Goal: Task Accomplishment & Management: Manage account settings

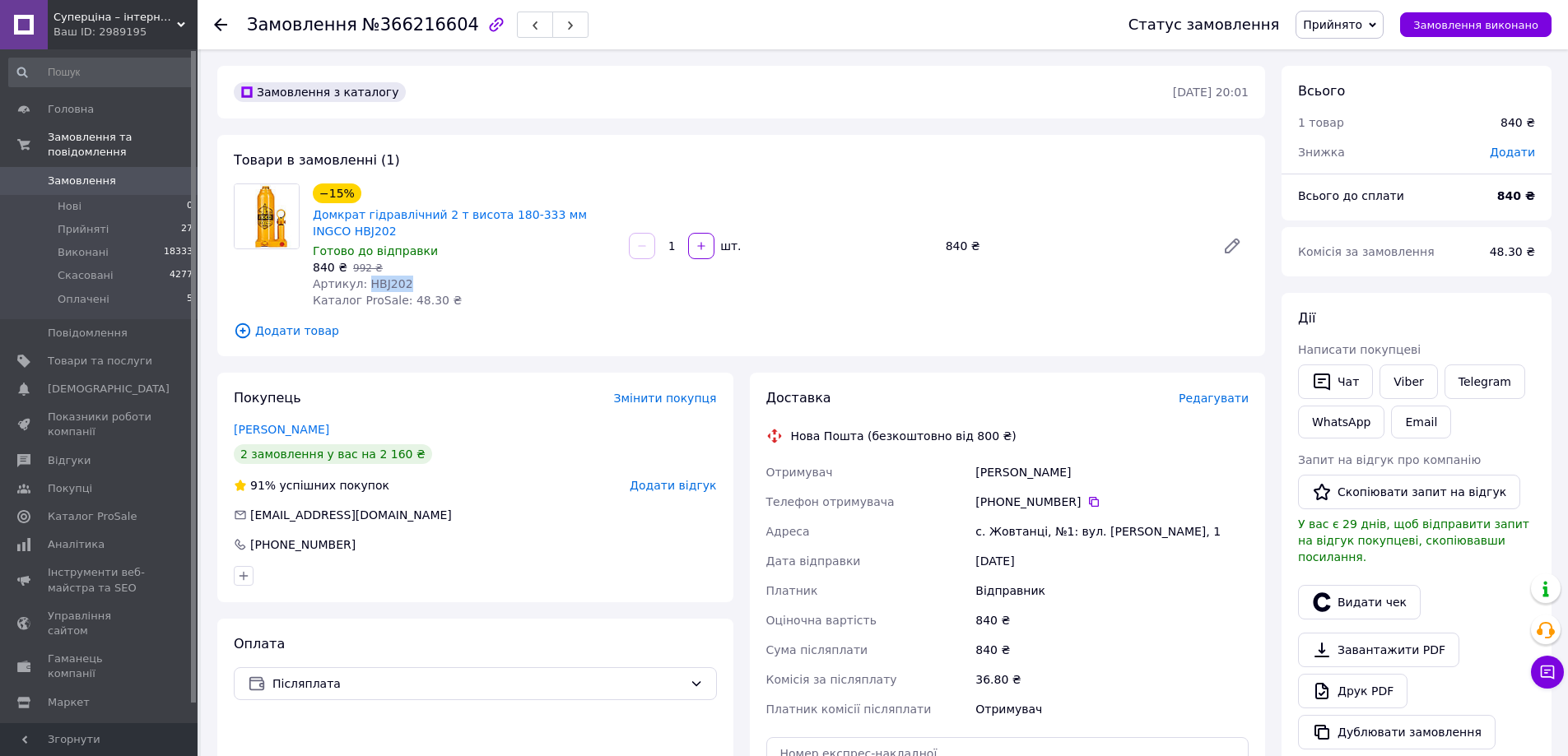
drag, startPoint x: 363, startPoint y: 286, endPoint x: 400, endPoint y: 281, distance: 37.3
click at [400, 281] on div "Артикул: HBJ202" at bounding box center [464, 283] width 303 height 16
copy span "HBJ202"
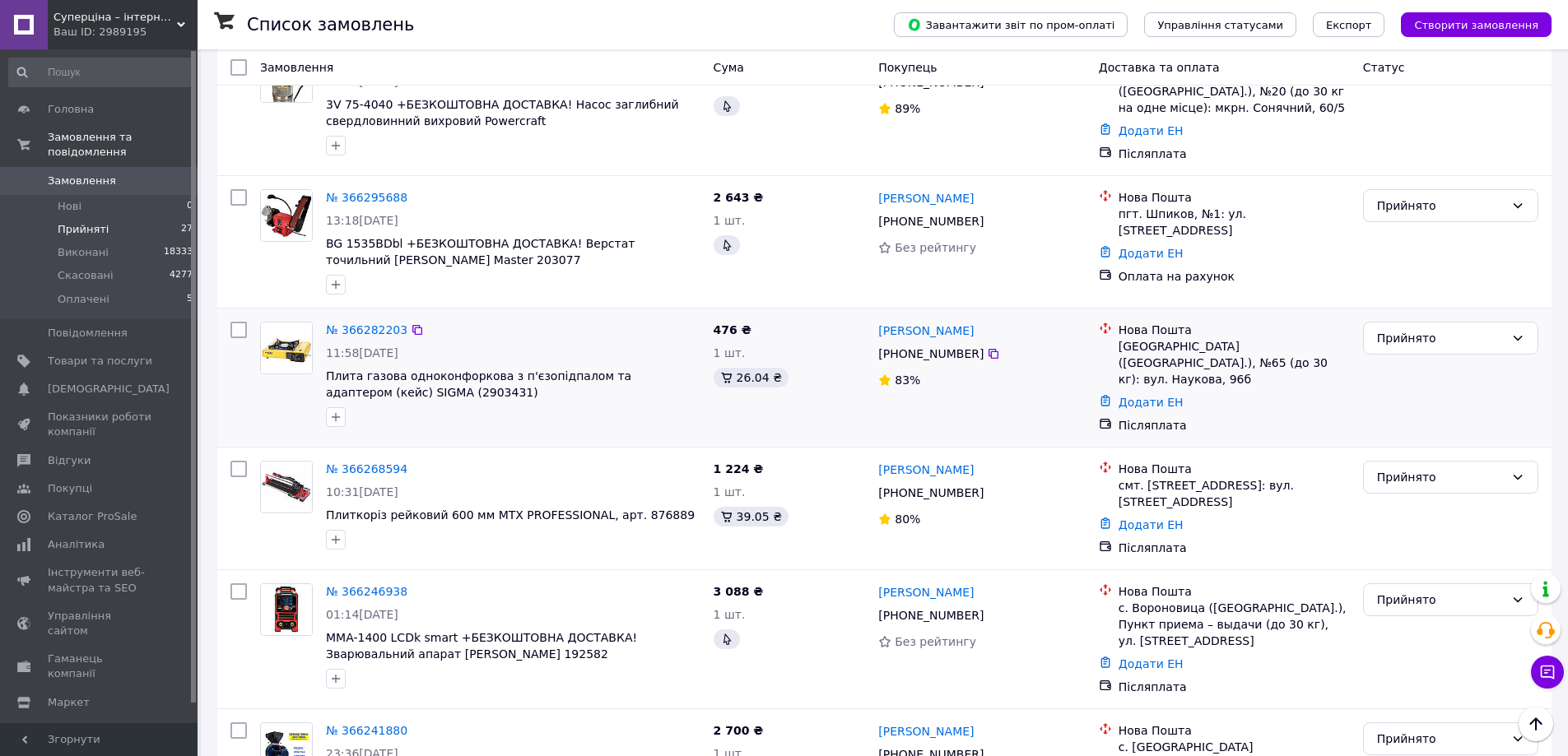
scroll to position [259, 0]
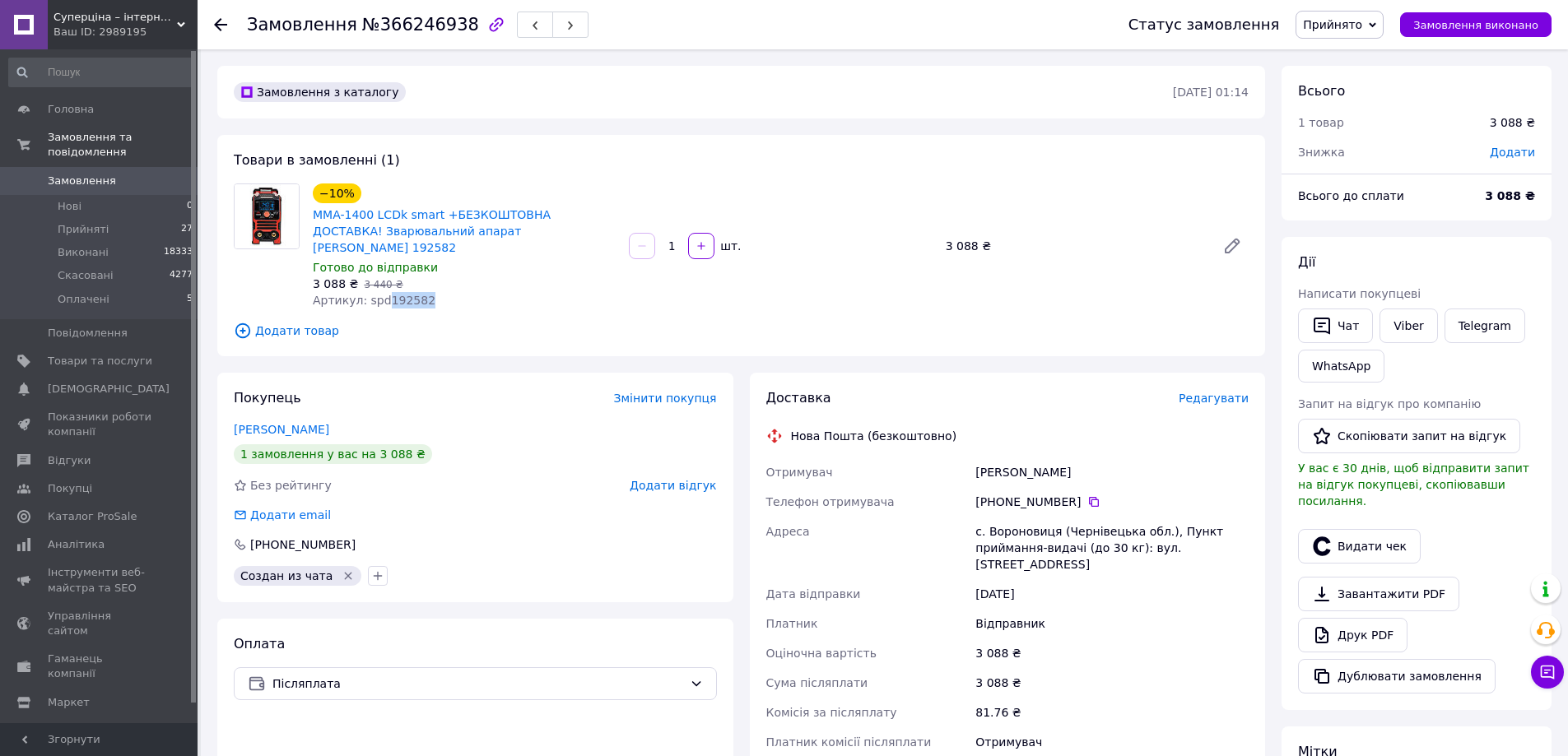
drag, startPoint x: 380, startPoint y: 283, endPoint x: 417, endPoint y: 281, distance: 37.1
click at [417, 294] on span "Артикул: spd192582" at bounding box center [374, 300] width 123 height 14
copy span "192582"
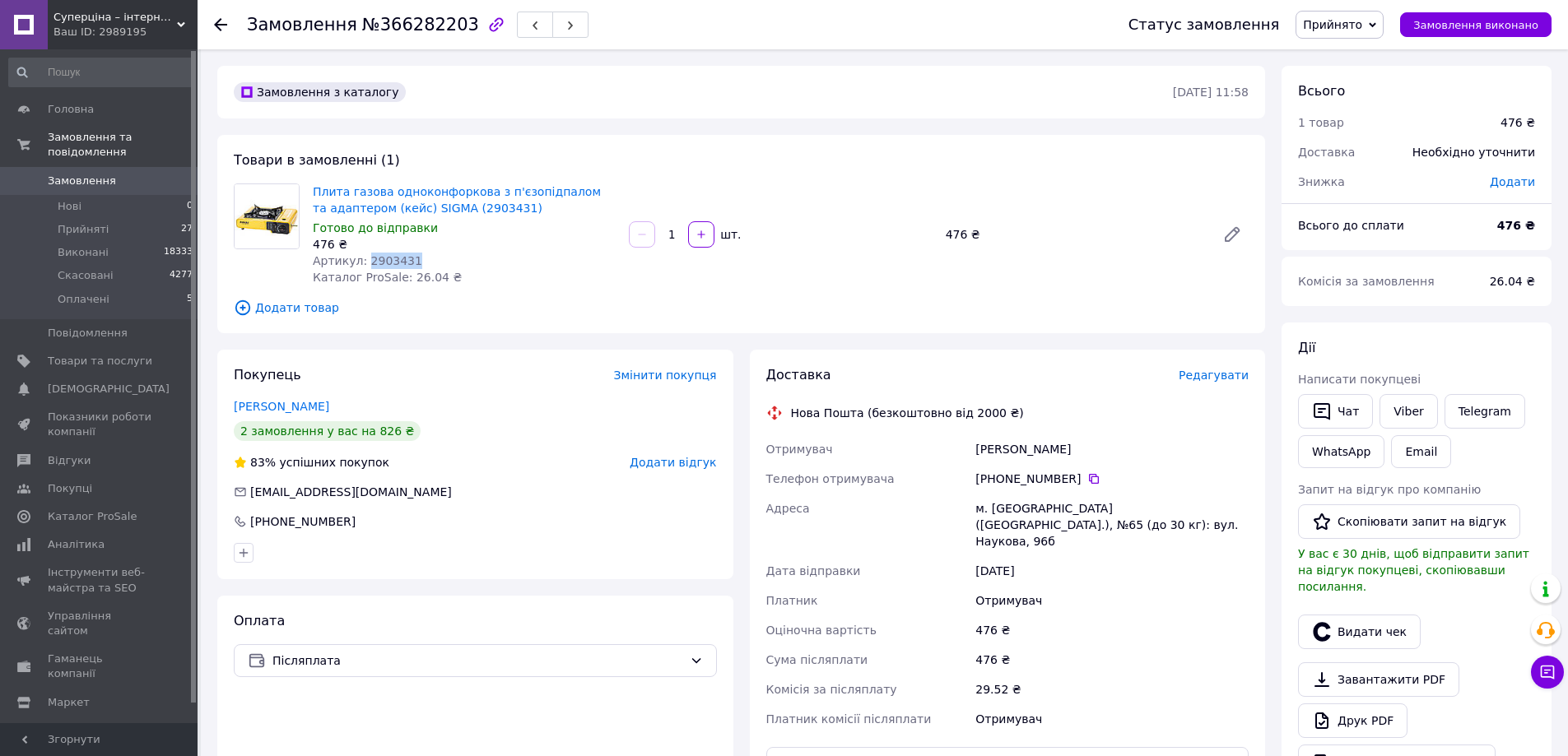
drag, startPoint x: 363, startPoint y: 261, endPoint x: 406, endPoint y: 259, distance: 43.0
click at [406, 259] on div "Артикул: 2903431" at bounding box center [464, 261] width 303 height 16
copy span "2903431"
click at [909, 504] on div "Адреса" at bounding box center [868, 524] width 210 height 63
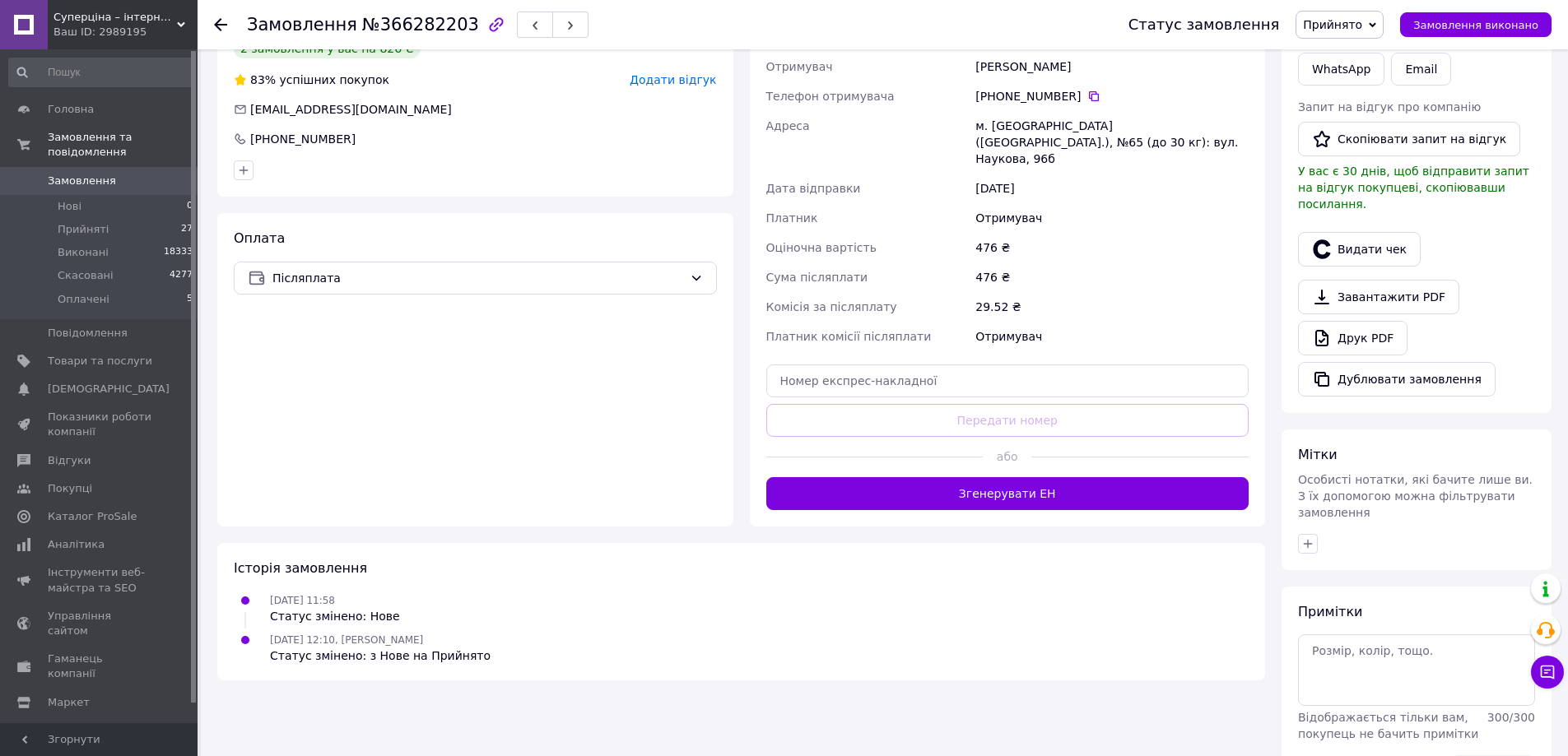
scroll to position [415, 0]
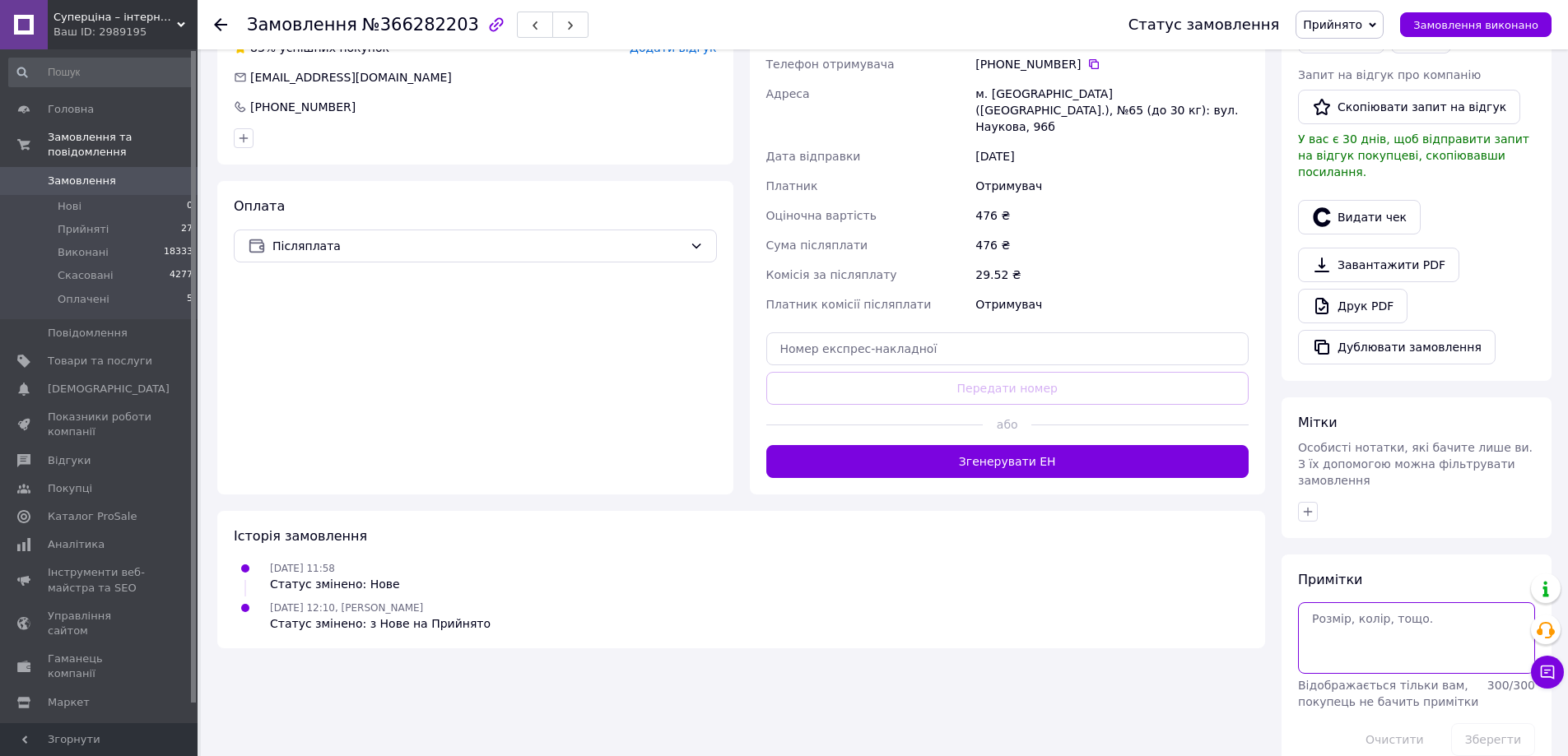
click at [1377, 603] on textarea at bounding box center [1417, 638] width 238 height 71
type textarea "просто відмовився"
click at [1495, 723] on button "Зберегти" at bounding box center [1493, 740] width 84 height 33
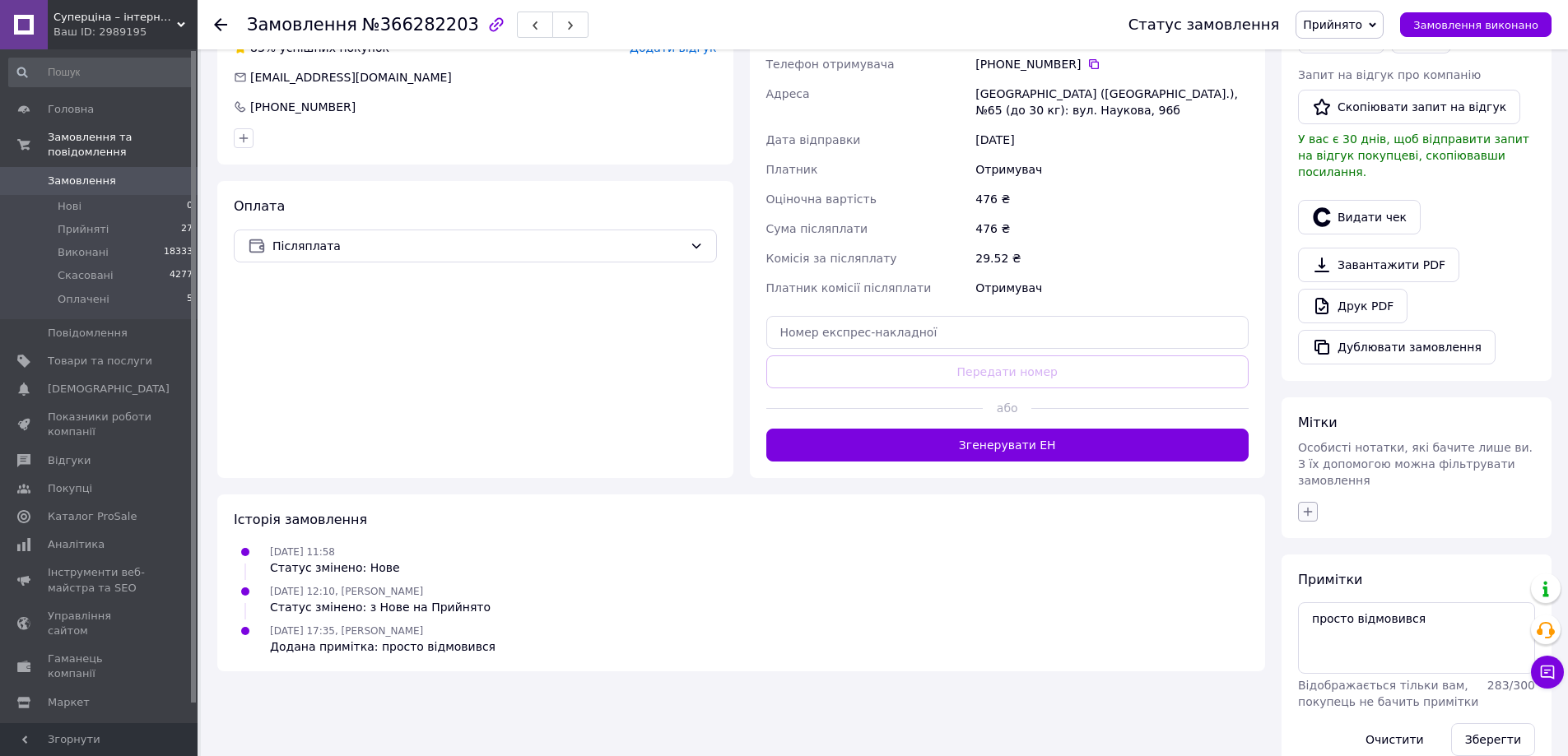
click at [1307, 505] on icon "button" at bounding box center [1308, 512] width 14 height 14
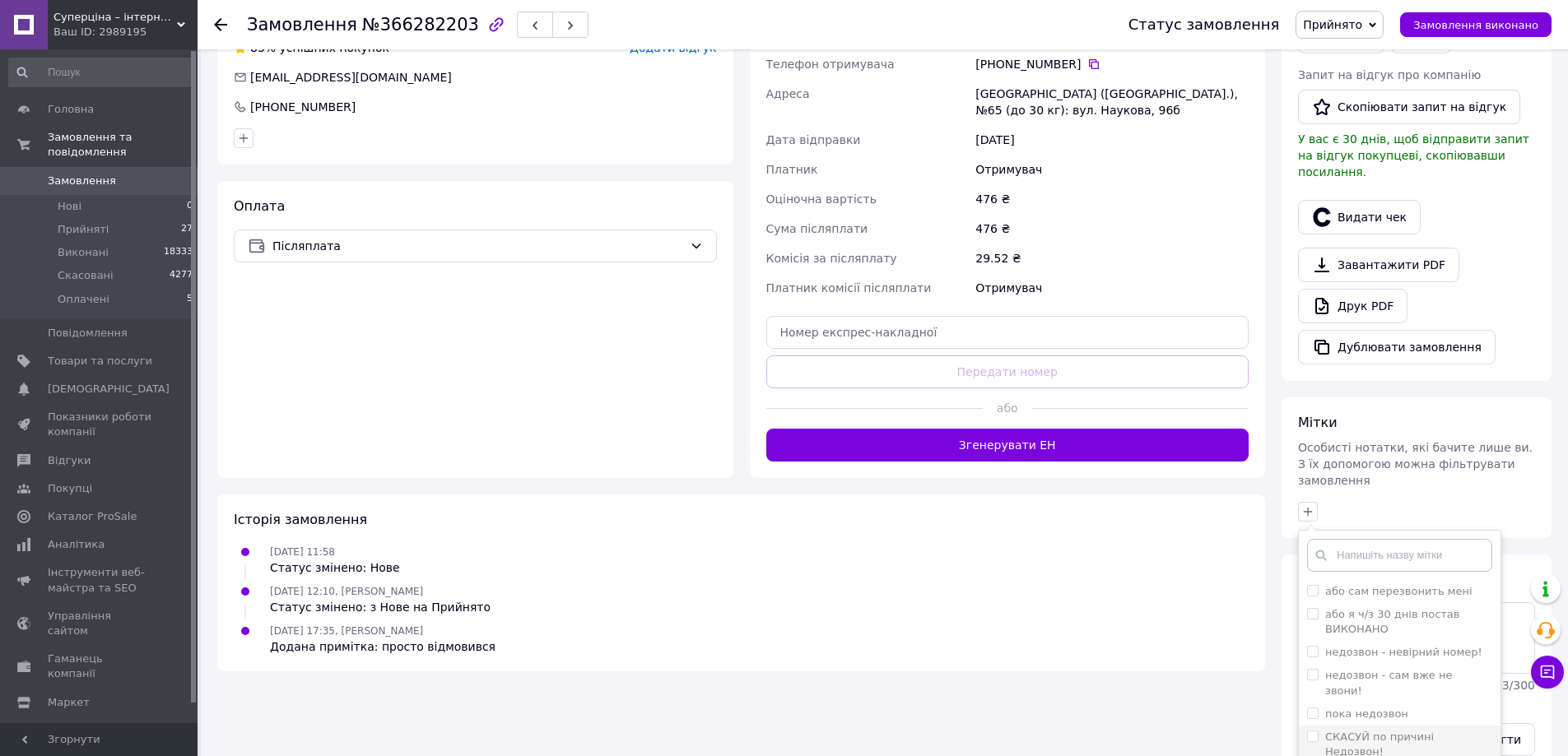
click at [1314, 731] on input "СКАСУЙ по причині Недозвон!" at bounding box center [1312, 736] width 11 height 11
checkbox input "true"
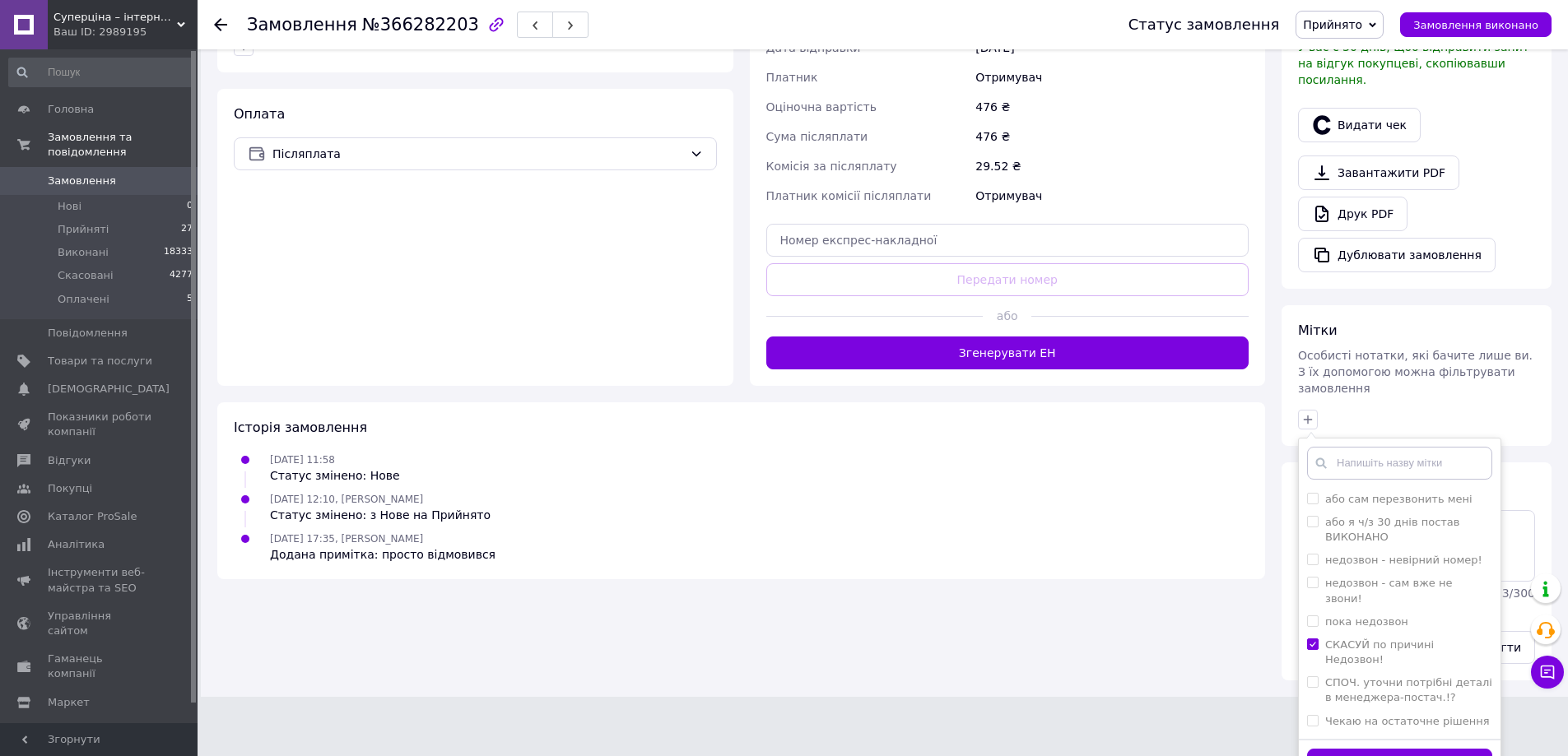
click at [1402, 749] on button "Додати мітку" at bounding box center [1399, 765] width 185 height 32
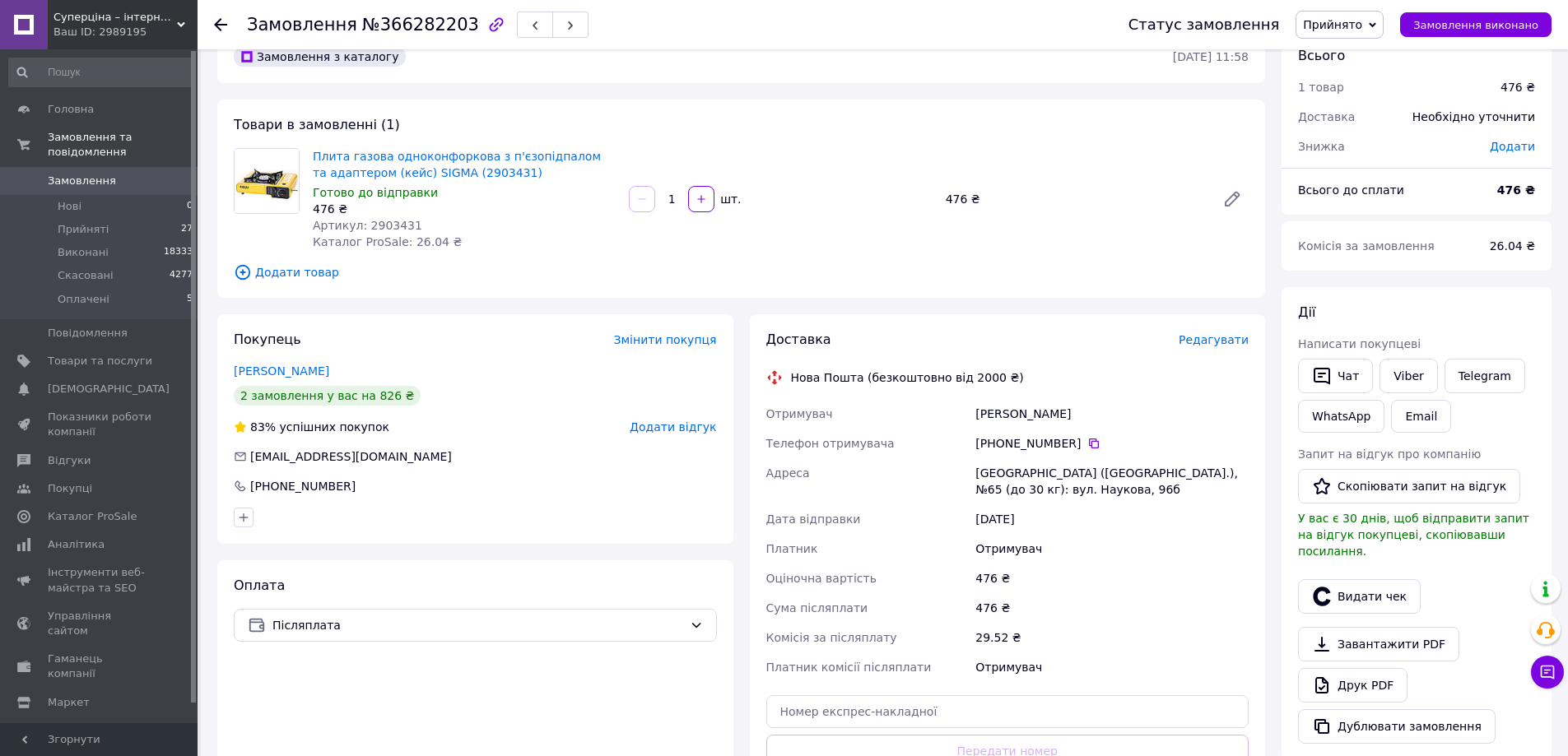
scroll to position [30, 0]
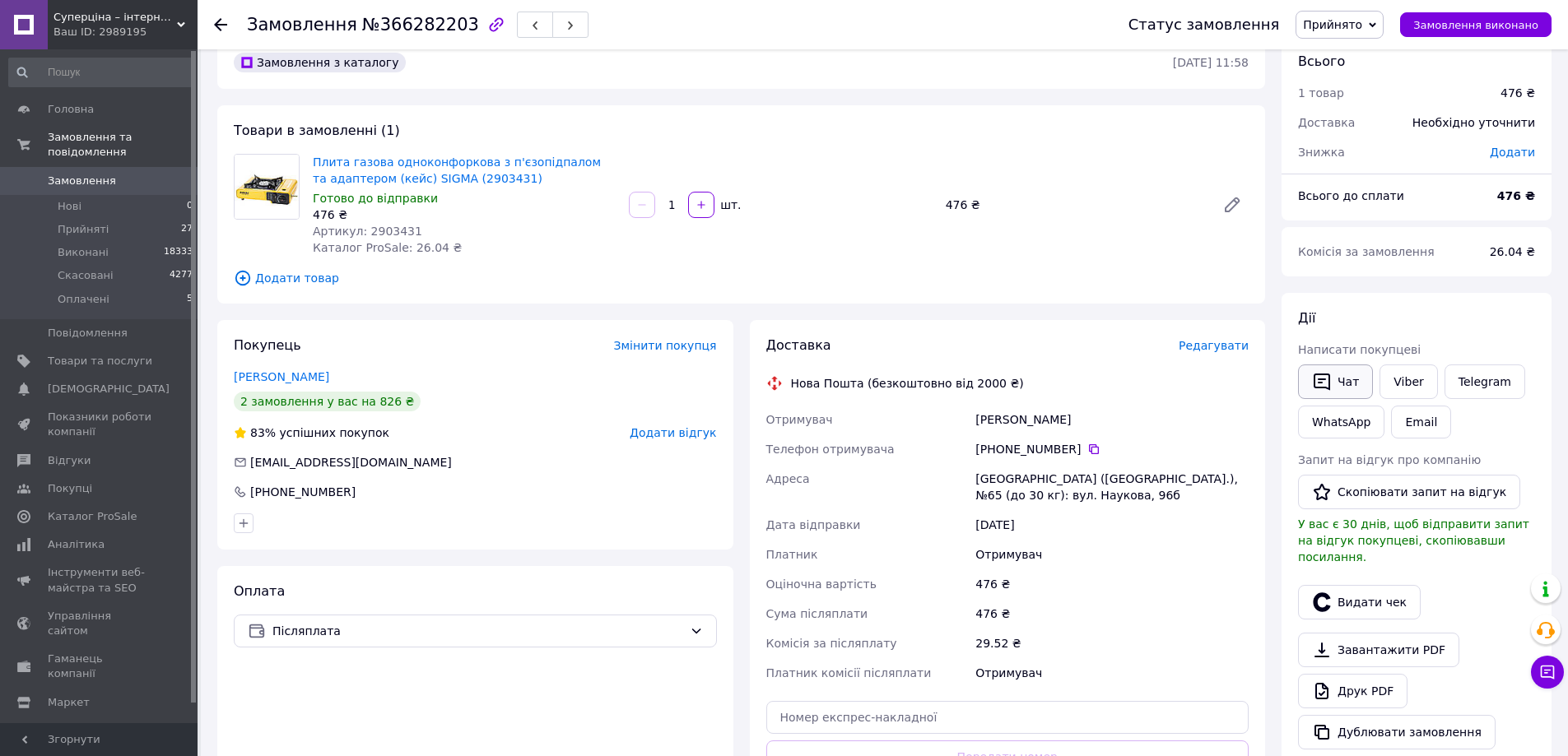
click at [1343, 374] on button "Чат" at bounding box center [1335, 382] width 75 height 35
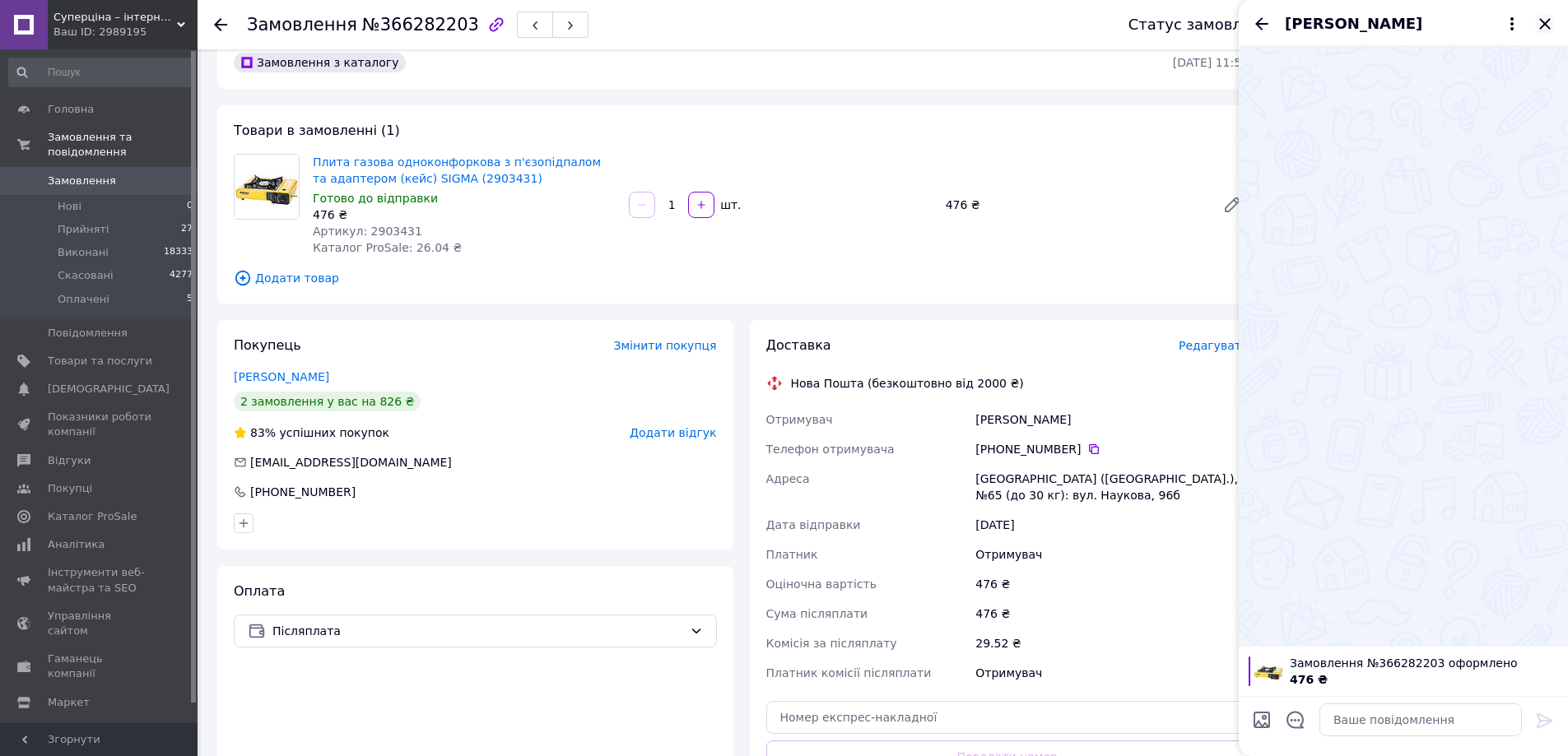
click at [1552, 20] on icon "Закрити" at bounding box center [1545, 23] width 19 height 19
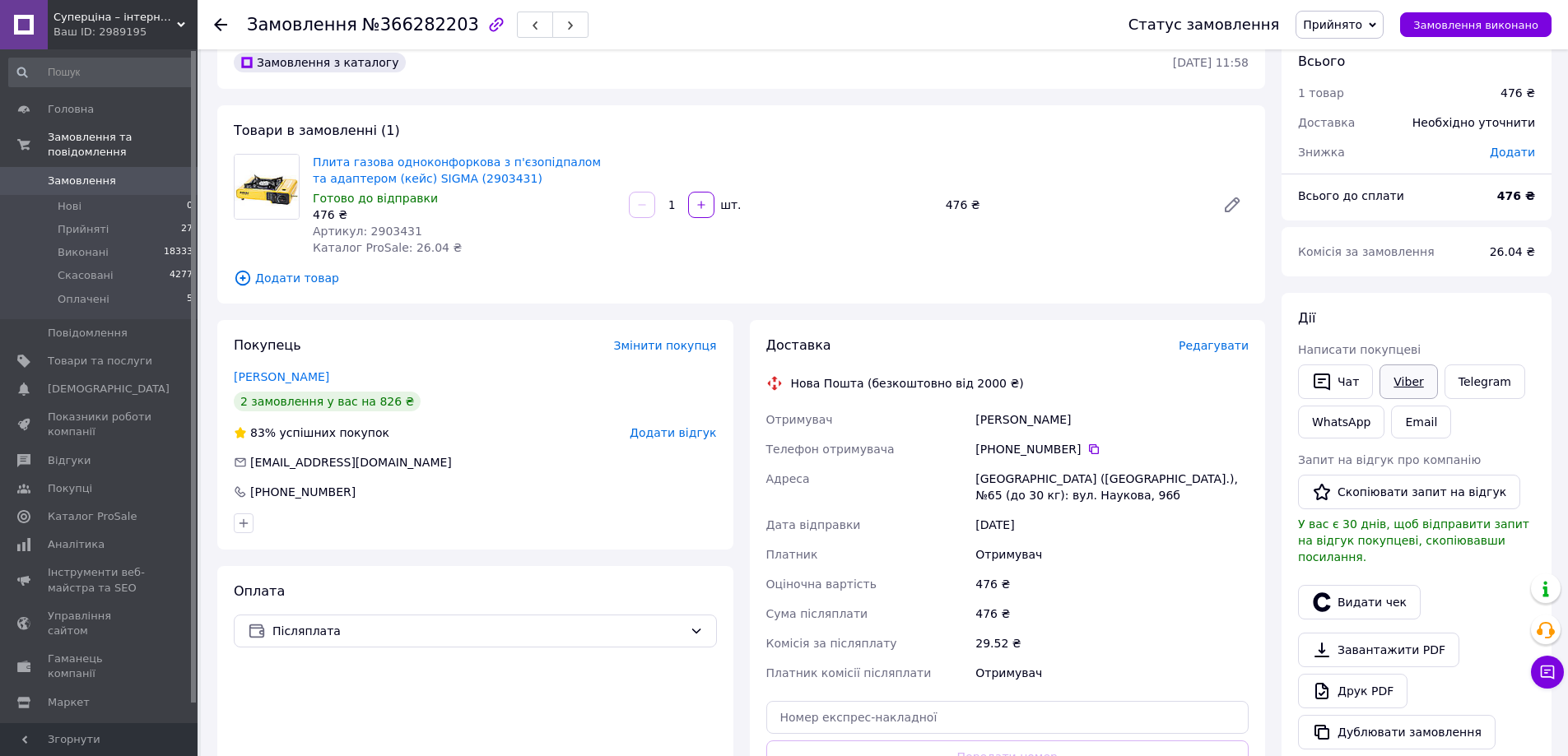
click at [1403, 376] on link "Viber" at bounding box center [1408, 382] width 57 height 35
click at [487, 25] on icon "button" at bounding box center [496, 24] width 19 height 19
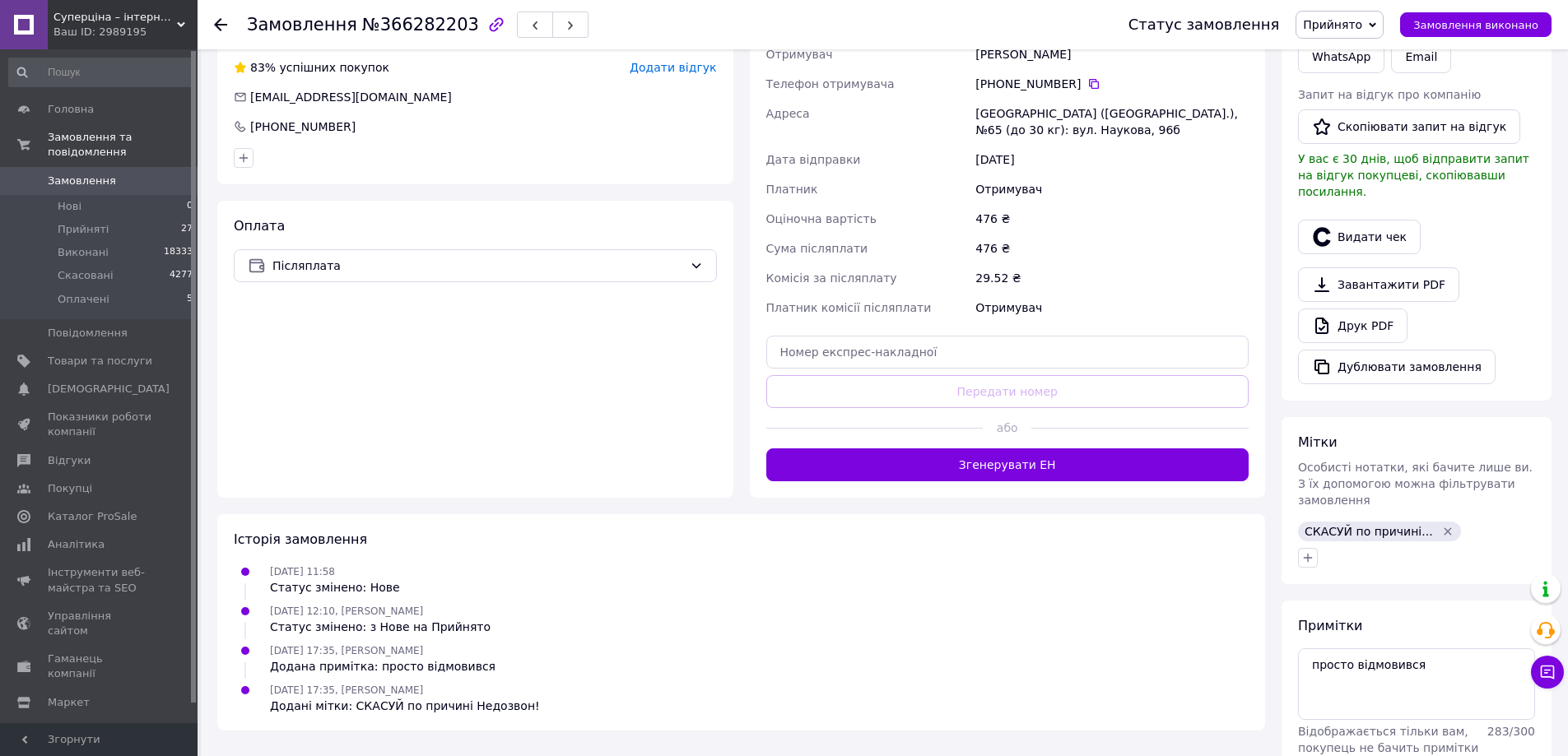
scroll to position [441, 0]
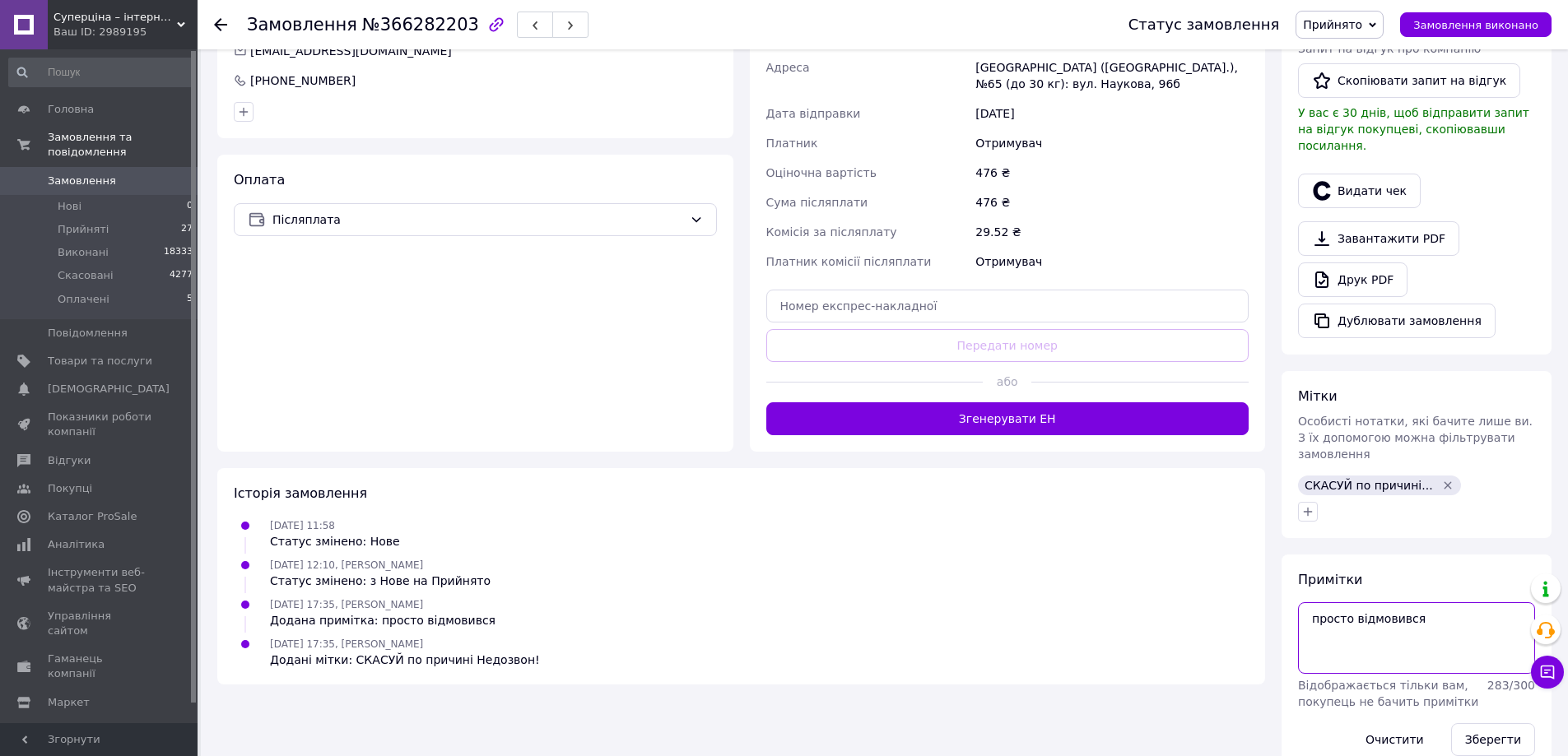
click at [1300, 603] on textarea "просто відмовився" at bounding box center [1417, 638] width 238 height 71
click at [1311, 604] on textarea "я по вайберу попросив про скасування_просто відмовився" at bounding box center [1417, 638] width 238 height 71
type textarea "я по вайберу попросив про самост. скасування_просто відмовився"
drag, startPoint x: 1490, startPoint y: 701, endPoint x: 1435, endPoint y: 657, distance: 70.4
click at [1490, 723] on button "Зберегти" at bounding box center [1493, 740] width 84 height 33
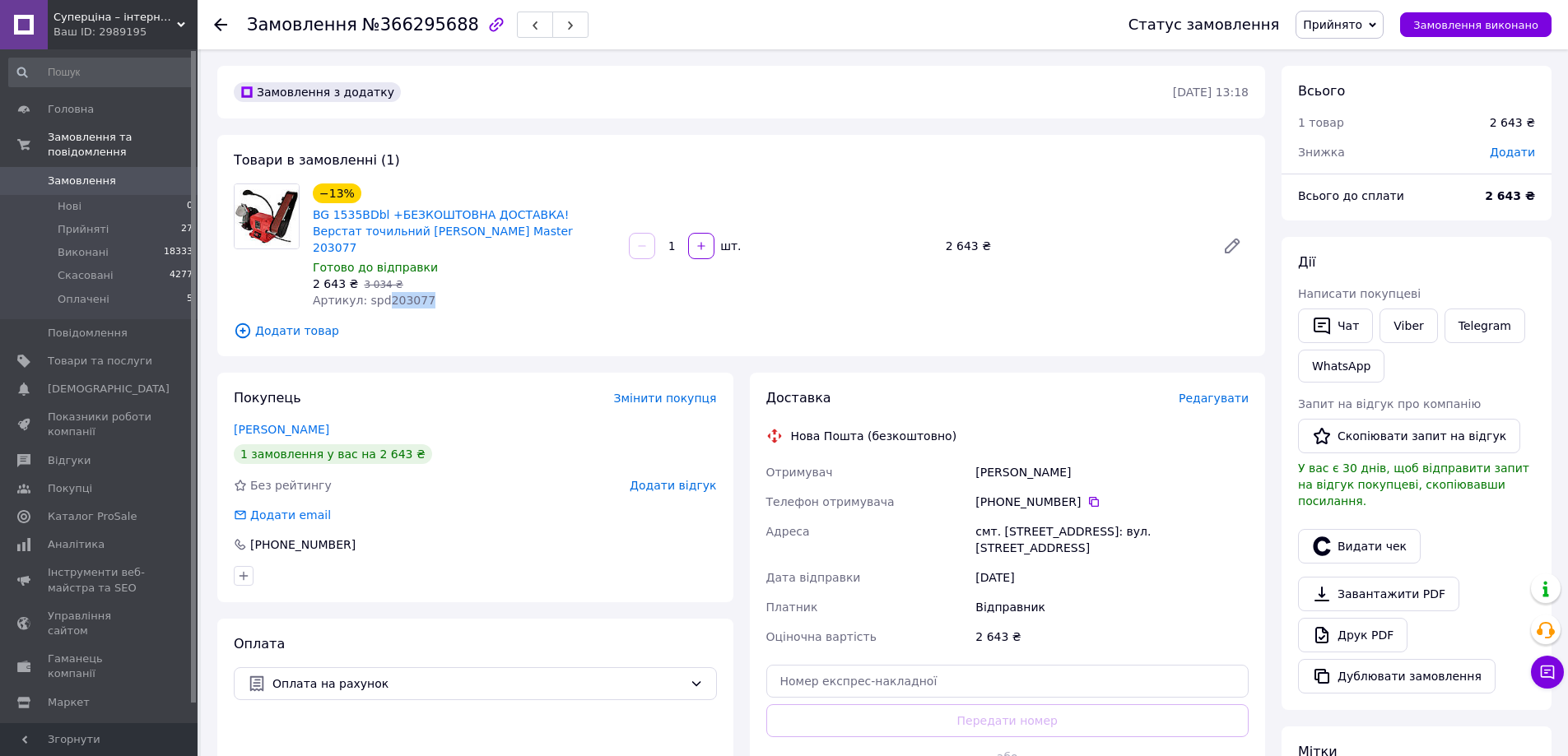
drag, startPoint x: 381, startPoint y: 286, endPoint x: 423, endPoint y: 290, distance: 42.2
click at [423, 292] on div "Артикул: spd203077" at bounding box center [464, 299] width 303 height 16
copy span "203077"
click at [912, 563] on div "Дата відправки" at bounding box center [868, 578] width 210 height 30
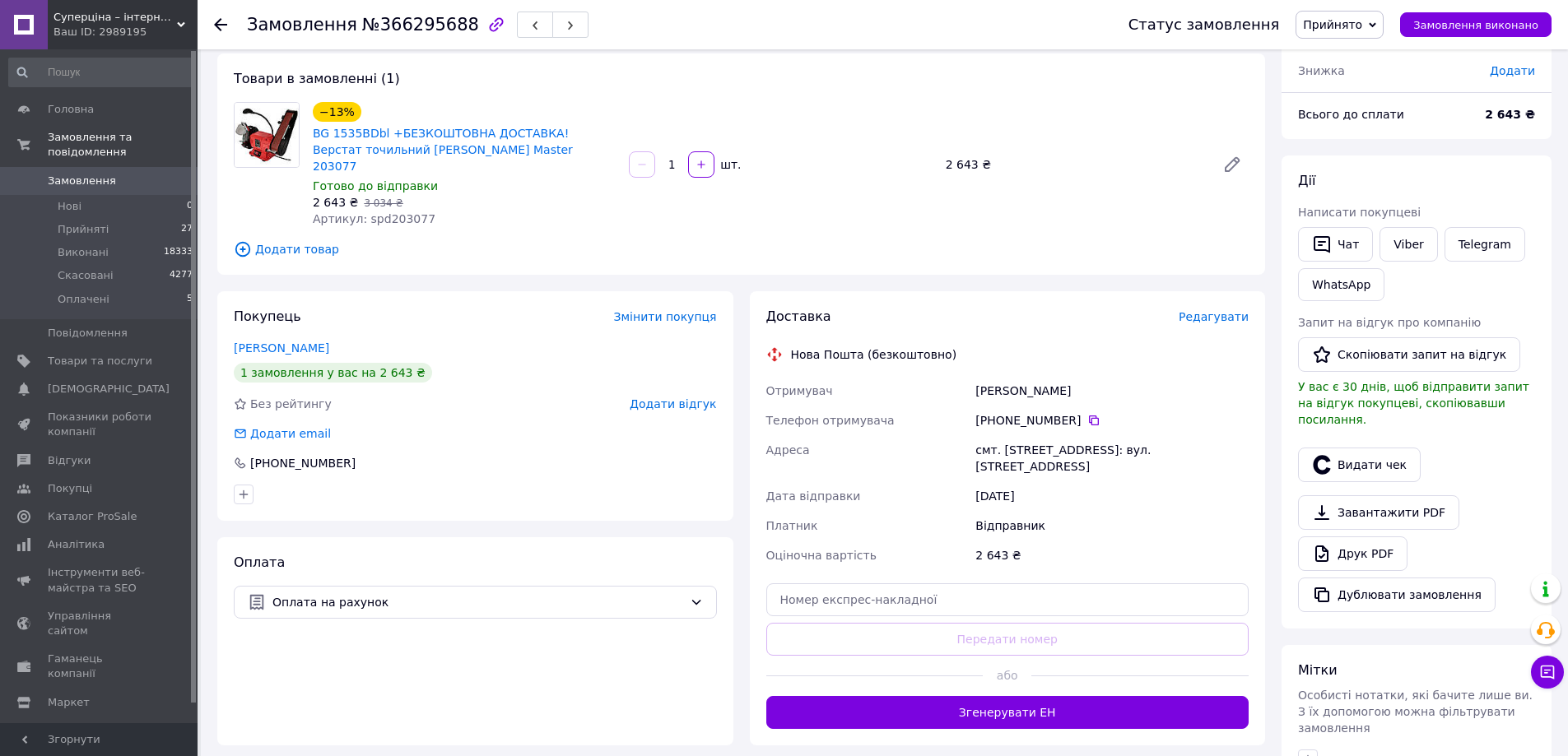
scroll to position [82, 0]
click at [447, 592] on span "Оплата на рахунок" at bounding box center [478, 601] width 411 height 18
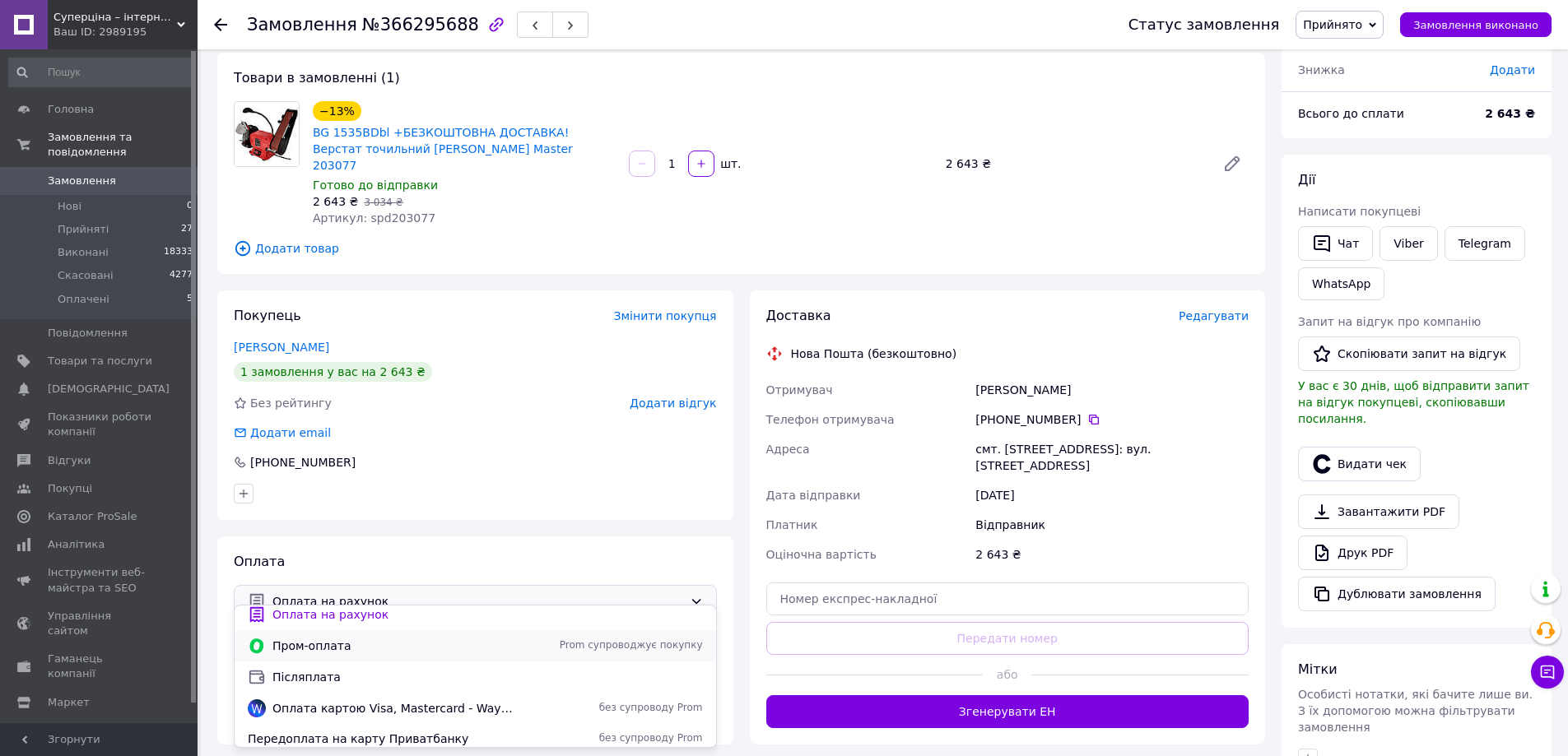
scroll to position [14, 0]
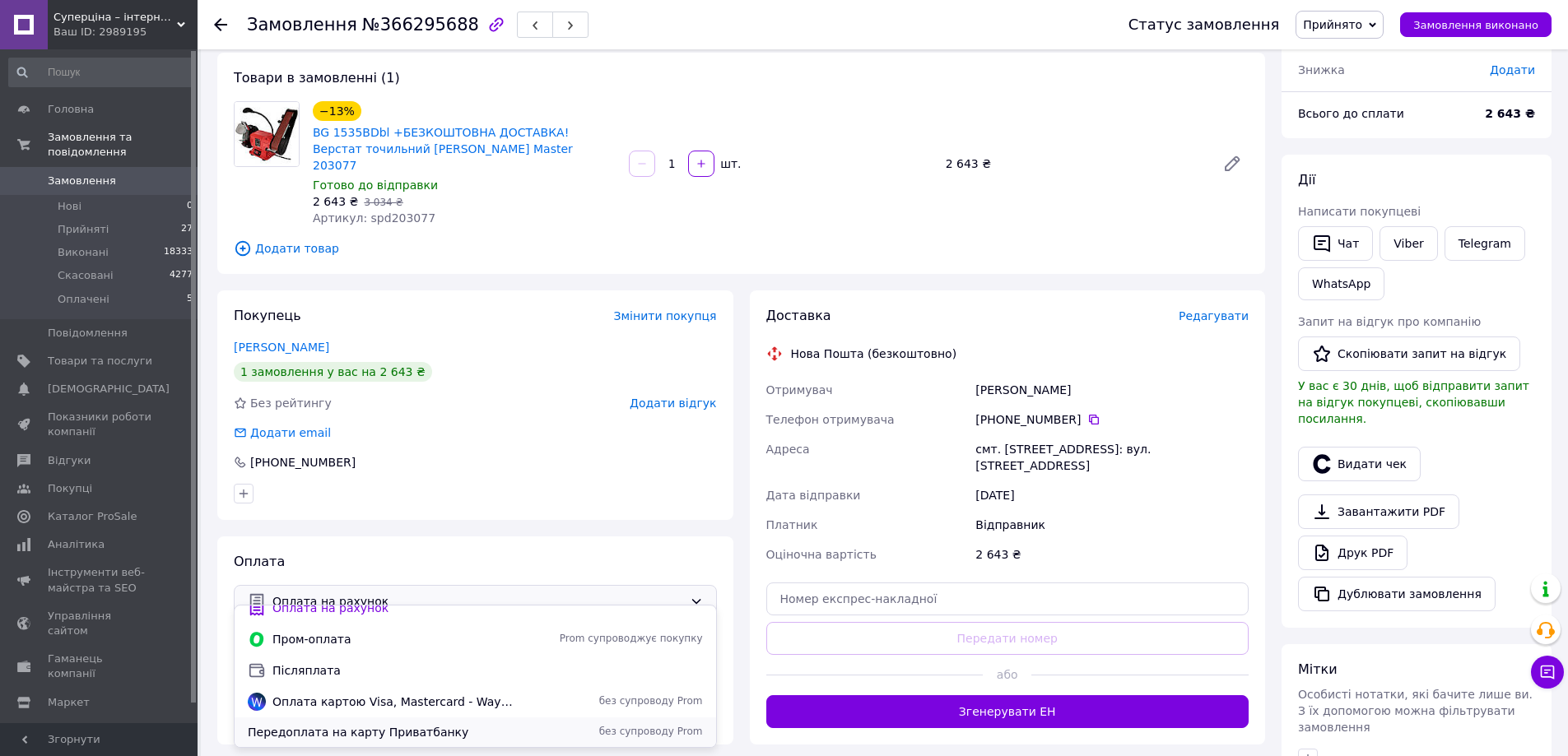
click at [387, 732] on span "Передоплата на карту Приватбанку" at bounding box center [383, 732] width 270 height 16
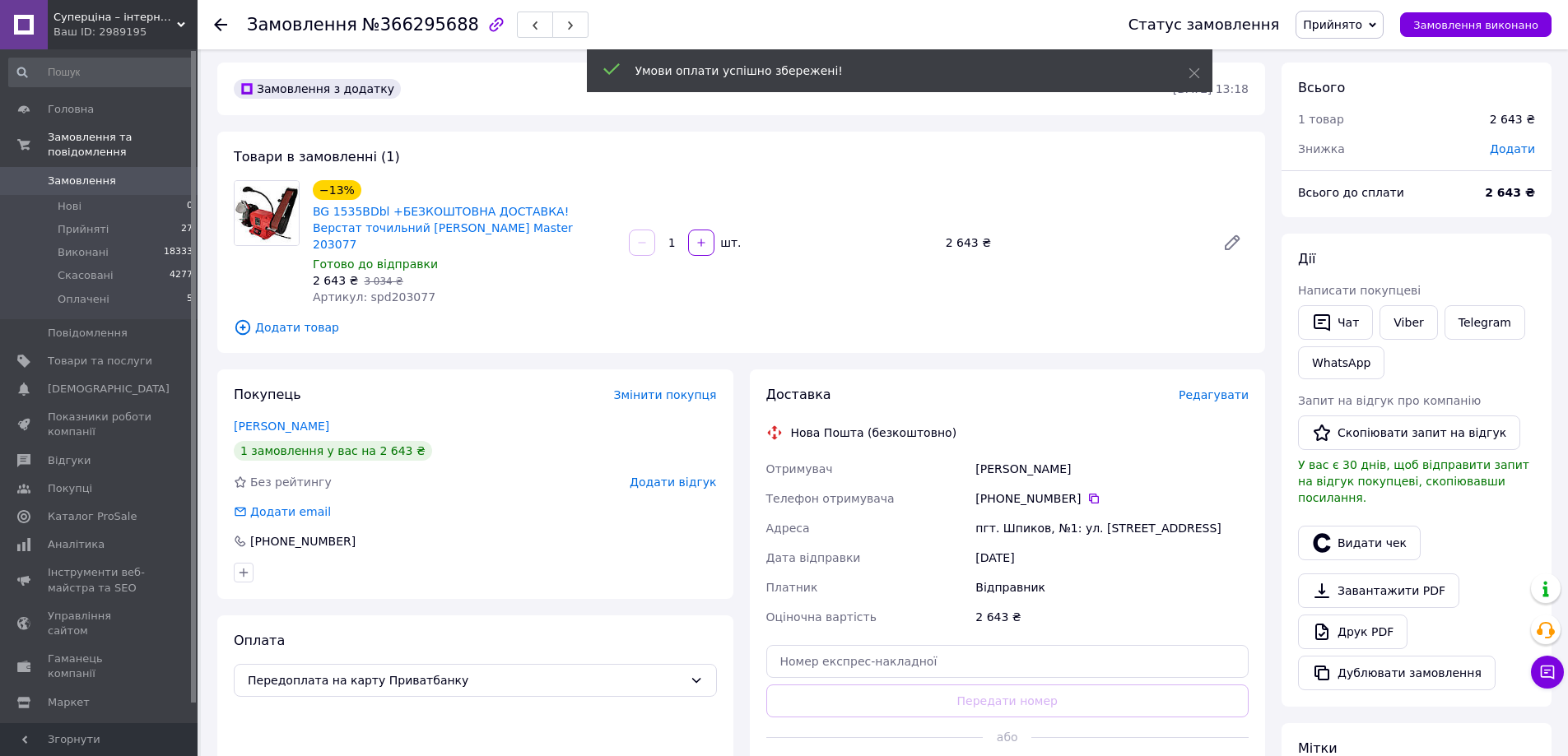
scroll to position [0, 0]
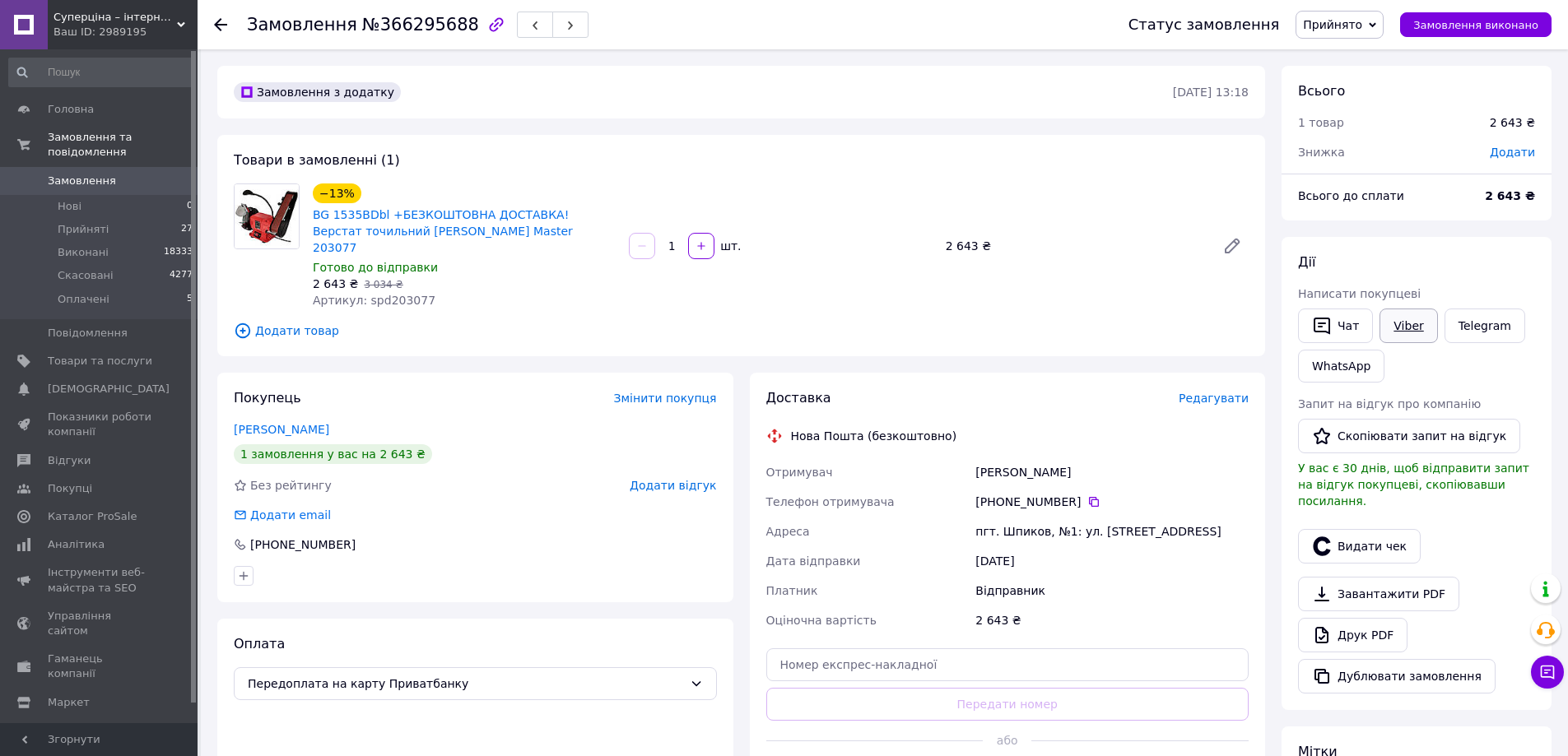
click at [1399, 320] on link "Viber" at bounding box center [1408, 326] width 57 height 35
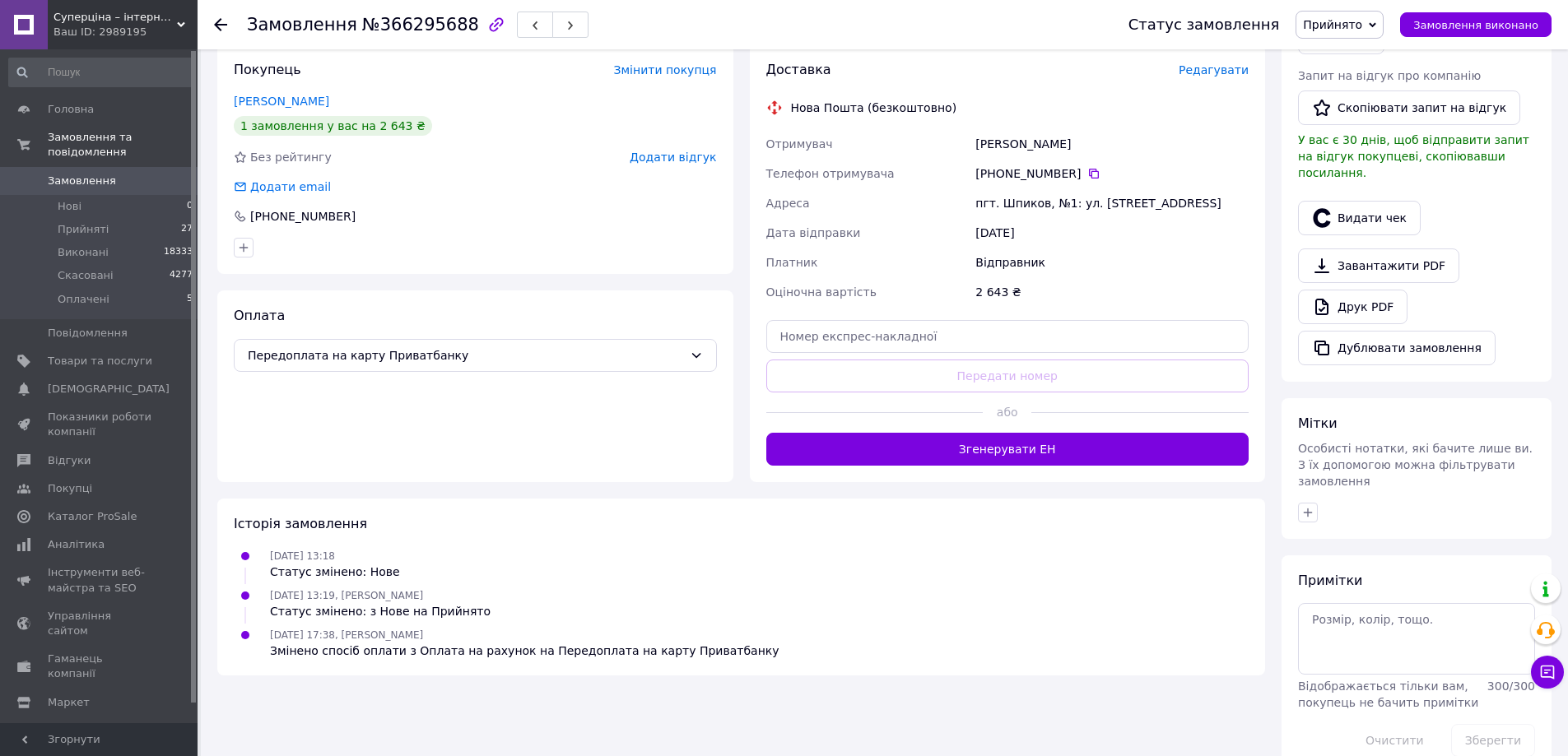
scroll to position [330, 0]
click at [1311, 505] on icon "button" at bounding box center [1308, 512] width 14 height 14
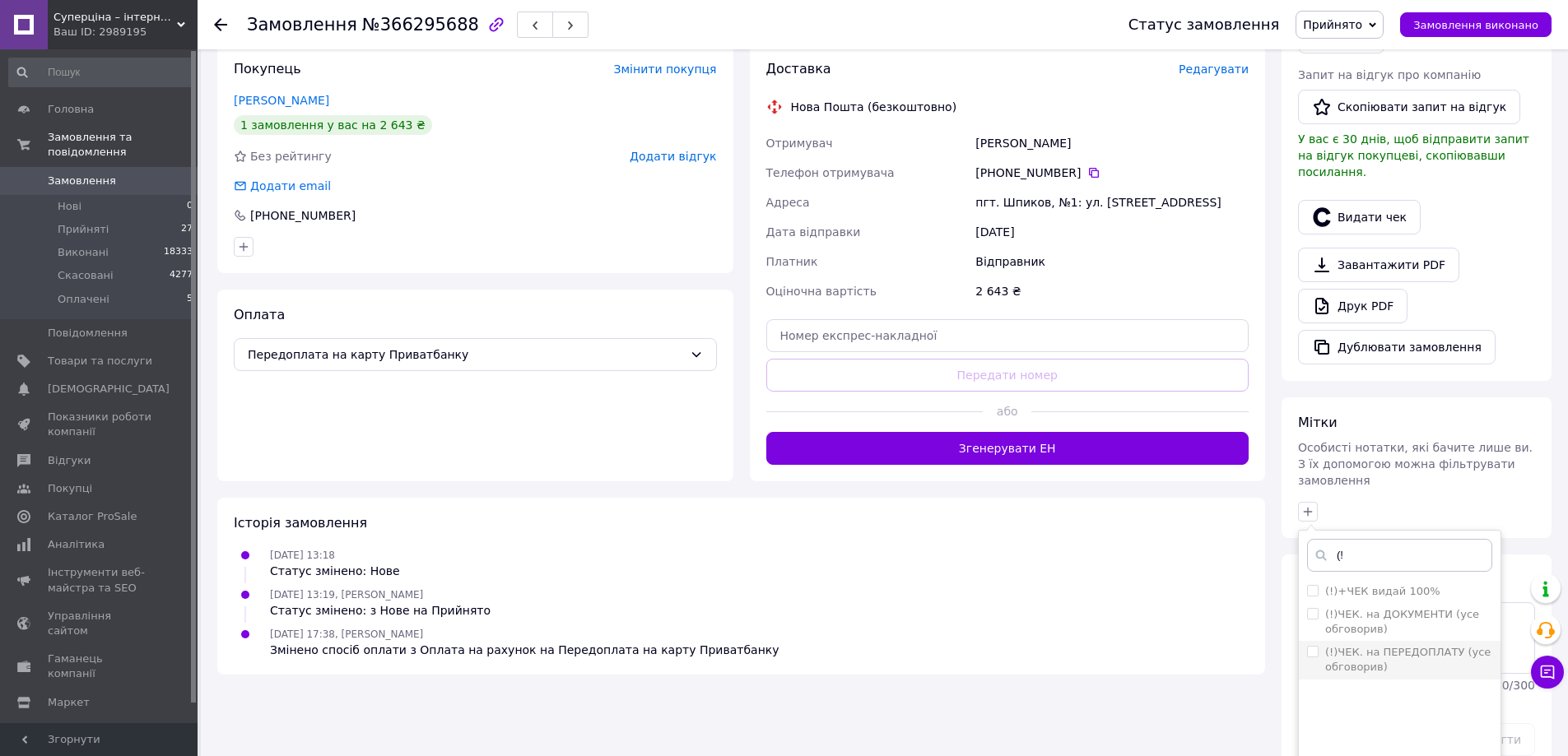
type input "(!"
click at [1311, 646] on input "(!)ЧЕК. на ПЕРЕДОПЛАТУ (усе обговорив)" at bounding box center [1312, 651] width 11 height 11
checkbox input "true"
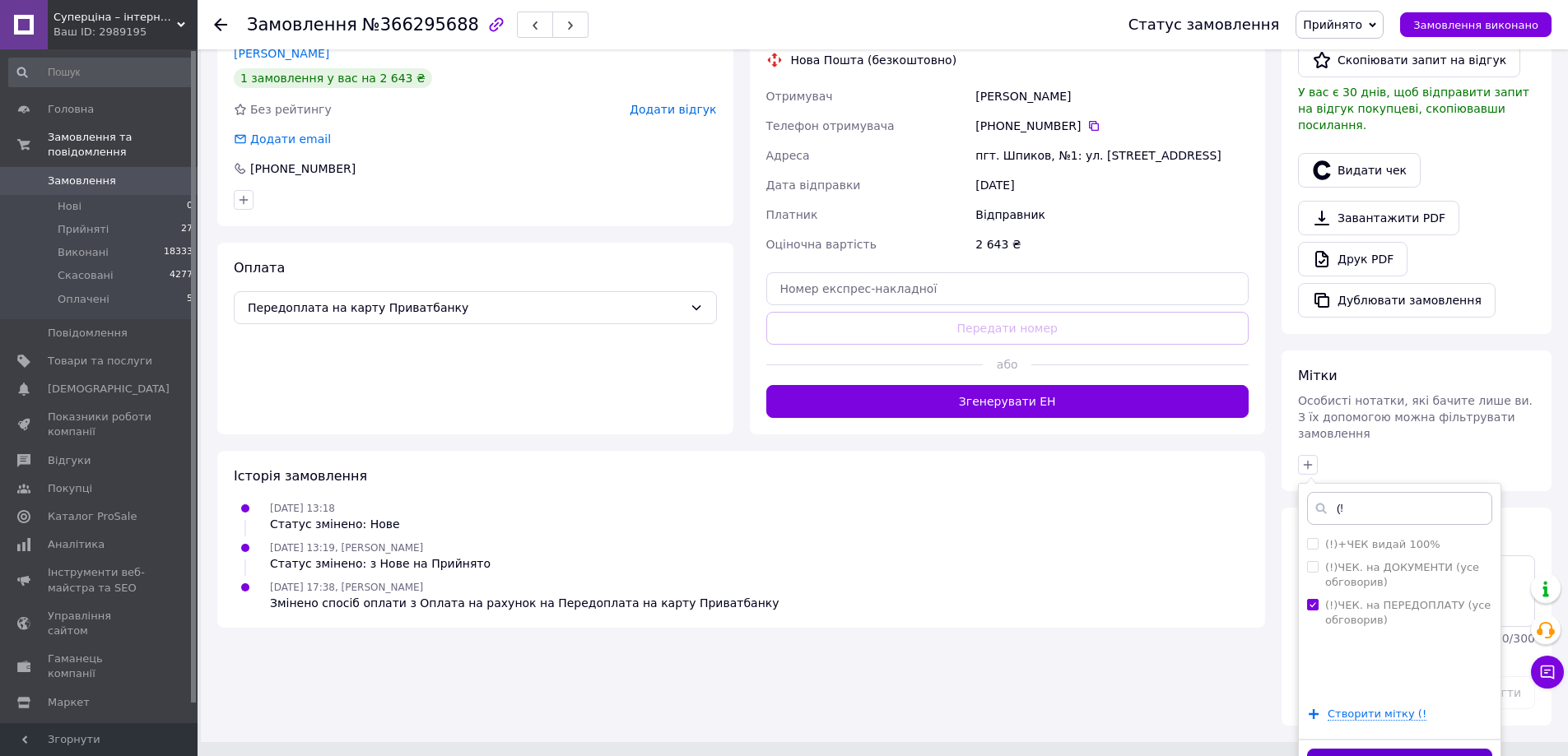
click at [1421, 749] on button "Додати мітку" at bounding box center [1399, 765] width 185 height 32
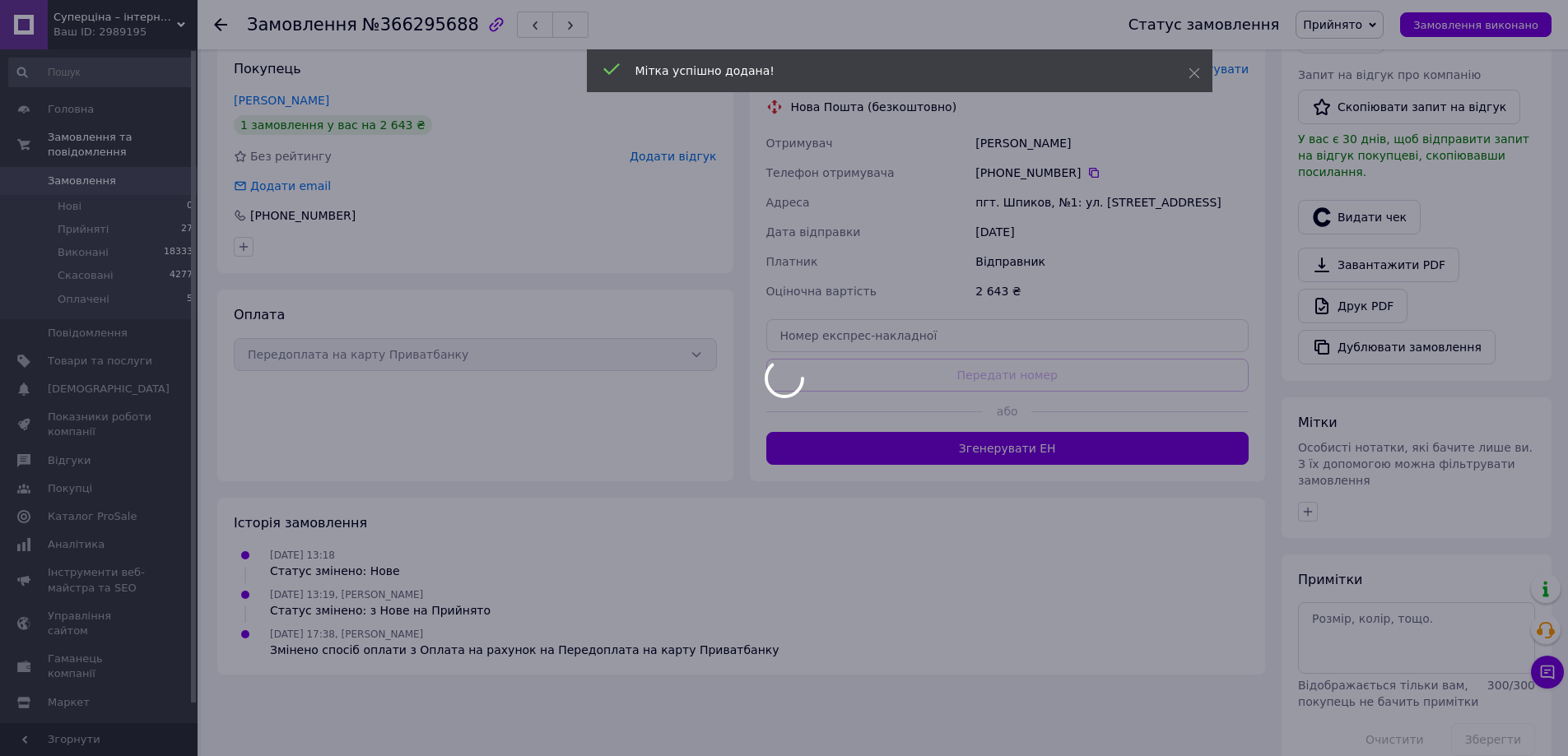
scroll to position [356, 0]
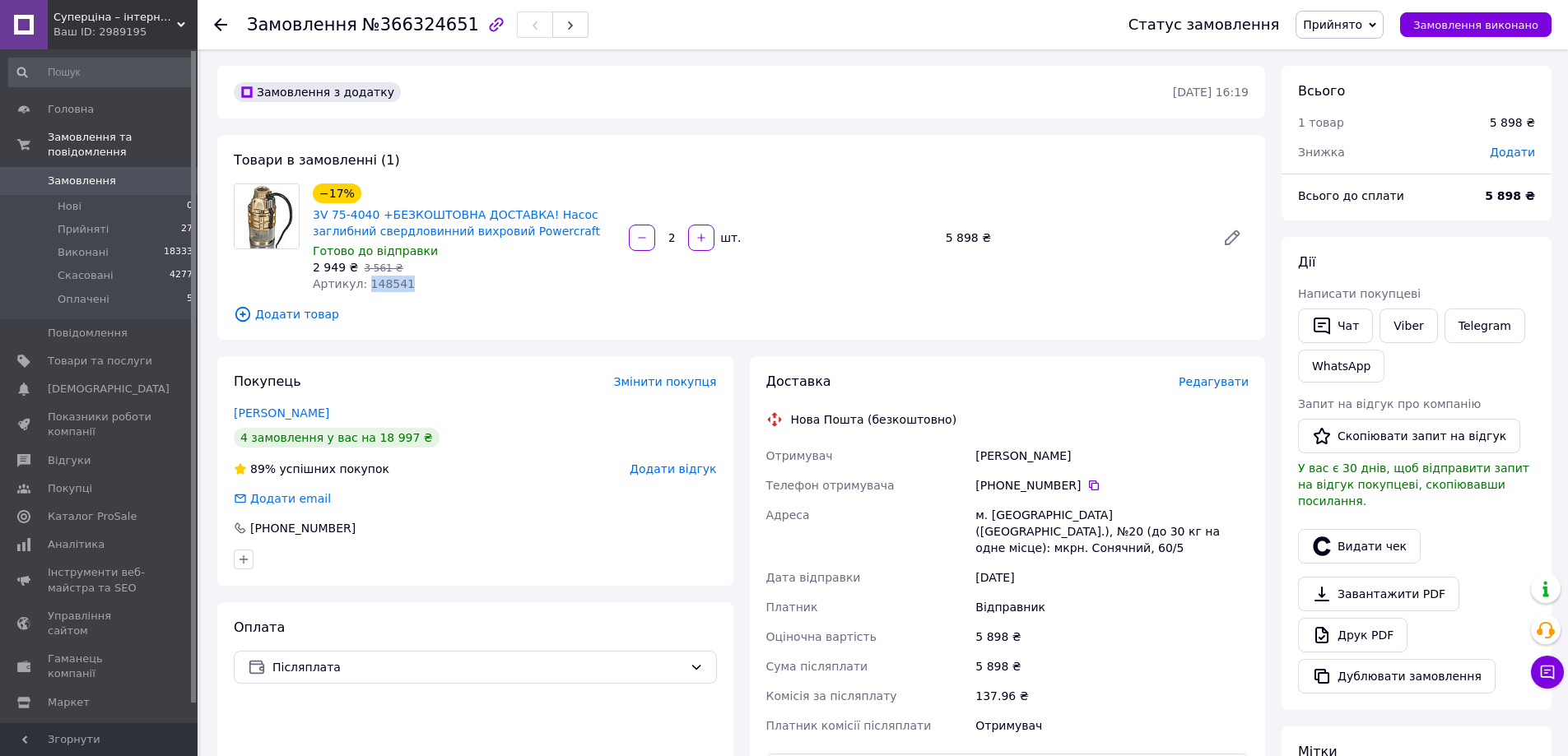
drag, startPoint x: 363, startPoint y: 287, endPoint x: 398, endPoint y: 286, distance: 35.0
click at [398, 286] on span "Артикул: 148541" at bounding box center [364, 284] width 102 height 14
copy span "148541"
click at [1235, 379] on span "Редагувати" at bounding box center [1214, 382] width 70 height 14
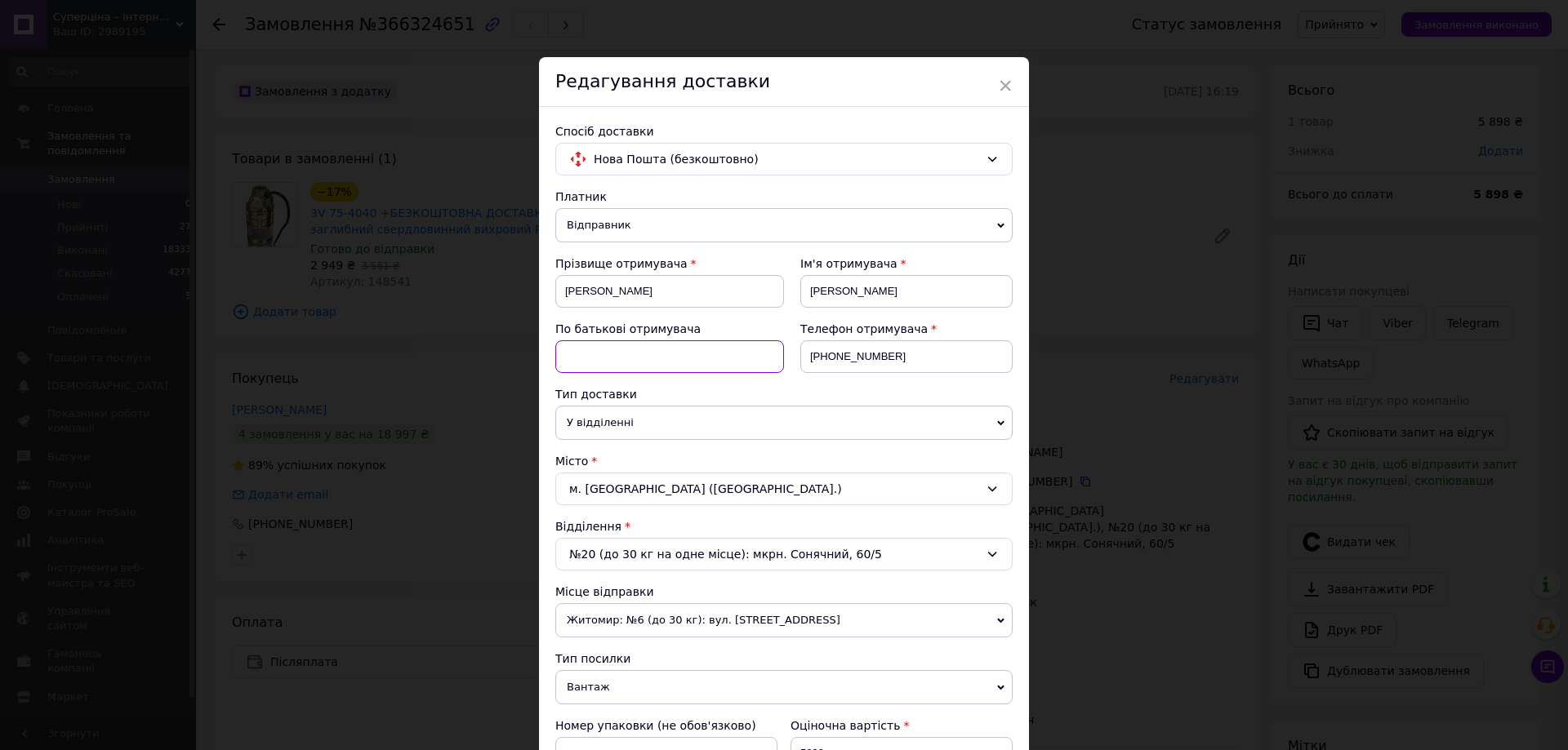
click at [644, 352] on input at bounding box center [670, 357] width 229 height 33
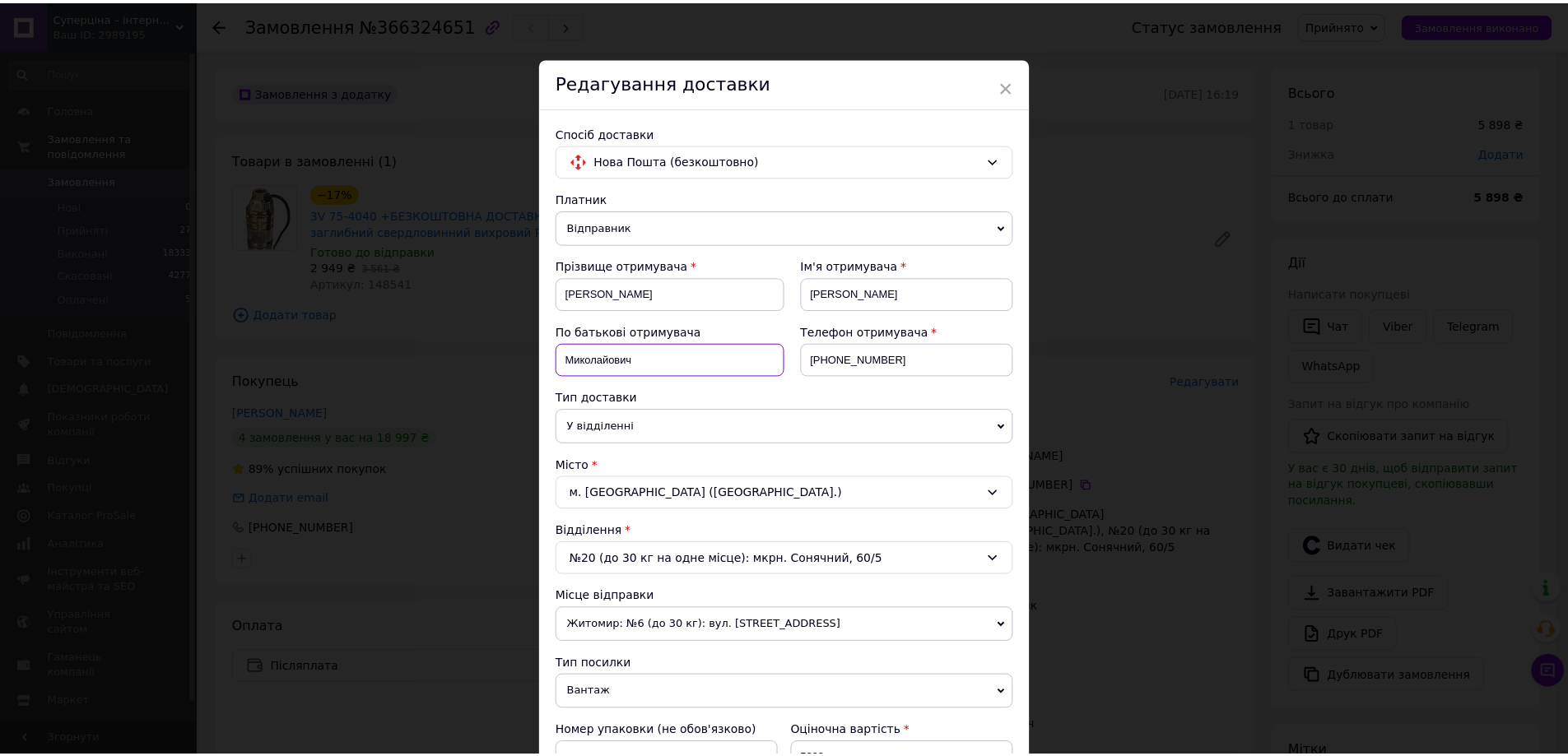
scroll to position [499, 0]
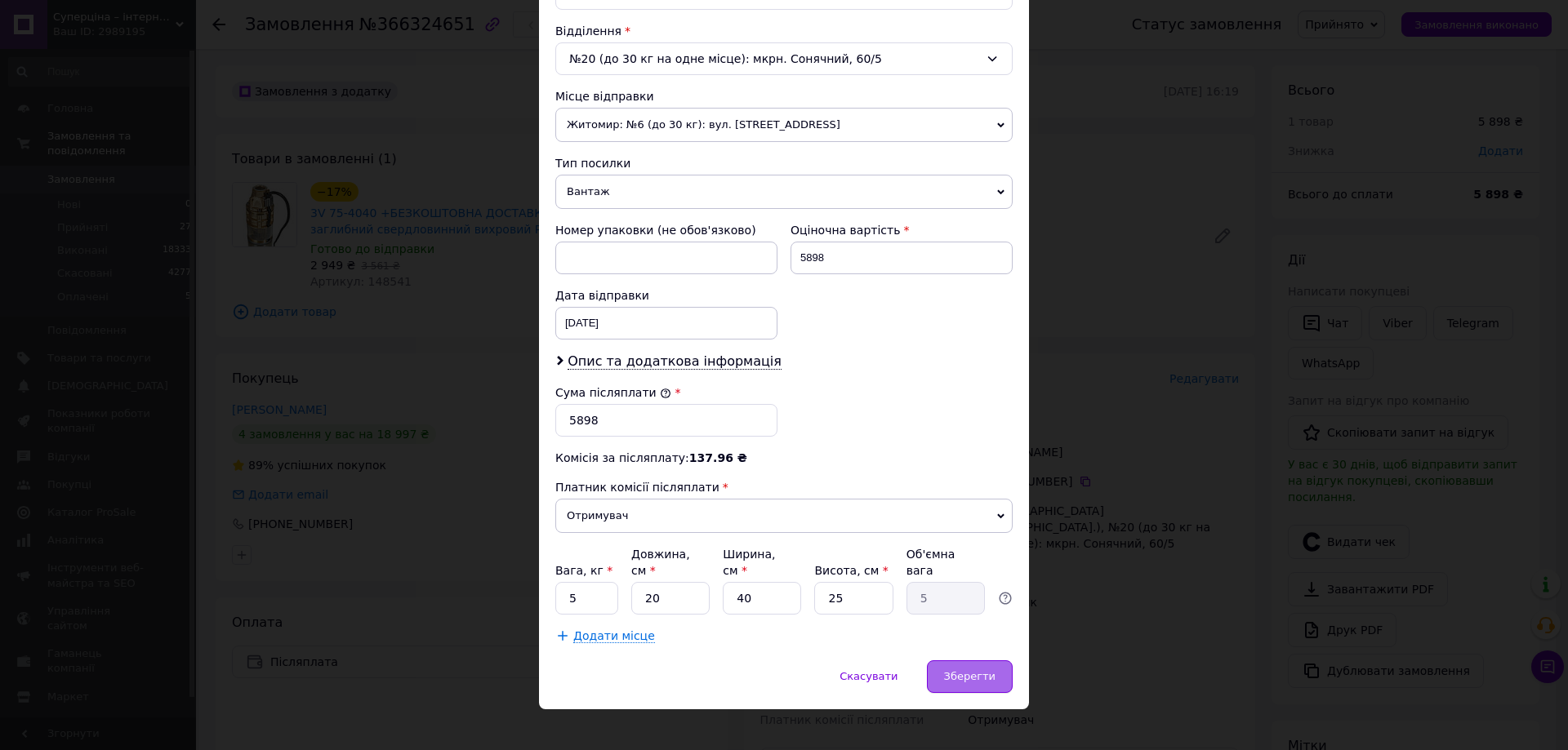
type input "Миколайович"
click at [976, 670] on span "Зберегти" at bounding box center [970, 676] width 51 height 12
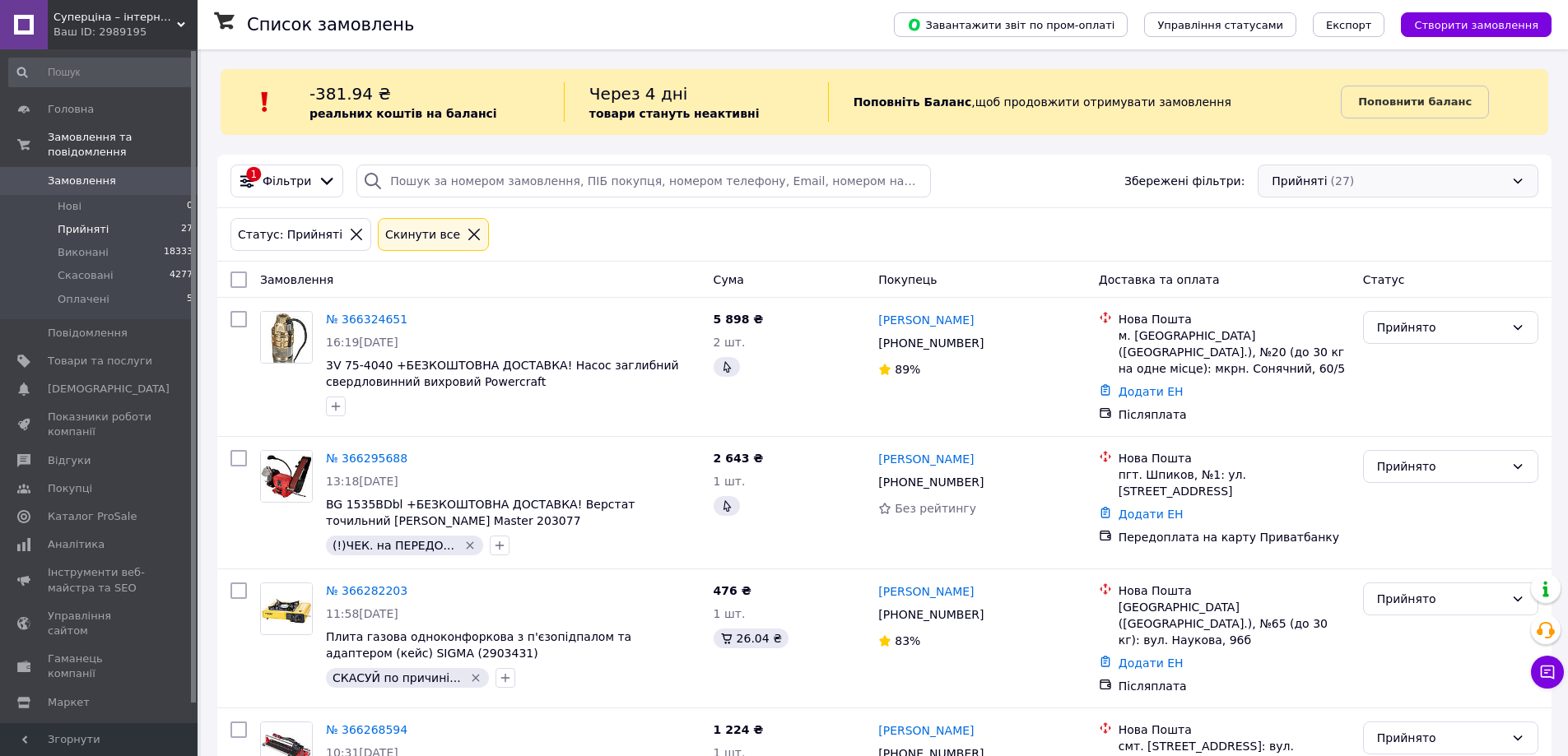
click at [1301, 180] on div "Прийняті (27)" at bounding box center [1398, 181] width 281 height 33
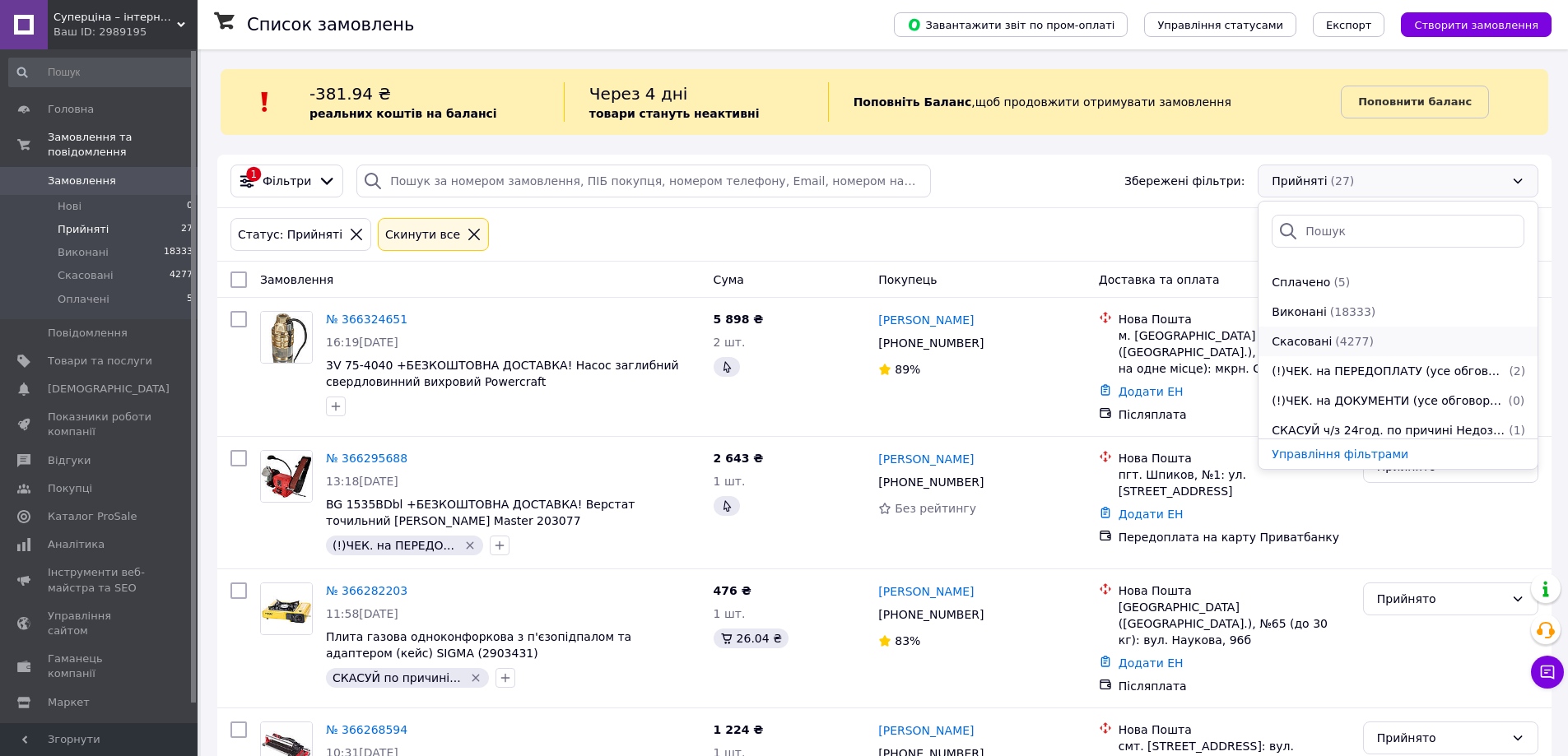
scroll to position [89, 0]
click at [1379, 367] on span "(!)ЧЕК. на ПЕРЕДОПЛАТУ (усе обговорив)" at bounding box center [1389, 364] width 234 height 16
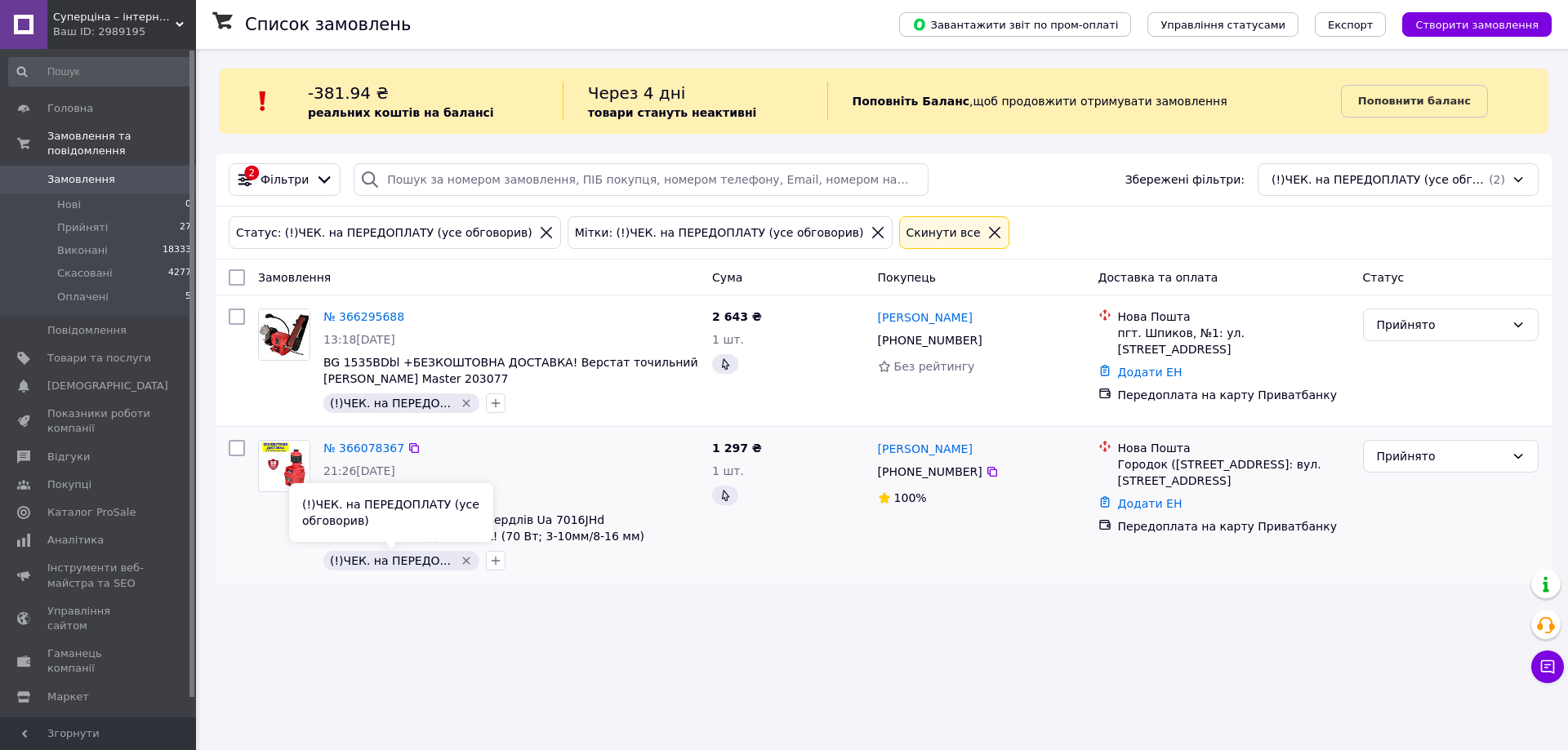
click at [460, 561] on icon "Видалити мітку" at bounding box center [467, 562] width 13 height 13
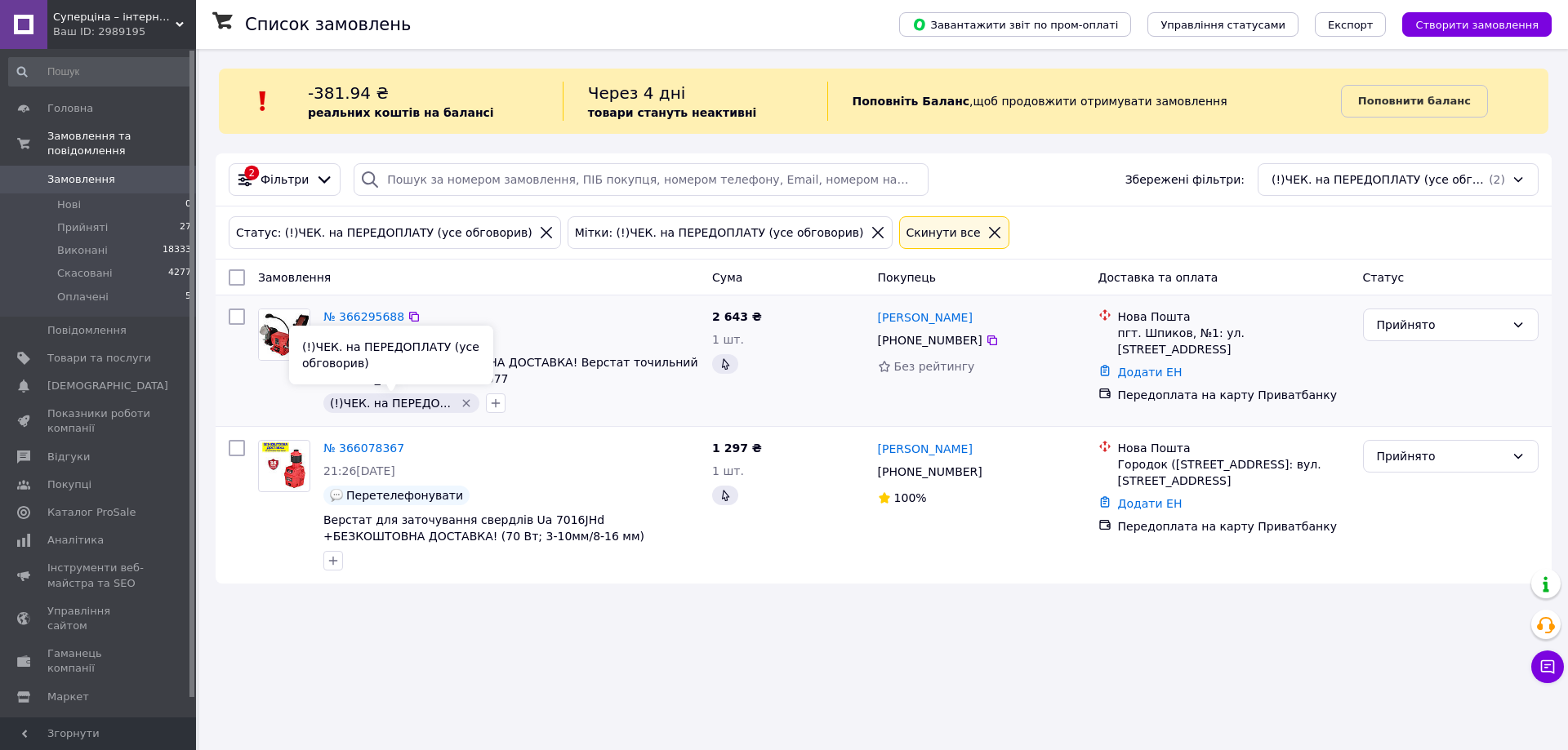
click at [463, 404] on icon "Видалити мітку" at bounding box center [467, 404] width 8 height 8
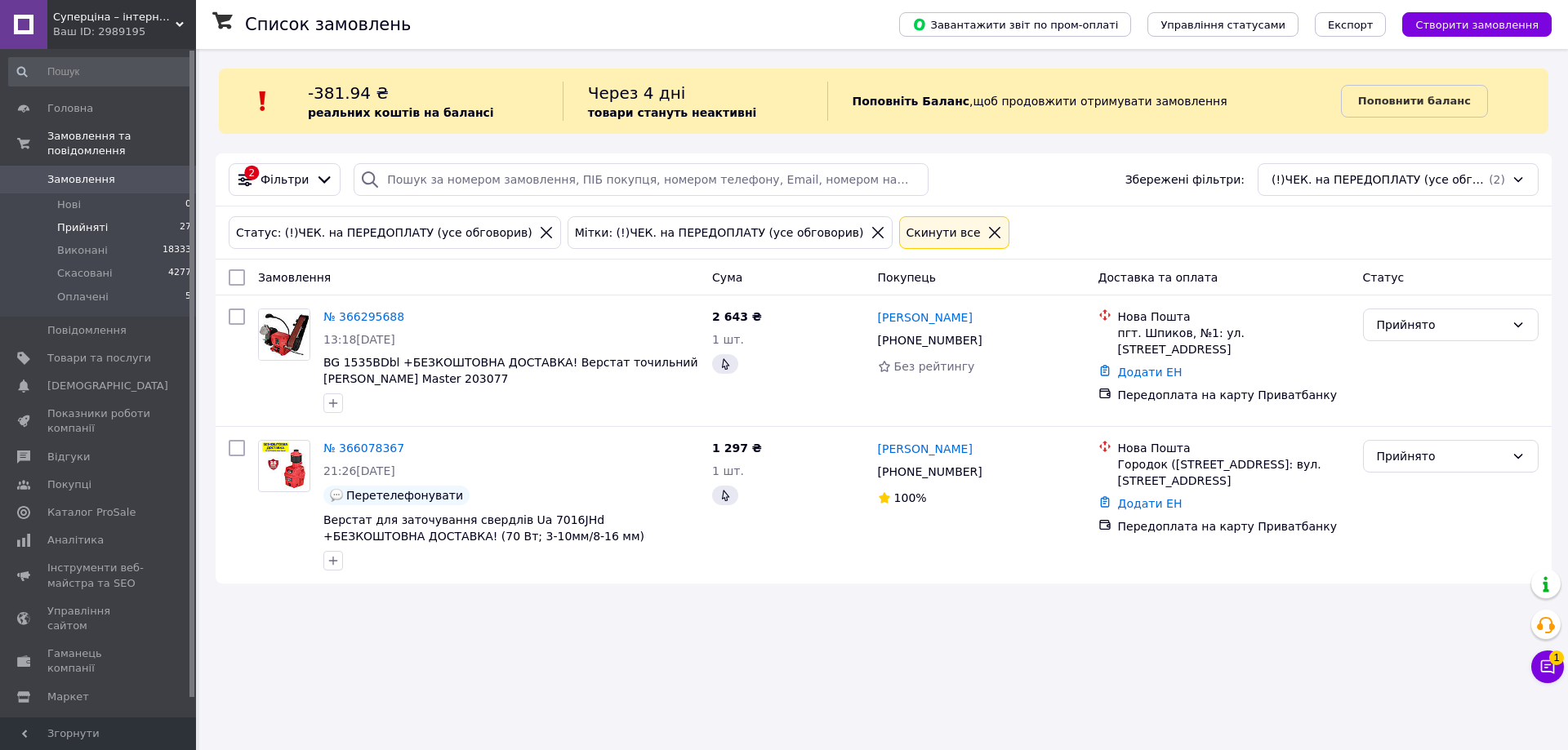
click at [63, 220] on span "Прийняті" at bounding box center [82, 227] width 51 height 14
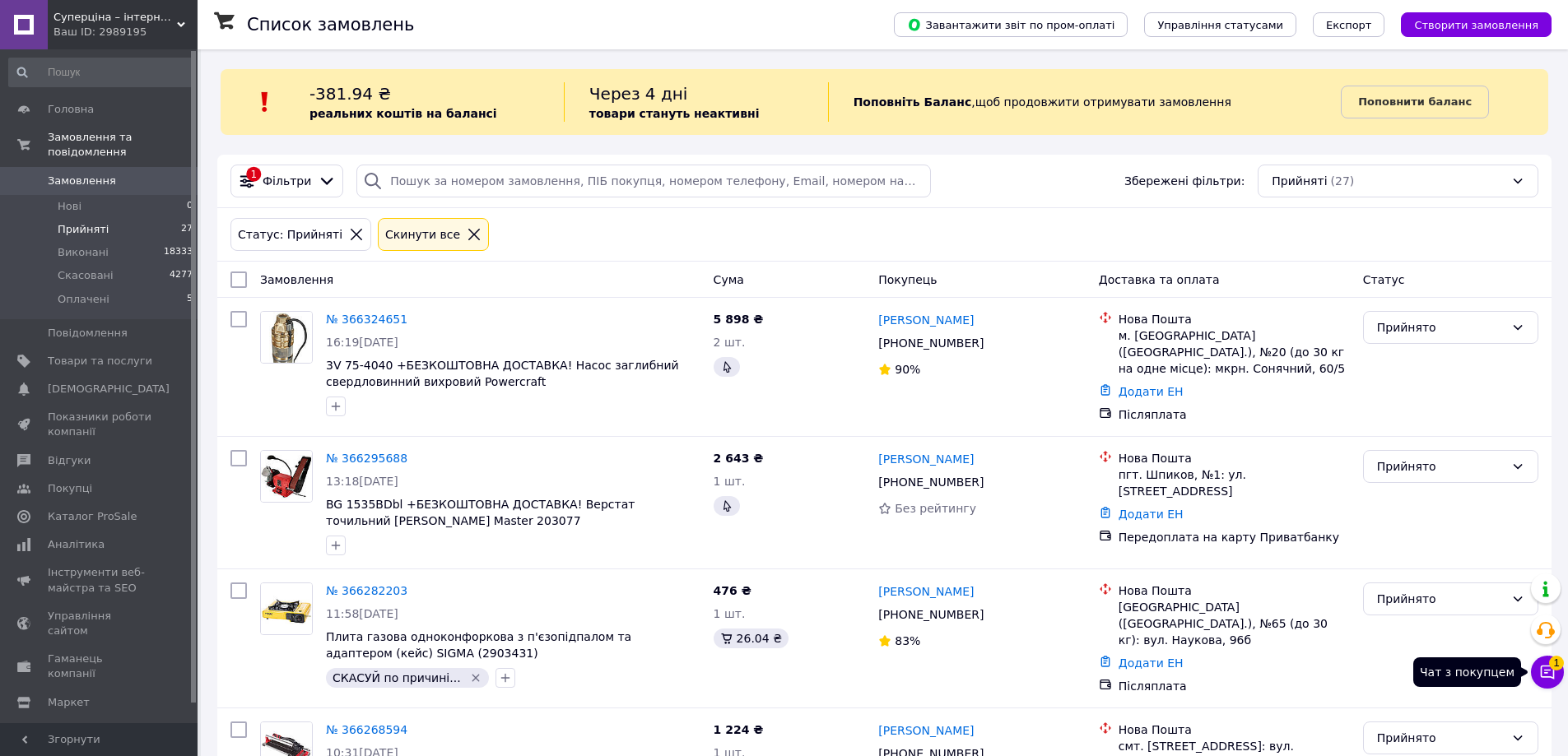
click at [1542, 669] on icon at bounding box center [1548, 673] width 14 height 14
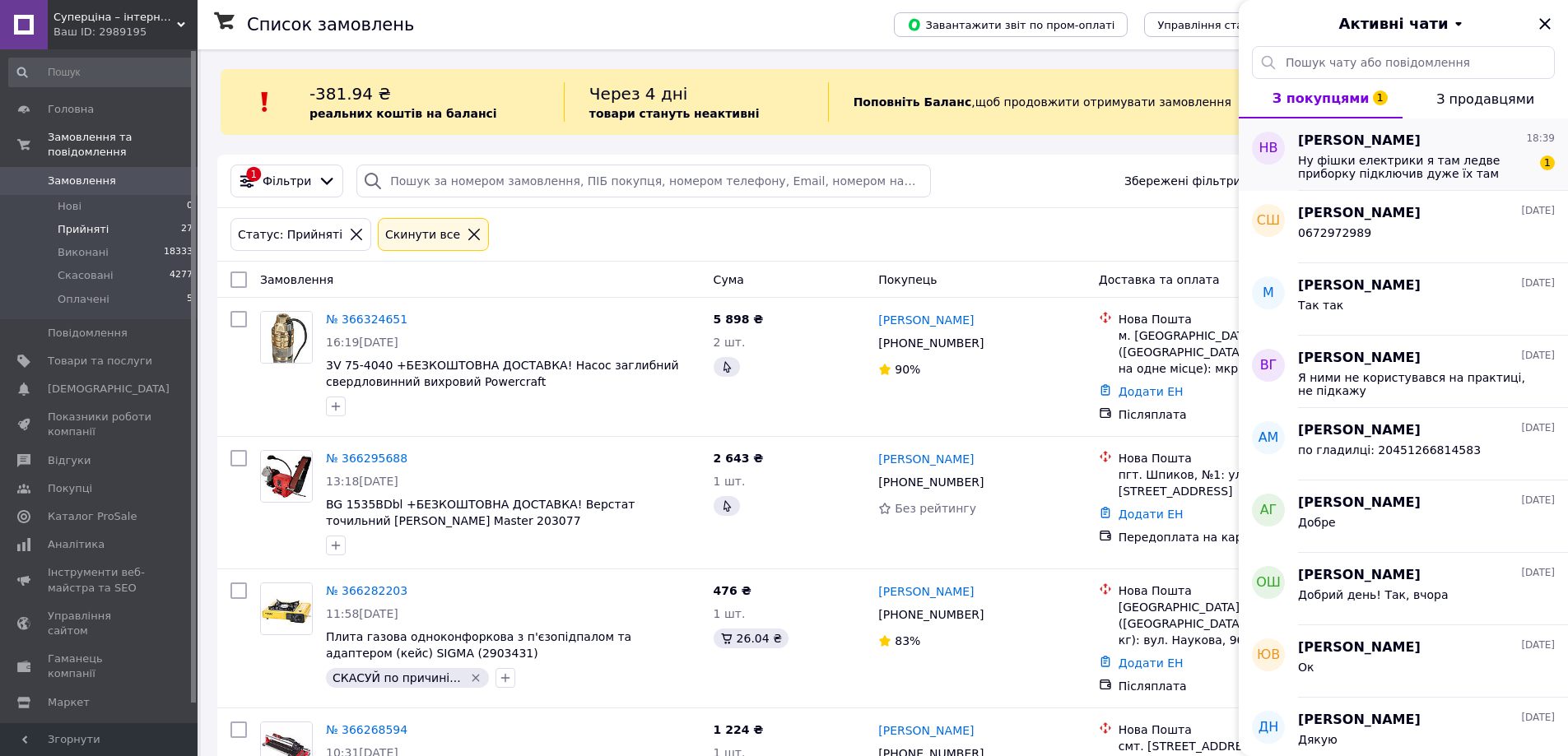
click at [1454, 159] on span "Ну фішки електрики я там ледве приборку підключив дуже їх там мало спереду" at bounding box center [1415, 167] width 234 height 26
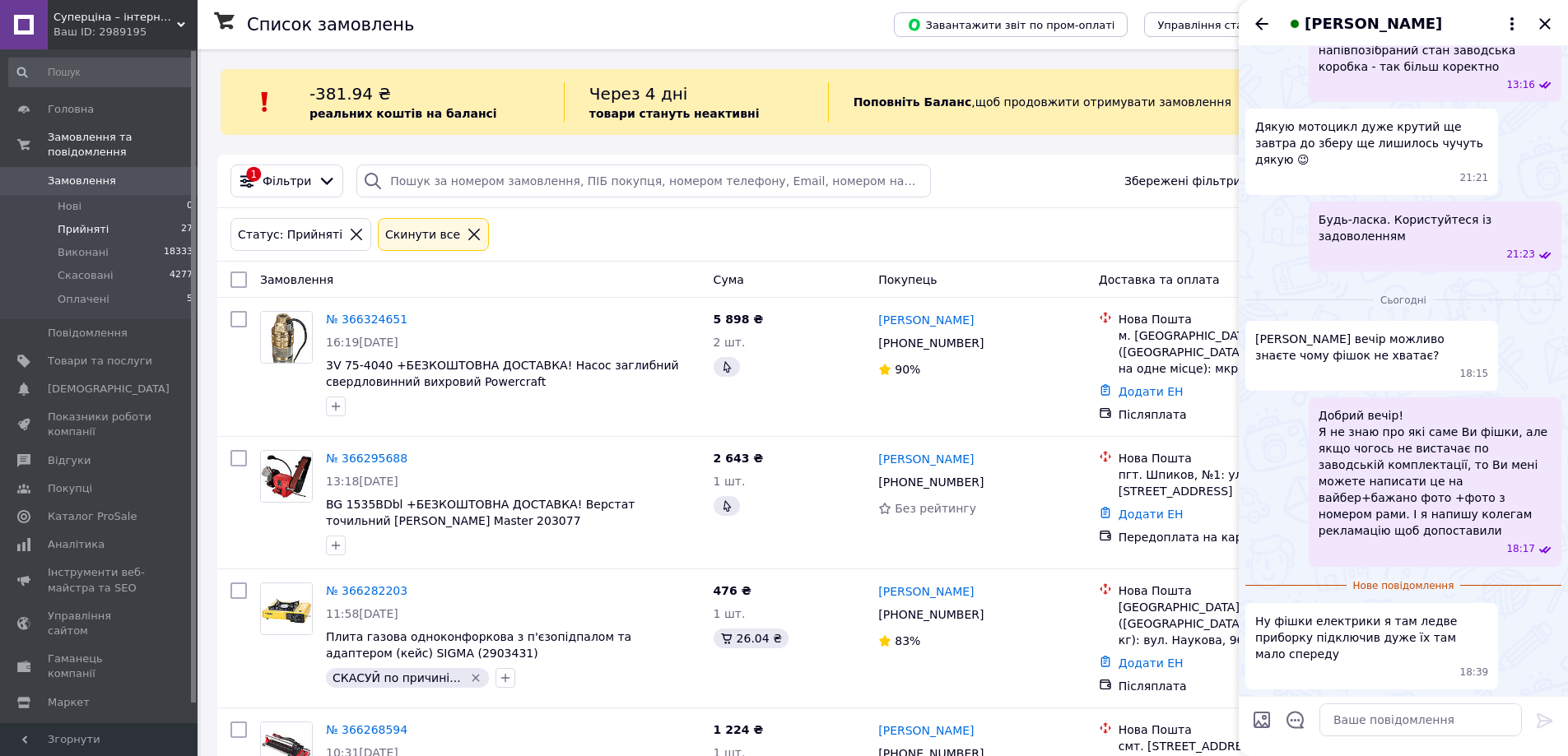
scroll to position [2112, 0]
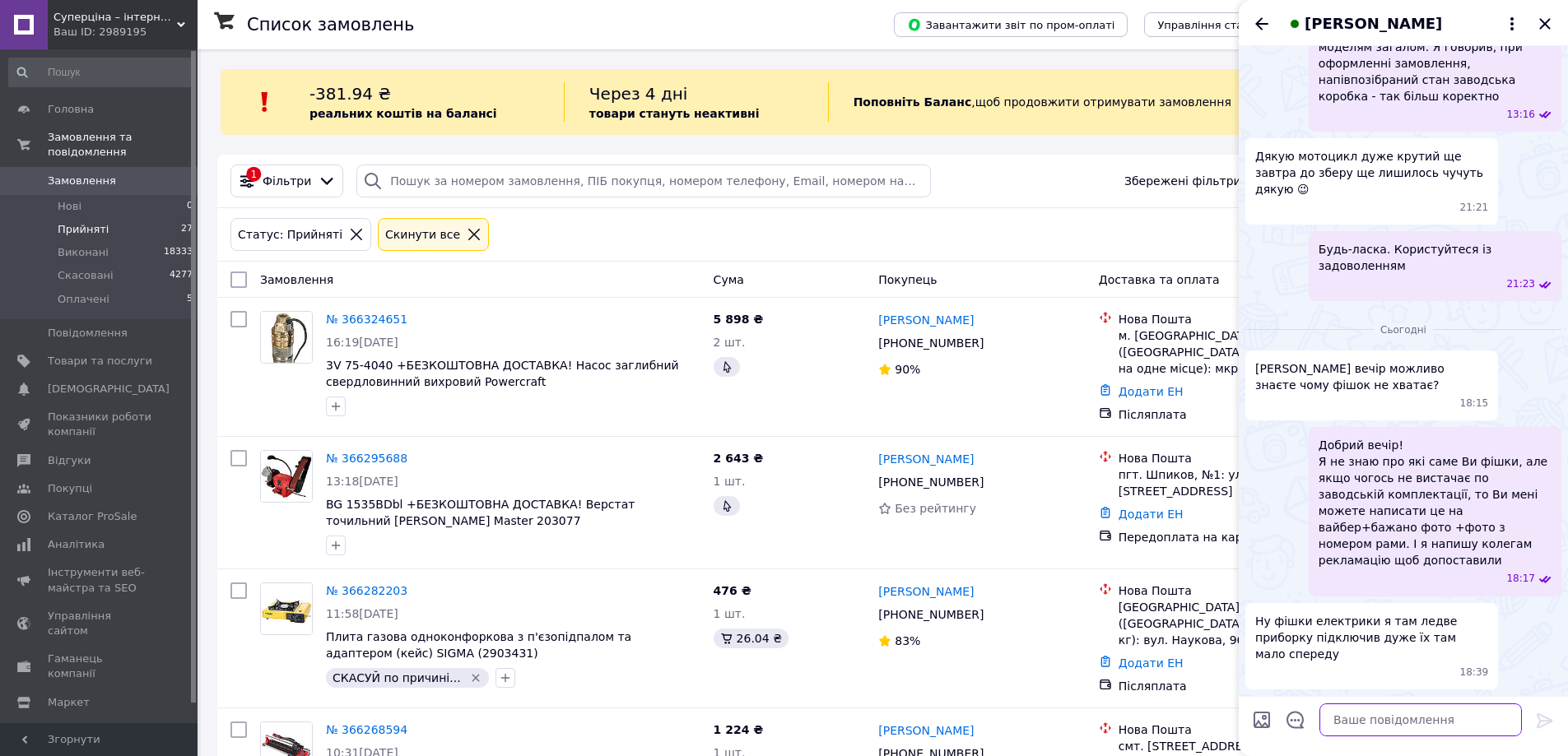
click at [1416, 726] on textarea at bounding box center [1421, 720] width 203 height 33
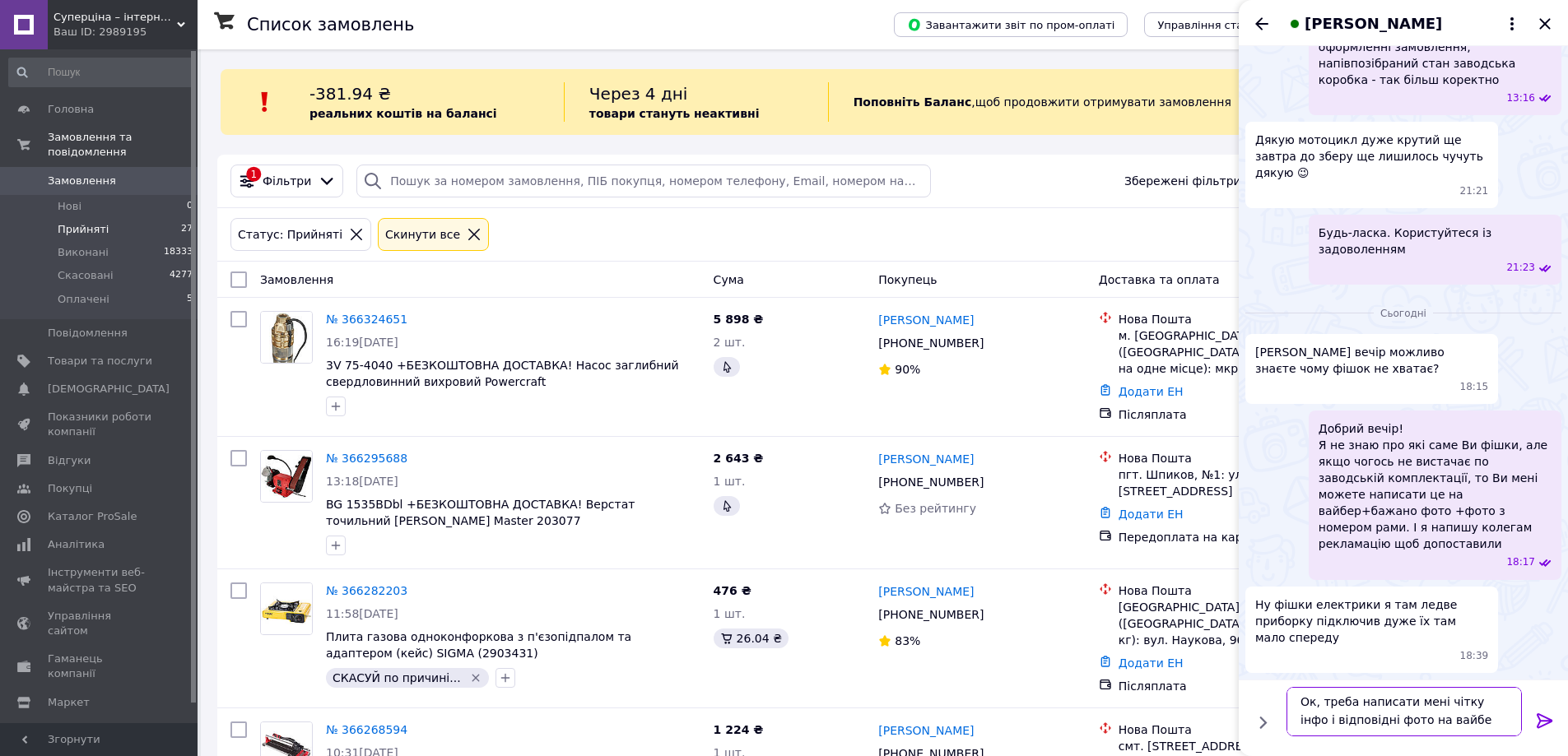
type textarea "Ок, треба написати мені чітку інфо і відповідні фото на вайбер"
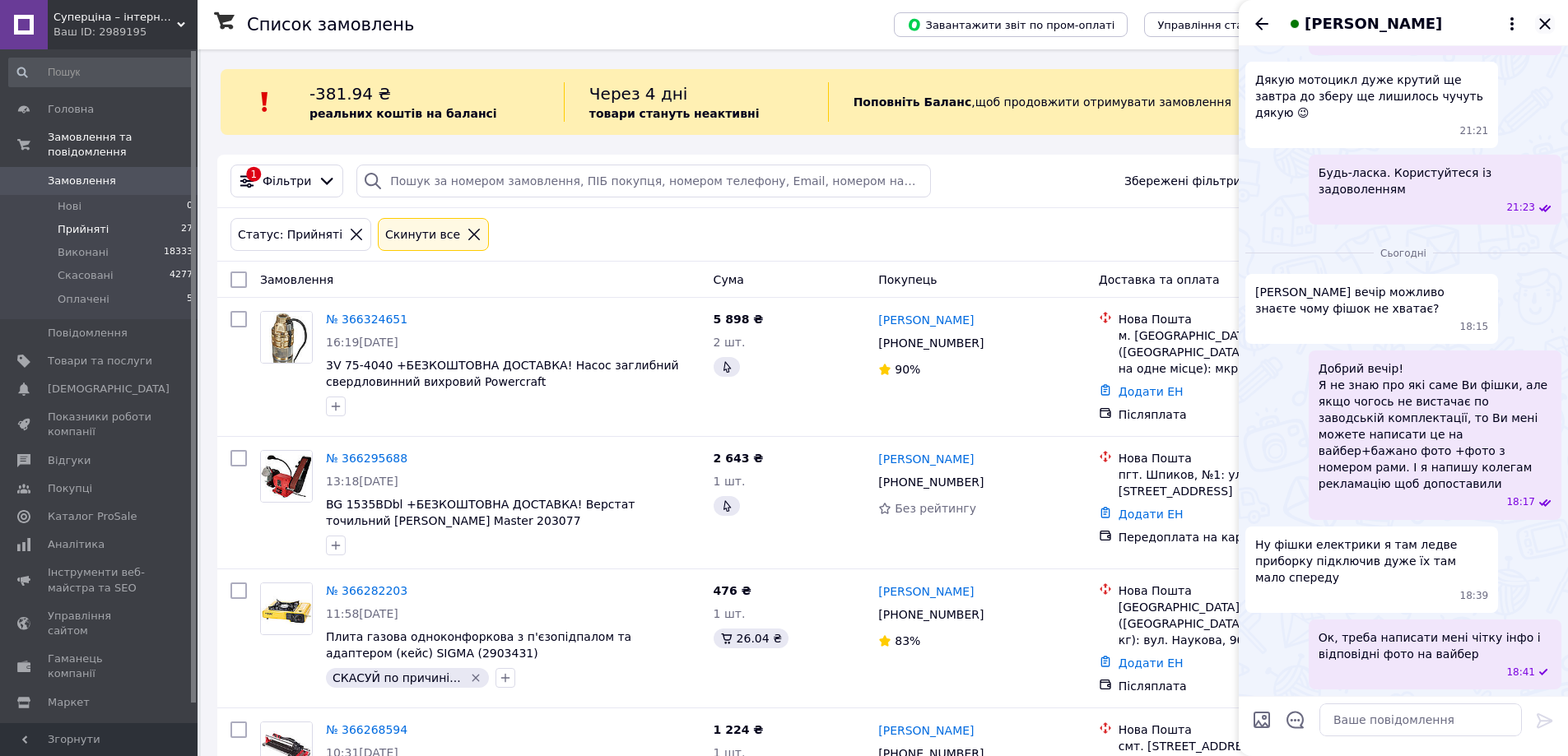
click at [1541, 20] on icon "Закрити" at bounding box center [1545, 23] width 11 height 11
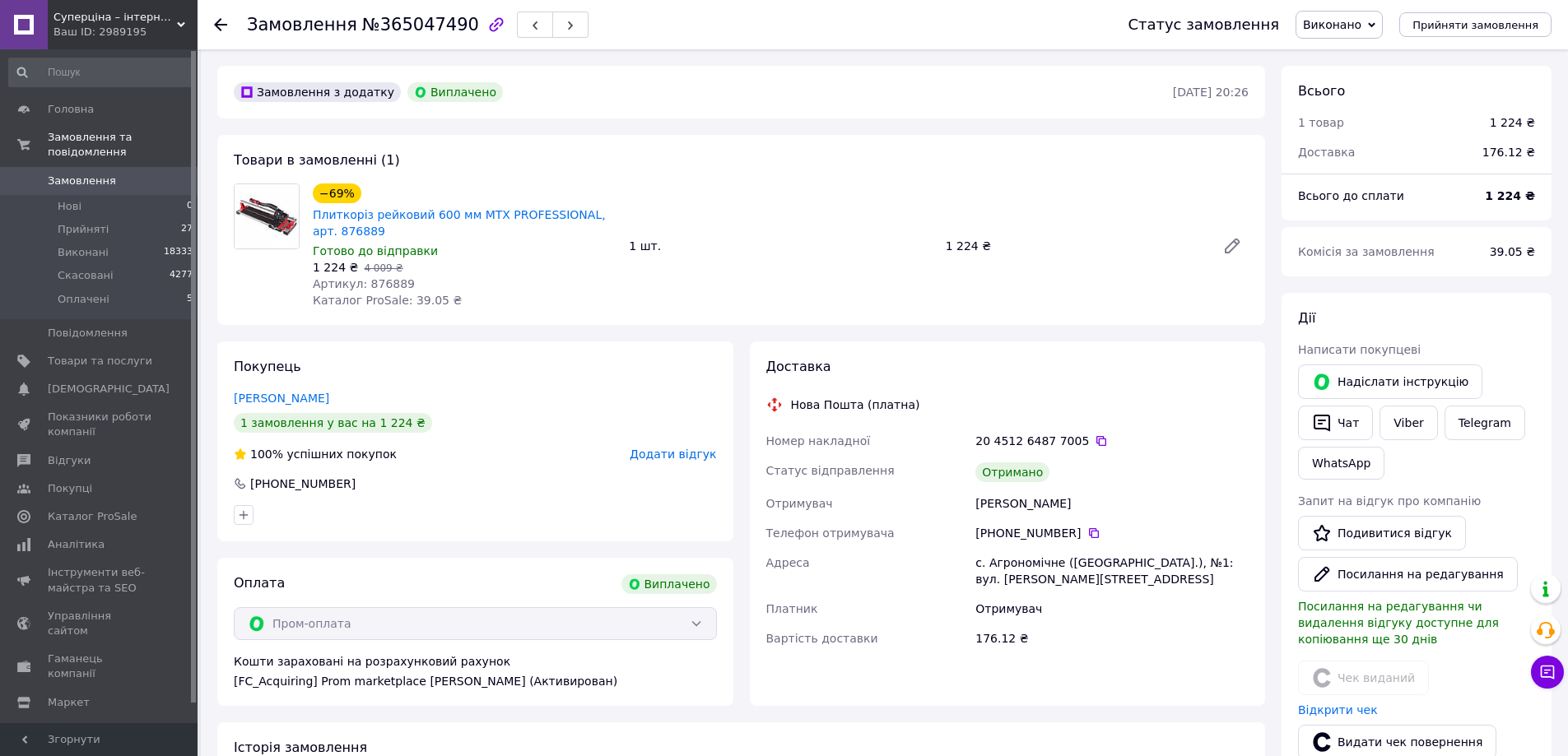
scroll to position [40, 0]
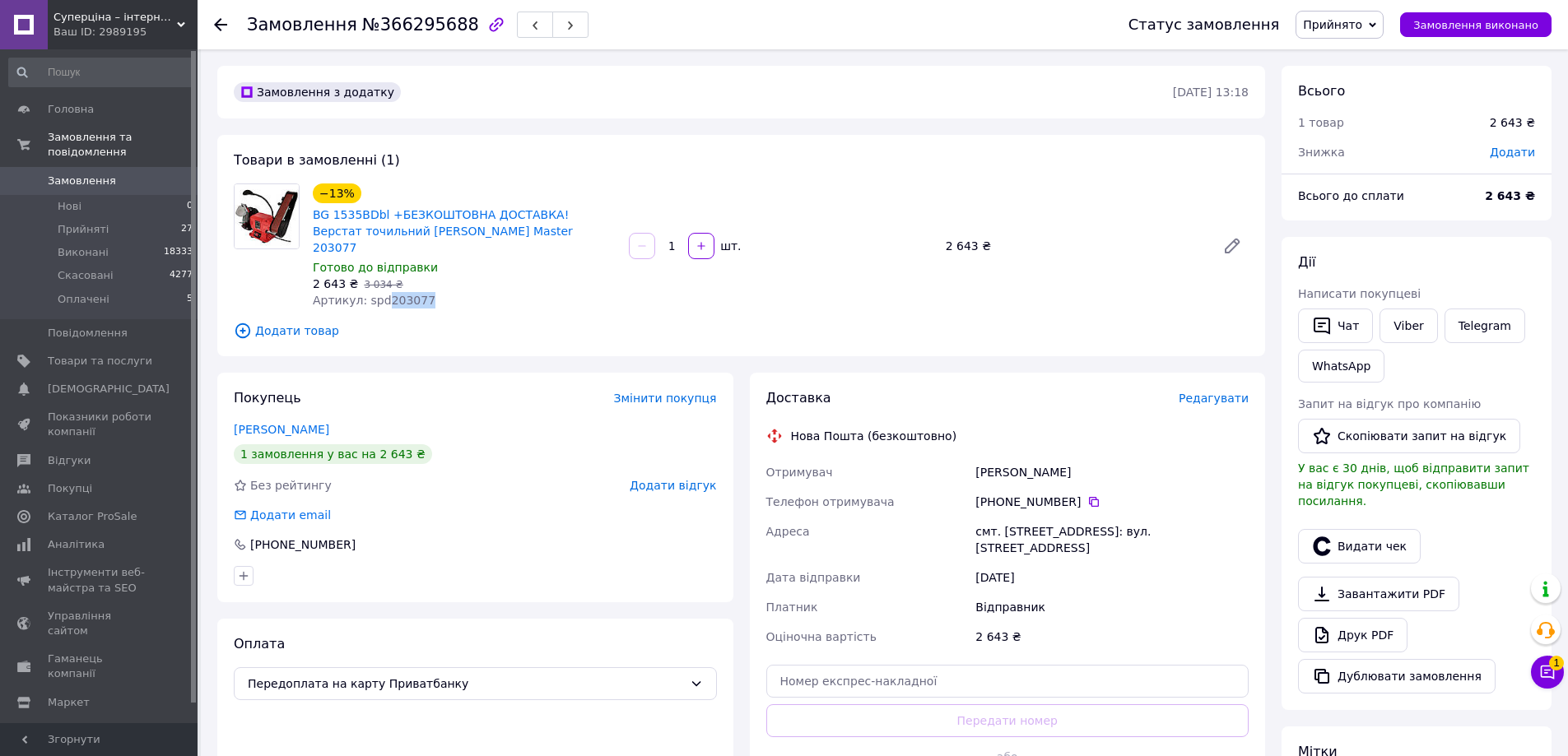
drag, startPoint x: 381, startPoint y: 281, endPoint x: 416, endPoint y: 283, distance: 35.1
click at [416, 294] on span "Артикул: spd203077" at bounding box center [374, 300] width 123 height 14
copy span "203077"
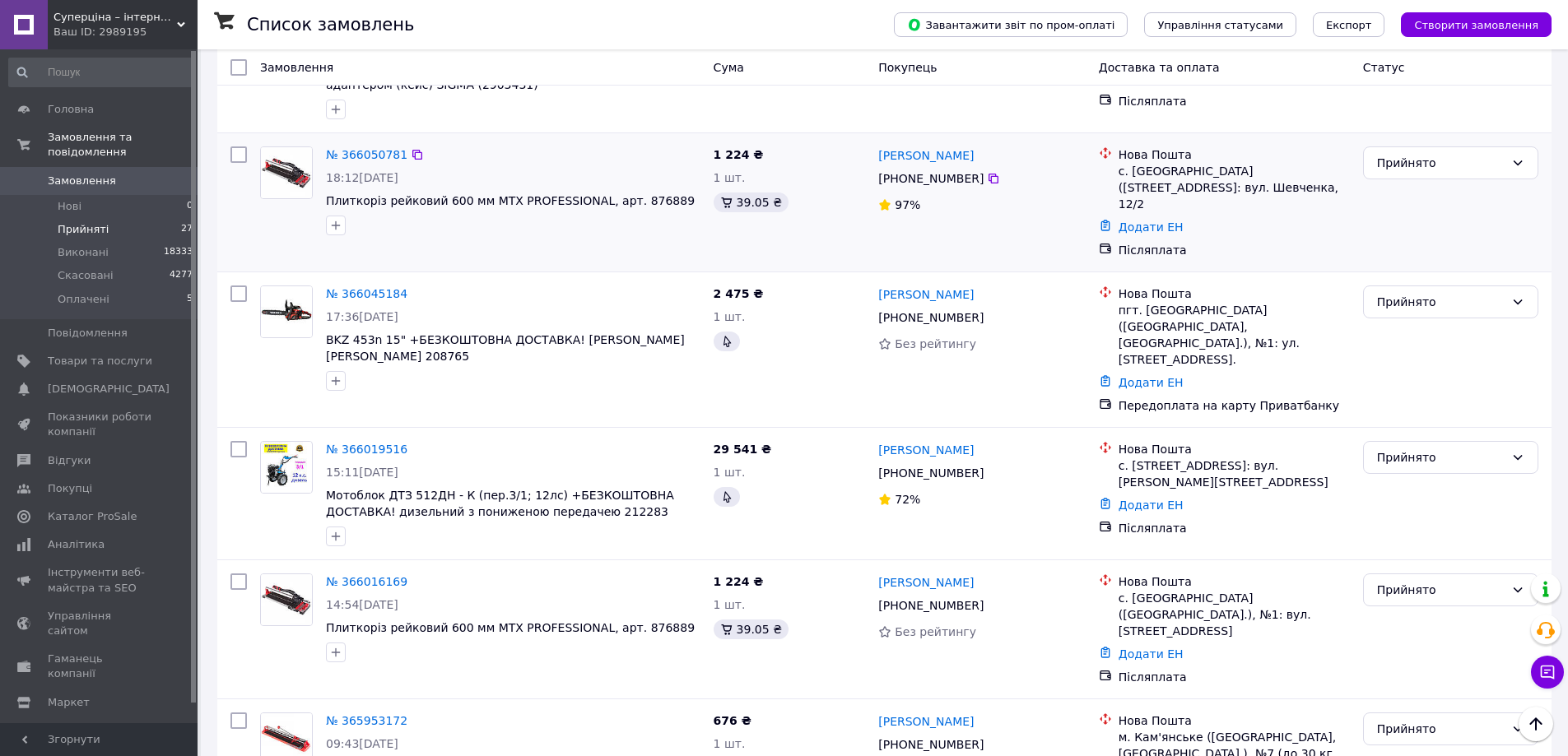
scroll to position [624, 0]
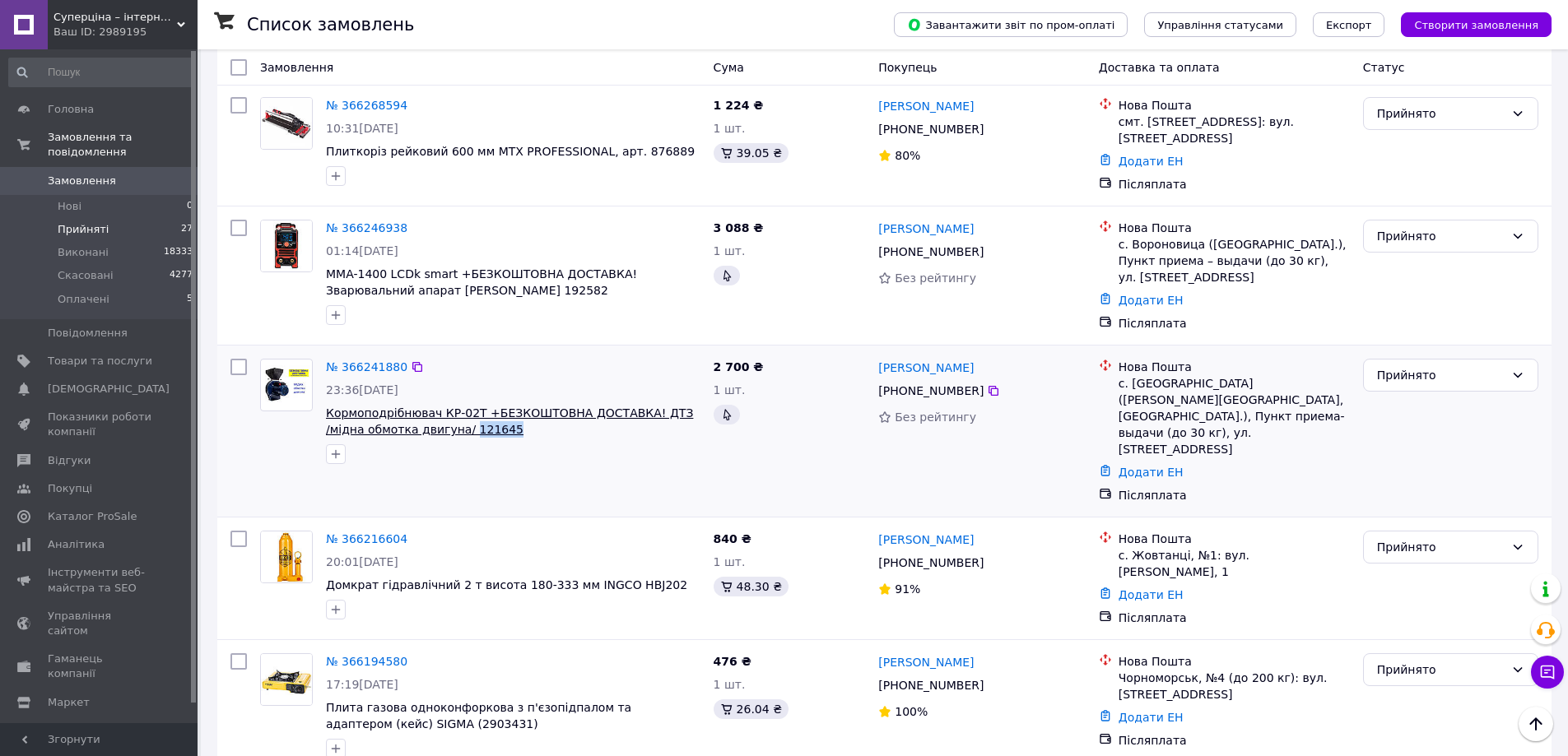
drag, startPoint x: 465, startPoint y: 417, endPoint x: 426, endPoint y: 418, distance: 39.0
click at [426, 418] on span "Кормоподрібнювач КР-02Т +БЕЗКОШТОВНА ДОСТАВКА! ДТЗ /мідна обмотка двигуна/ 1216…" at bounding box center [513, 422] width 374 height 33
copy span "121645"
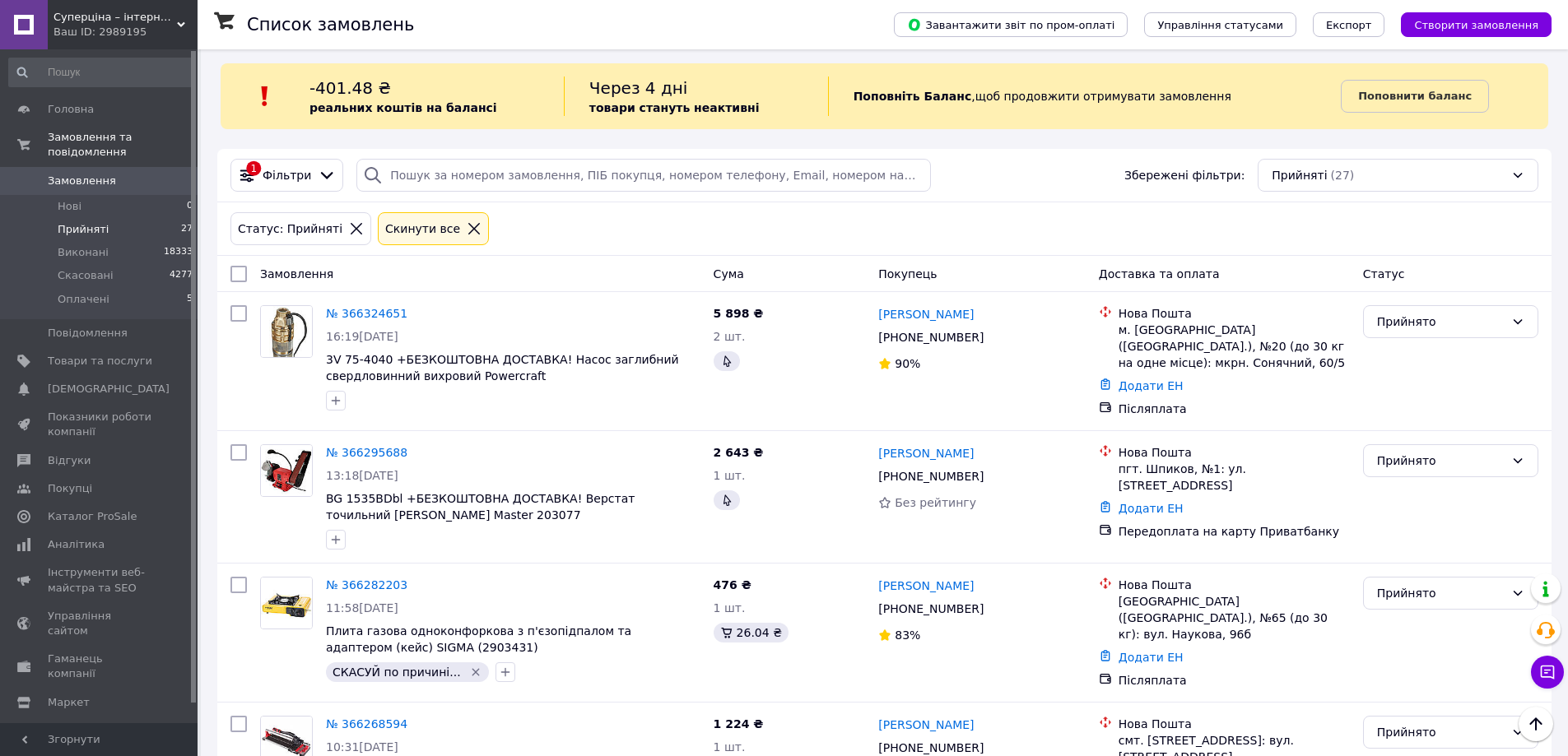
scroll to position [0, 0]
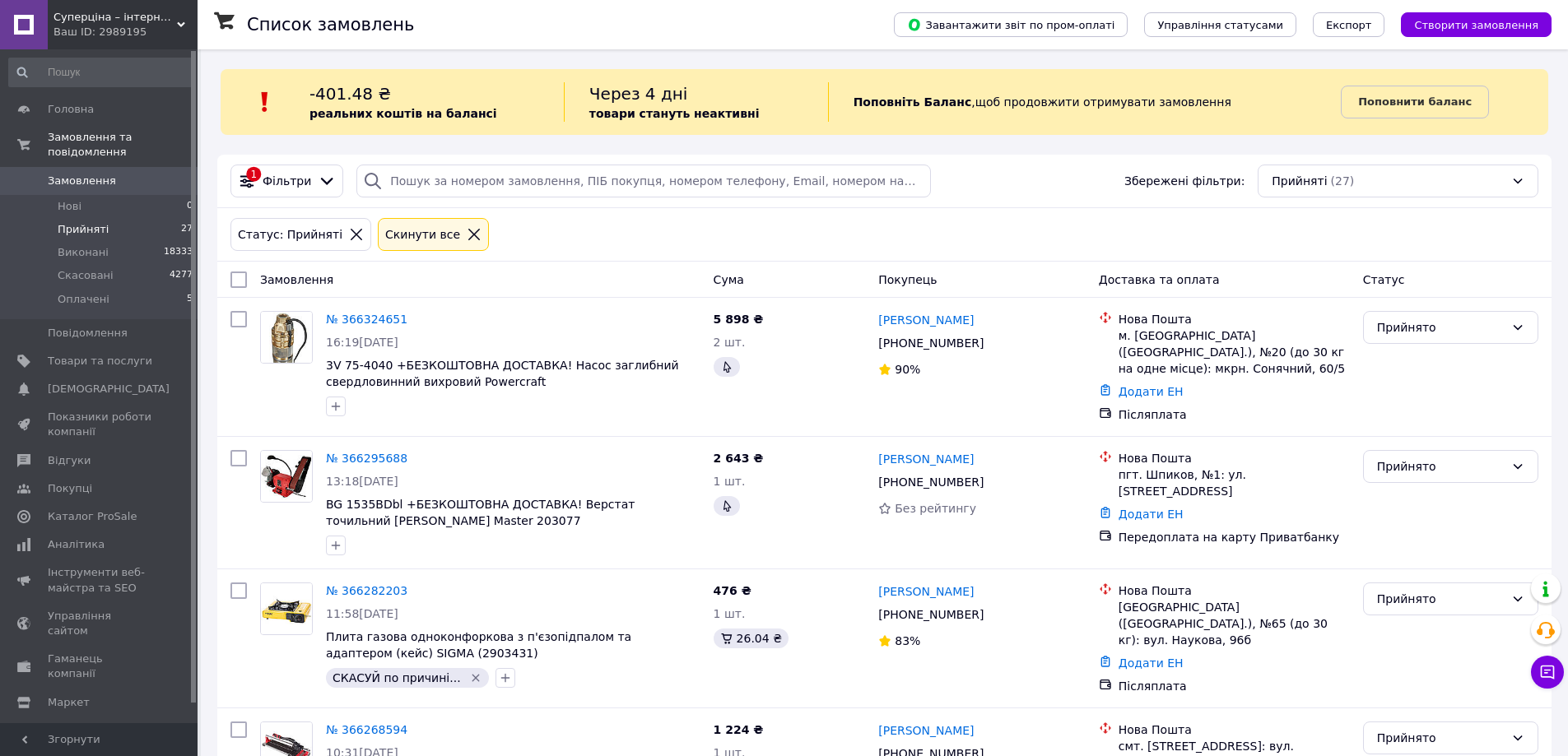
click at [468, 232] on icon at bounding box center [474, 235] width 12 height 12
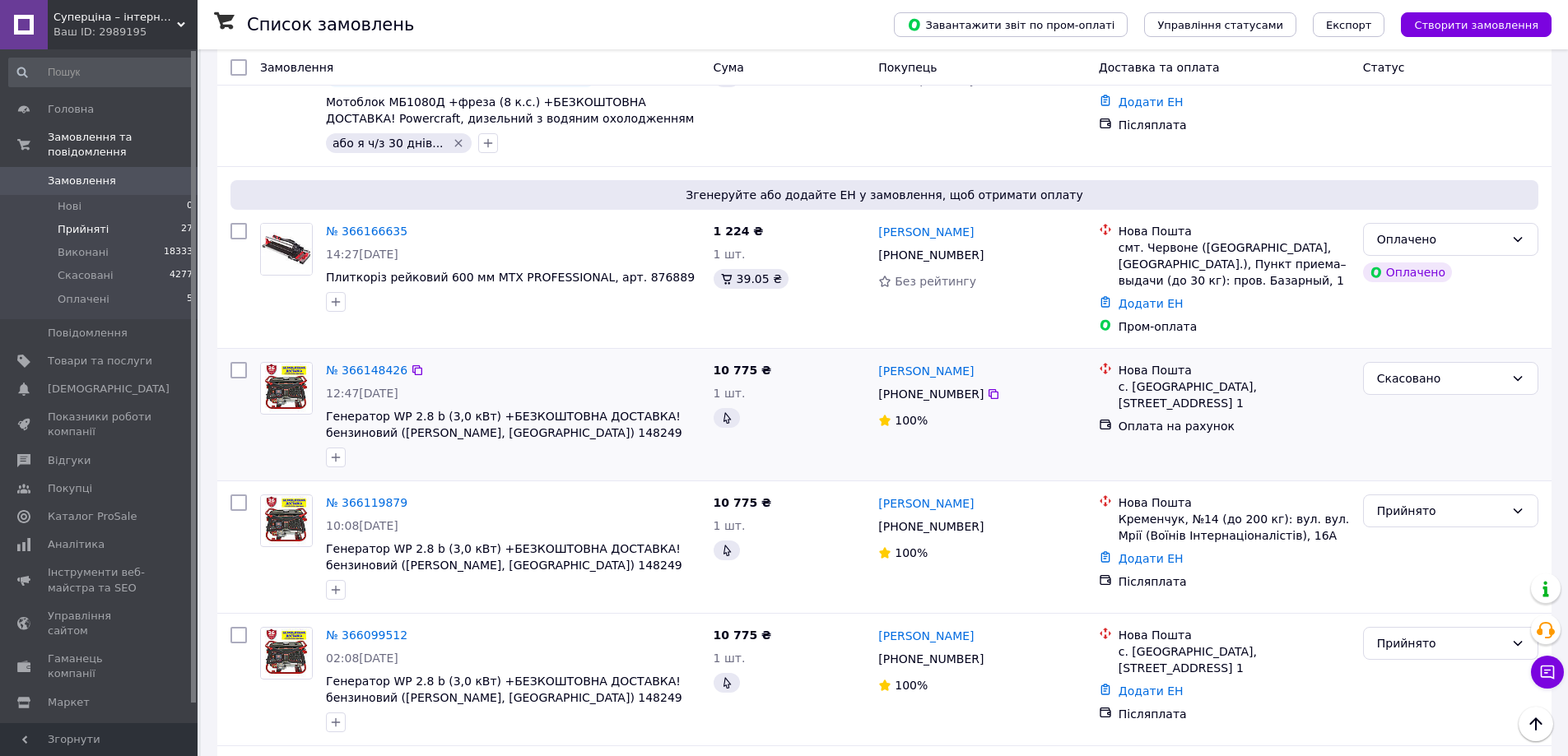
scroll to position [2101, 0]
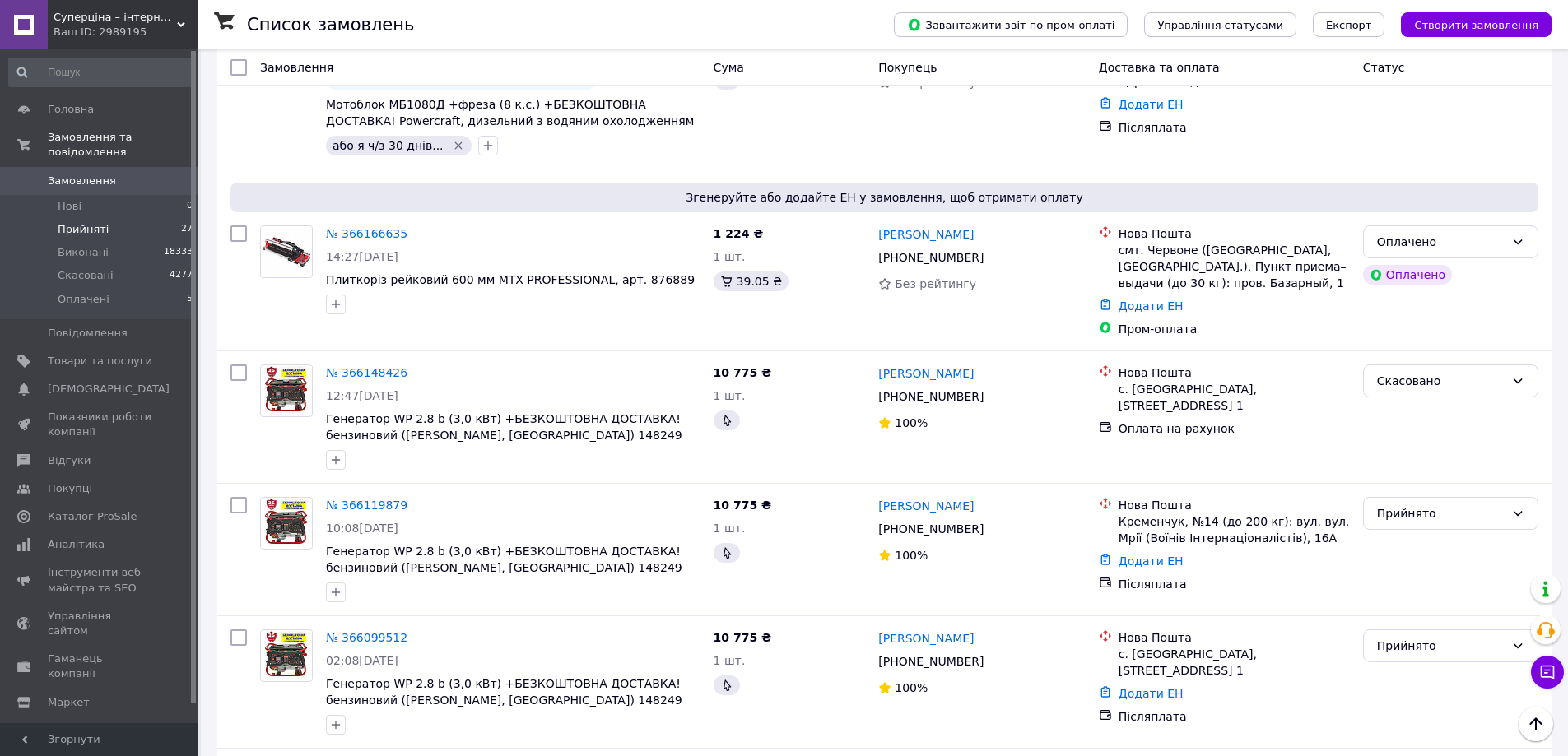
click at [80, 222] on span "Прийняті" at bounding box center [82, 229] width 51 height 15
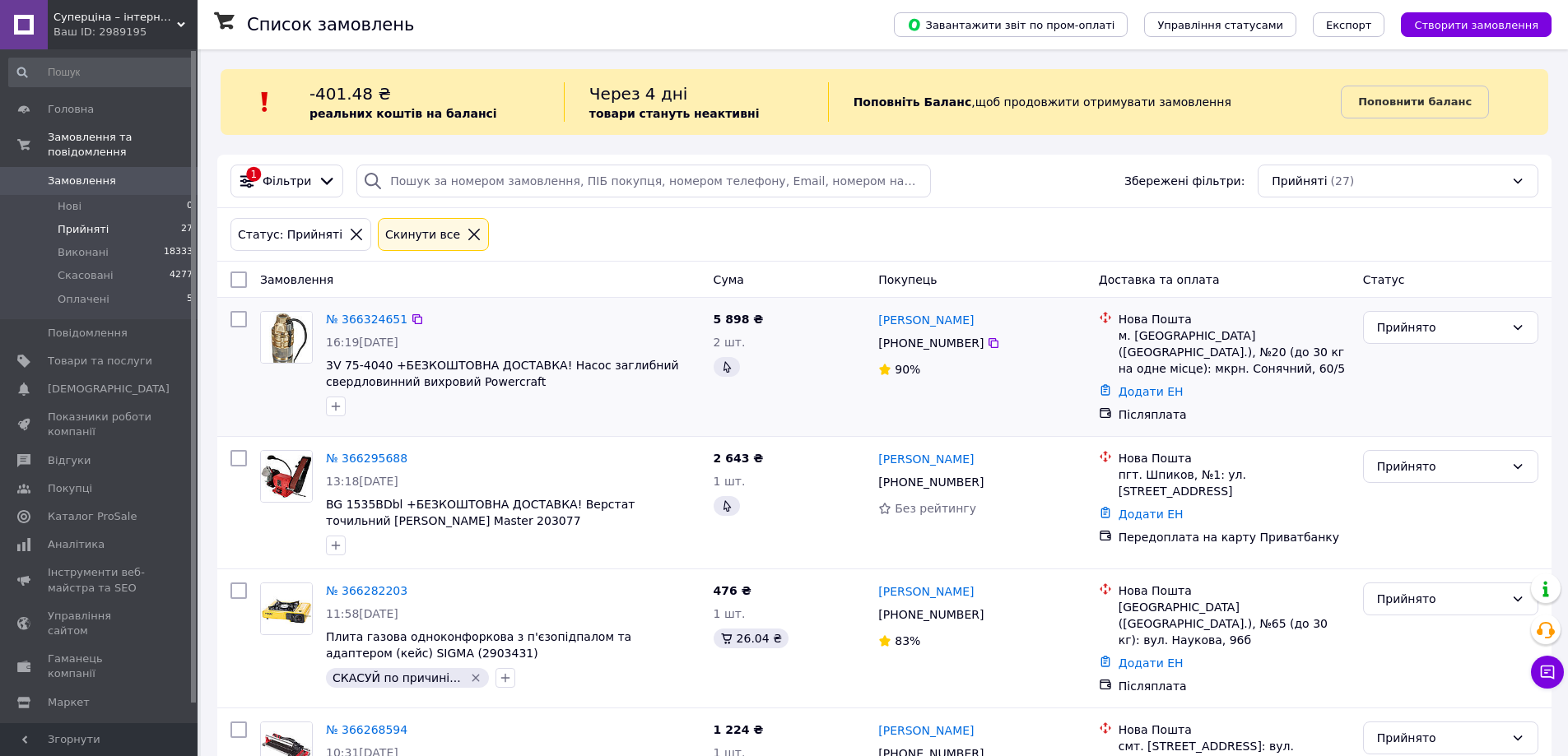
scroll to position [764, 0]
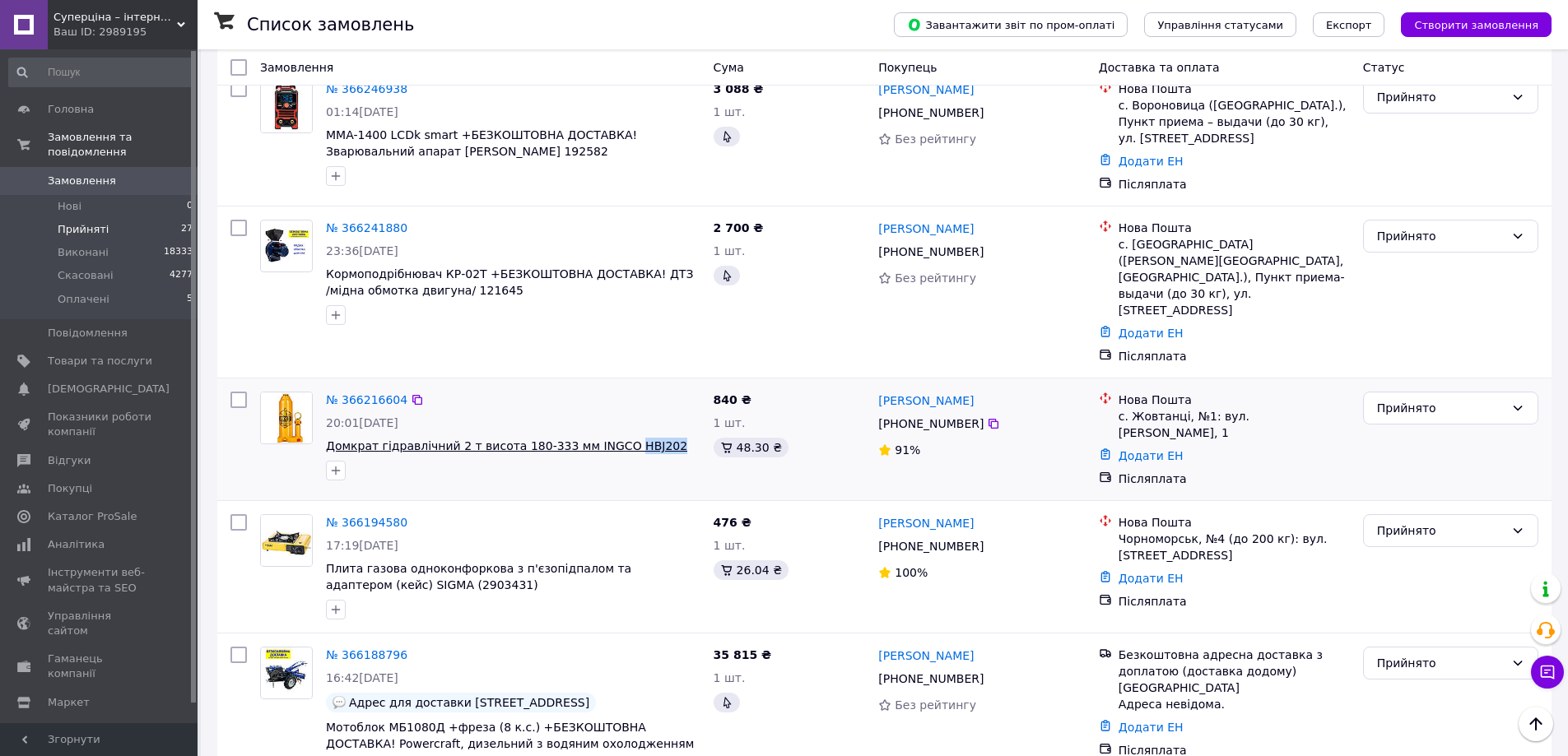
drag, startPoint x: 644, startPoint y: 401, endPoint x: 608, endPoint y: 401, distance: 36.0
click at [608, 438] on span "Домкрат гідравлічний 2 т висота 180-333 мм INGCO HBJ202" at bounding box center [513, 446] width 374 height 16
copy span "HBJ202"
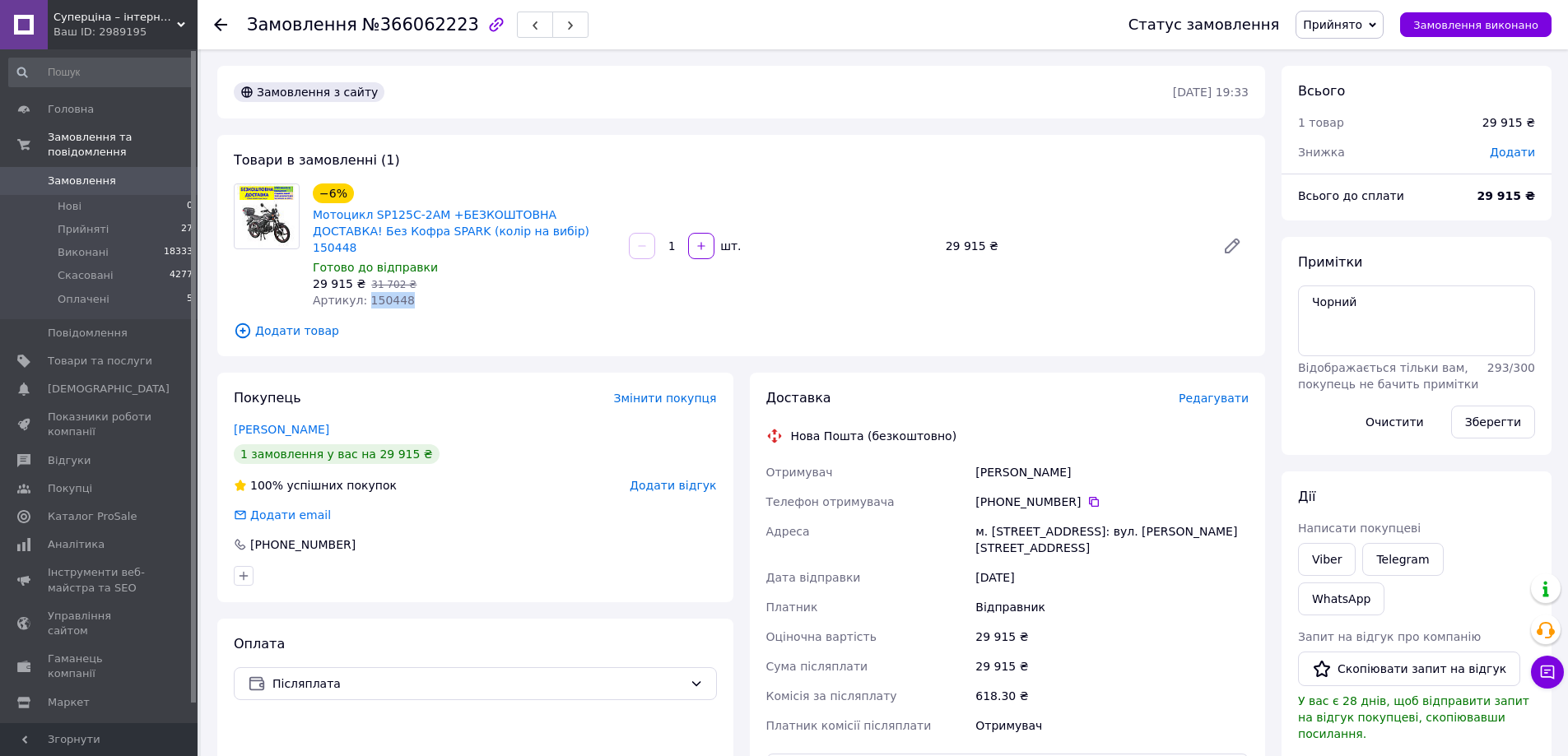
drag, startPoint x: 363, startPoint y: 286, endPoint x: 397, endPoint y: 286, distance: 34.0
click at [397, 294] on span "Артикул: 150448" at bounding box center [364, 300] width 102 height 14
copy span "150448"
drag, startPoint x: 1175, startPoint y: 517, endPoint x: 1177, endPoint y: 540, distance: 23.1
click at [1177, 540] on div "м. [STREET_ADDRESS]: вул. [PERSON_NAME][STREET_ADDRESS]" at bounding box center [1112, 540] width 280 height 47
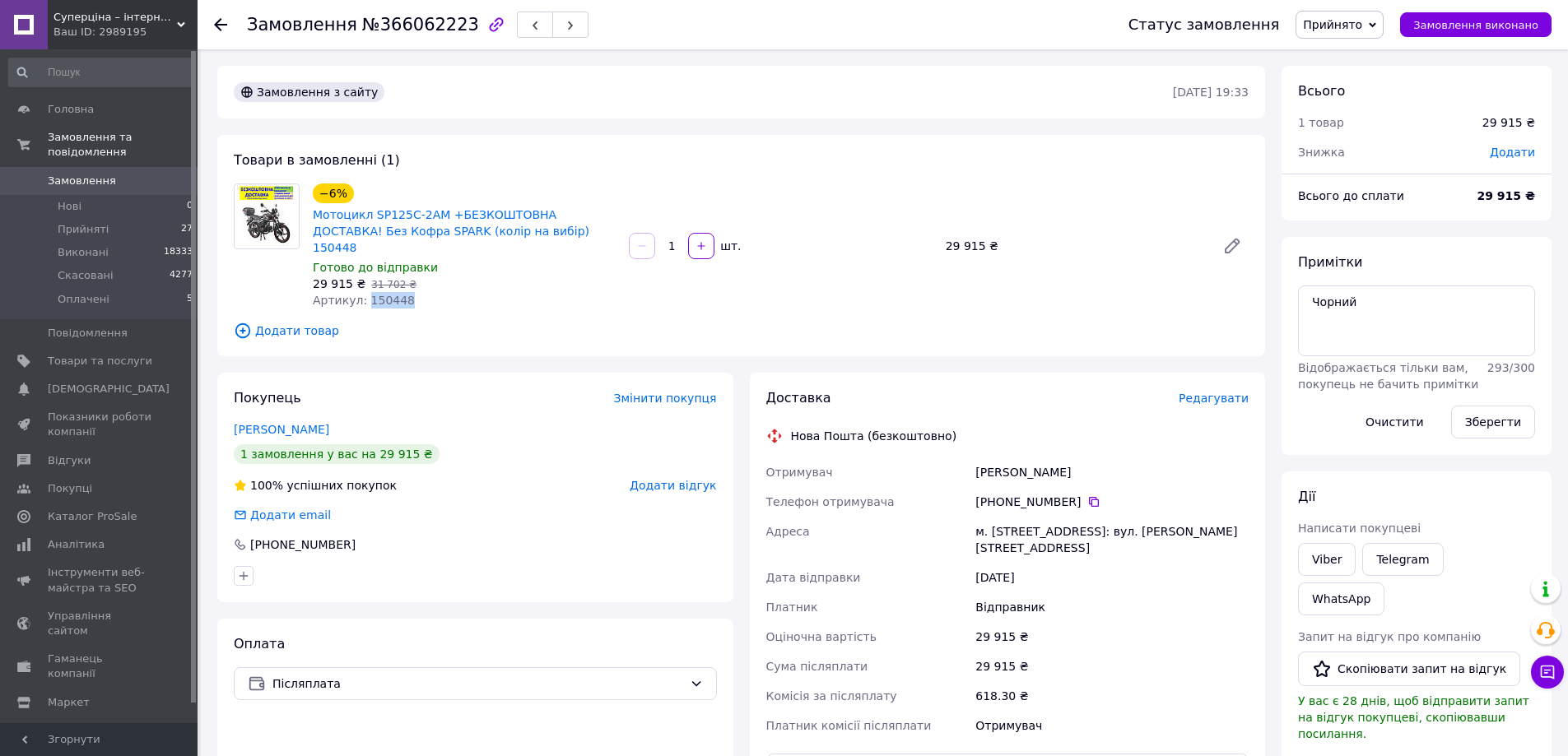
copy div "вул. [PERSON_NAME][STREET_ADDRESS]"
click at [1088, 495] on icon at bounding box center [1095, 502] width 14 height 14
drag, startPoint x: 363, startPoint y: 299, endPoint x: 400, endPoint y: 299, distance: 37.0
click at [400, 299] on div "Артикул: 212283" at bounding box center [464, 299] width 303 height 16
copy span "212283"
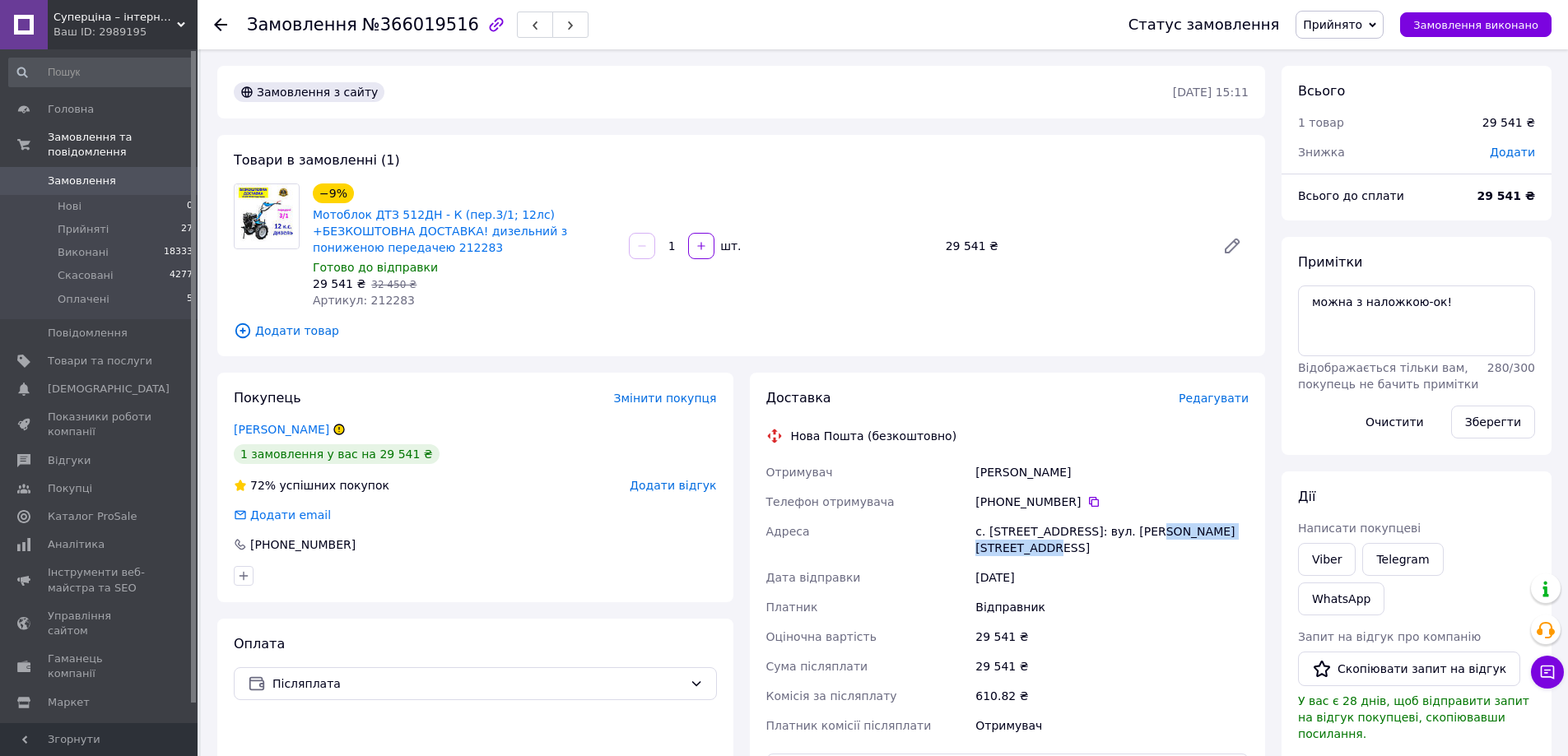
drag, startPoint x: 1129, startPoint y: 537, endPoint x: 1245, endPoint y: 537, distance: 116.0
click at [1245, 537] on div "с. [STREET_ADDRESS]: вул. [PERSON_NAME][STREET_ADDRESS]" at bounding box center [1112, 540] width 280 height 47
copy div "вул. [PERSON_NAME][STREET_ADDRESS]"
click at [1088, 501] on icon at bounding box center [1095, 502] width 14 height 14
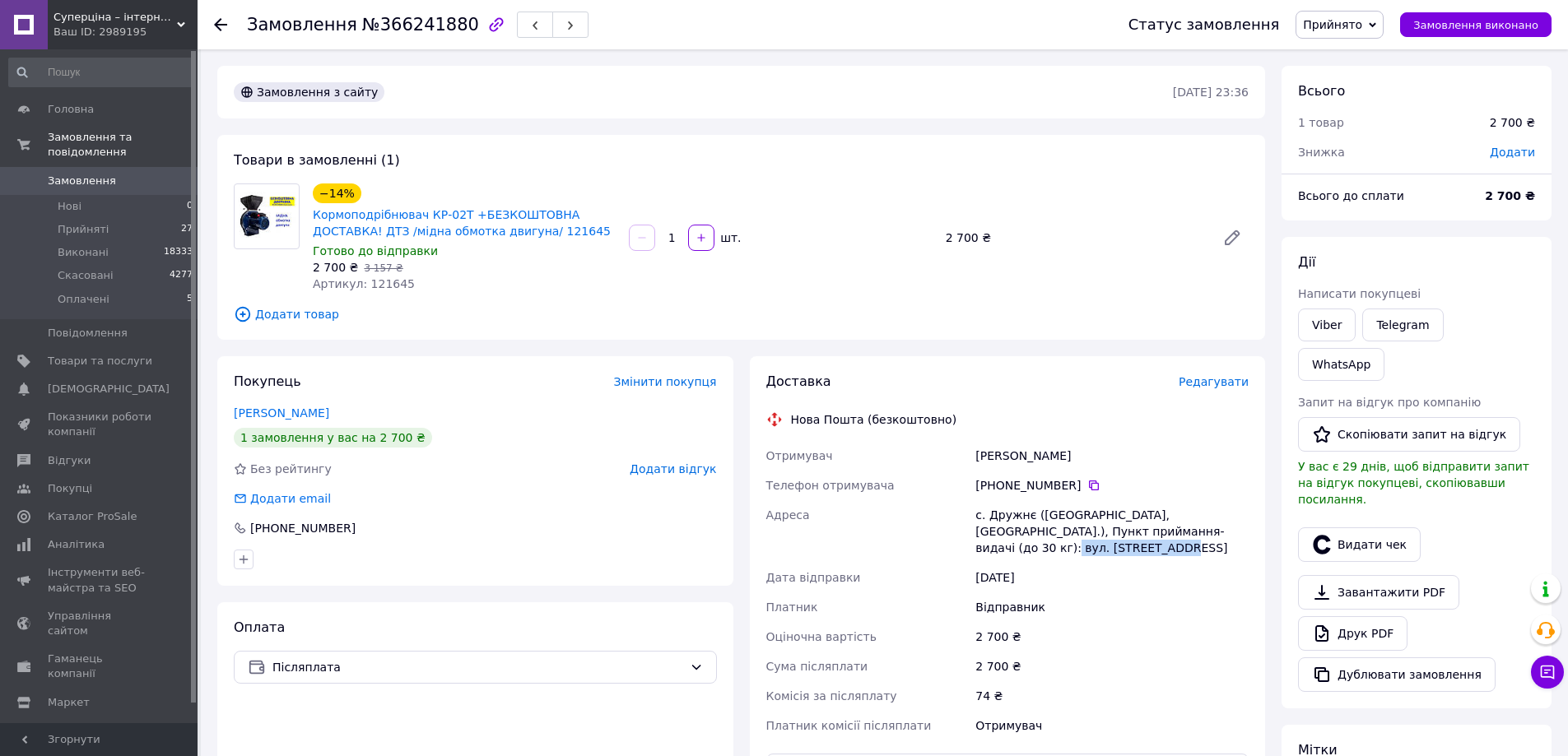
drag, startPoint x: 1167, startPoint y: 535, endPoint x: 1171, endPoint y: 543, distance: 8.9
click at [1171, 543] on div "с. Дружнє ([GEOGRAPHIC_DATA], [GEOGRAPHIC_DATA].), Пункт приймання-видачі (до 3…" at bounding box center [1112, 531] width 280 height 63
copy div "вул. [STREET_ADDRESS]"
click at [1088, 490] on icon at bounding box center [1095, 486] width 14 height 14
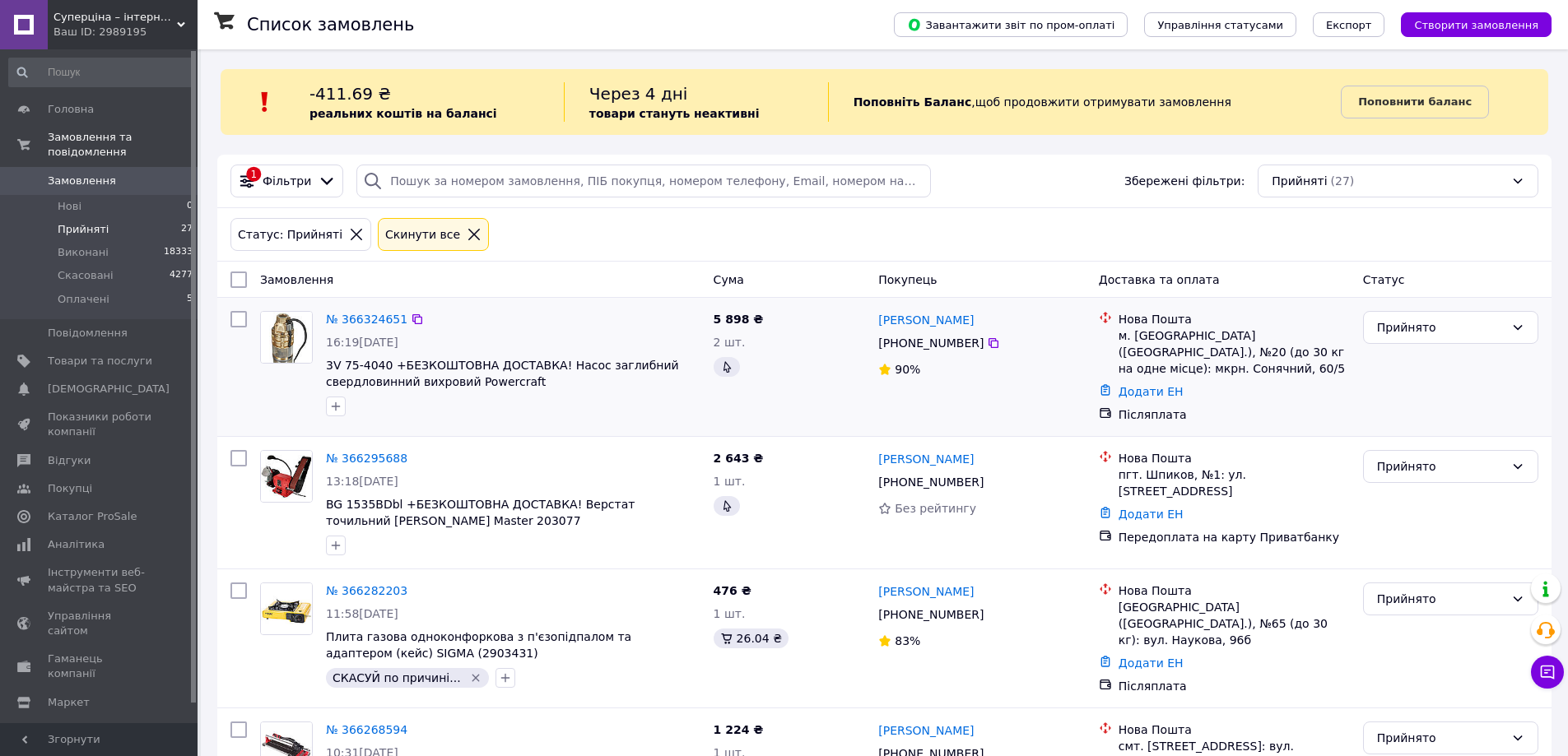
click at [819, 405] on div "5 898 ₴ 2 шт." at bounding box center [789, 366] width 166 height 125
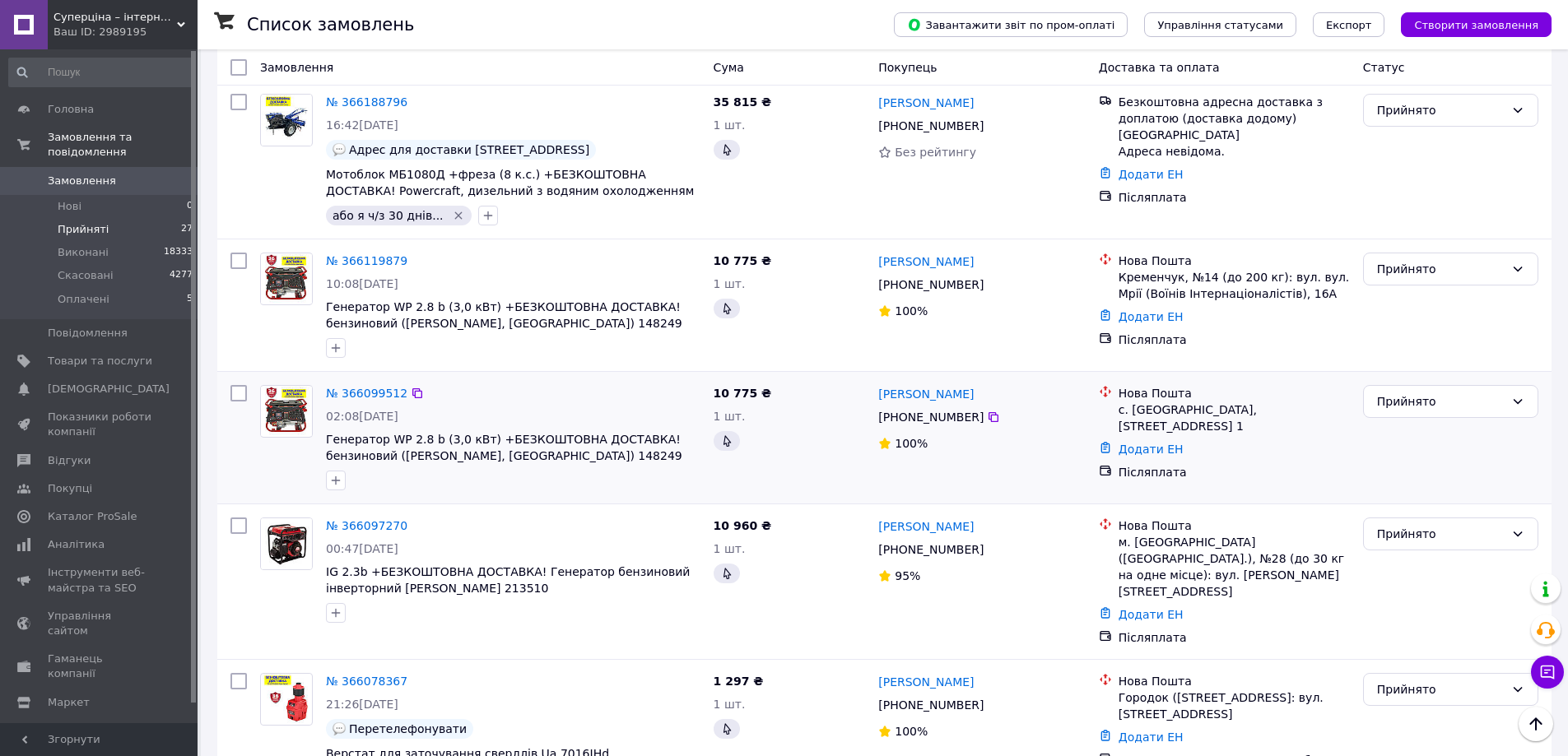
click at [1018, 433] on div "василь назарук +380 95 910 39 96 100%" at bounding box center [981, 438] width 220 height 118
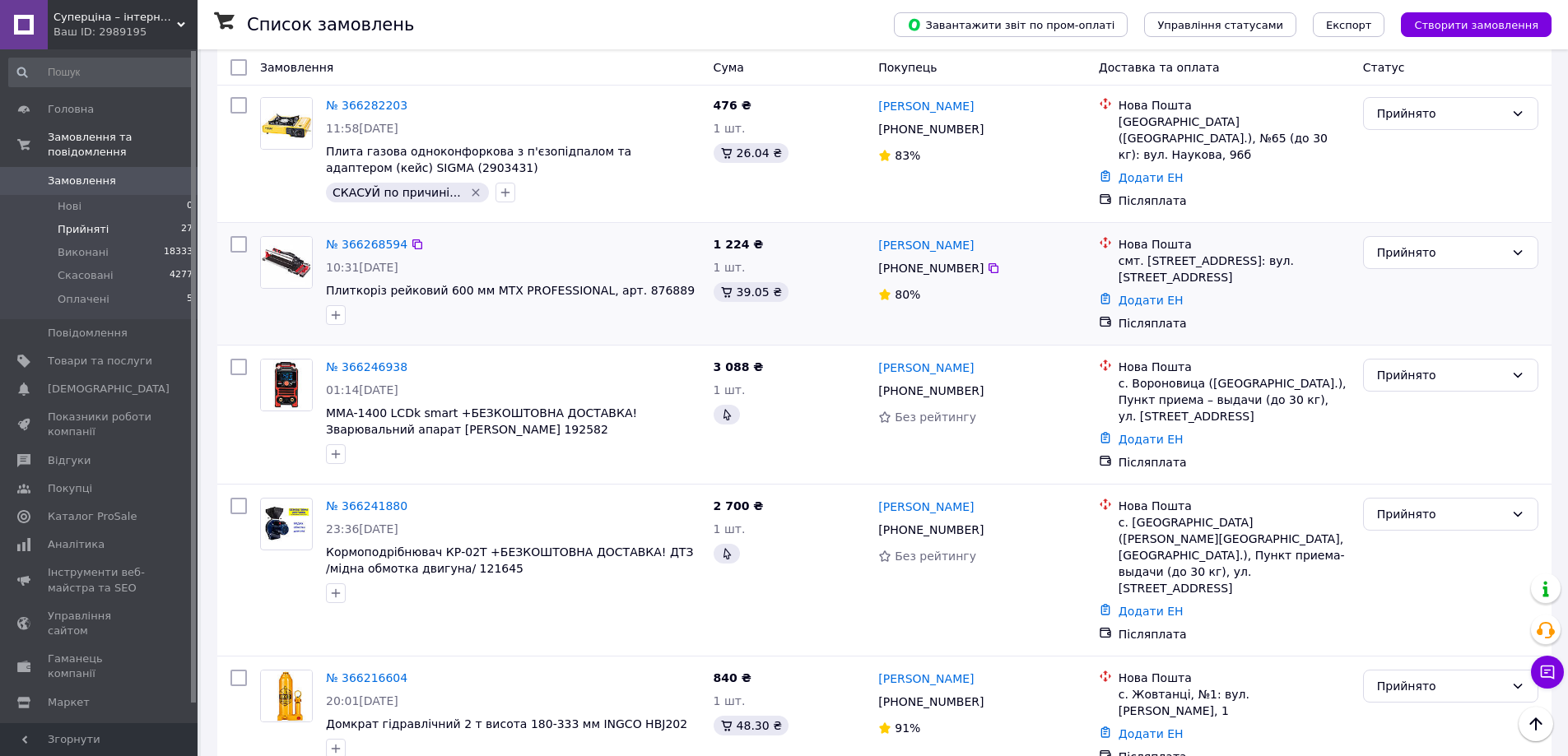
scroll to position [1741, 0]
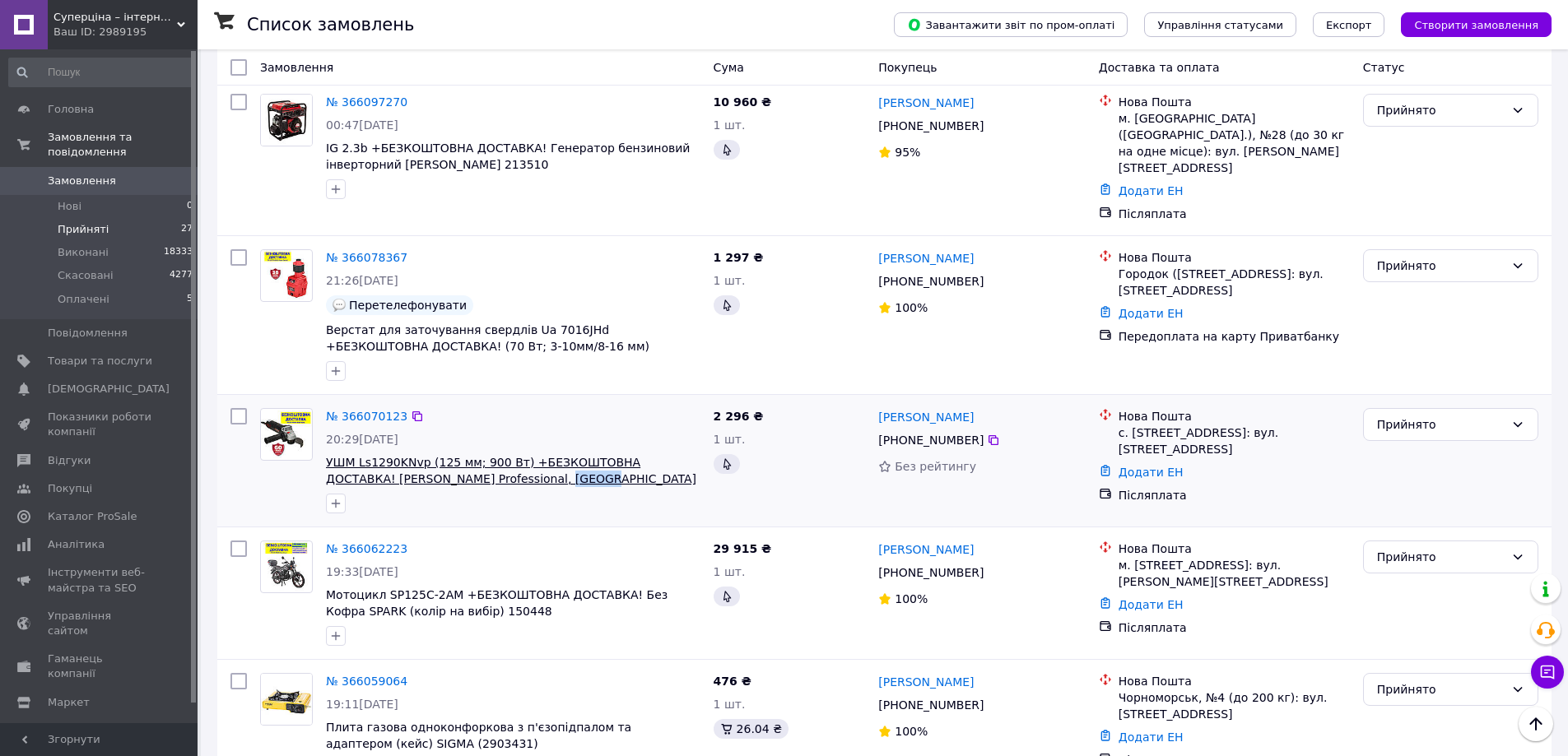
drag, startPoint x: 509, startPoint y: 417, endPoint x: 467, endPoint y: 417, distance: 42.0
click at [467, 455] on span "УШМ Ls1290KNvp (125 мм; 900 Вт) +БЕЗКОШТОВНА ДОСТАВКА! VITALS Professional, Лат…" at bounding box center [513, 471] width 374 height 33
copy span "145707"
drag, startPoint x: 1202, startPoint y: 375, endPoint x: 1298, endPoint y: 379, distance: 96.1
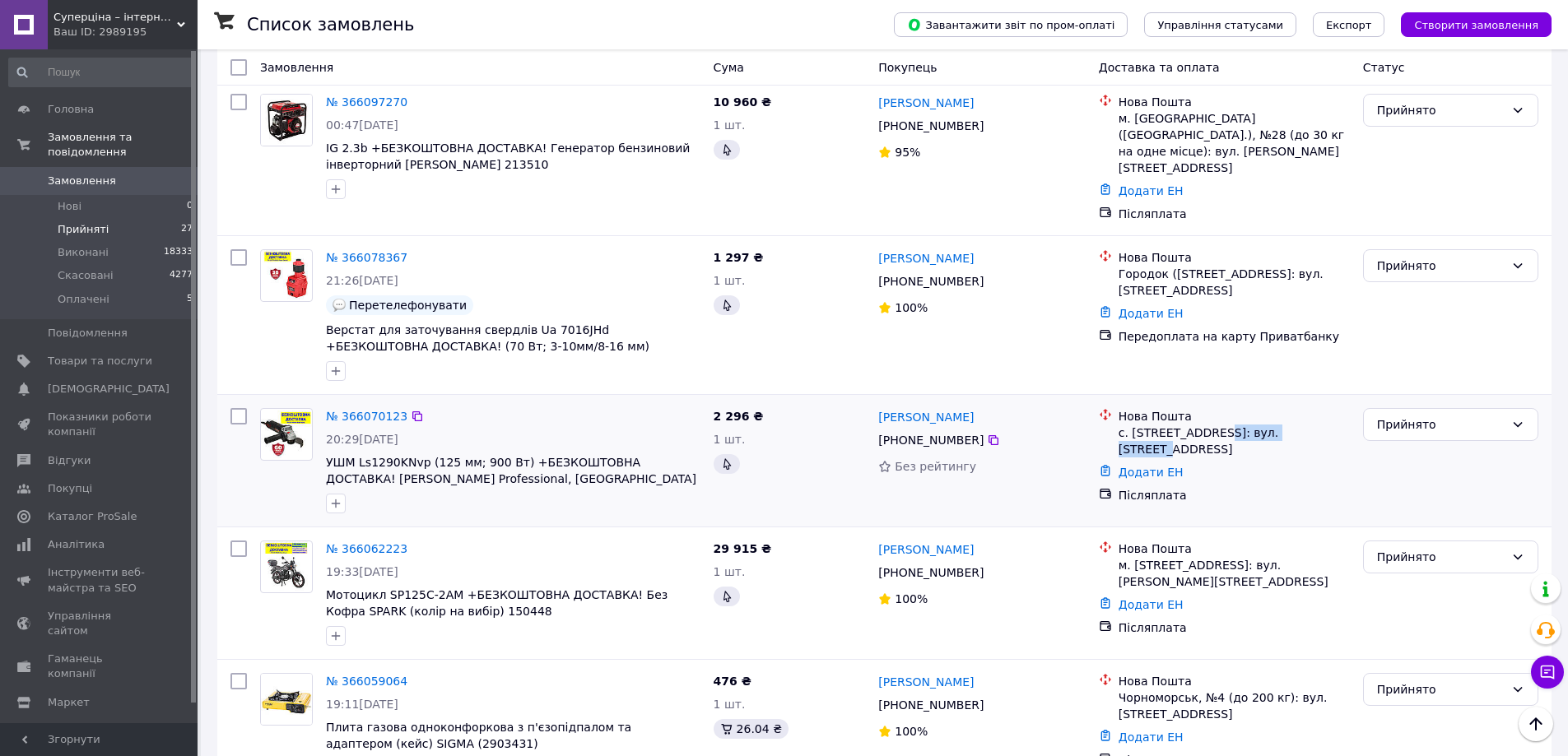
click at [1298, 425] on div "с. Війтівка, №1: вул. Соборна, 46а" at bounding box center [1234, 441] width 232 height 33
copy div "вул. Соборна, 46а"
drag, startPoint x: 987, startPoint y: 381, endPoint x: 1065, endPoint y: 107, distance: 284.9
click at [987, 433] on icon at bounding box center [994, 440] width 14 height 14
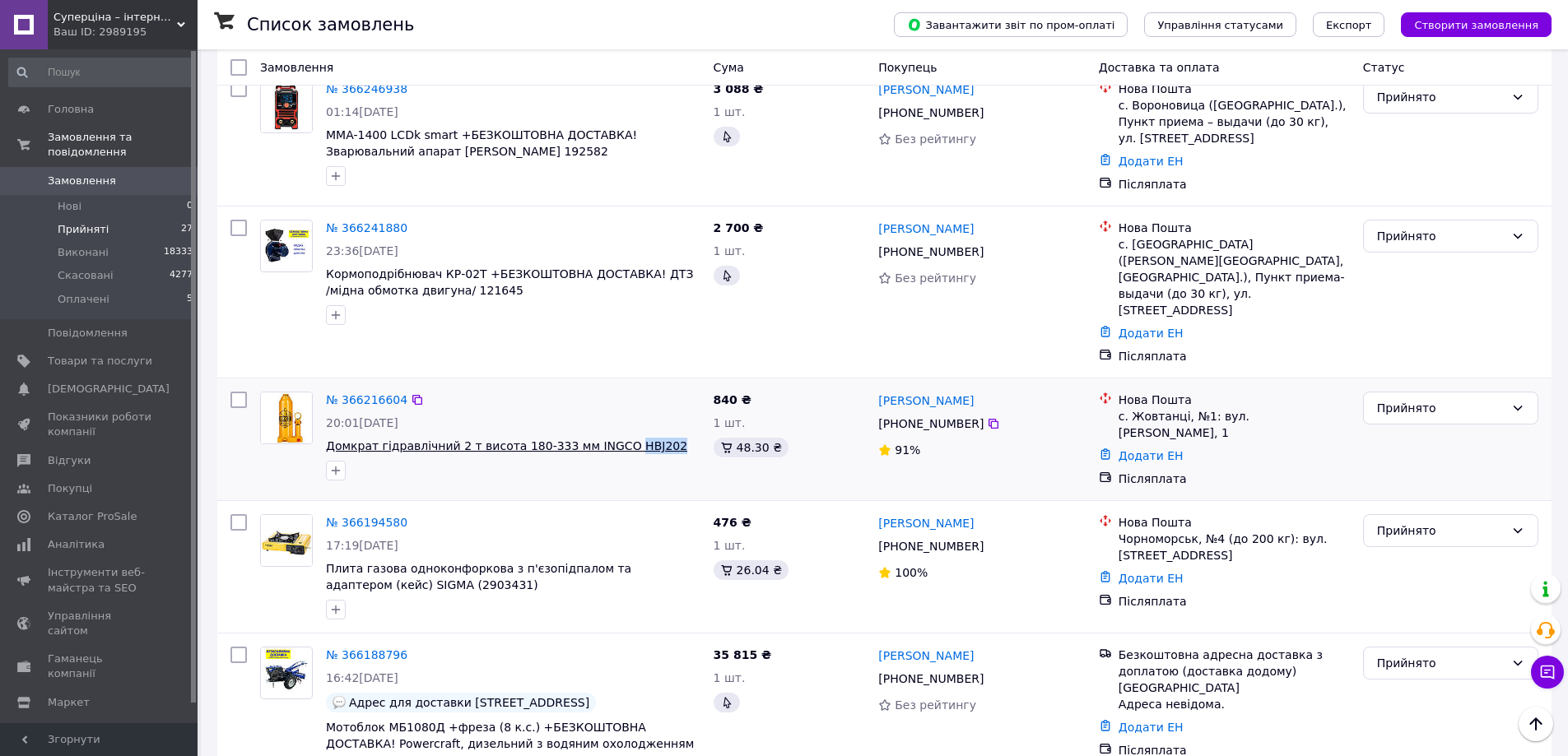
drag, startPoint x: 649, startPoint y: 400, endPoint x: 605, endPoint y: 400, distance: 44.0
click at [605, 438] on span "Домкрат гідравлічний 2 т висота 180-333 мм INGCO HBJ202" at bounding box center [513, 446] width 374 height 16
copy span "HBJ202"
click at [659, 438] on span "Домкрат гідравлічний 2 т висота 180-333 мм INGCO HBJ202" at bounding box center [513, 446] width 374 height 16
drag, startPoint x: 647, startPoint y: 402, endPoint x: 605, endPoint y: 400, distance: 42.0
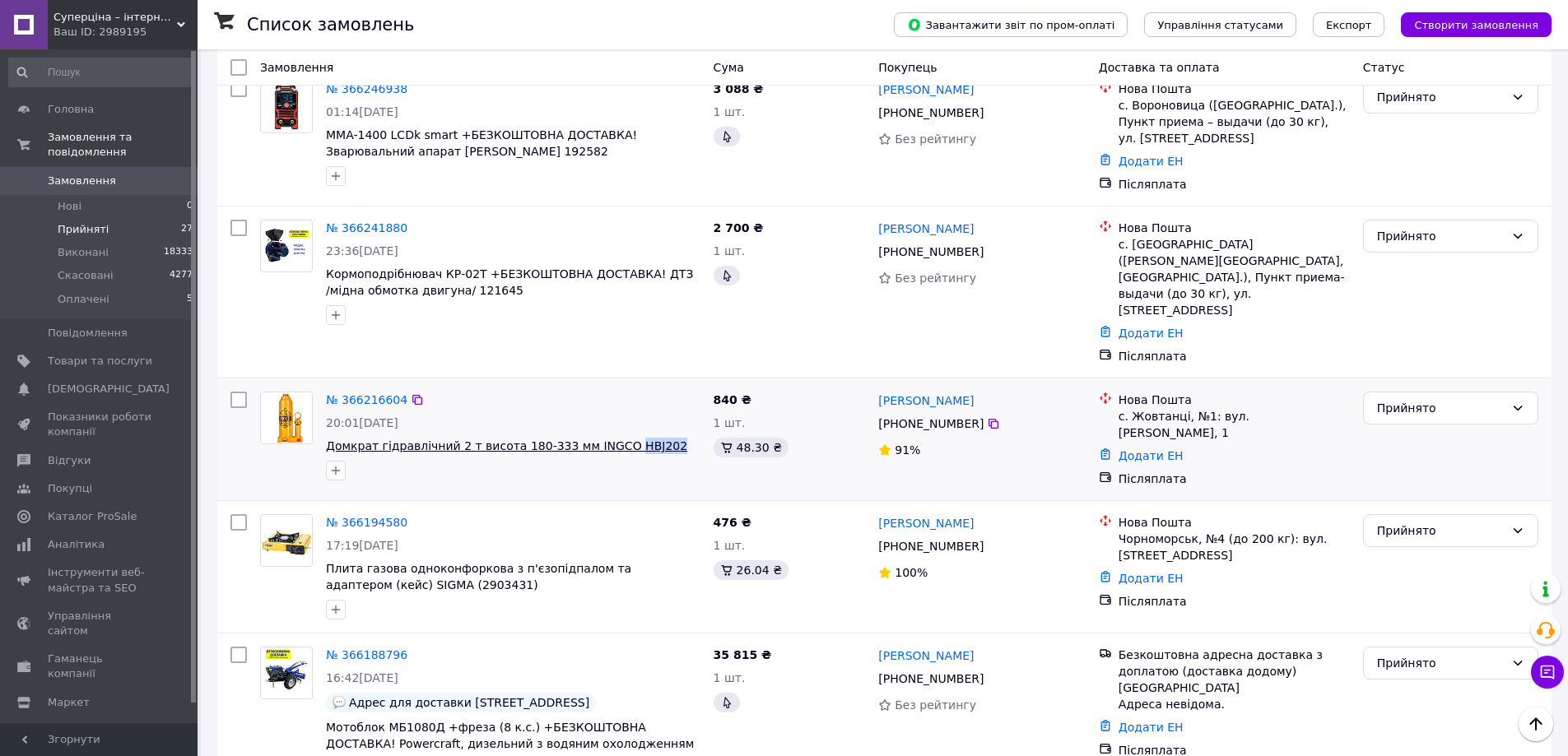
click at [605, 438] on span "Домкрат гідравлічний 2 т висота 180-333 мм INGCO HBJ202" at bounding box center [513, 446] width 374 height 16
copy span "HBJ202"
drag, startPoint x: 1210, startPoint y: 373, endPoint x: 1304, endPoint y: 370, distance: 94.0
click at [1304, 408] on div "с. Жовтанці, №1: вул. [PERSON_NAME], 1" at bounding box center [1234, 425] width 232 height 33
copy div "вул. Івана Сірка, 1"
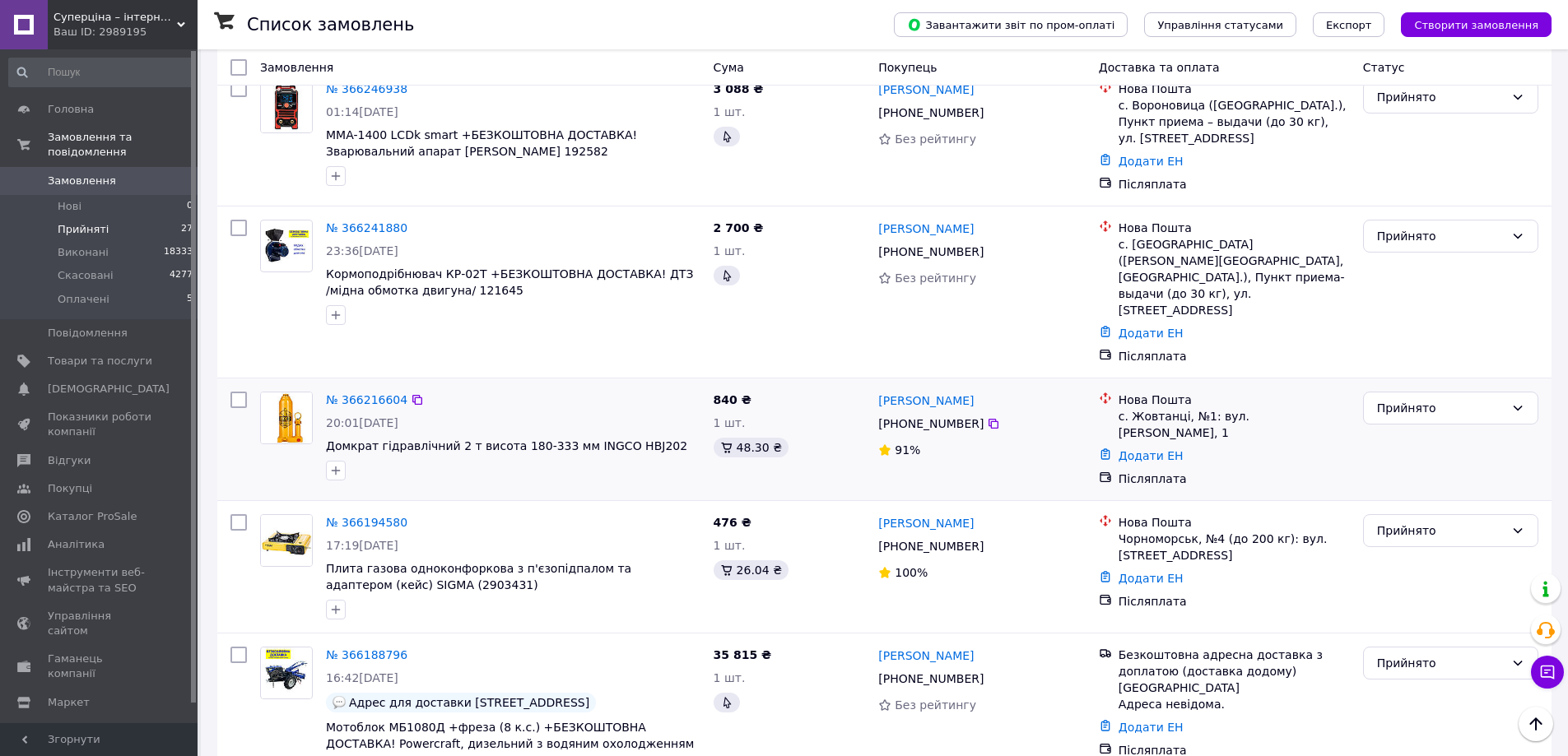
drag, startPoint x: 978, startPoint y: 378, endPoint x: 990, endPoint y: 349, distance: 31.4
click at [987, 417] on icon at bounding box center [994, 424] width 14 height 14
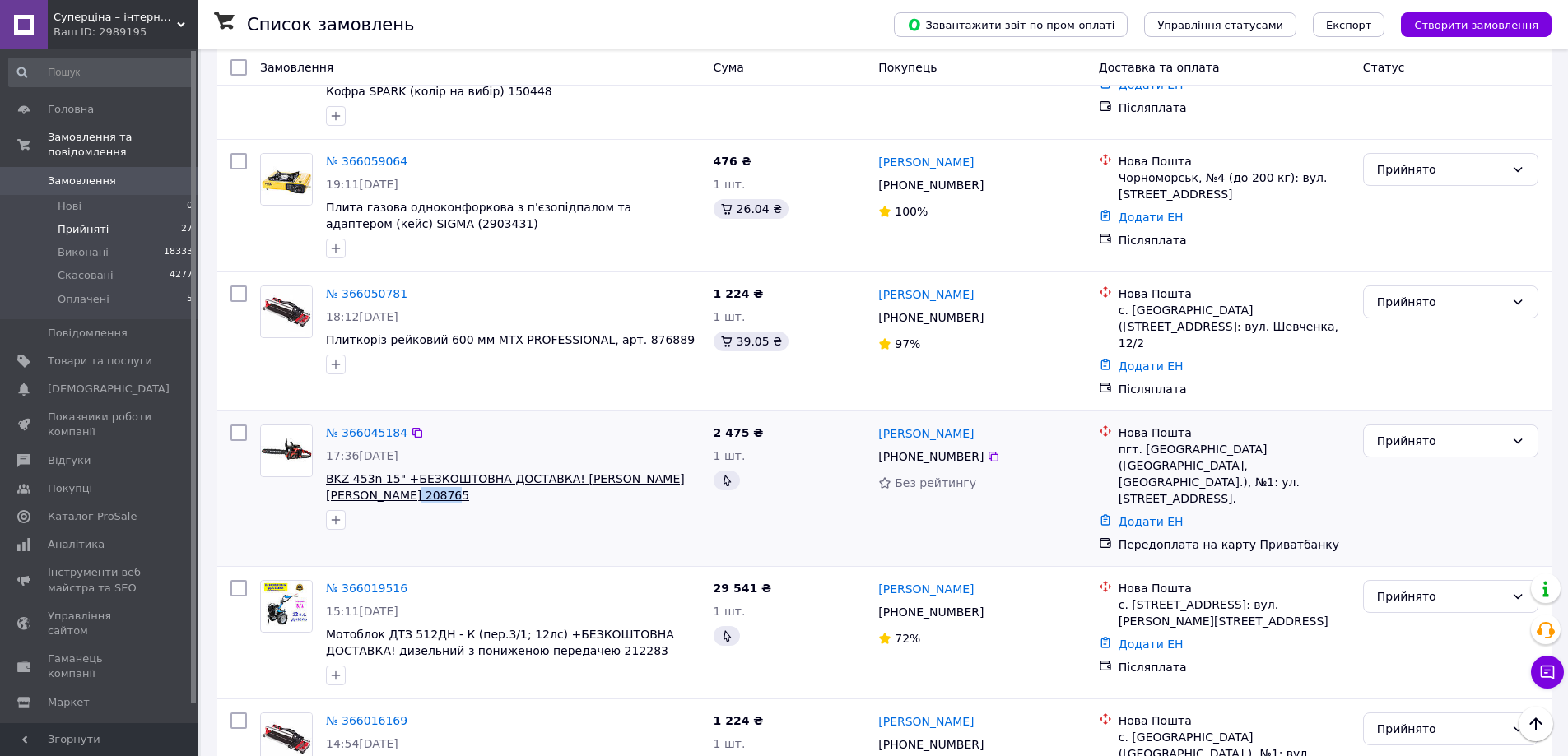
drag, startPoint x: 400, startPoint y: 417, endPoint x: 357, endPoint y: 418, distance: 43.0
click at [357, 471] on span "BKZ 453n 15" +БЕЗКОШТОВНА ДОСТАВКА! [PERSON_NAME] [PERSON_NAME] 208765" at bounding box center [513, 488] width 374 height 33
copy span "208765"
click at [487, 426] on div "№ 366045184 17:36, 10.10.2025 BKZ 453n 15" +БЕЗКОШТОВНА ДОСТАВКА! Бензопила лан…" at bounding box center [513, 477] width 388 height 118
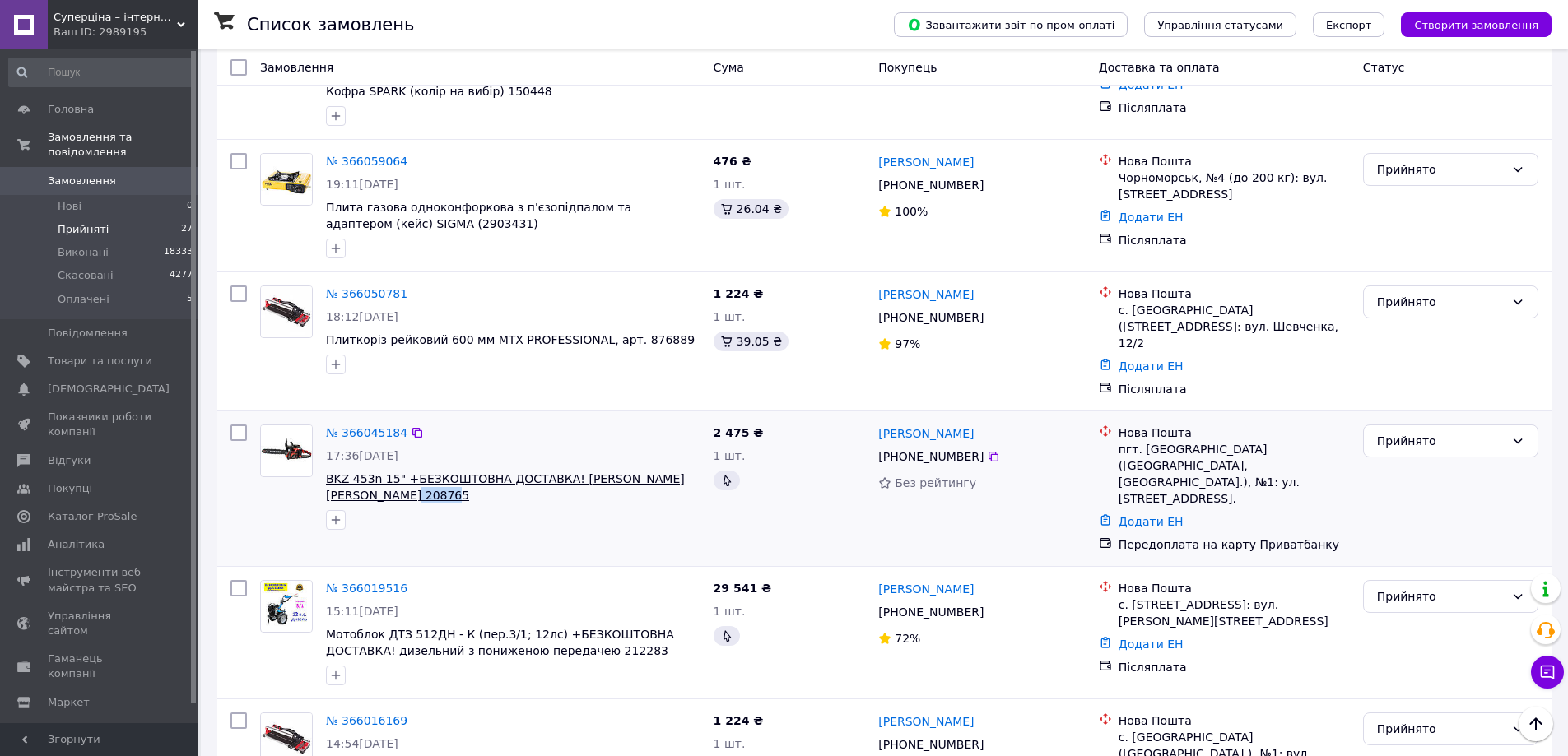
drag, startPoint x: 382, startPoint y: 418, endPoint x: 356, endPoint y: 418, distance: 26.0
click at [356, 471] on span "BKZ 453n 15" +БЕЗКОШТОВНА ДОСТАВКА! [PERSON_NAME] [PERSON_NAME] 208765" at bounding box center [513, 488] width 374 height 33
copy span "208765"
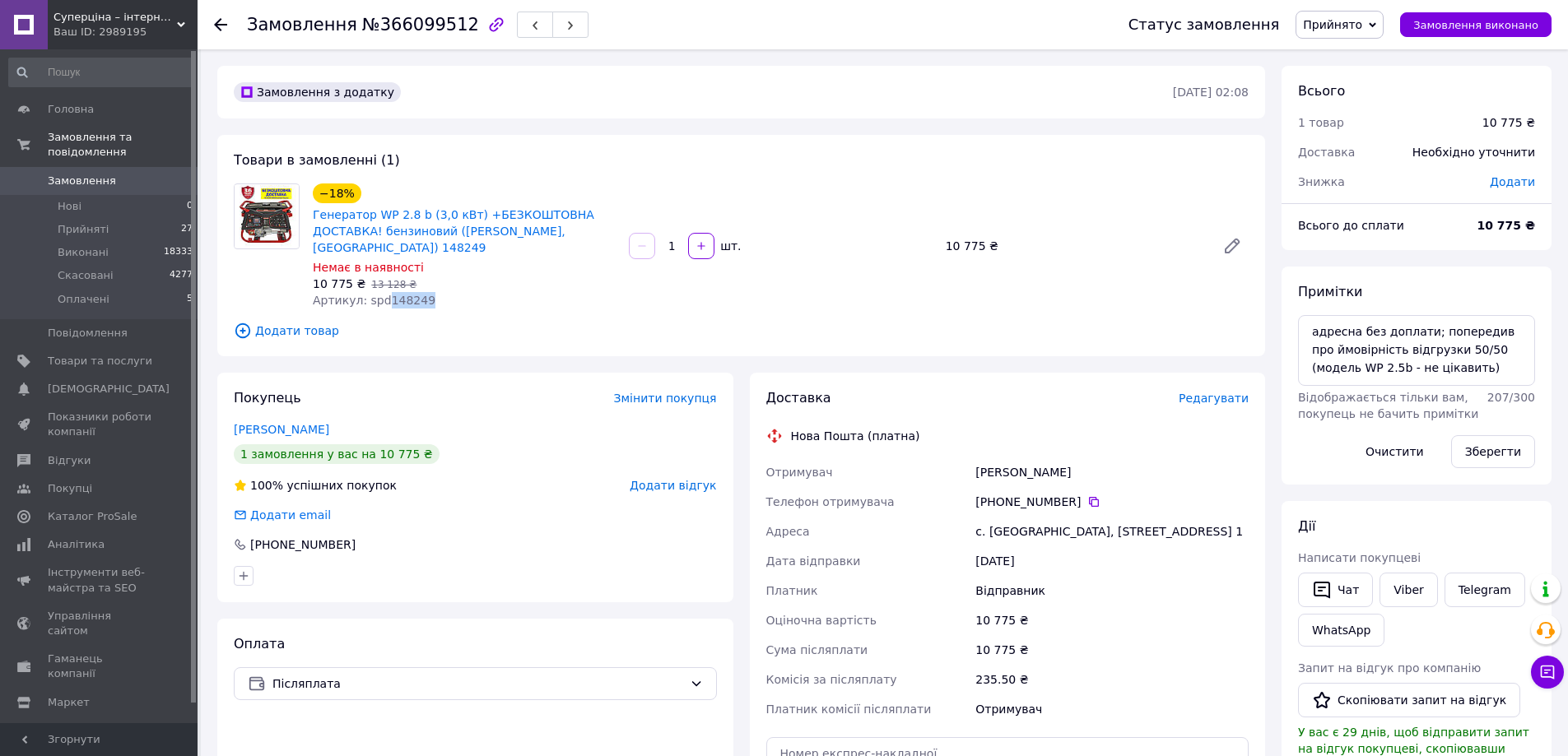
drag, startPoint x: 381, startPoint y: 284, endPoint x: 423, endPoint y: 285, distance: 42.0
click at [423, 292] on div "Артикул: spd148249" at bounding box center [464, 299] width 303 height 16
copy span "148249"
drag, startPoint x: 987, startPoint y: 514, endPoint x: 1073, endPoint y: 516, distance: 86.0
click at [1073, 517] on div "с. Старі Кривотули, Каштанів вул., буд. 72, кв. 1" at bounding box center [1112, 531] width 280 height 30
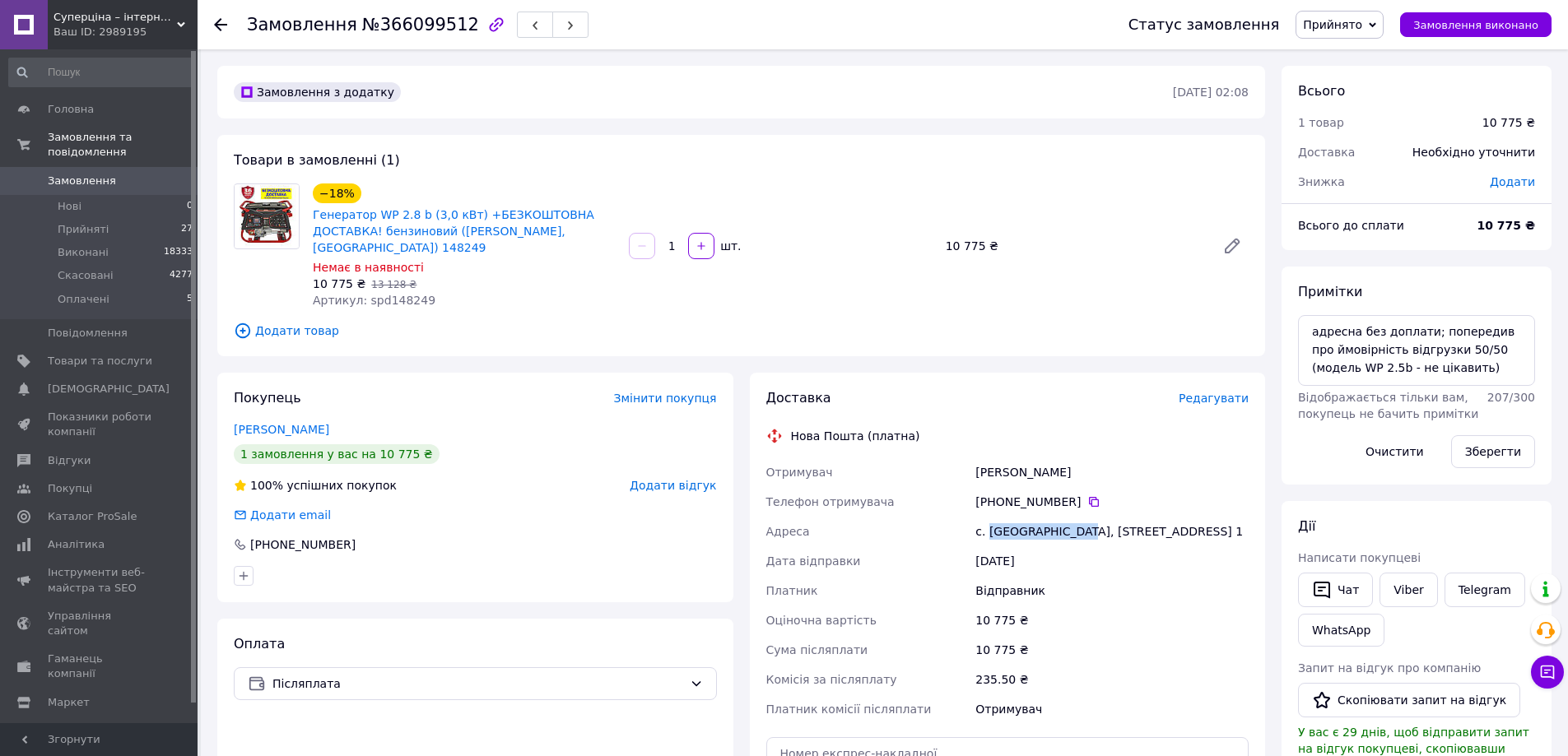
copy div "Старі Кривотули"
click at [878, 519] on div "Адреса" at bounding box center [868, 531] width 210 height 30
click at [1088, 495] on icon at bounding box center [1095, 502] width 14 height 14
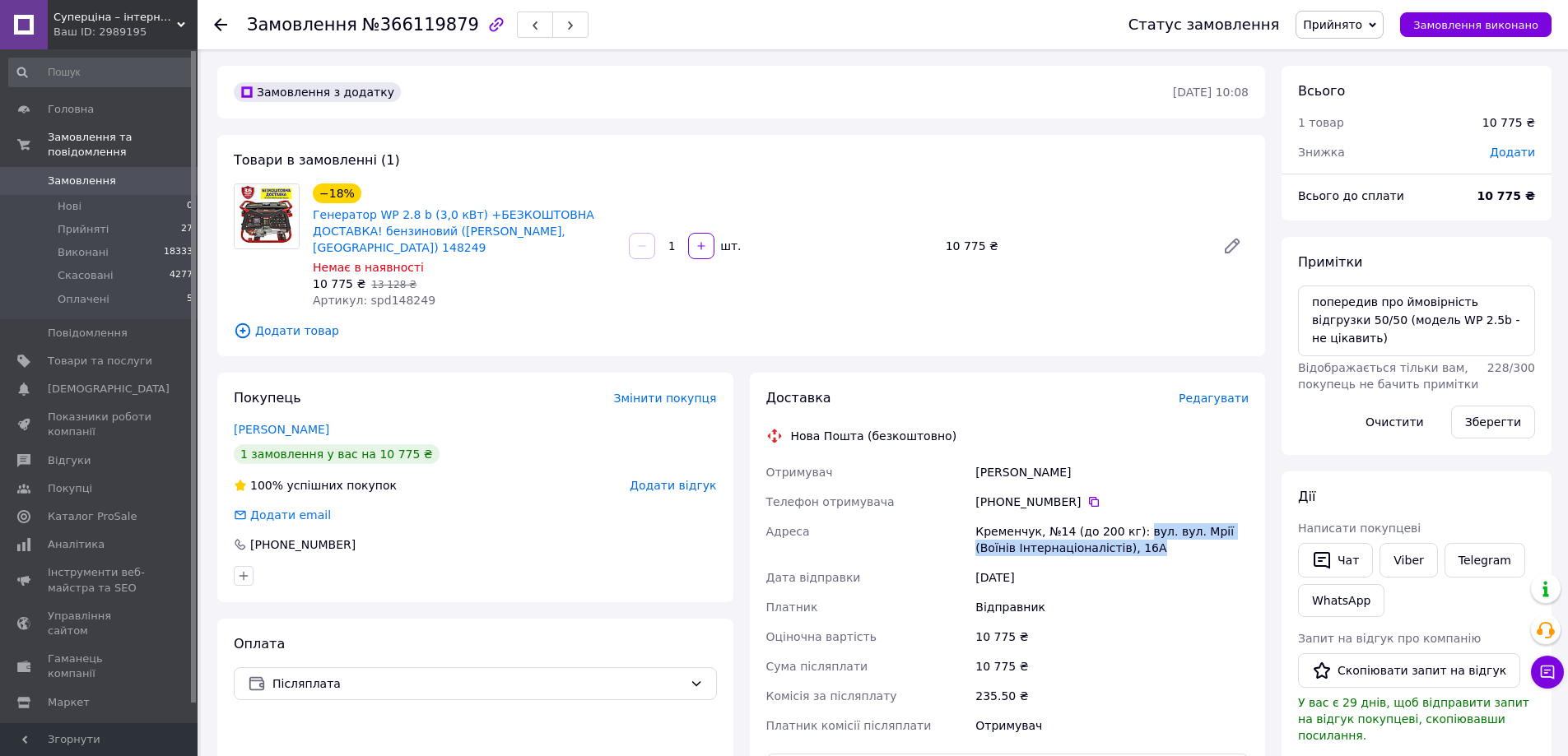
drag, startPoint x: 1131, startPoint y: 516, endPoint x: 1134, endPoint y: 532, distance: 16.3
click at [1134, 532] on div "Кременчук, №14 (до 200 кг): вул. вул. Мрії (Воїнів Інтернаціоналістів), 16А" at bounding box center [1112, 540] width 280 height 47
copy div "вул. вул. Мрії (Воїнів Інтернаціоналістів), 16А"
click at [1088, 495] on icon at bounding box center [1095, 502] width 14 height 14
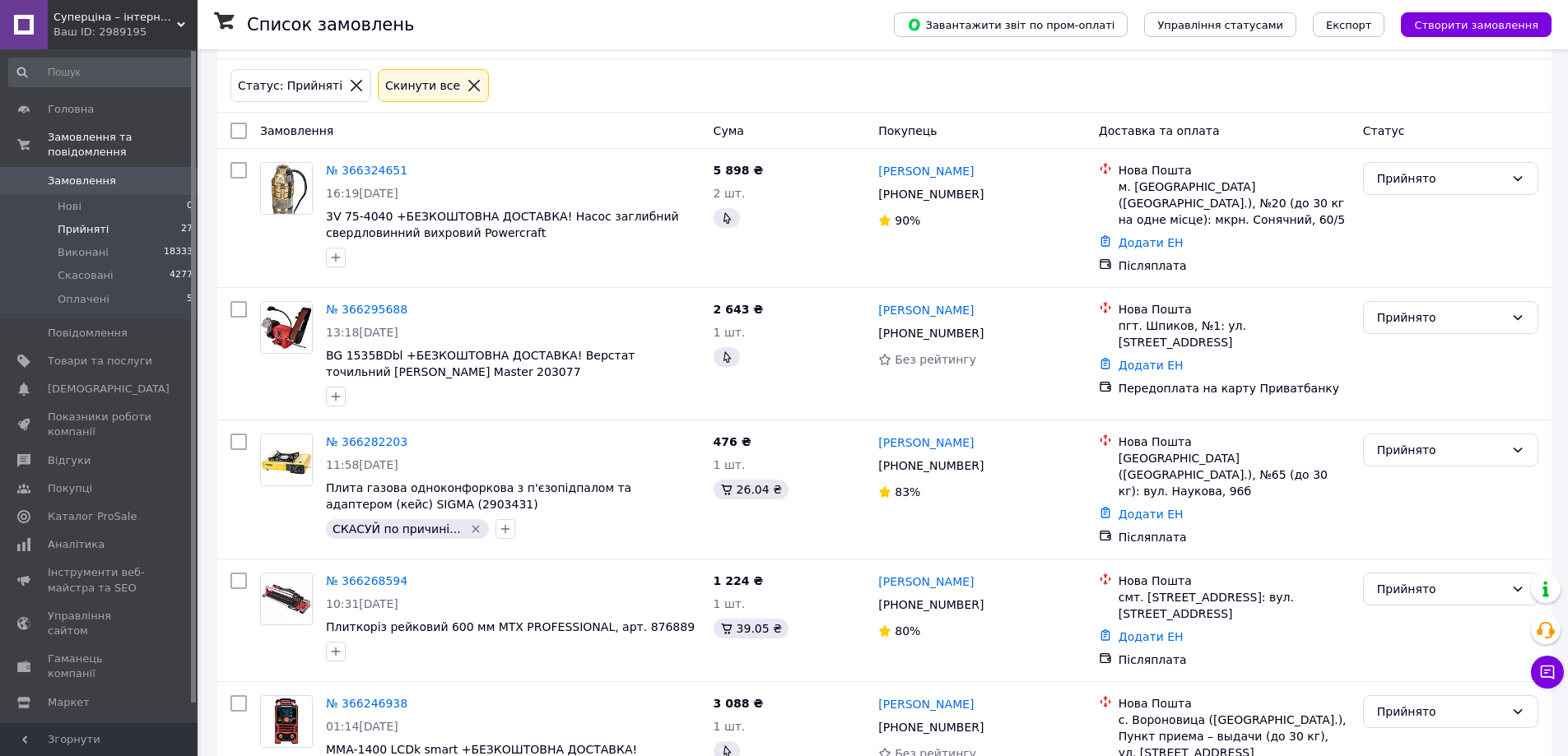
scroll to position [165, 0]
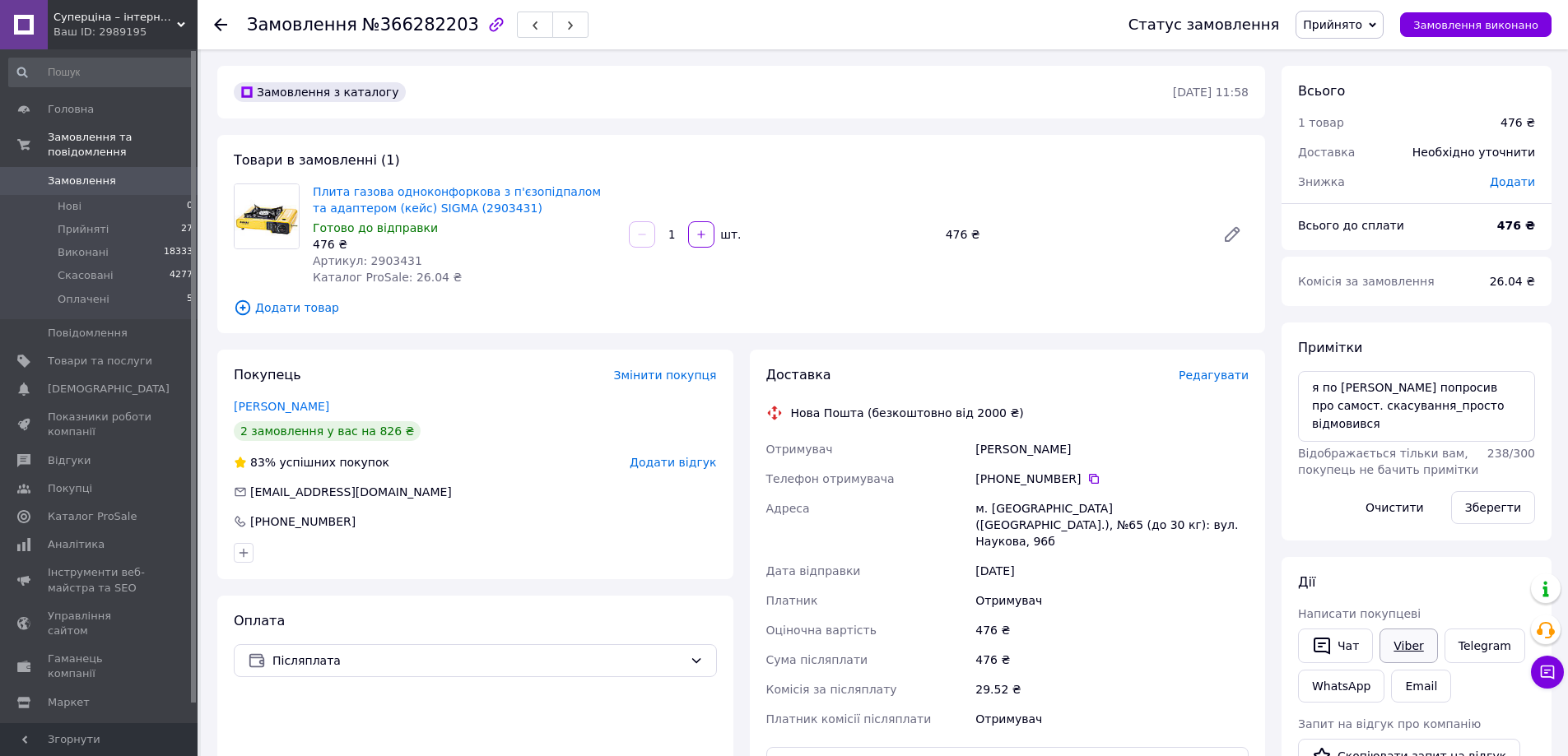
click at [1410, 648] on link "Viber" at bounding box center [1408, 646] width 57 height 35
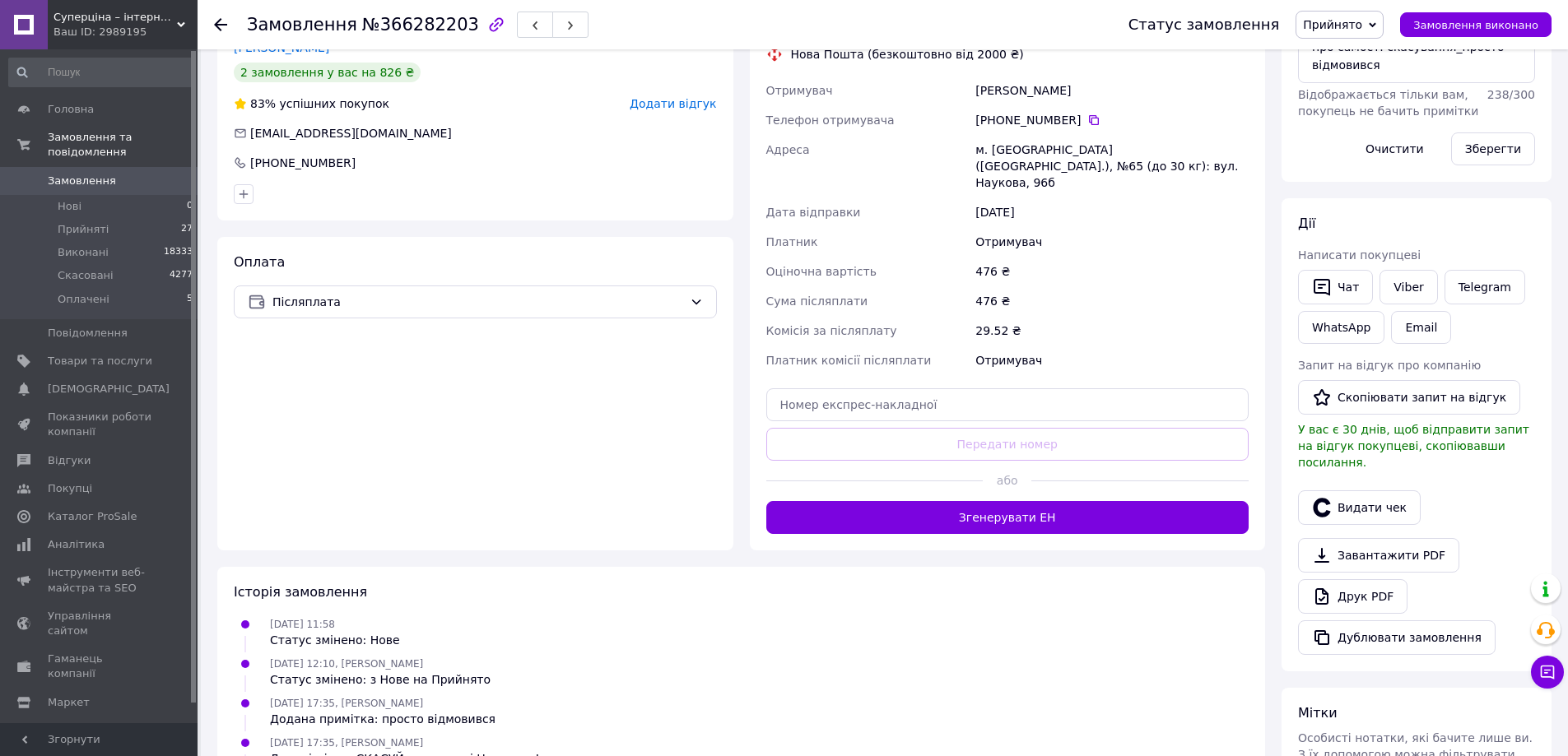
scroll to position [441, 0]
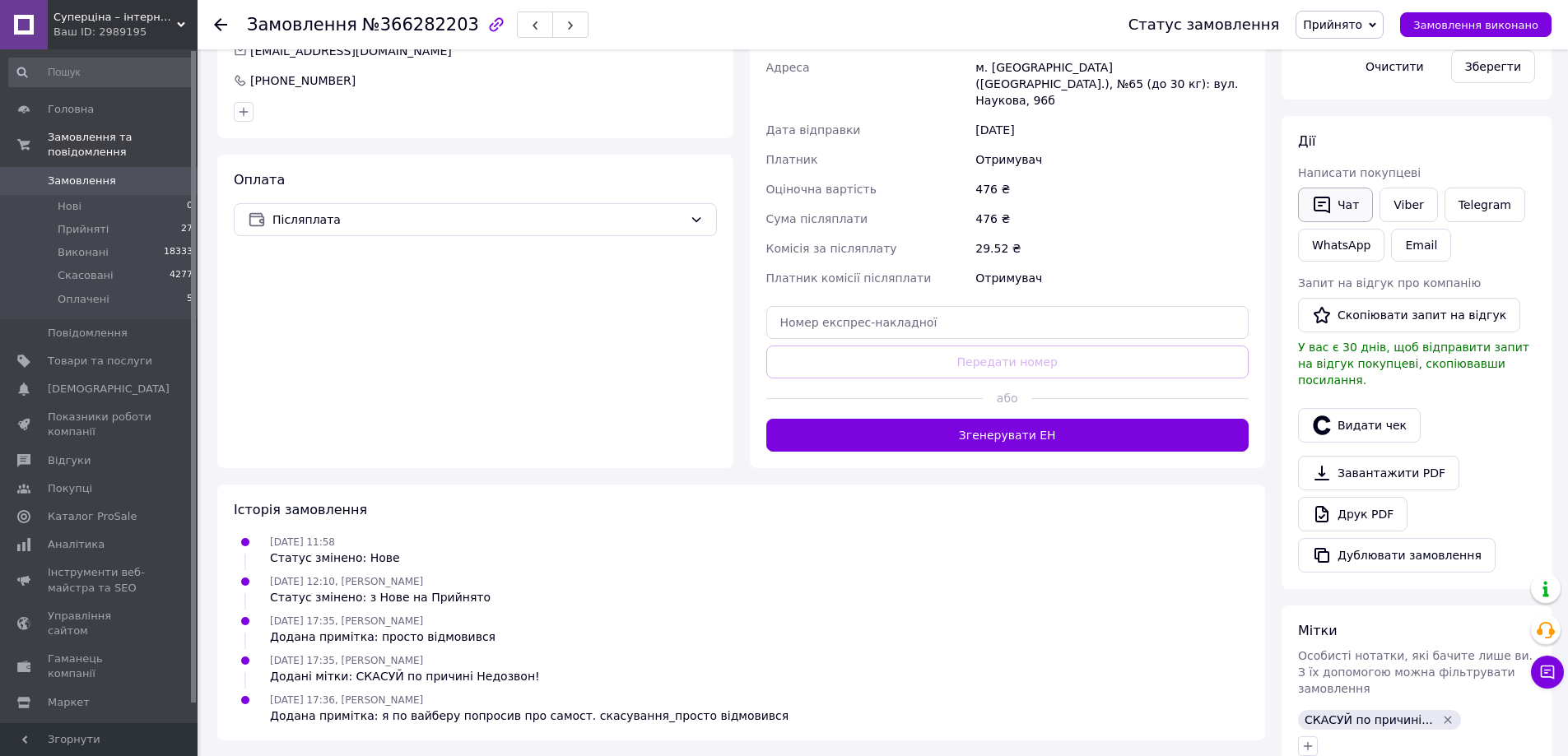
click at [1344, 203] on button "Чат" at bounding box center [1335, 205] width 75 height 35
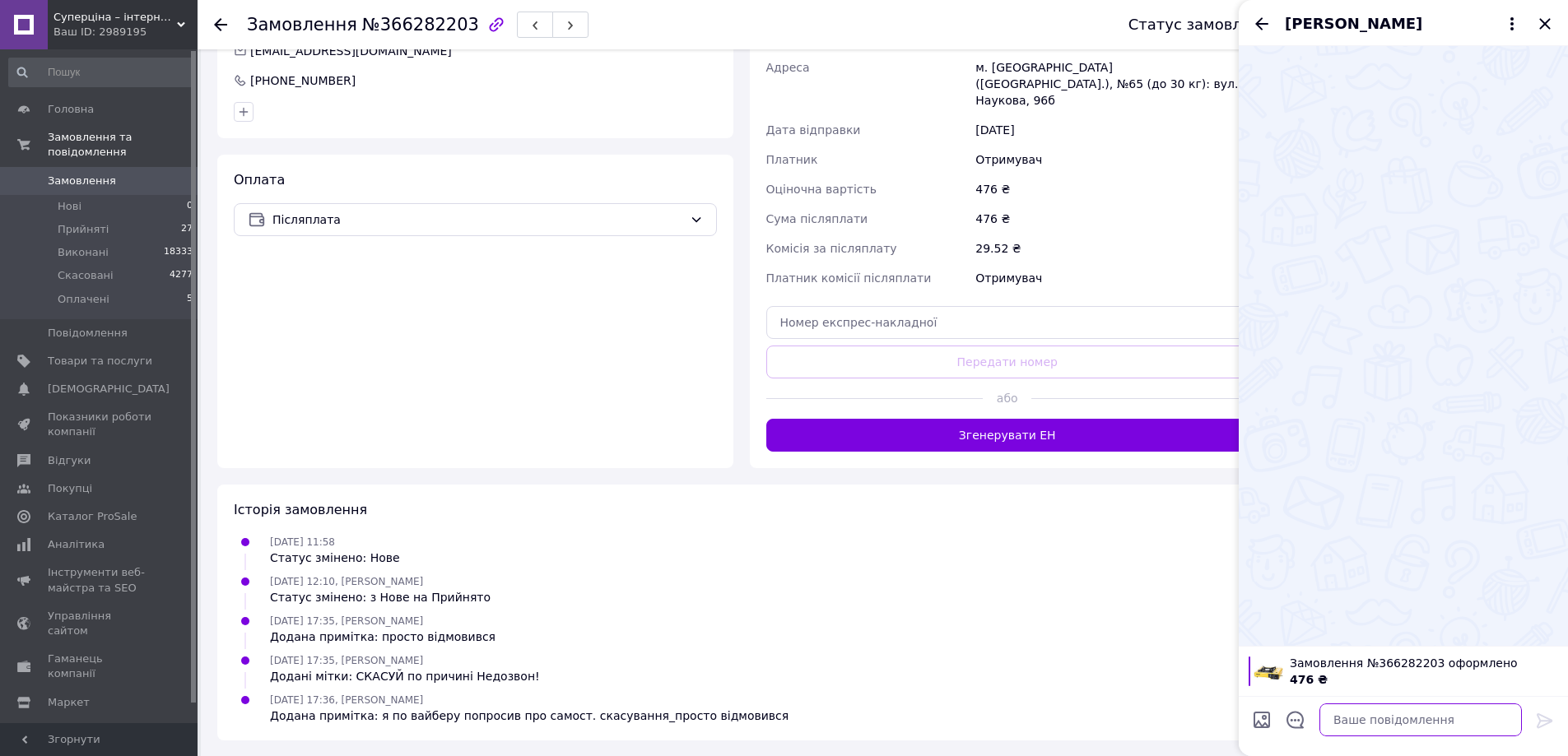
click at [1350, 722] on textarea at bounding box center [1421, 720] width 203 height 33
paste textarea "Добрий вечір! Сьогодні з Вами спілкувалися, Ви відмовилися від цього замовлення…"
type textarea "Добрий вечір! Сьогодні з Вами спілкувалися, Ви відмовилися від цього замовлення…"
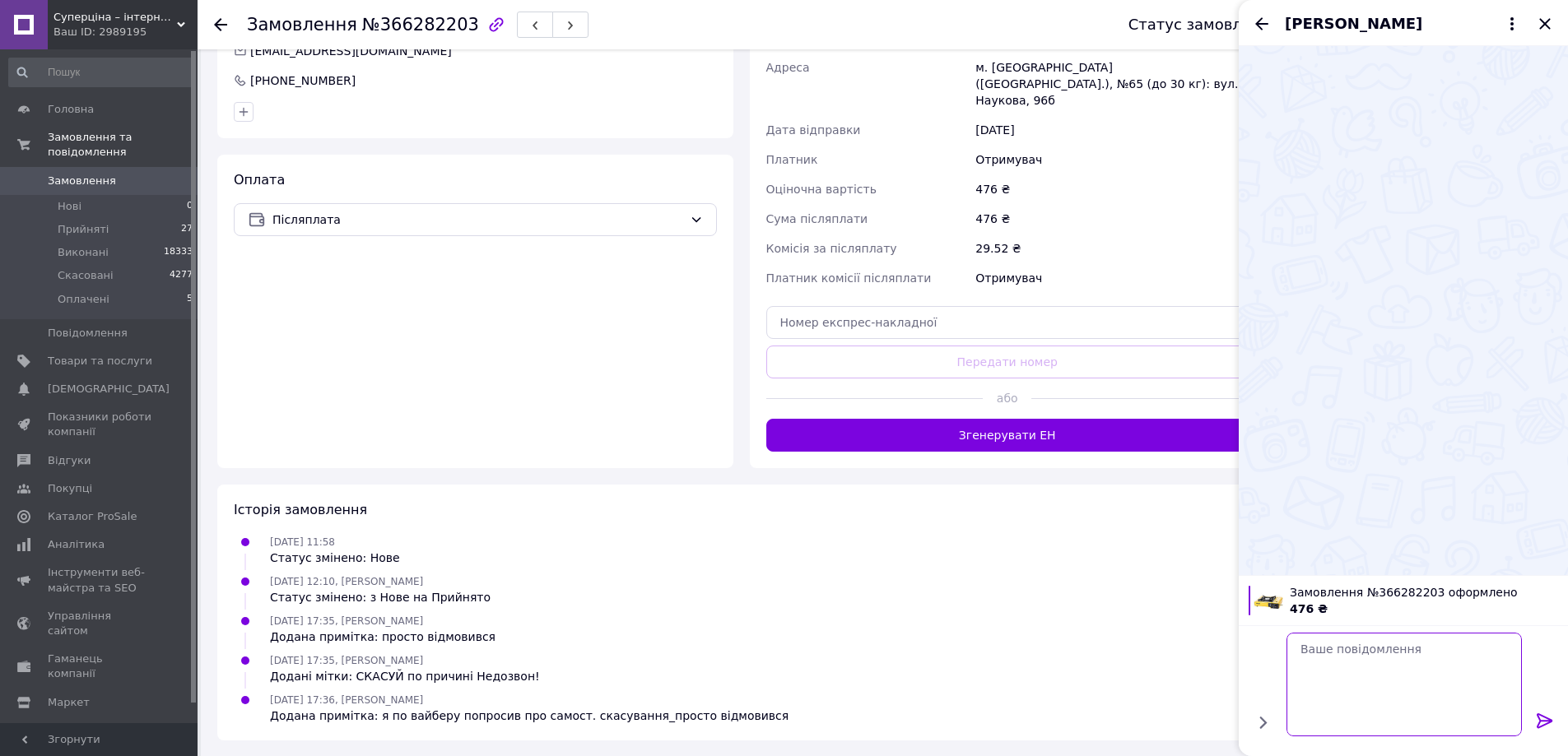
scroll to position [0, 0]
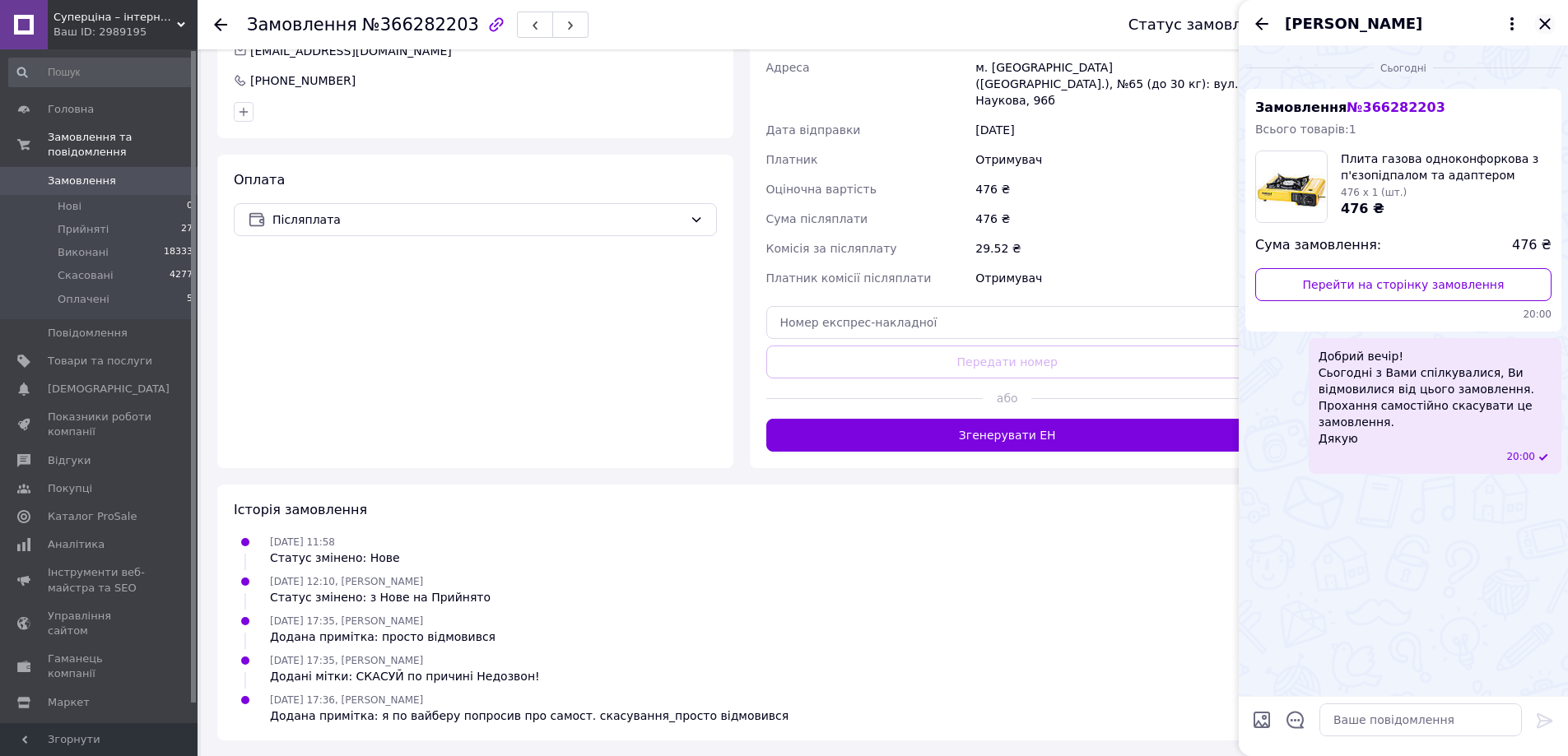
click at [1546, 22] on icon "Закрити" at bounding box center [1545, 23] width 19 height 19
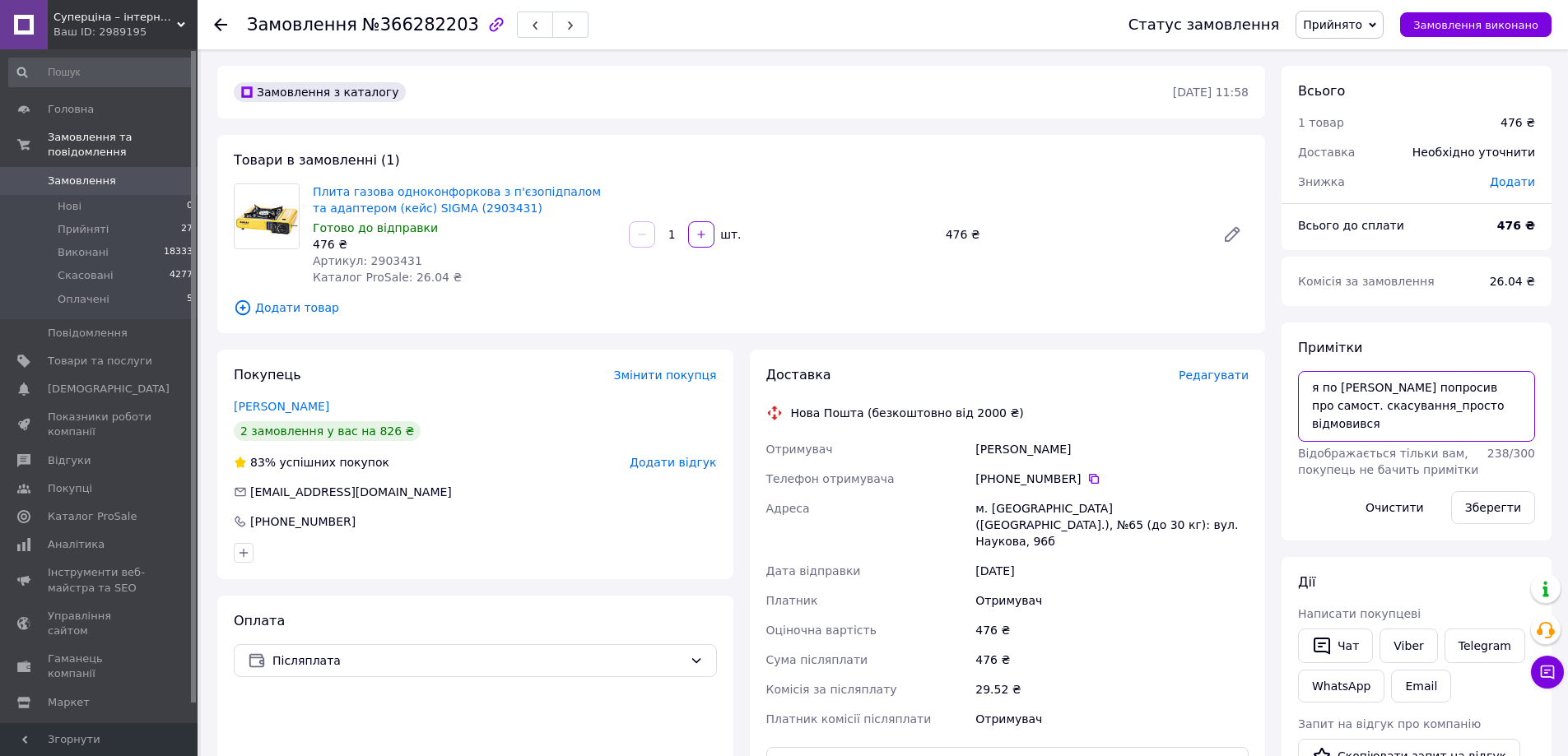
click at [1379, 389] on textarea "я по вайберу попросив про самост. скасування_просто відмовився" at bounding box center [1417, 406] width 238 height 71
click at [1384, 386] on textarea "я по вайберуЧАТу попросив про самост. скасування_просто відмовився" at bounding box center [1417, 406] width 238 height 71
type textarea "я по вайберу+ЧАТу попросив про самост. скасування_просто відмовився"
click at [1498, 506] on button "Зберегти" at bounding box center [1493, 508] width 84 height 33
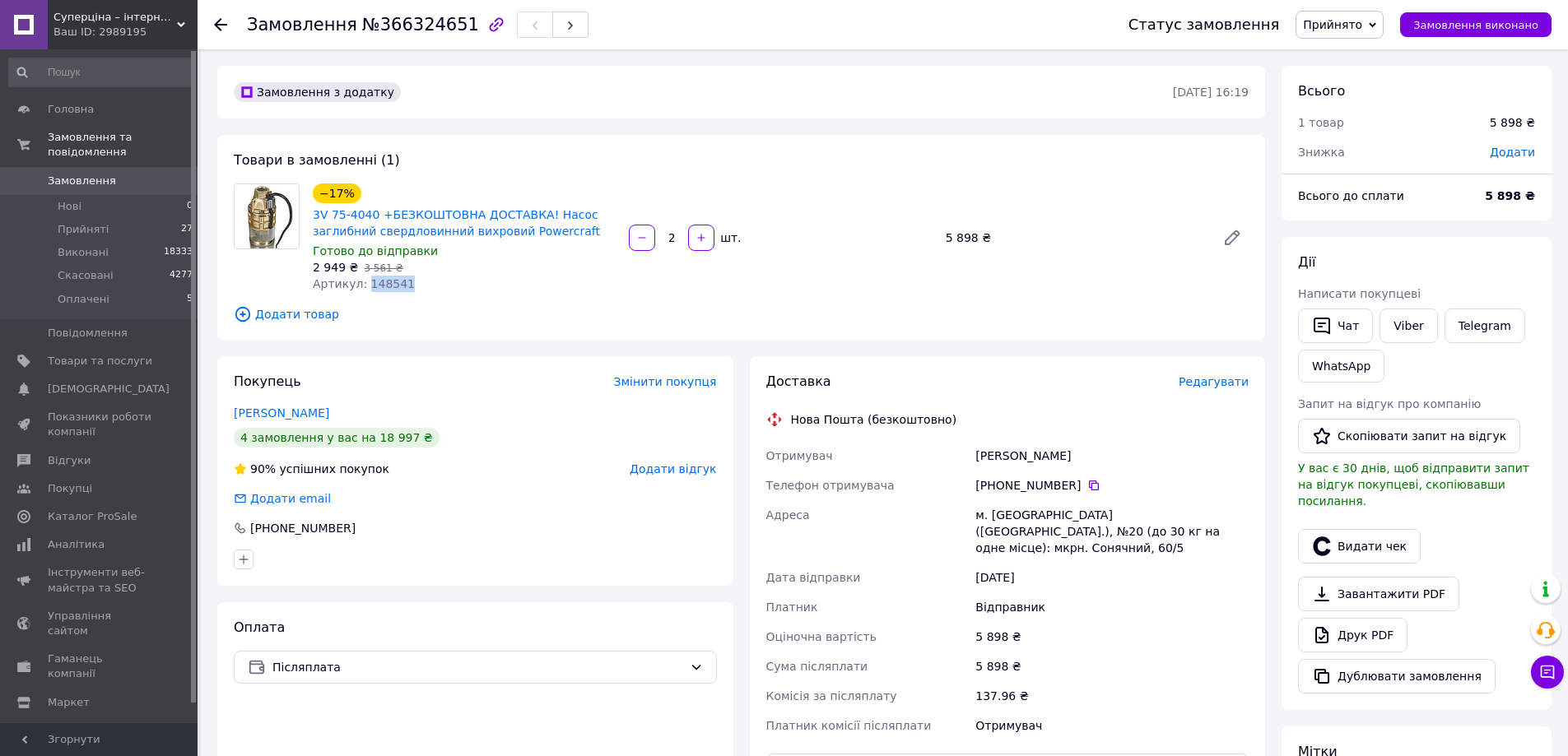
drag, startPoint x: 362, startPoint y: 283, endPoint x: 401, endPoint y: 283, distance: 39.0
click at [401, 283] on div "Артикул: 148541" at bounding box center [464, 283] width 303 height 16
copy span "148541"
drag, startPoint x: 1072, startPoint y: 533, endPoint x: 1195, endPoint y: 529, distance: 123.1
click at [1195, 529] on div "м. [GEOGRAPHIC_DATA] ([GEOGRAPHIC_DATA].), №20 (до 30 кг на одне місце): мкрн. …" at bounding box center [1112, 531] width 280 height 63
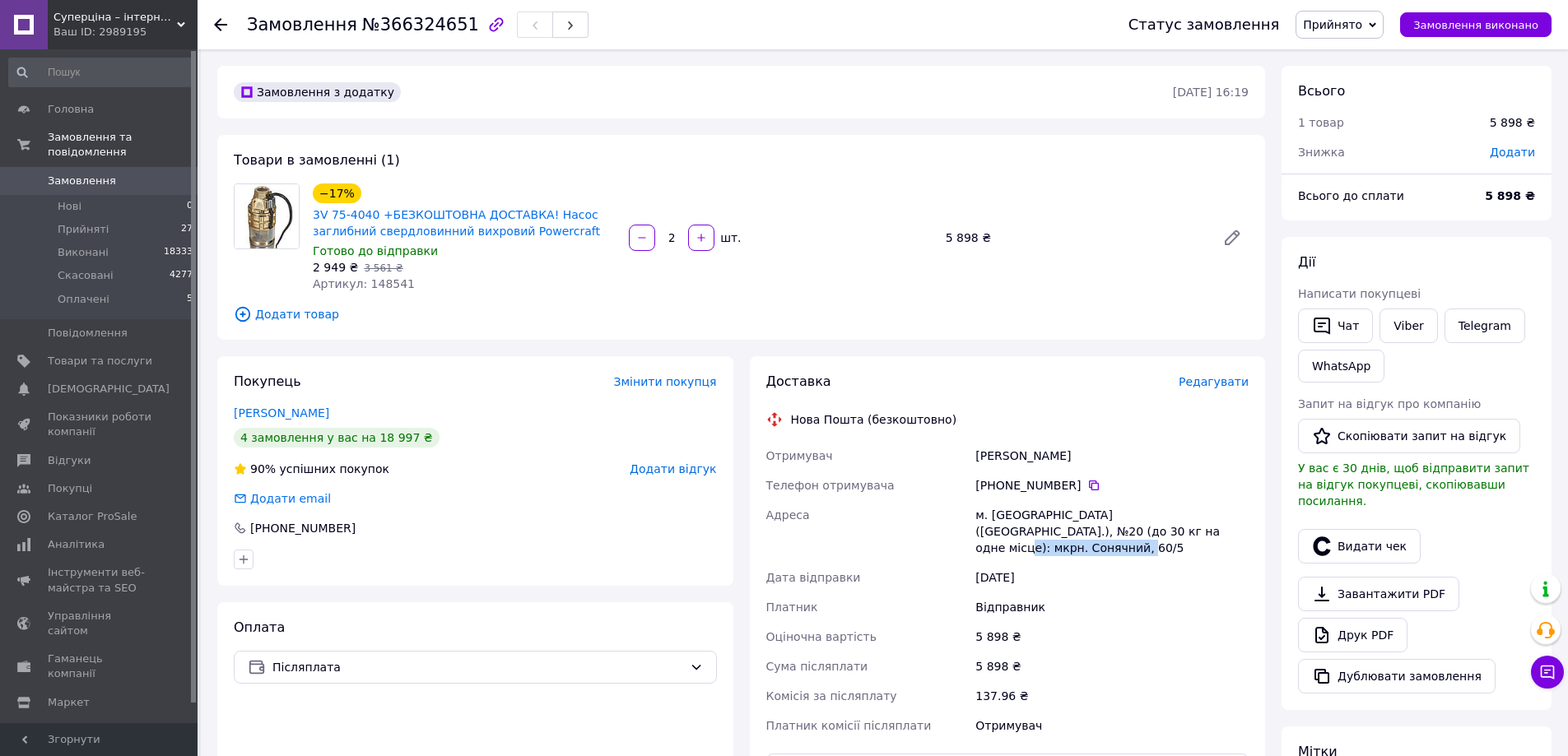
copy div "мкрн. Сонячний, 60/5"
click at [1088, 485] on icon at bounding box center [1095, 486] width 14 height 14
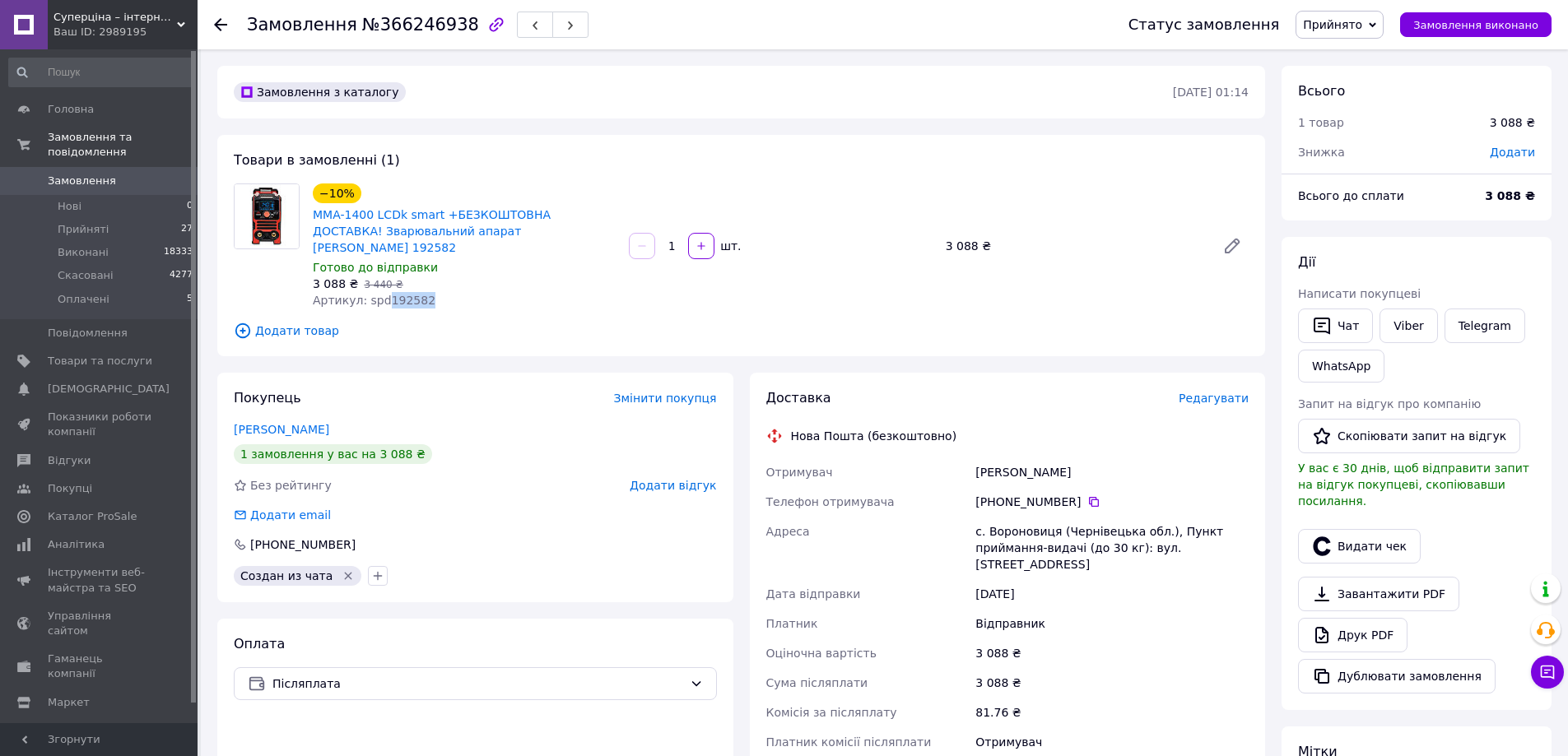
drag, startPoint x: 382, startPoint y: 281, endPoint x: 418, endPoint y: 287, distance: 36.5
click at [418, 292] on div "Артикул: spd192582" at bounding box center [464, 299] width 303 height 16
copy span "192582"
drag, startPoint x: 1132, startPoint y: 531, endPoint x: 1235, endPoint y: 535, distance: 103.1
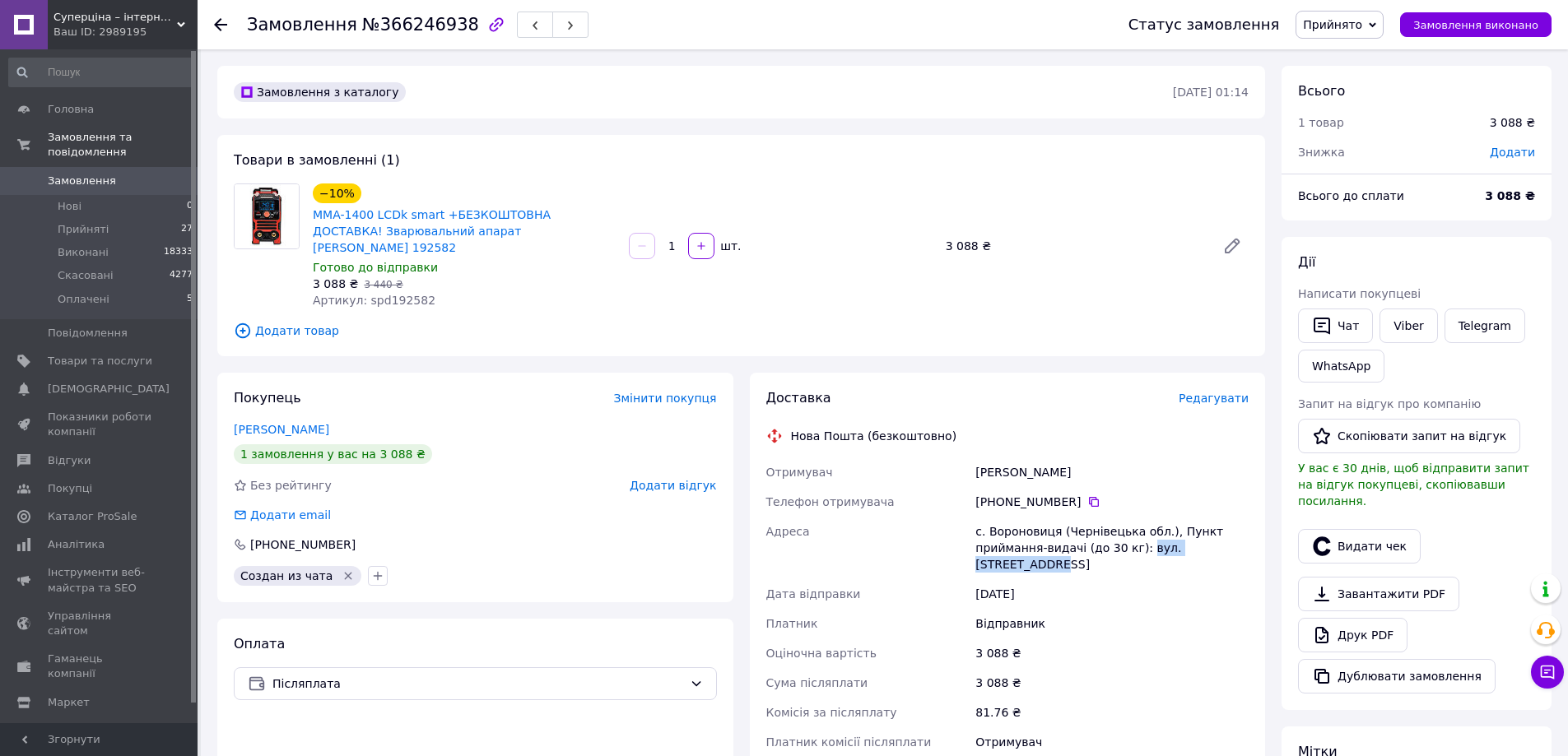
click at [1235, 535] on div "с. Вороновиця (Чернівецька обл.), Пункт приймання-видачі (до 30 кг): вул. [STRE…" at bounding box center [1112, 548] width 280 height 63
copy div "вул. [STREET_ADDRESS]"
click at [1088, 495] on icon at bounding box center [1095, 502] width 14 height 14
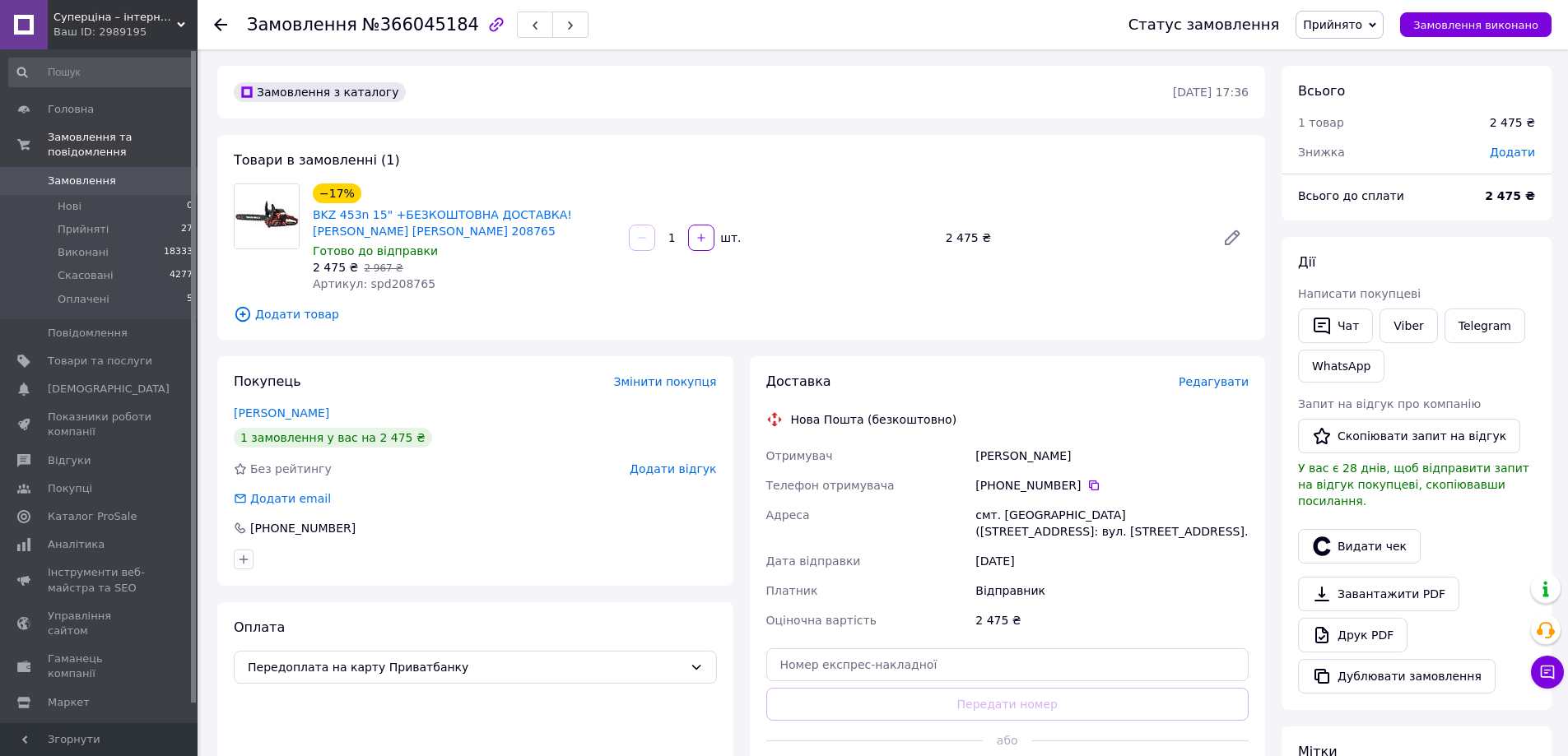
drag, startPoint x: 1032, startPoint y: 534, endPoint x: 1163, endPoint y: 534, distance: 131.0
click at [1163, 534] on div "смт. Козельщина (Полтавська обл., Кременчуцький р-н.), №1: вул. Остроградського…" at bounding box center [1112, 523] width 280 height 47
copy div "вул. Остроградського, 44"
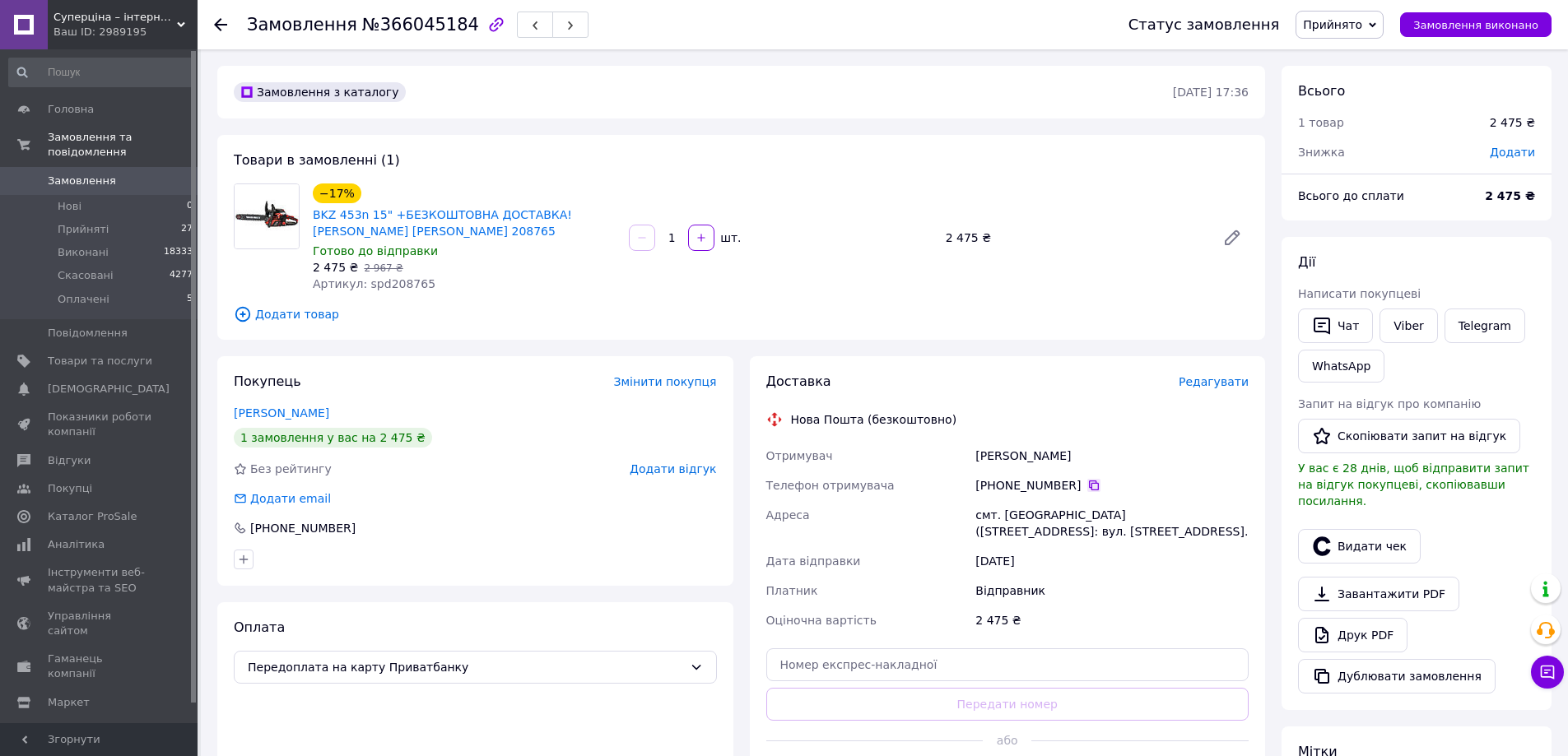
click at [1088, 490] on icon at bounding box center [1095, 486] width 14 height 14
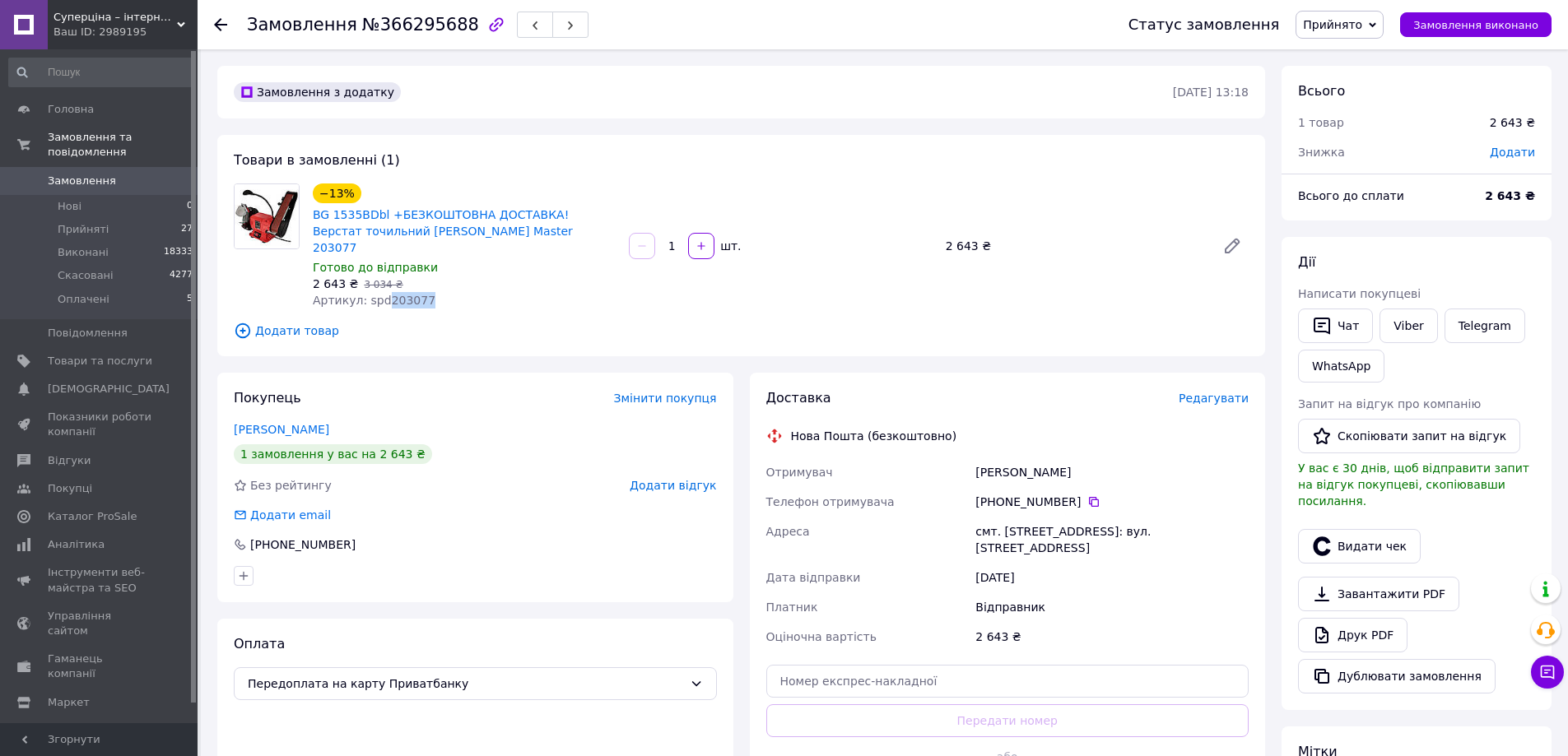
drag, startPoint x: 379, startPoint y: 286, endPoint x: 417, endPoint y: 281, distance: 38.3
click at [417, 294] on span "Артикул: spd203077" at bounding box center [374, 300] width 123 height 14
copy span "203077"
drag, startPoint x: 1069, startPoint y: 519, endPoint x: 1201, endPoint y: 519, distance: 132.0
click at [1201, 519] on div "смт. Шпиків, №1: вул. Незалежності, 101а" at bounding box center [1112, 540] width 280 height 47
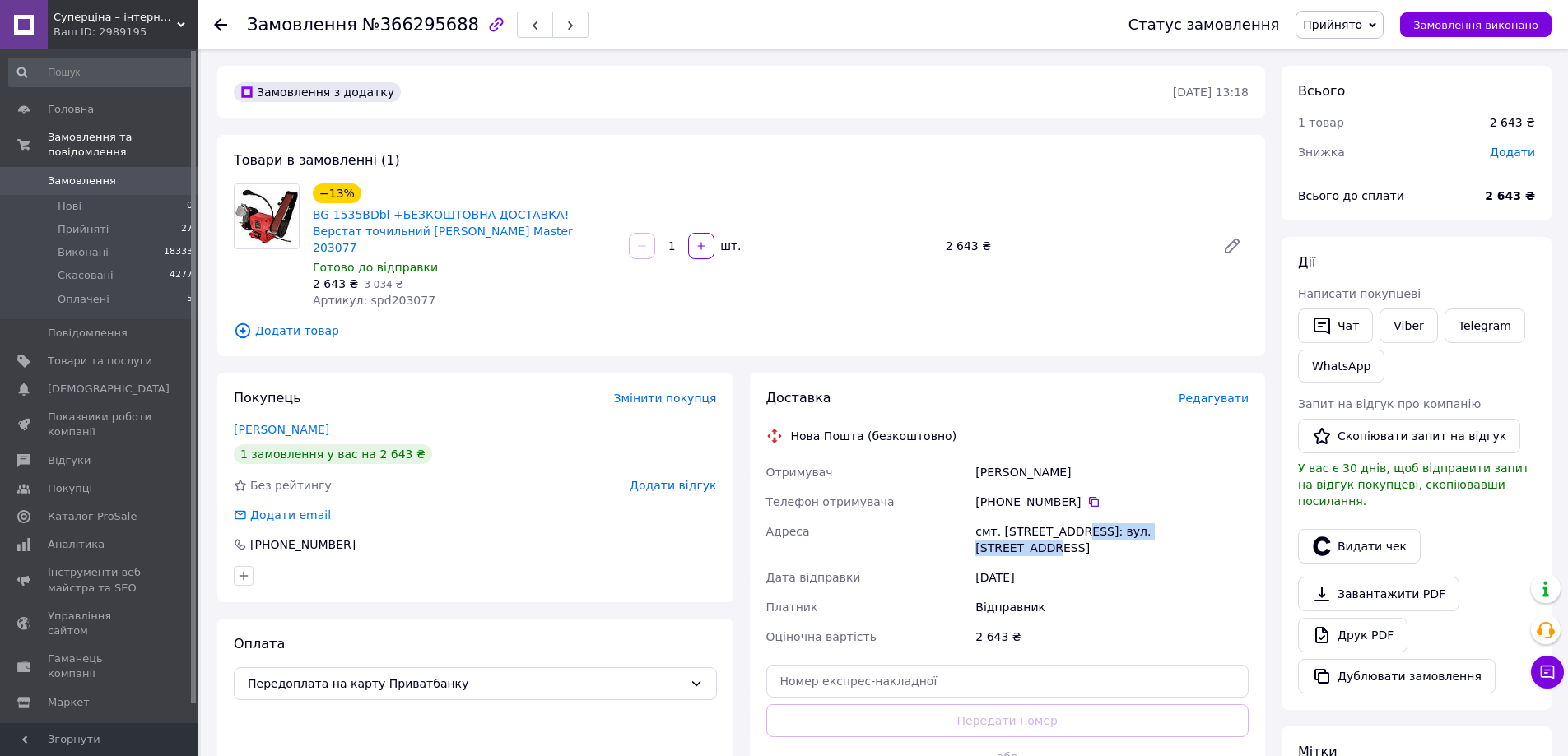
copy div "вул. Незалежності, 101а"
drag, startPoint x: 1081, startPoint y: 487, endPoint x: 1078, endPoint y: 463, distance: 24.2
click at [1089, 497] on icon at bounding box center [1094, 502] width 10 height 10
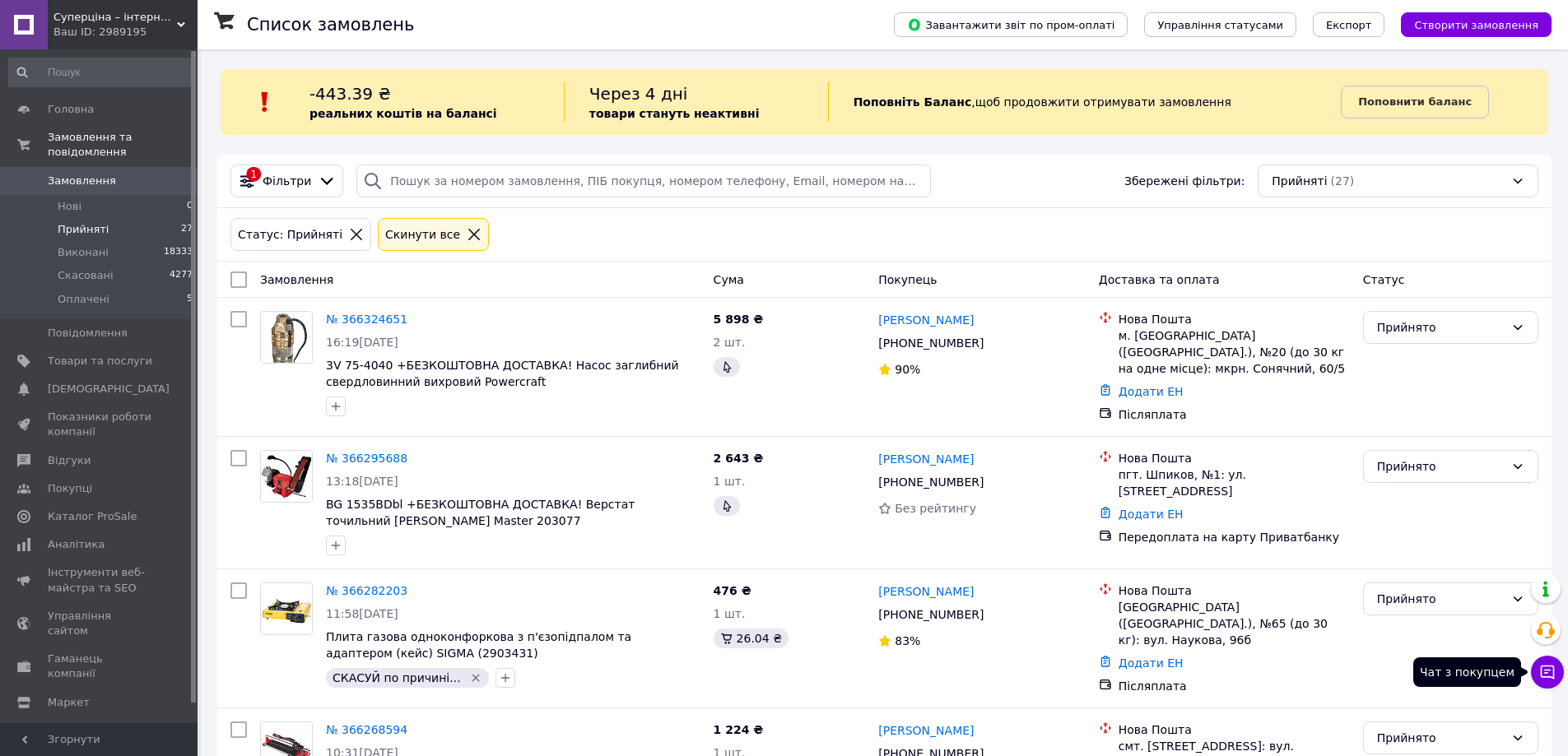
click at [1557, 674] on button "Чат з покупцем" at bounding box center [1548, 673] width 33 height 33
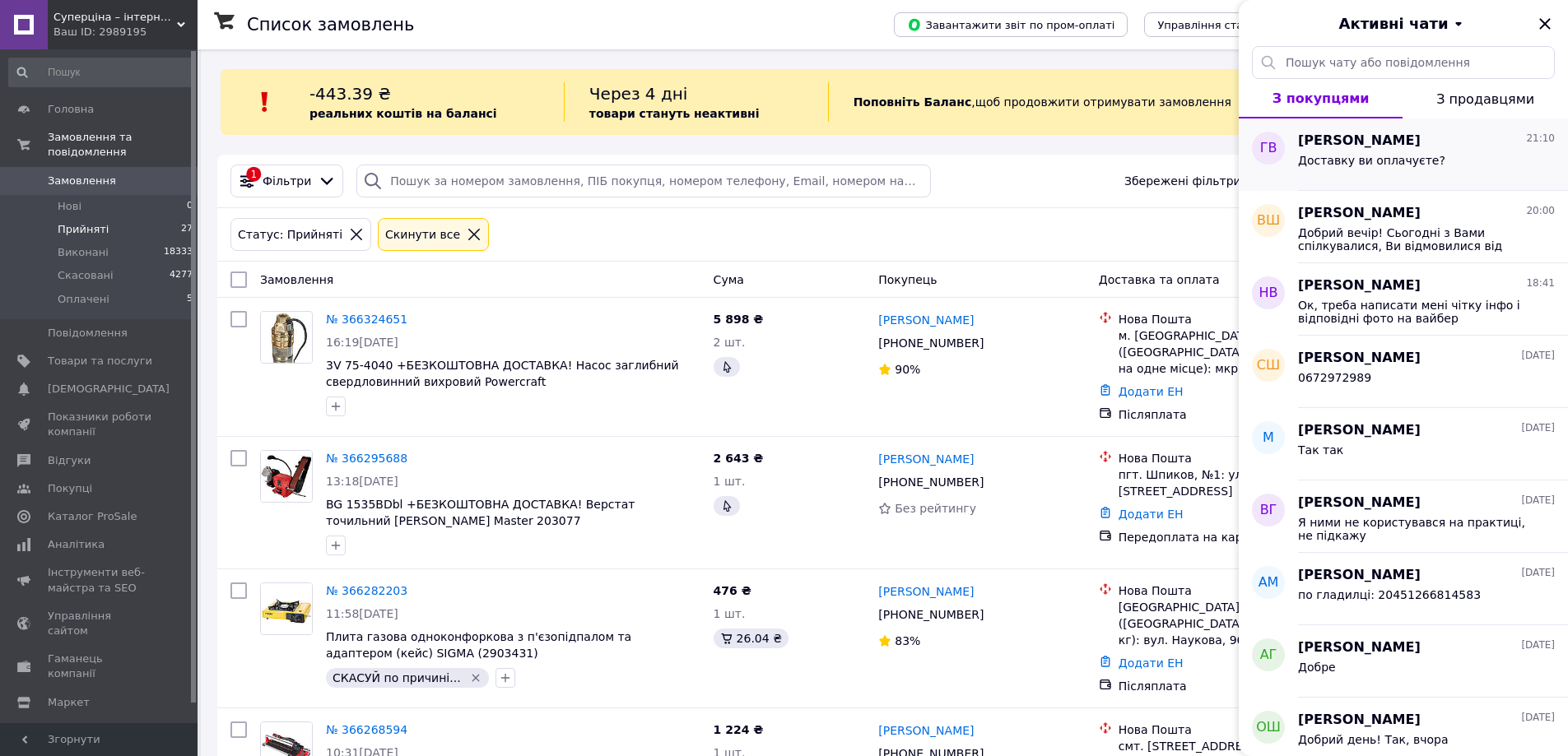
click at [1415, 146] on span "[PERSON_NAME]" at bounding box center [1360, 142] width 123 height 19
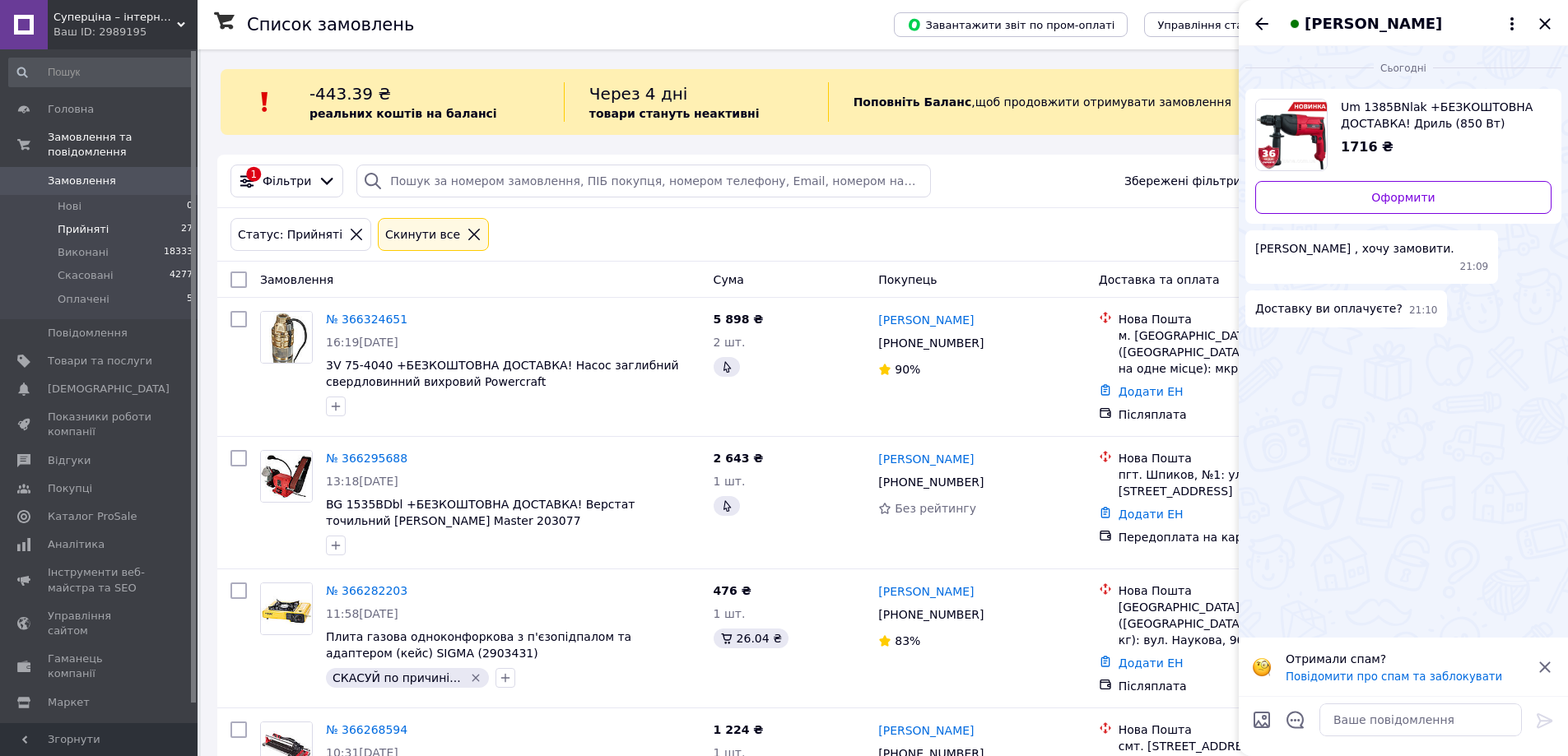
click at [1412, 114] on span "Um 1385BNlak +БЕЗКОШТОВНА ДОСТАВКА! Дриль (850 Вт) [PERSON_NAME] Master, [GEOGR…" at bounding box center [1440, 115] width 198 height 33
click at [1375, 715] on textarea at bounding box center [1421, 720] width 203 height 33
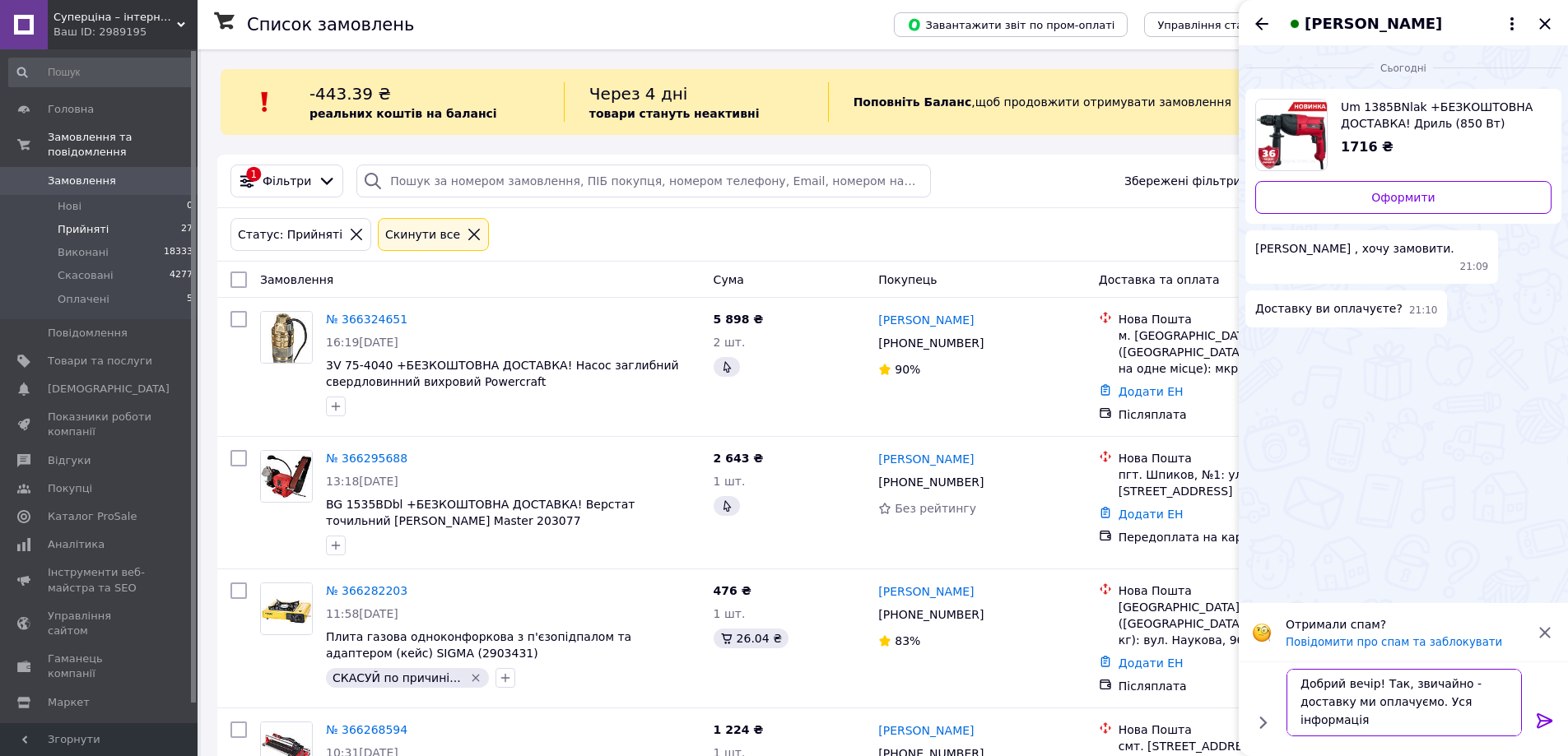
scroll to position [2, 0]
type textarea "Добрий вечір! Так, звичайно - доставку ми оплачуємо. Уся інформація актуальна н…"
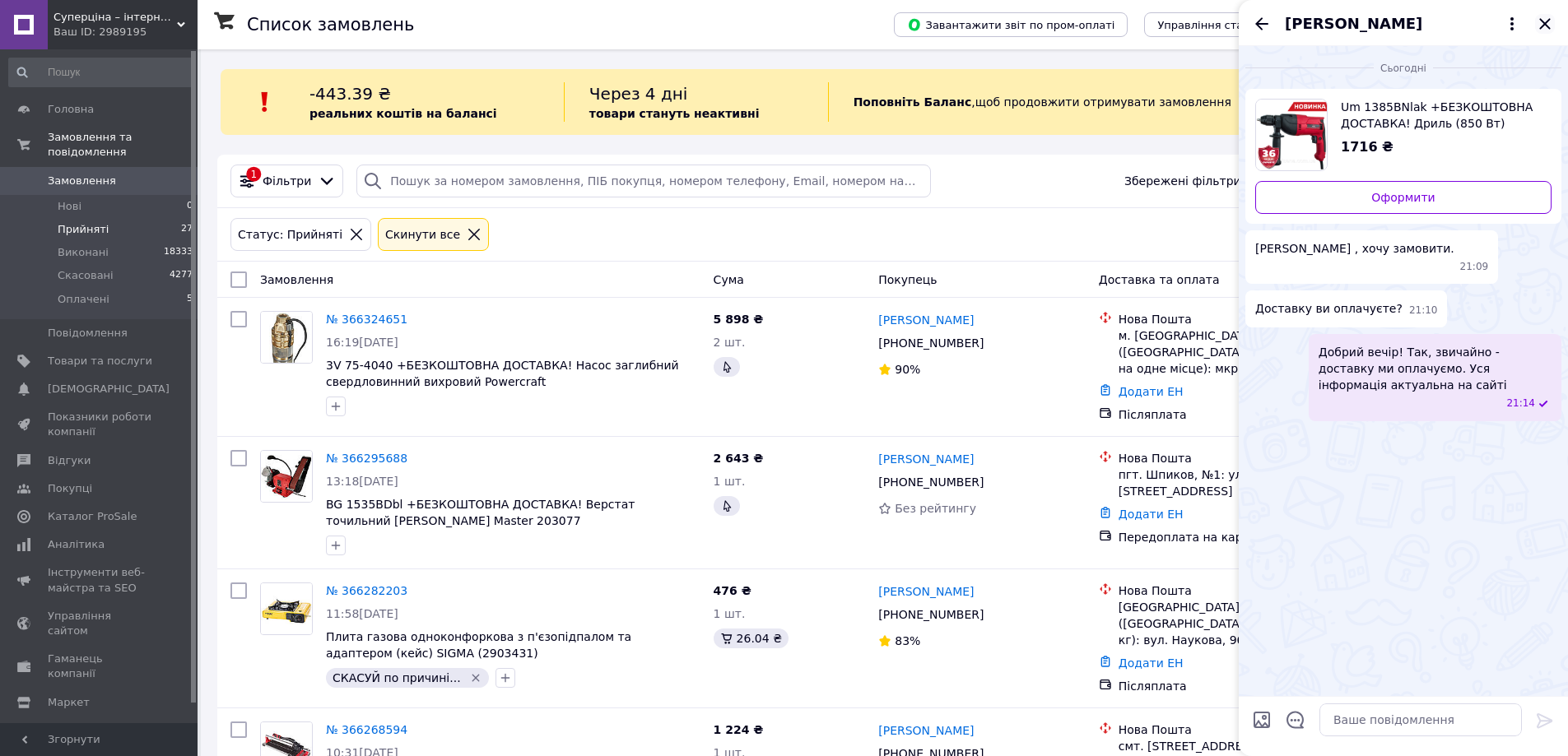
click at [1547, 22] on icon "Закрити" at bounding box center [1545, 23] width 11 height 11
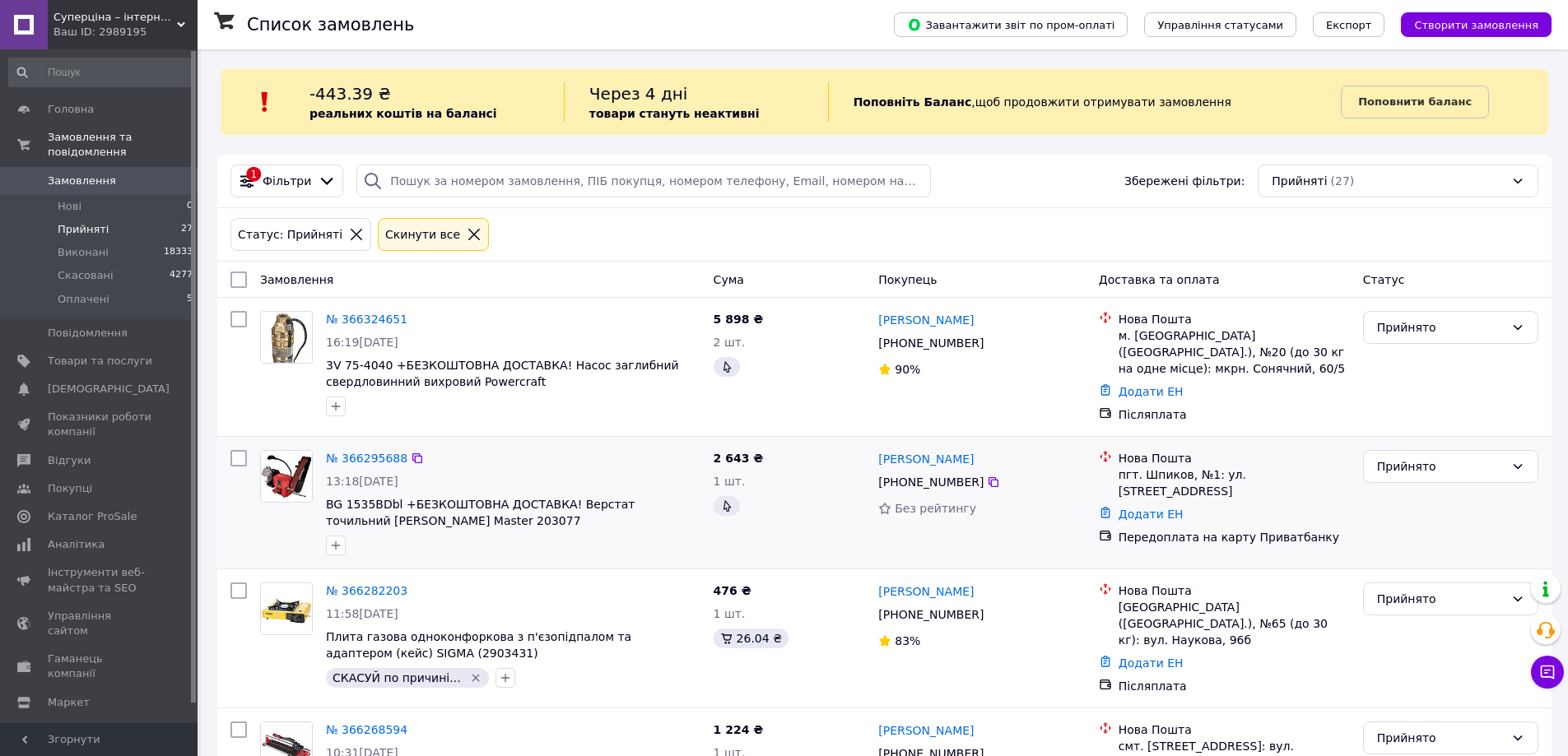
scroll to position [1582, 0]
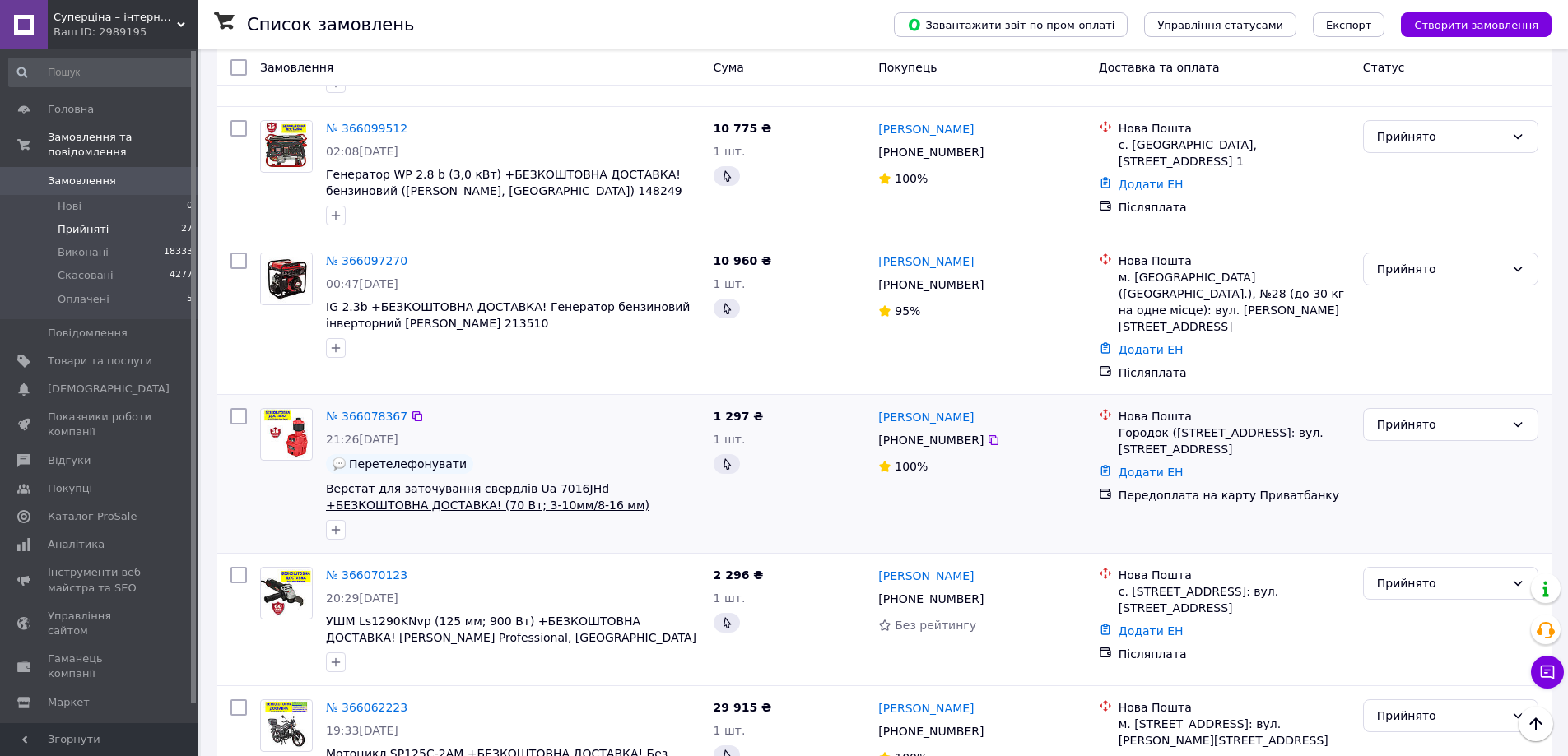
drag, startPoint x: 593, startPoint y: 443, endPoint x: 560, endPoint y: 445, distance: 33.1
click at [560, 481] on span "Верстат для заточування свердлів Ua 7016JHd +БЕЗКОШТОВНА ДОСТАВКА! (70 Вт; 3-10…" at bounding box center [513, 497] width 374 height 33
copy span "56590"
drag, startPoint x: 1281, startPoint y: 371, endPoint x: 1283, endPoint y: 391, distance: 20.1
click at [1283, 425] on div "Городок ([STREET_ADDRESS]: вул. [STREET_ADDRESS]" at bounding box center [1234, 441] width 232 height 33
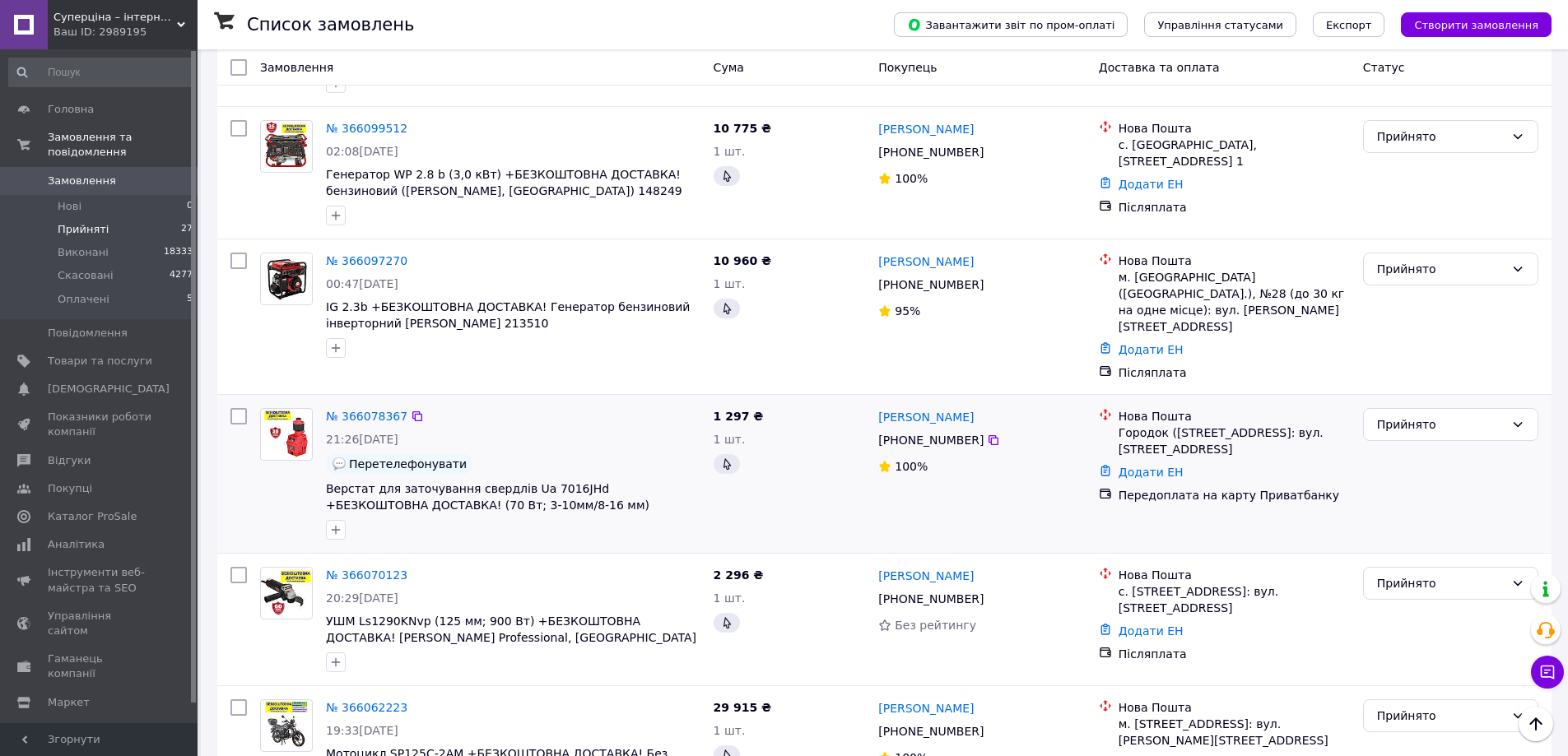
copy div "вул. Львівська, 38л"
click at [989, 435] on icon at bounding box center [994, 440] width 10 height 10
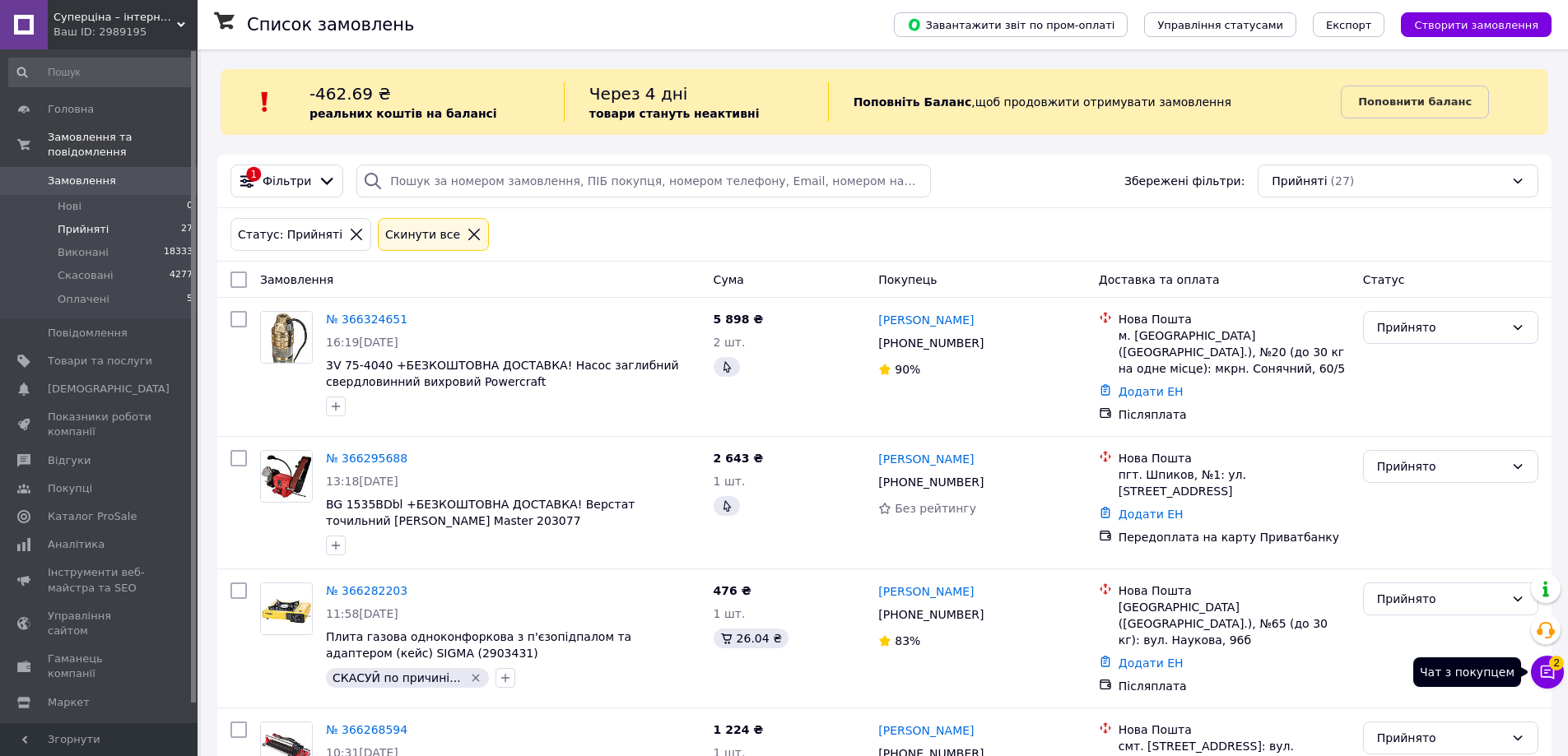
click at [1552, 678] on icon at bounding box center [1548, 673] width 14 height 14
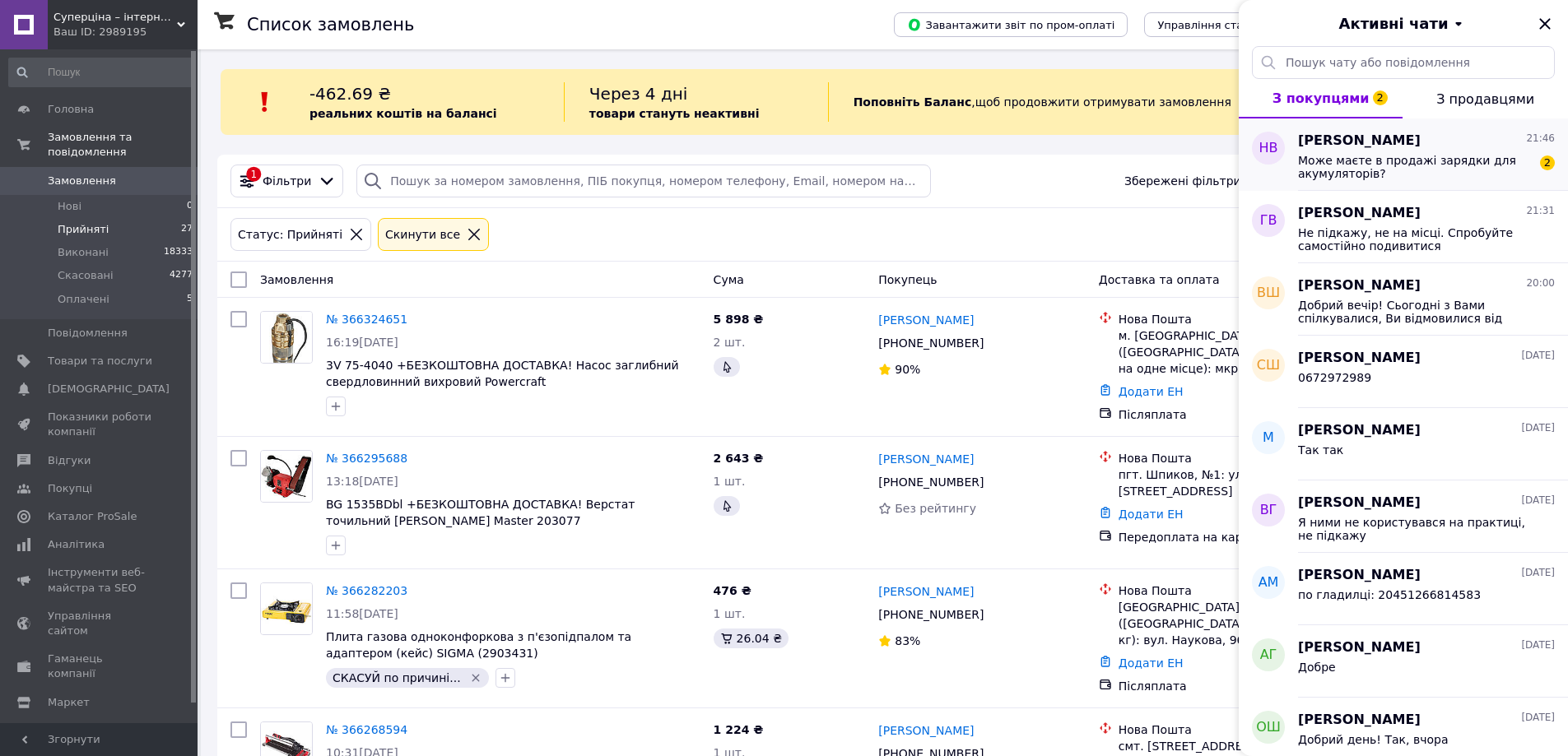
click at [1382, 161] on span "Може маєте в продажі зарядки для акумуляторів?" at bounding box center [1415, 167] width 234 height 26
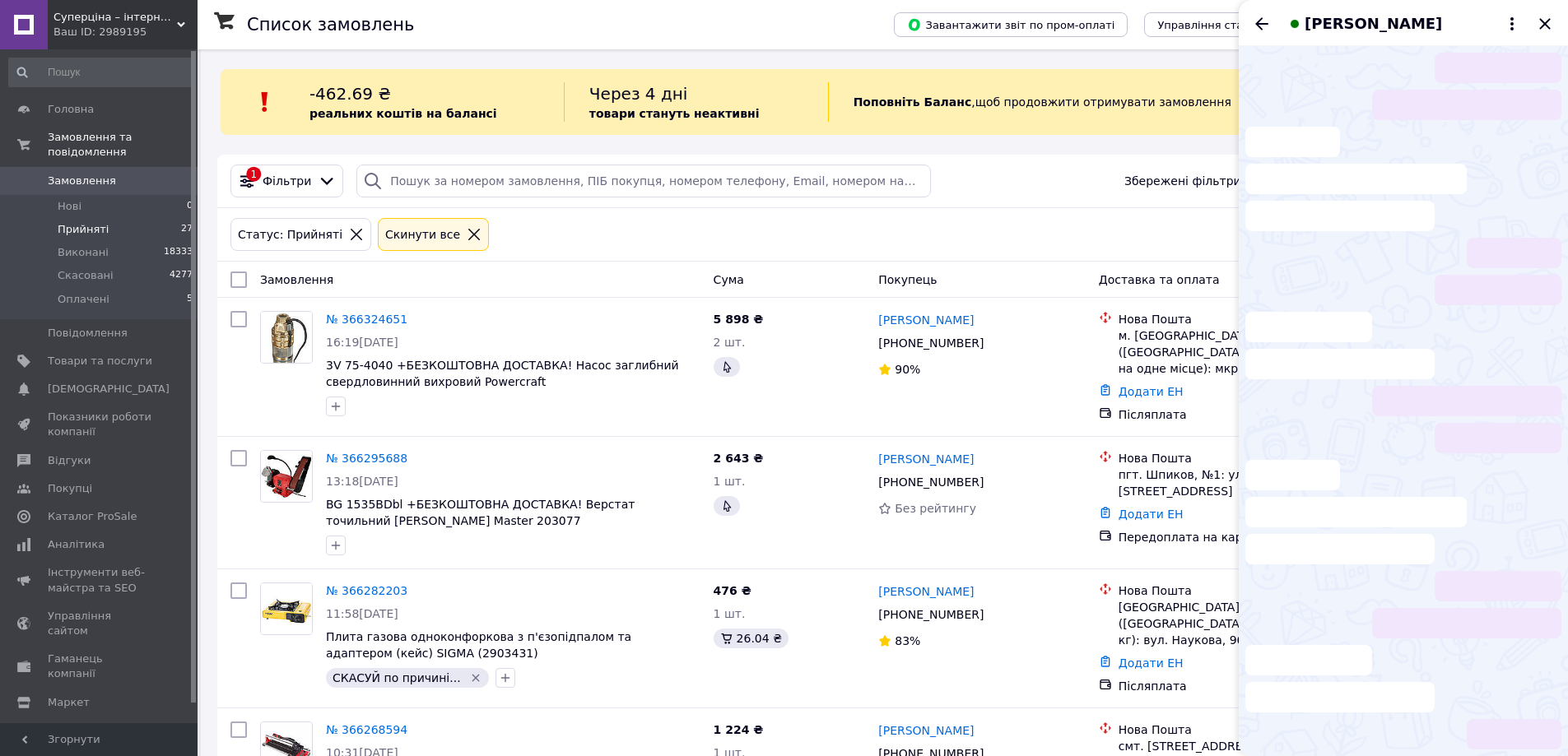
scroll to position [2075, 0]
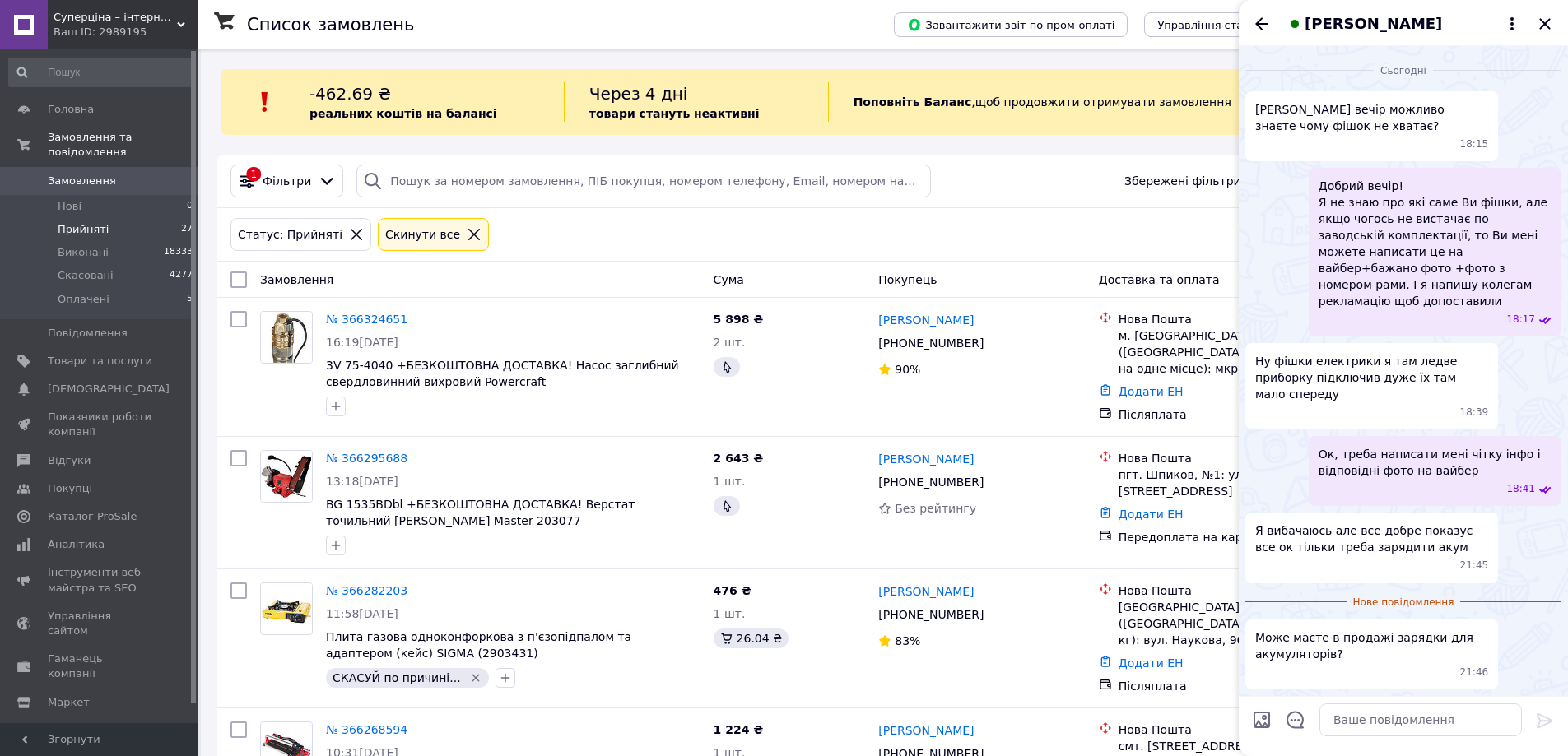
click at [1524, 532] on div "Я вибачаюсь але все добре показує все ок тільки треба зарядити акум 21:45" at bounding box center [1404, 548] width 316 height 70
click at [1353, 717] on textarea at bounding box center [1421, 720] width 203 height 33
type textarea "Так, хвилинку, зараз скину пряму ссилку"
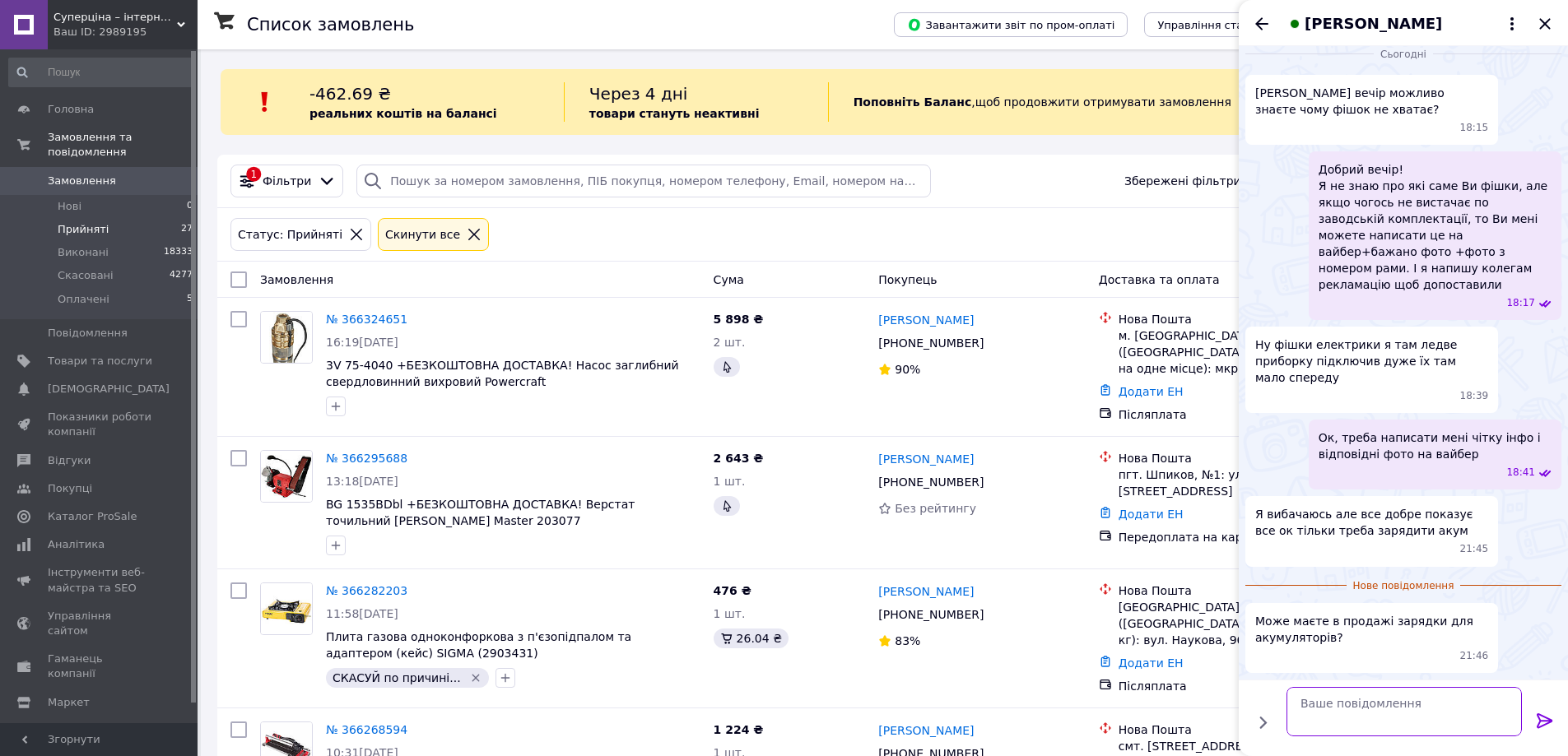
scroll to position [2106, 0]
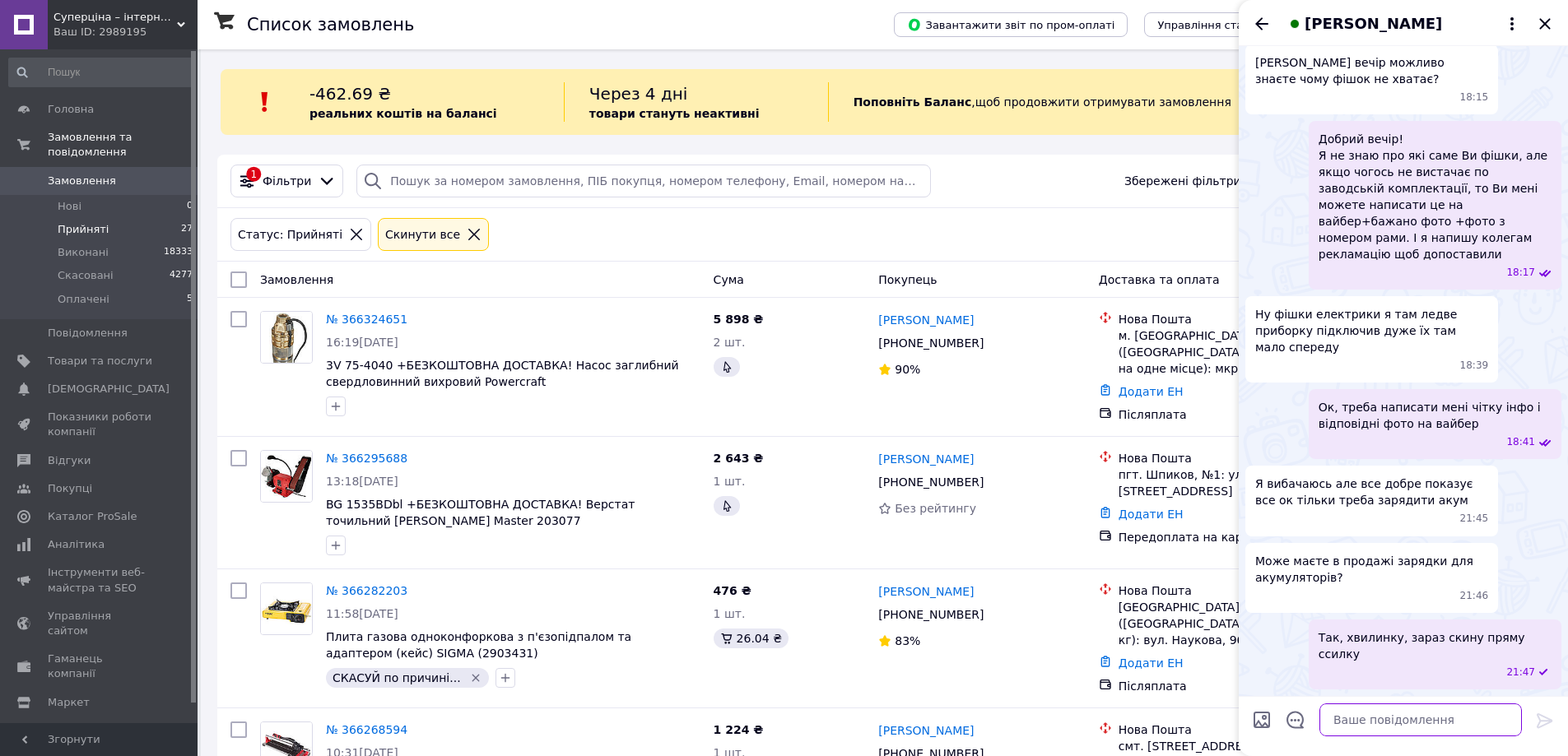
paste textarea "https://supertsena.com.ua/g41450324-zaryadnye-pusko-zaryadnye"
type textarea "https://supertsena.com.ua/g41450324-zaryadnye-pusko-zaryadnye"
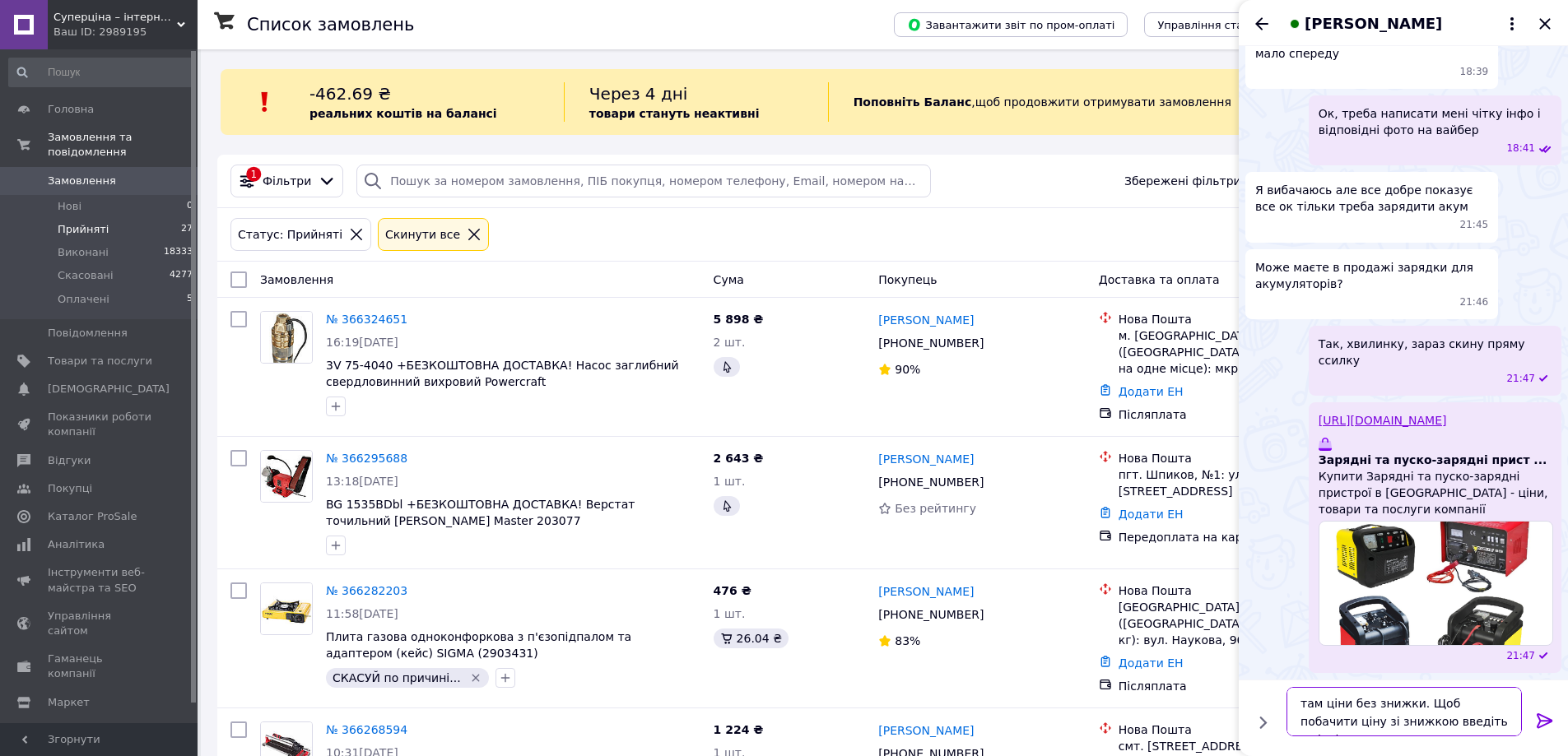
scroll to position [2403, 0]
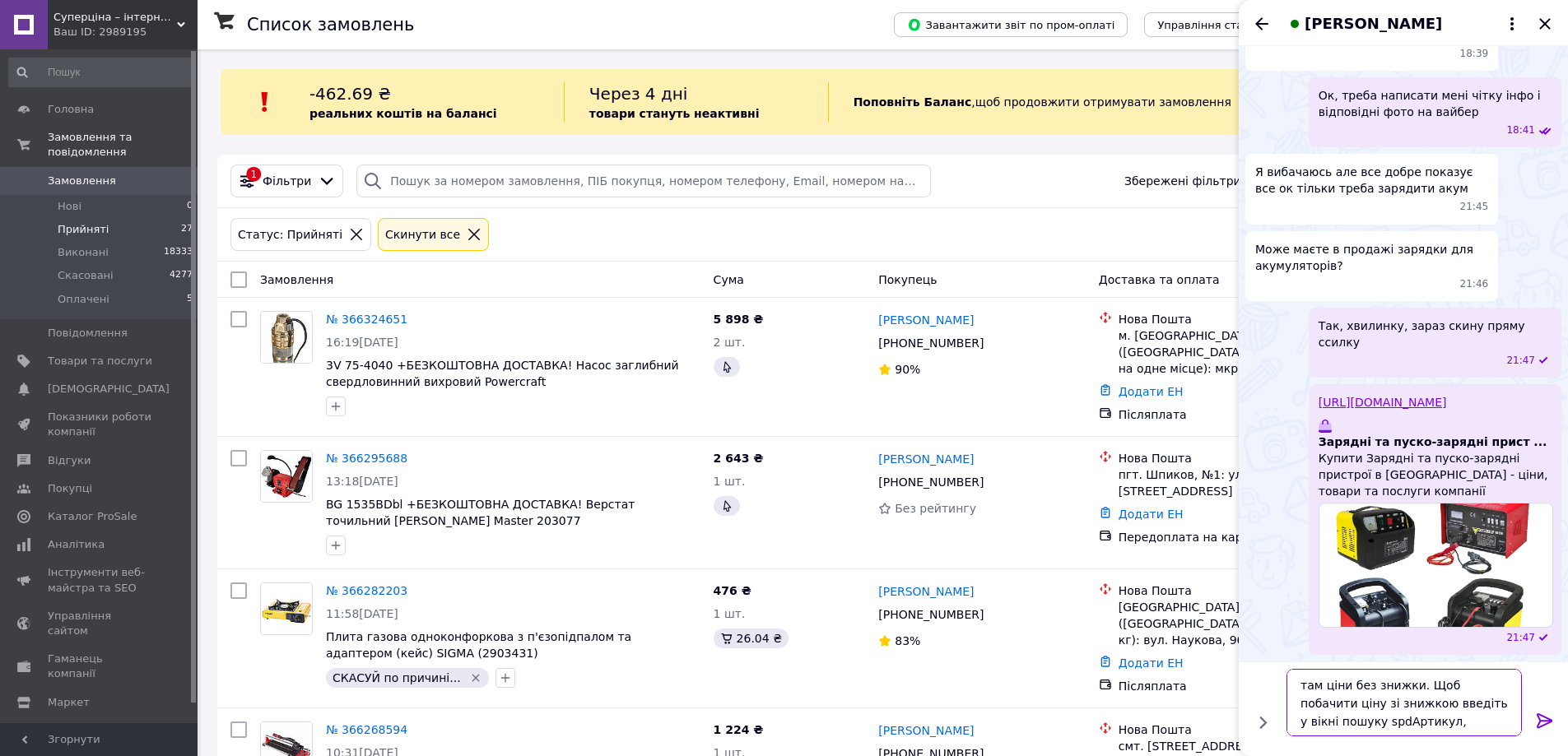
paste textarea "spd52290"
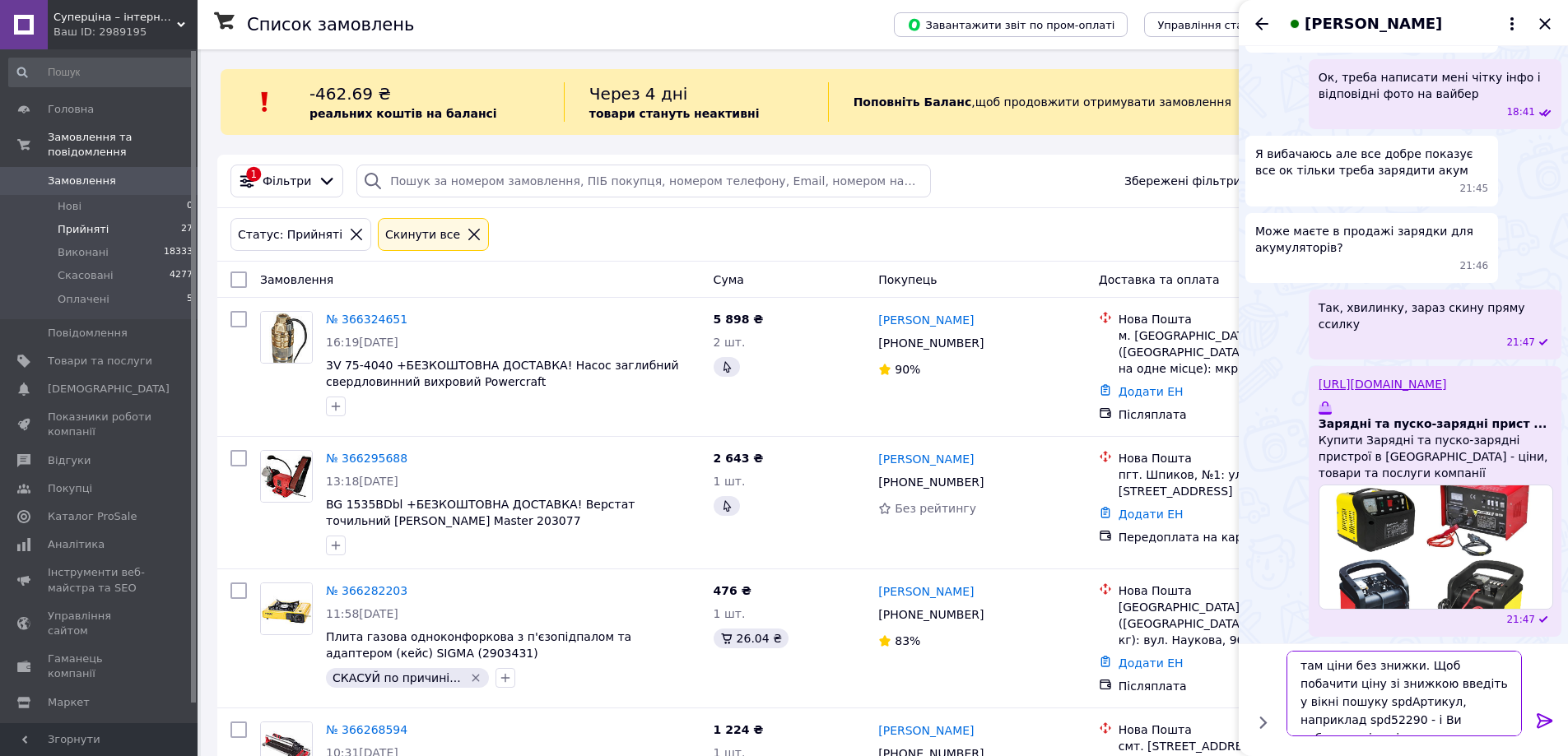
type textarea "там ціни без знижки. Щоб побачити ціну зі знижкою введіть у вікні пошуку spdАрт…"
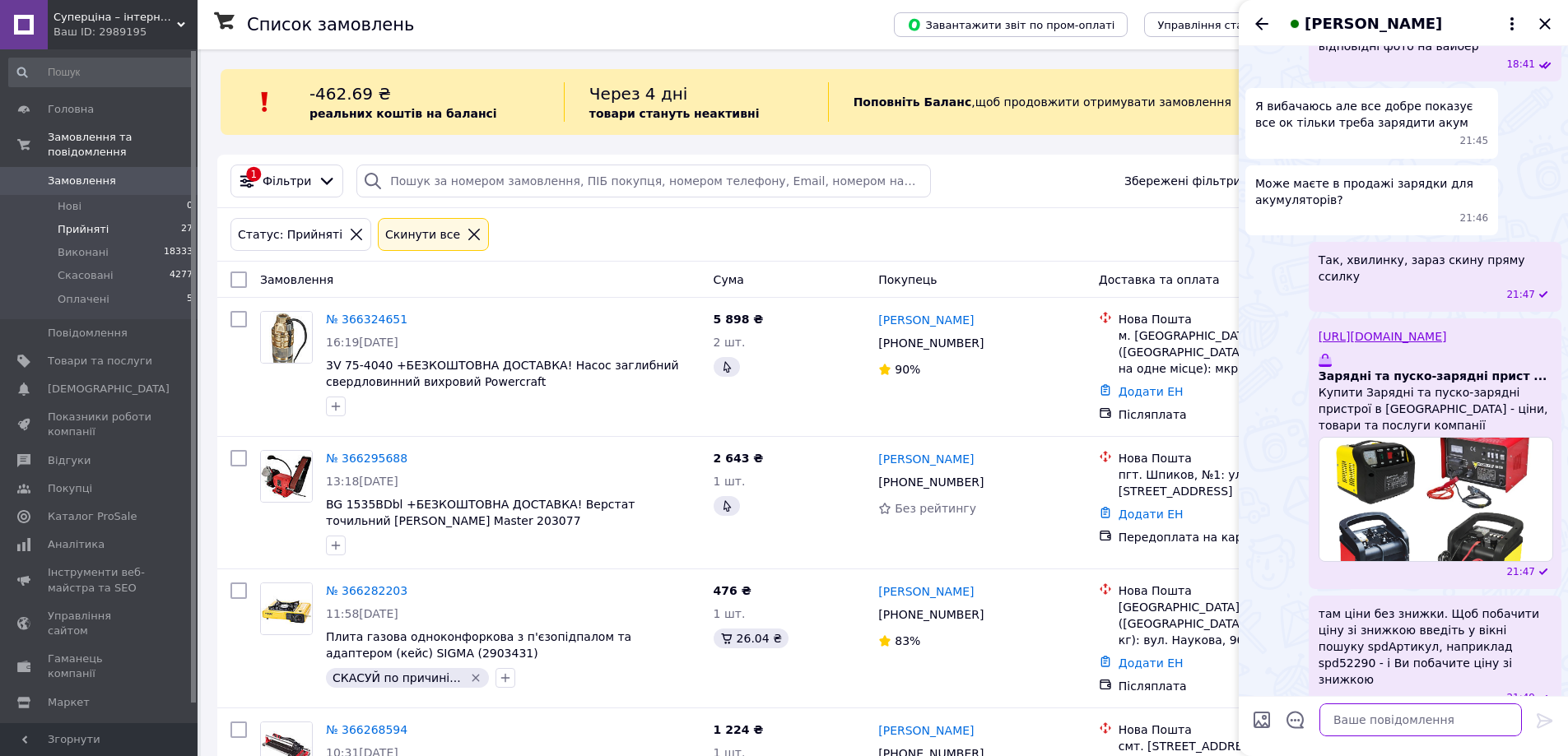
scroll to position [2493, 0]
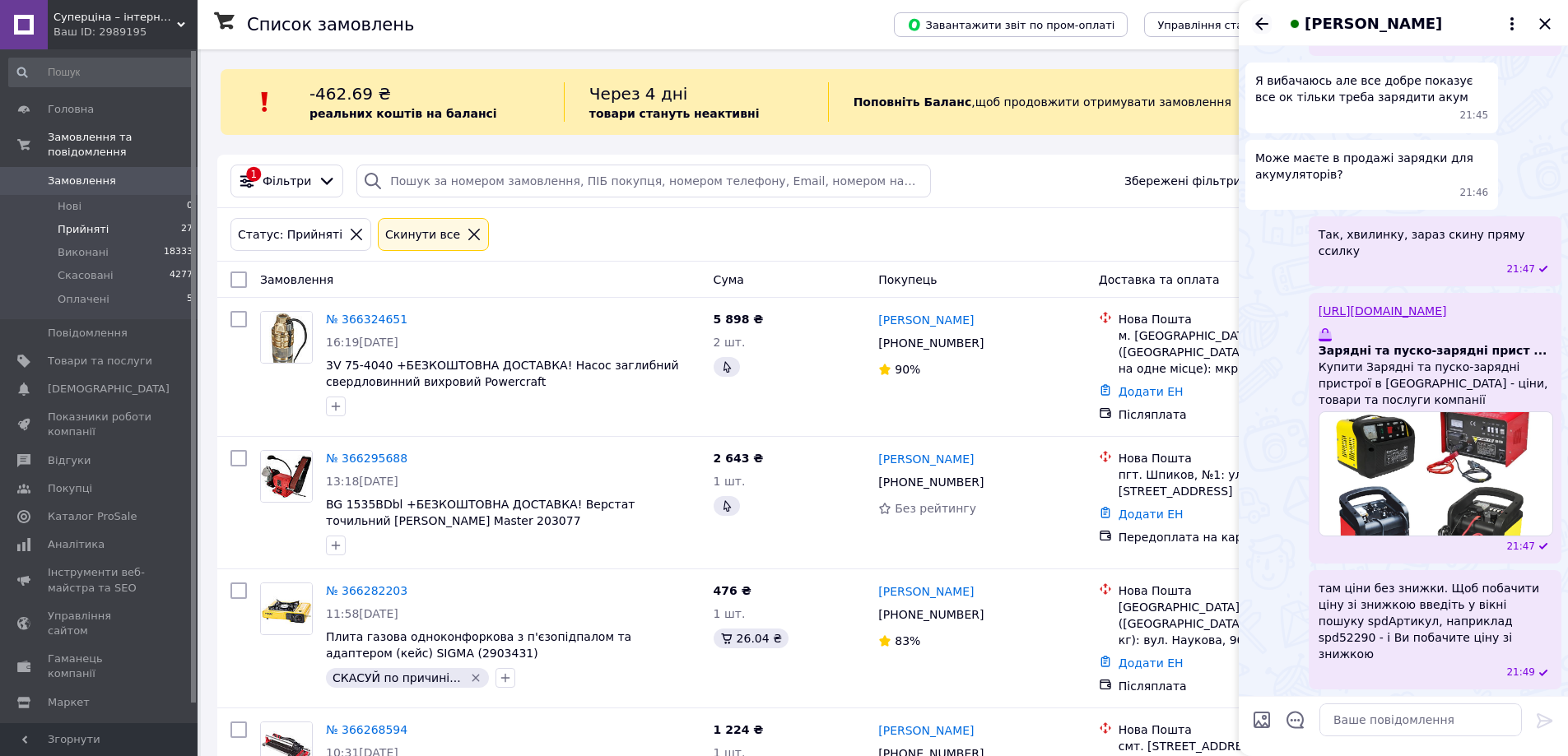
click at [1256, 24] on icon "Назад" at bounding box center [1262, 23] width 19 height 19
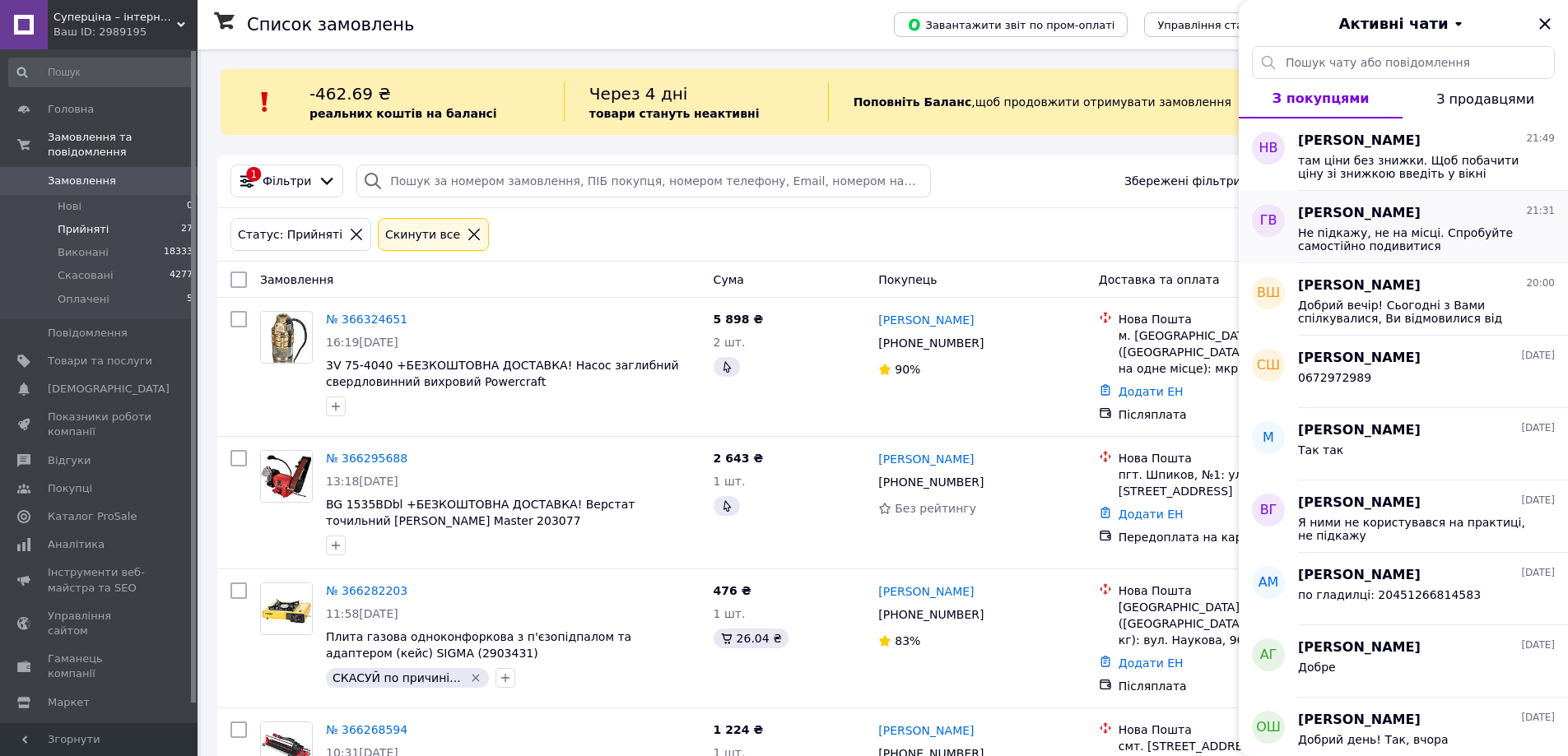
click at [1386, 235] on span "Не підкажу, не на місці. Спробуйте самостійно подивитися" at bounding box center [1415, 238] width 234 height 26
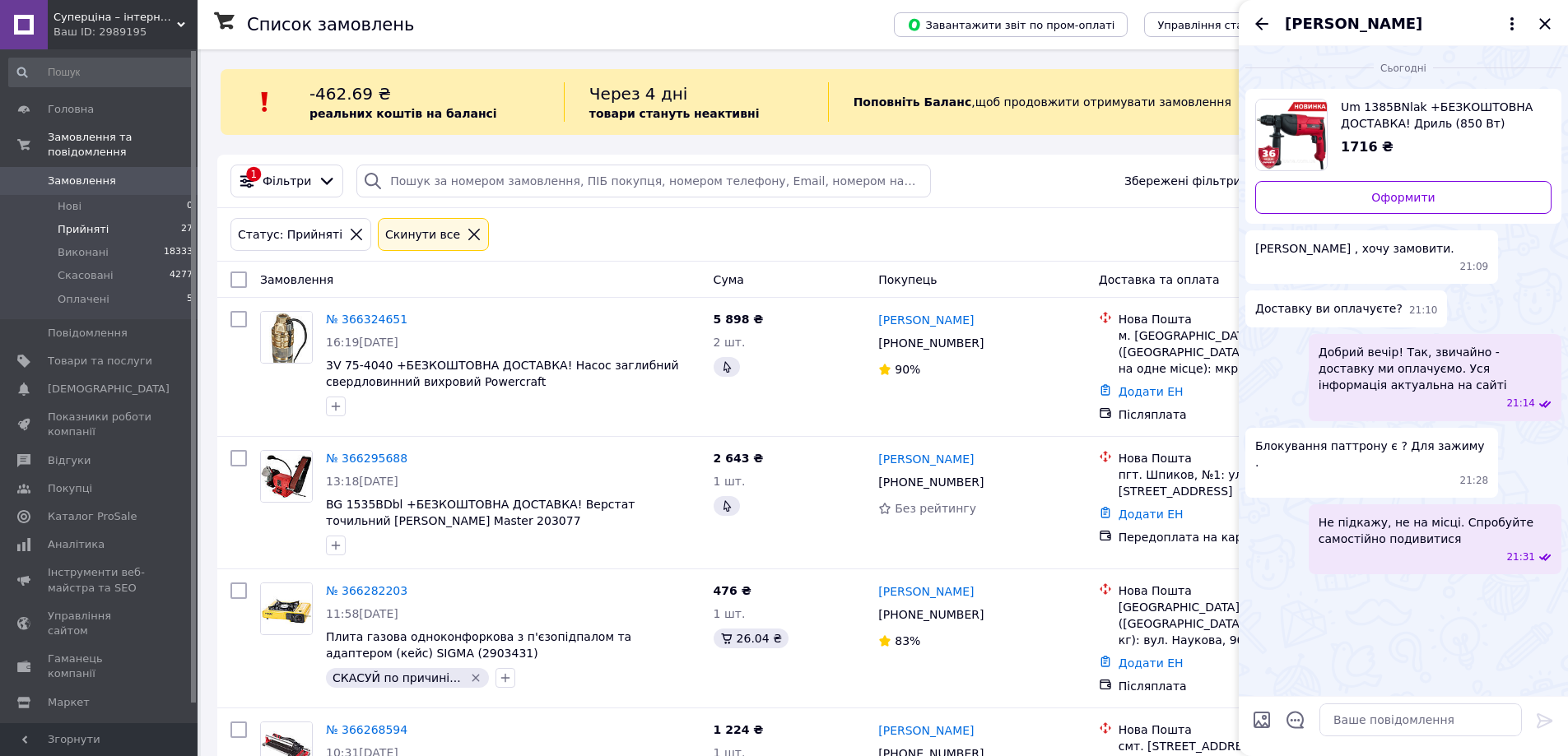
click at [1415, 109] on span "Um 1385BNlak +БЕЗКОШТОВНА ДОСТАВКА! Дриль (850 Вт) VITALS Master, Латвія 98527N" at bounding box center [1440, 115] width 198 height 33
click at [1547, 20] on icon "Закрити" at bounding box center [1545, 23] width 19 height 19
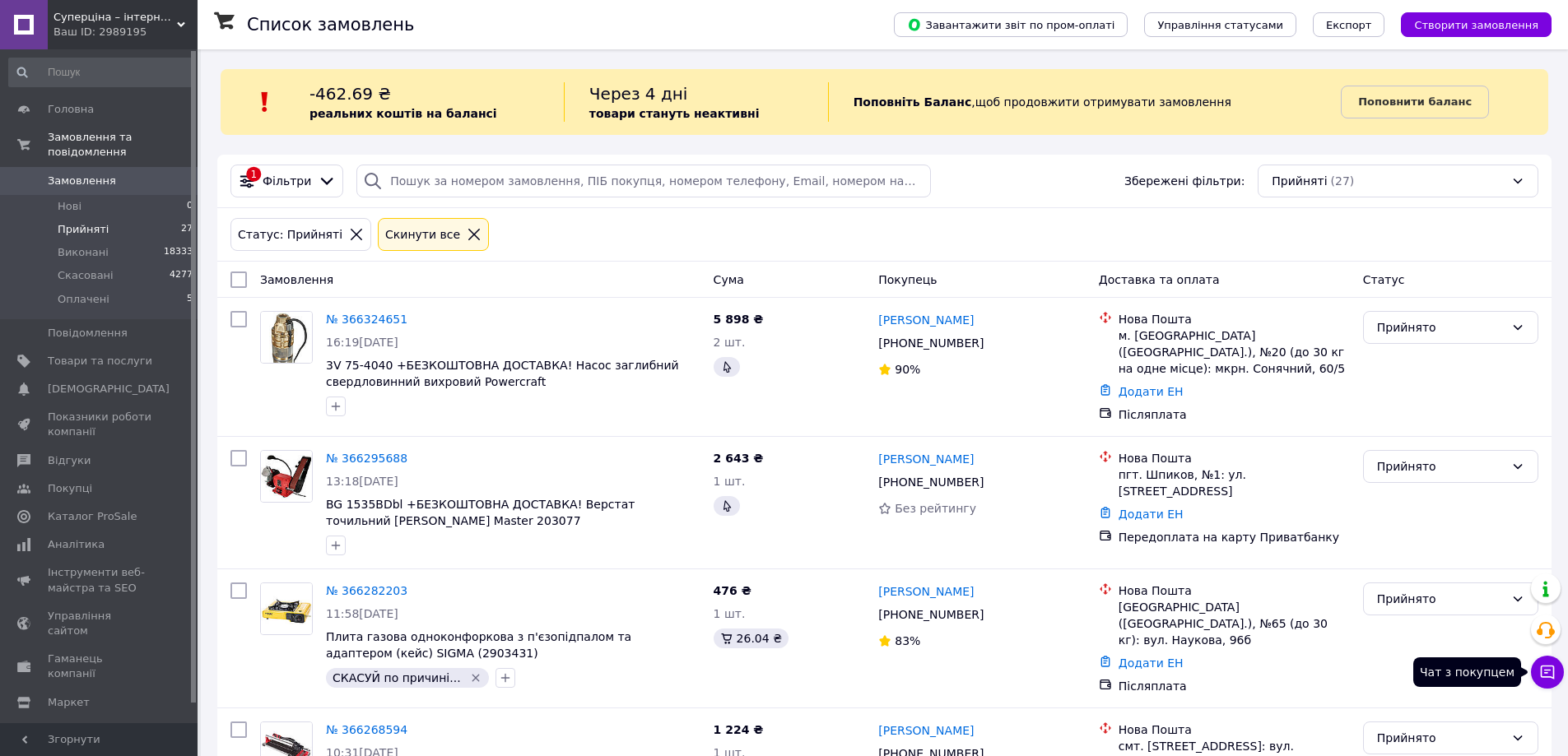
click at [1542, 668] on icon at bounding box center [1548, 673] width 14 height 14
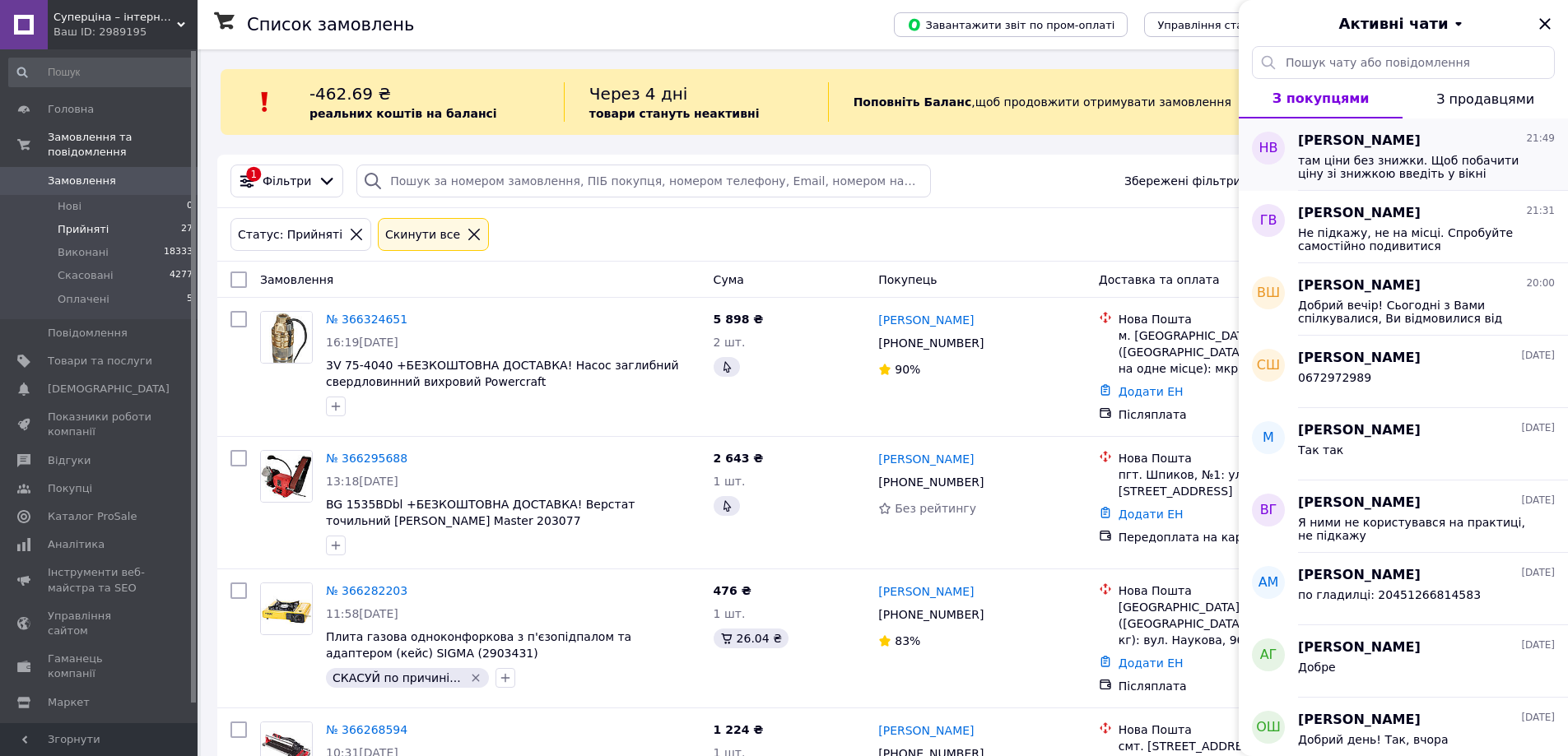
click at [1443, 152] on div "там ціни без знижки. Щоб побачити ціну зі знижкою введіть у вікні пошуку spdАрт…" at bounding box center [1426, 165] width 257 height 30
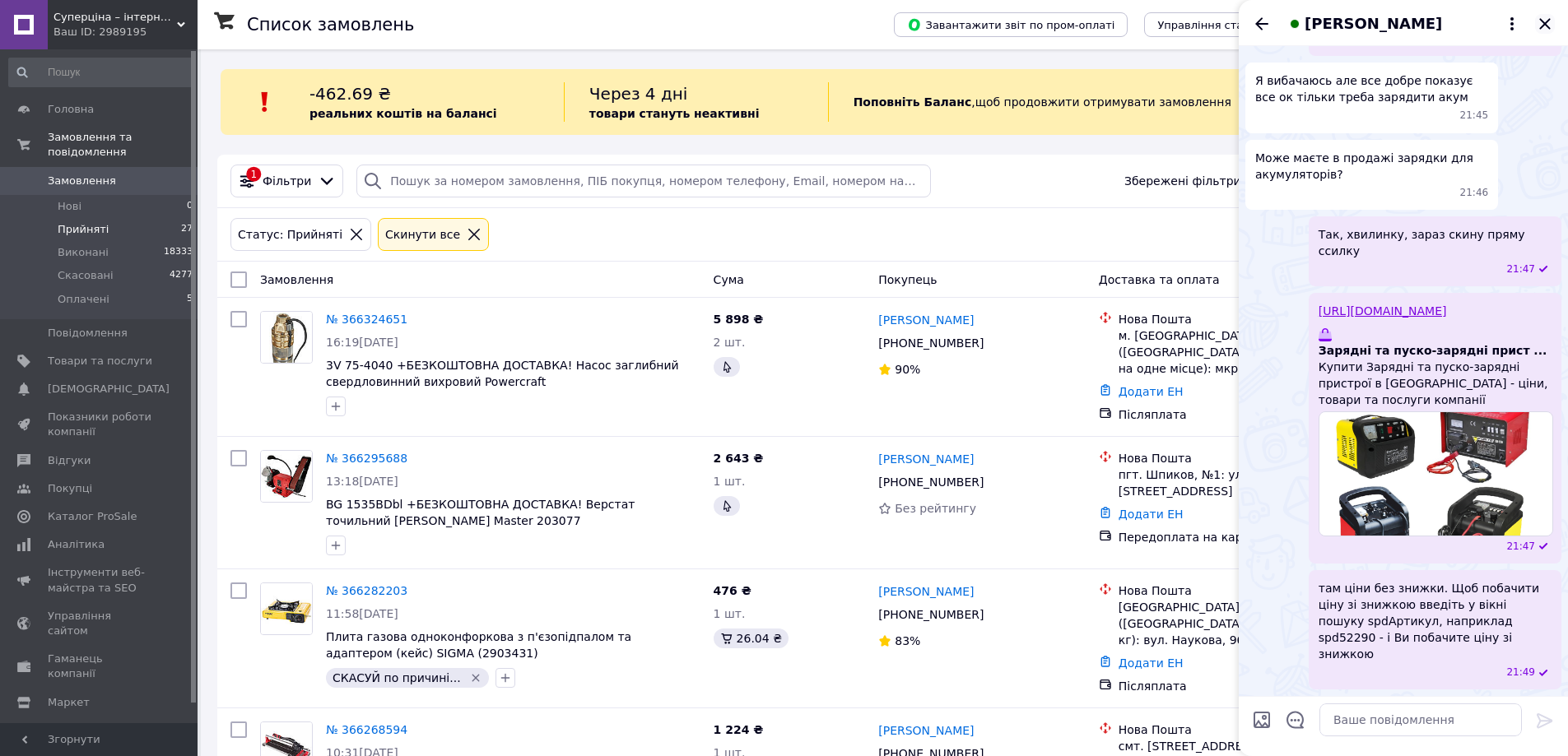
click at [1548, 23] on icon "Закрити" at bounding box center [1545, 23] width 19 height 19
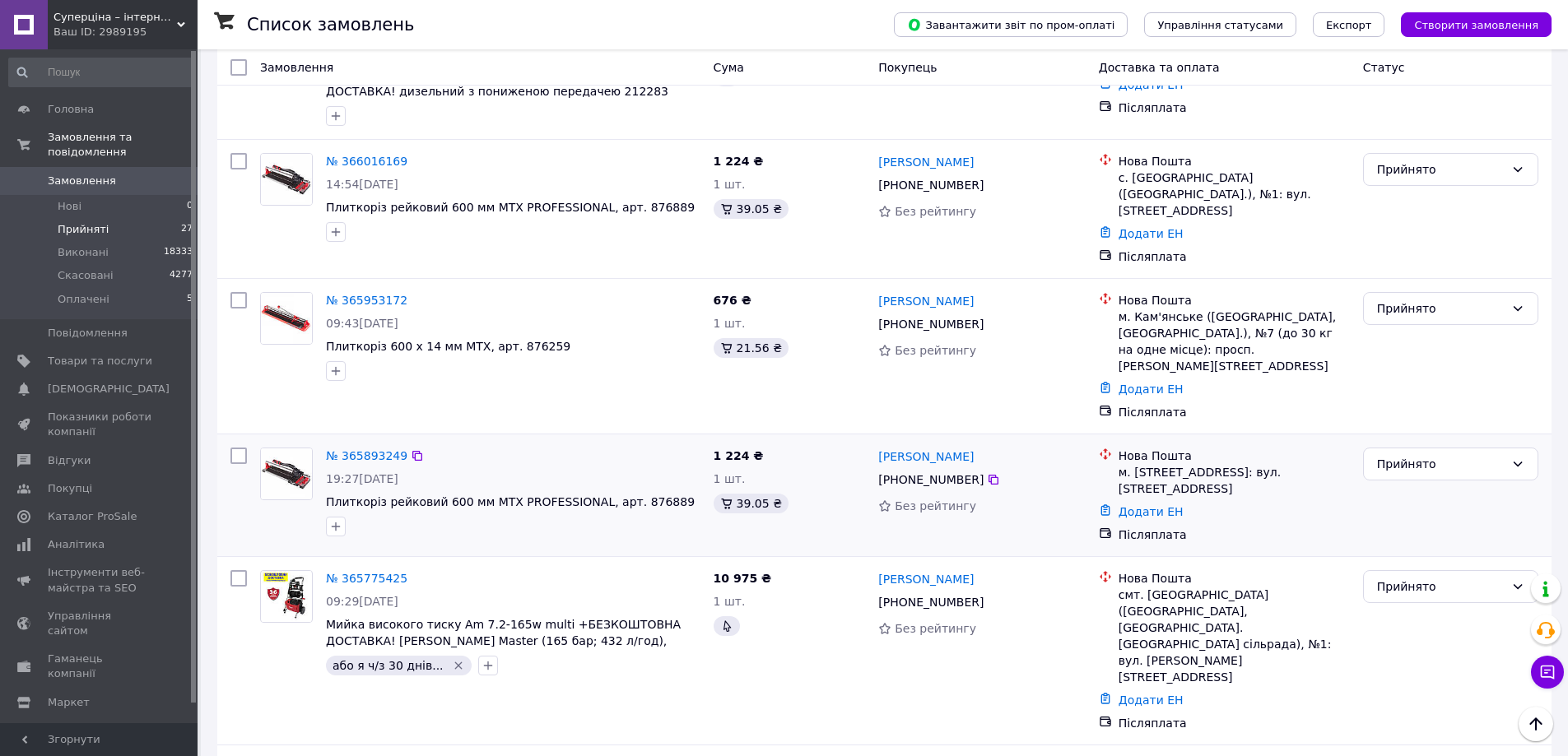
scroll to position [2819, 0]
click at [80, 292] on span "Оплачені" at bounding box center [82, 299] width 51 height 15
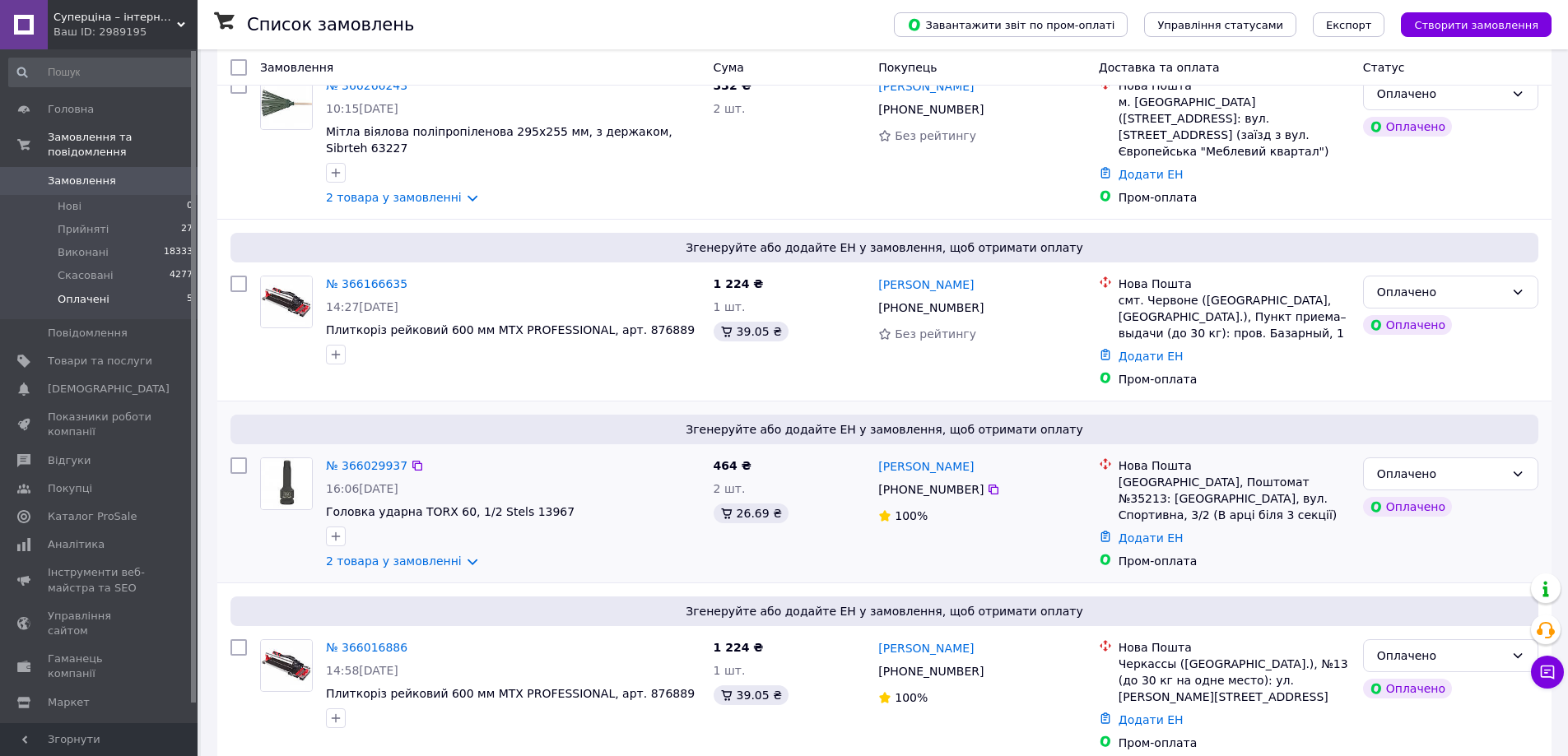
scroll to position [445, 0]
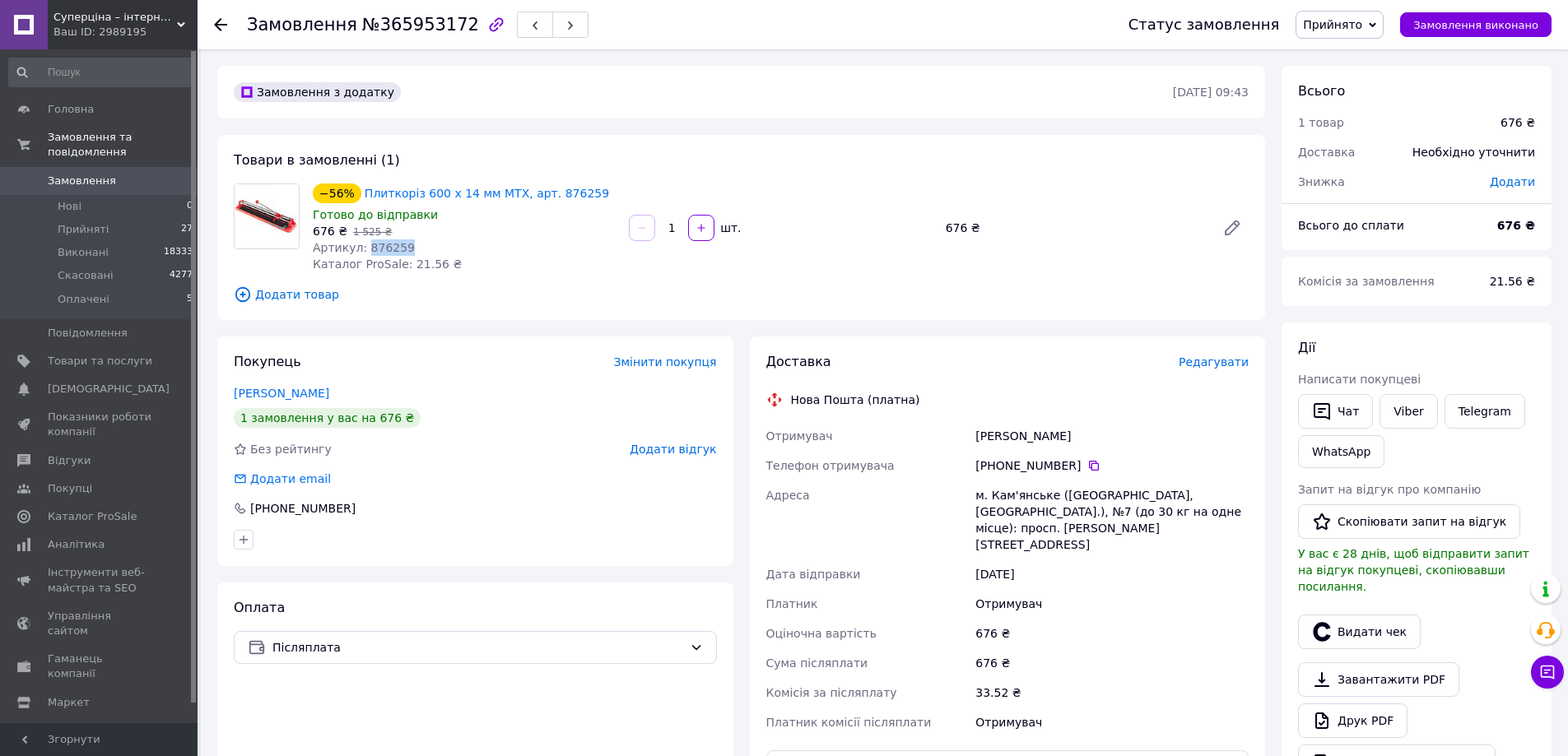
drag, startPoint x: 363, startPoint y: 250, endPoint x: 400, endPoint y: 248, distance: 37.1
click at [400, 248] on div "Артикул: 876259" at bounding box center [464, 247] width 303 height 16
copy span "876259"
click at [1089, 464] on icon at bounding box center [1094, 465] width 10 height 10
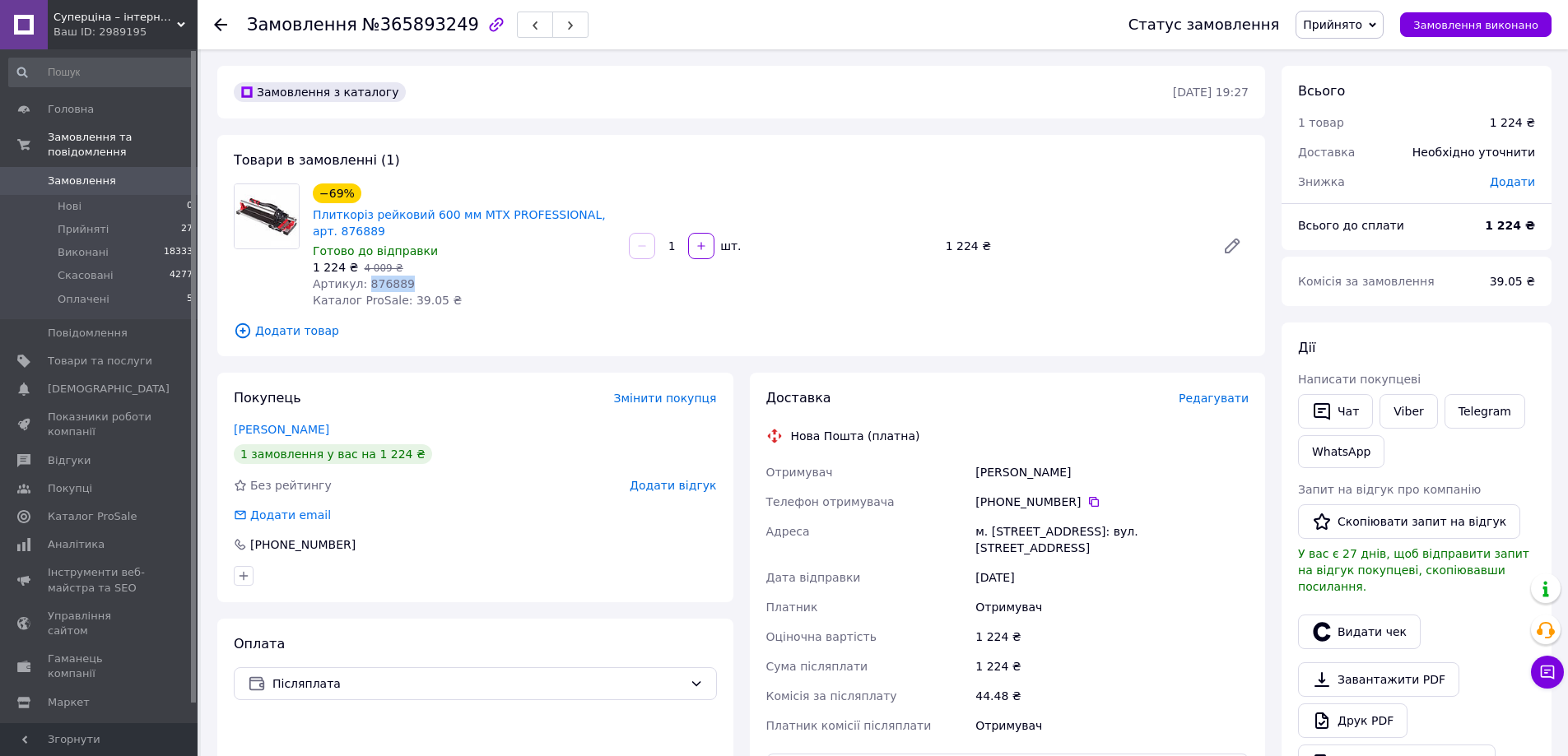
drag, startPoint x: 363, startPoint y: 283, endPoint x: 400, endPoint y: 283, distance: 37.0
click at [400, 283] on div "Артикул: 876889" at bounding box center [464, 283] width 303 height 16
copy span "876889"
click at [1089, 499] on icon at bounding box center [1094, 502] width 10 height 10
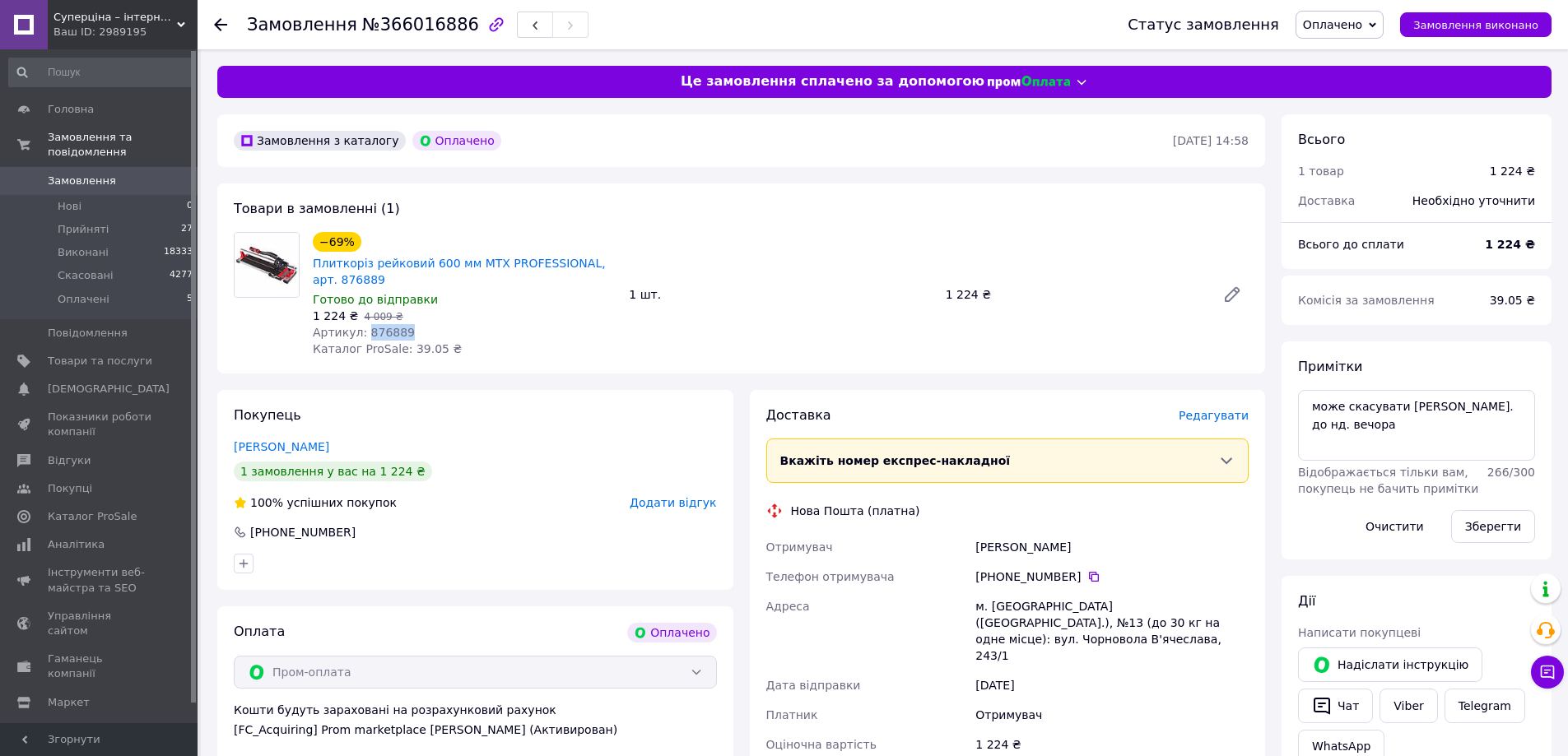
drag, startPoint x: 362, startPoint y: 330, endPoint x: 398, endPoint y: 330, distance: 36.0
click at [398, 330] on span "Артикул: 876889" at bounding box center [364, 332] width 102 height 14
copy span "876889"
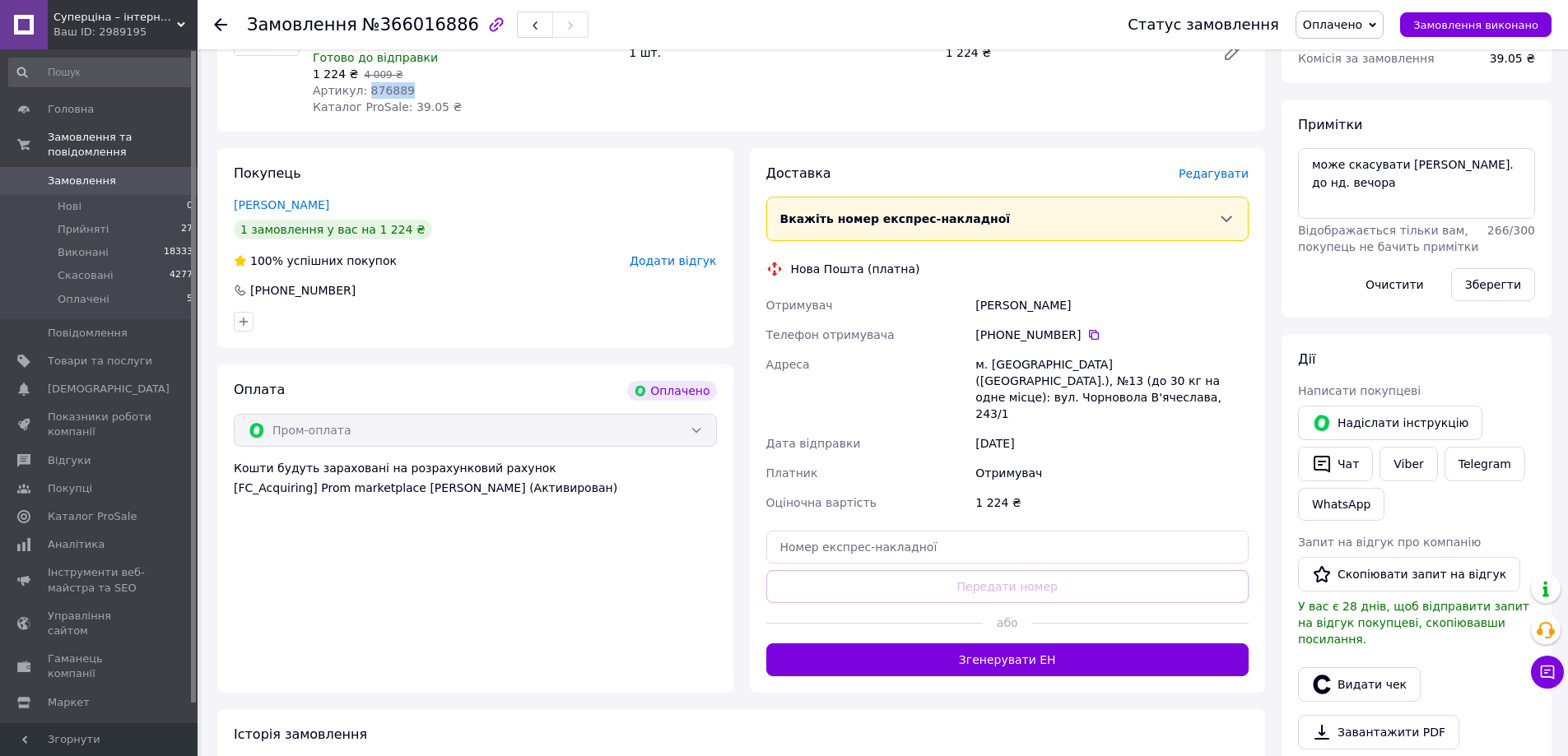
scroll to position [247, 0]
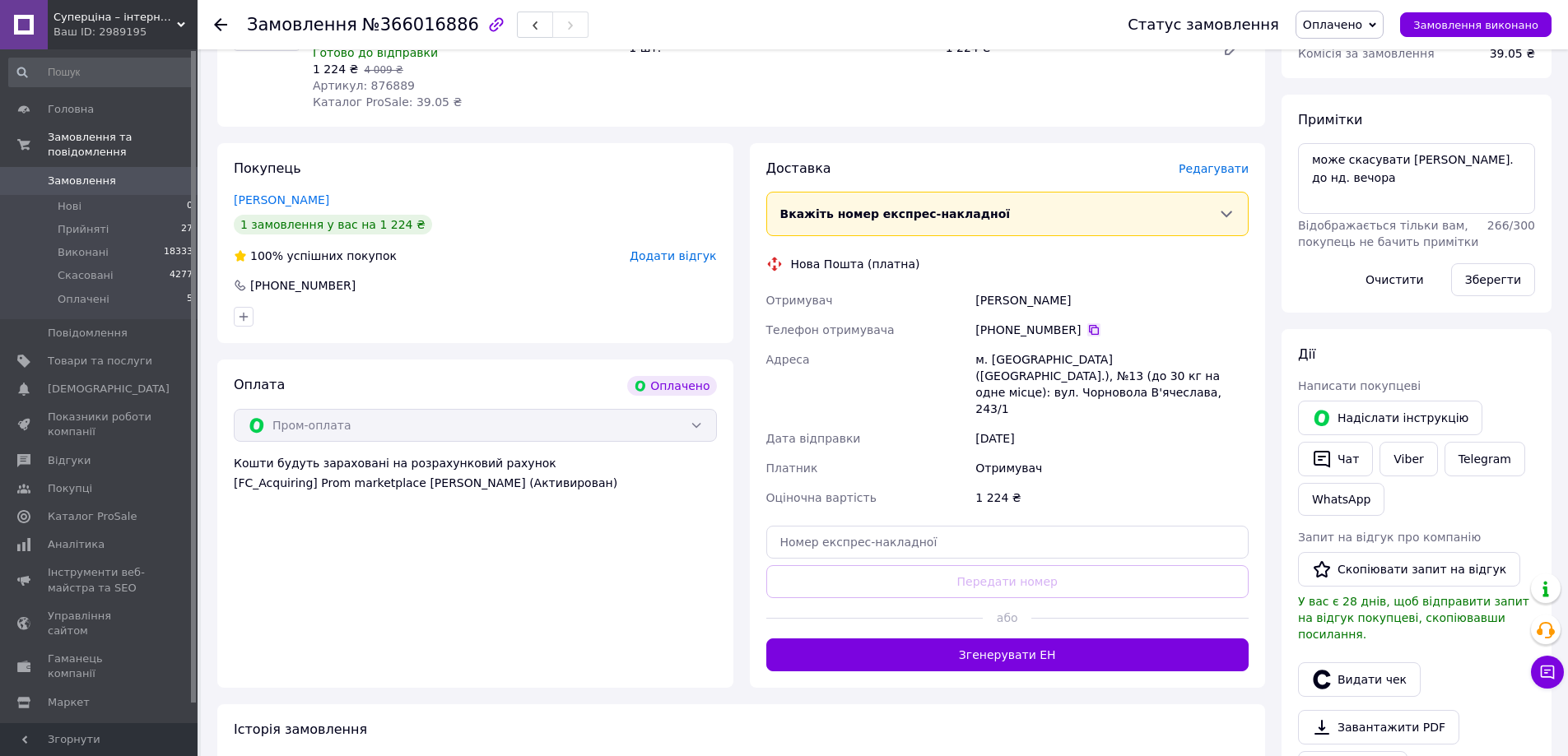
click at [1088, 330] on icon at bounding box center [1095, 331] width 14 height 14
click at [922, 526] on input "text" at bounding box center [1008, 543] width 483 height 33
paste input "20451269289354"
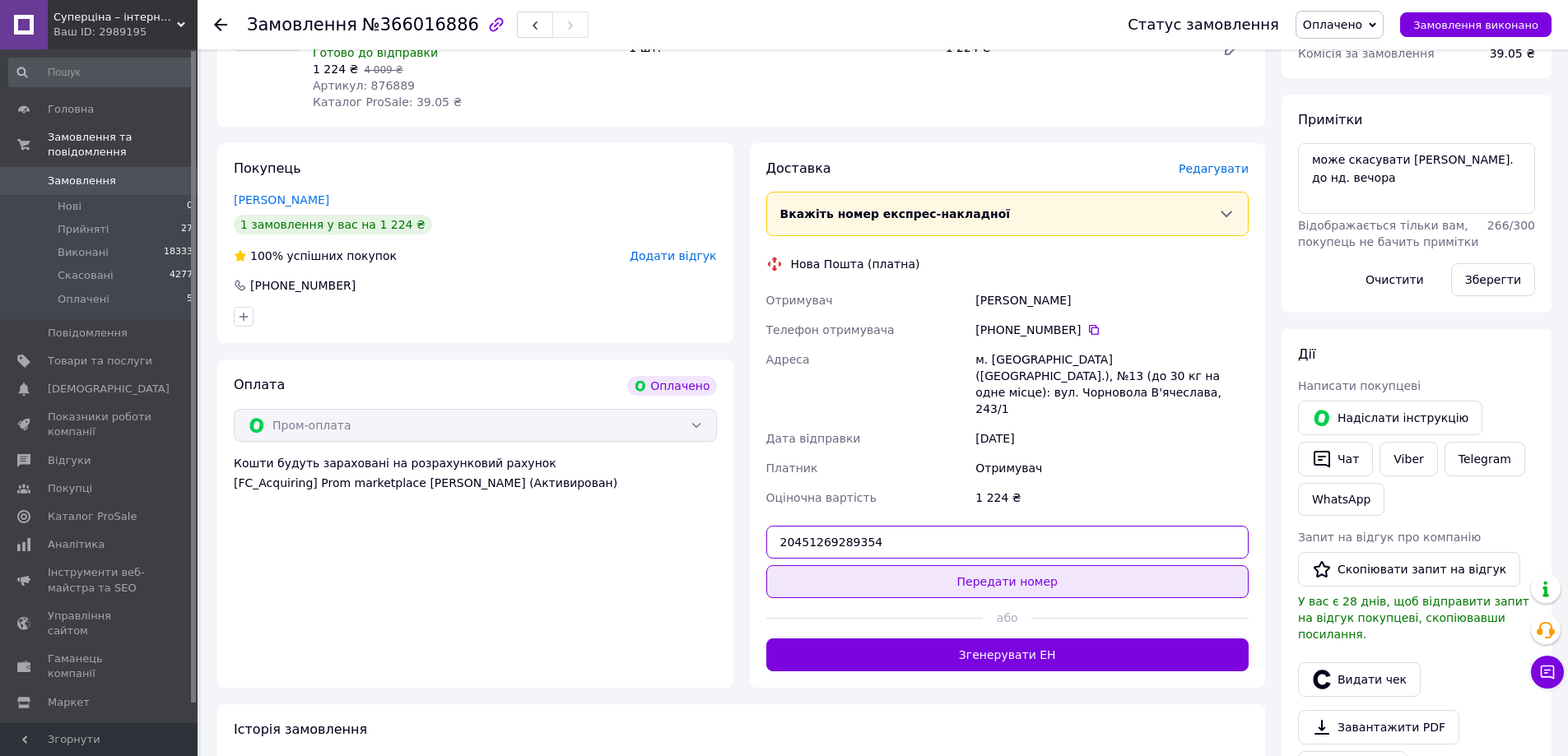
type input "20451269289354"
click at [940, 565] on button "Передати номер" at bounding box center [1008, 582] width 483 height 33
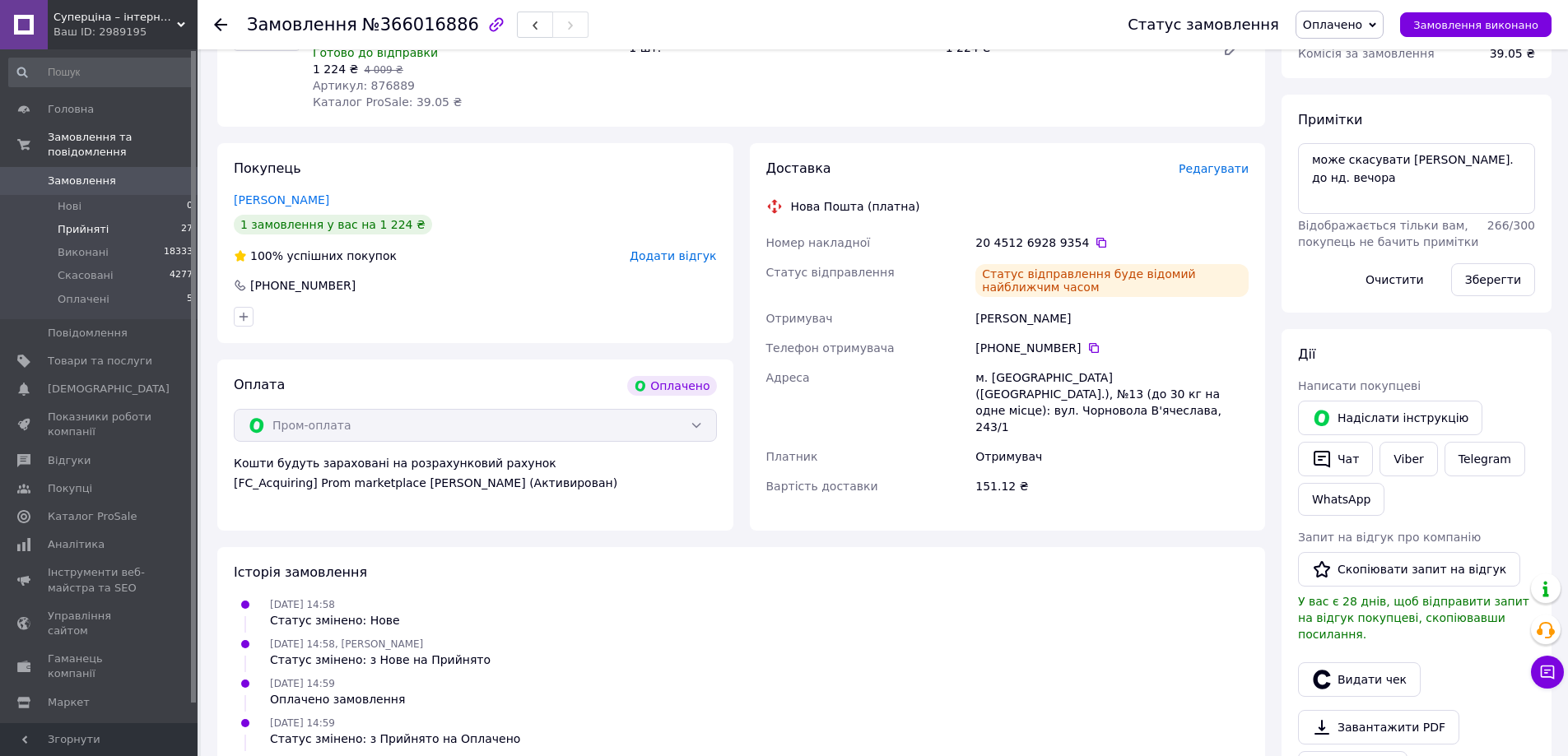
click at [90, 222] on span "Прийняті" at bounding box center [82, 229] width 51 height 15
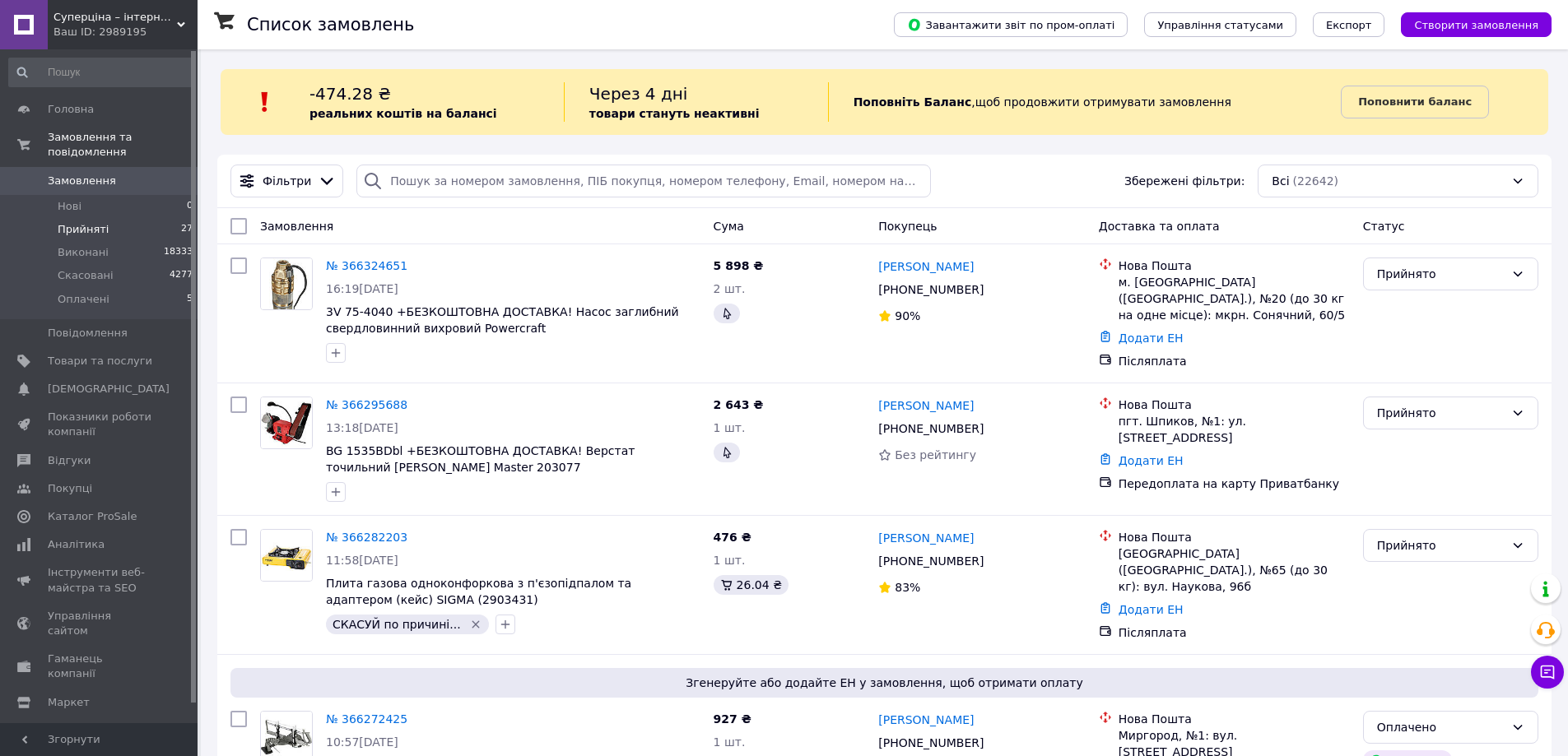
click at [98, 222] on span "Прийняті" at bounding box center [82, 229] width 51 height 15
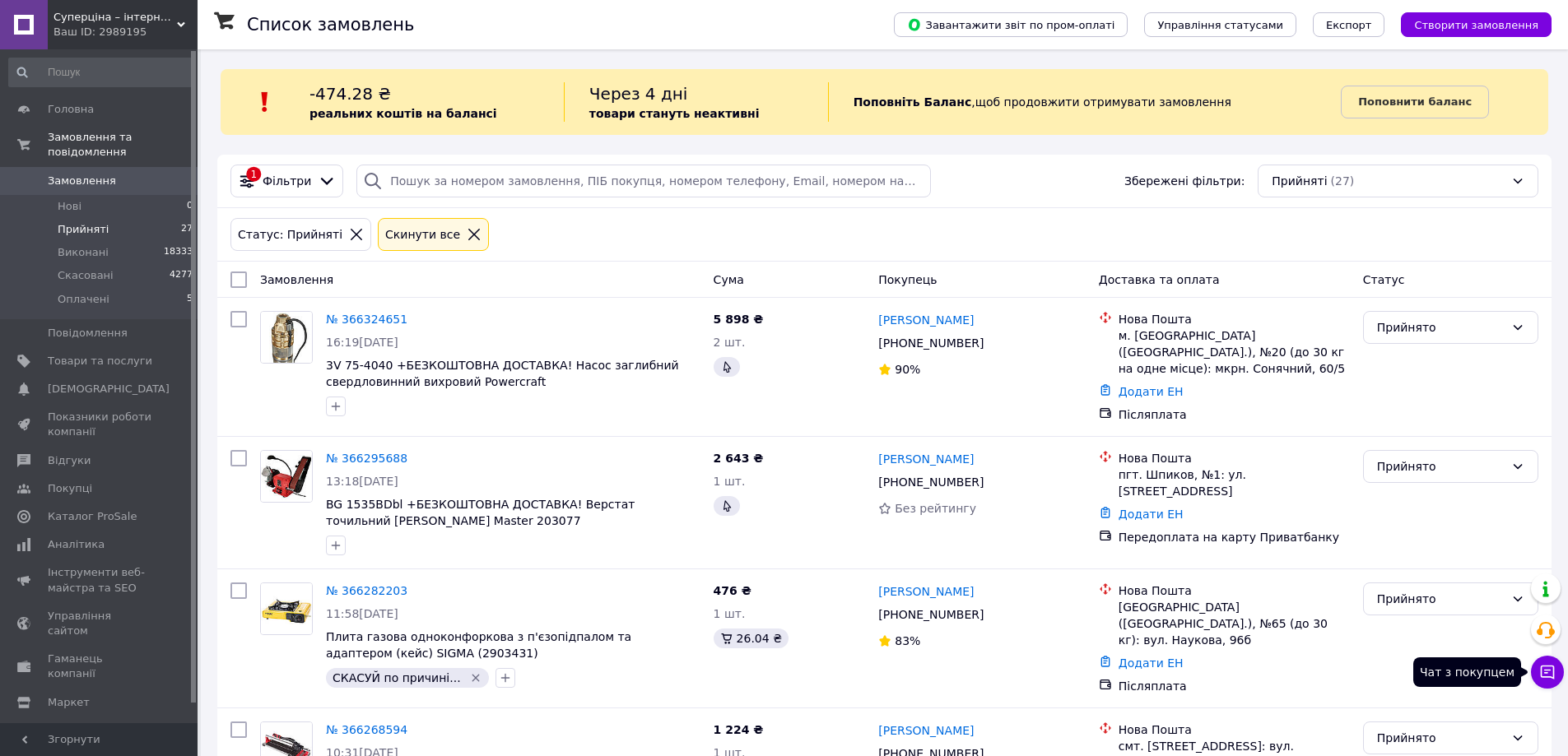
click at [1544, 667] on icon at bounding box center [1548, 673] width 14 height 14
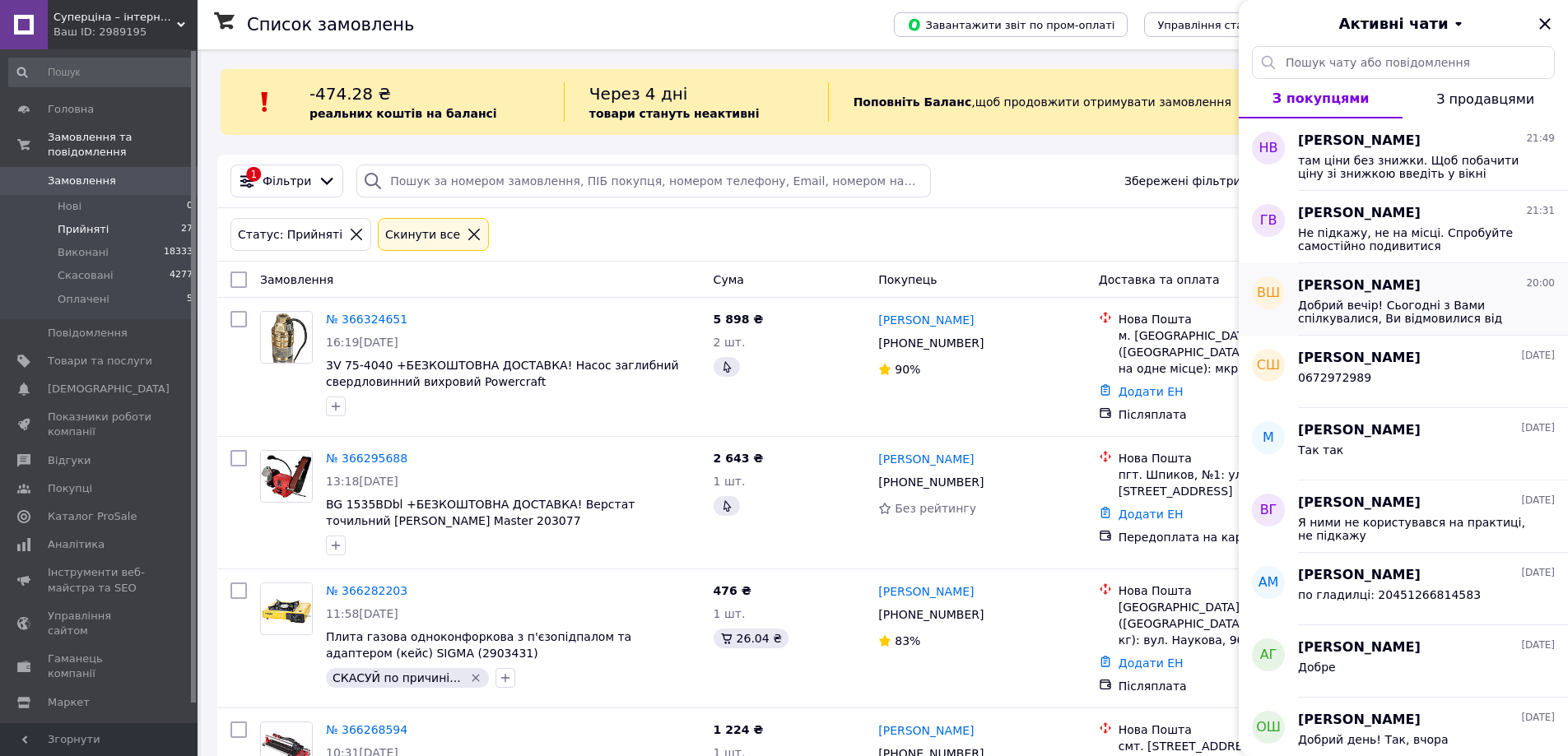
click at [1428, 303] on span "Добрий вечір! Сьогодні з Вами спілкувалися, Ви відмовилися від цього замовлення…" at bounding box center [1415, 311] width 234 height 26
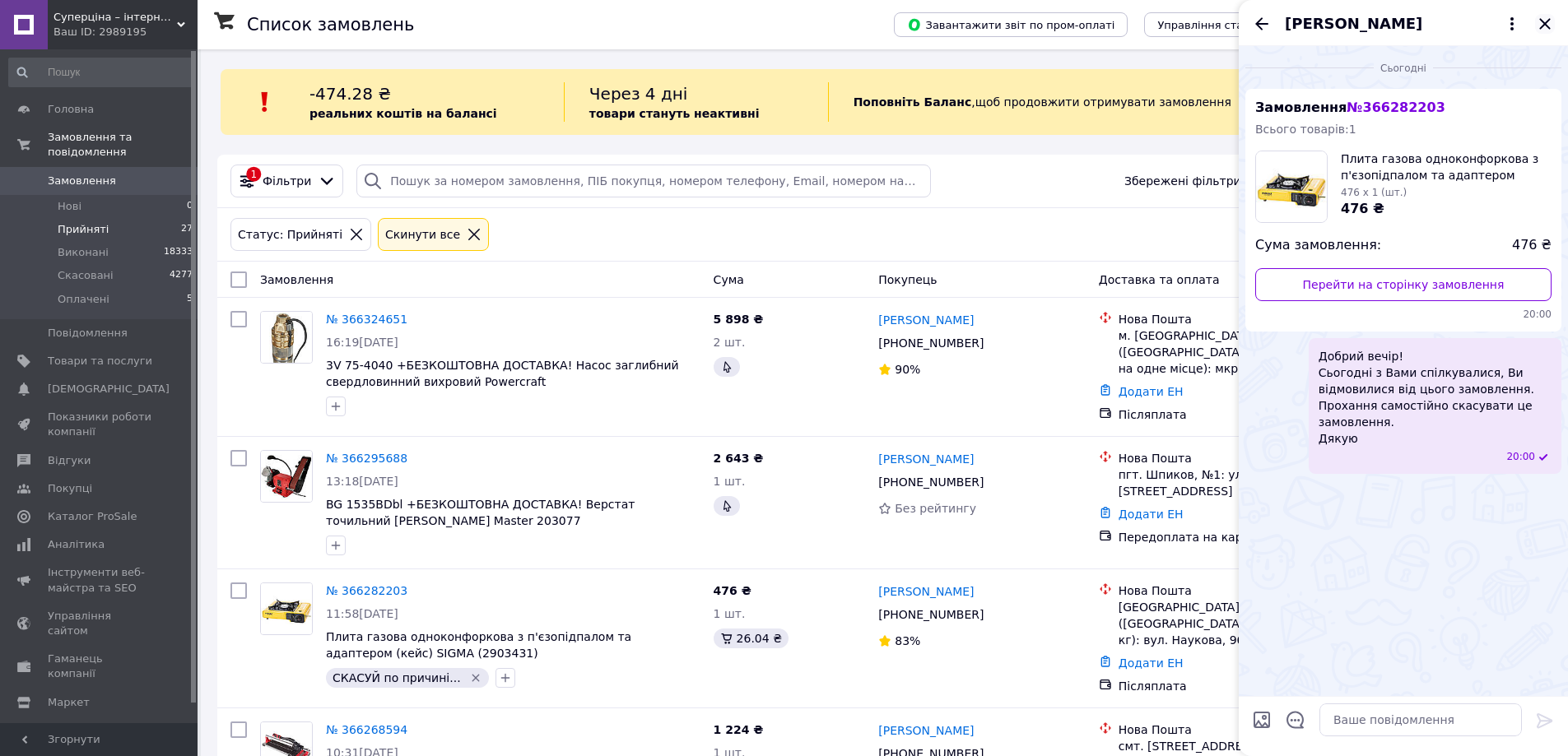
click at [1547, 21] on icon "Закрити" at bounding box center [1545, 23] width 11 height 11
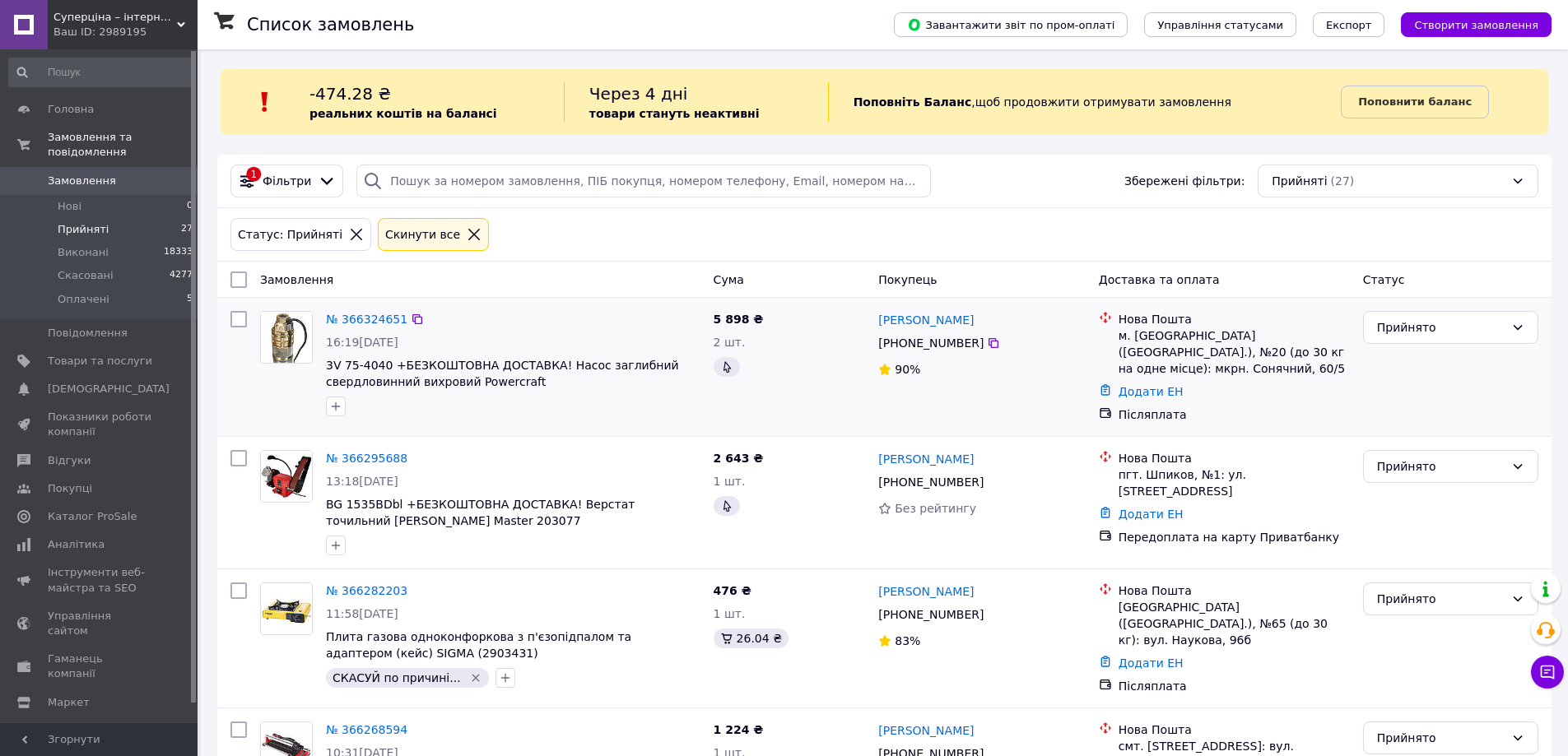
scroll to position [2533, 0]
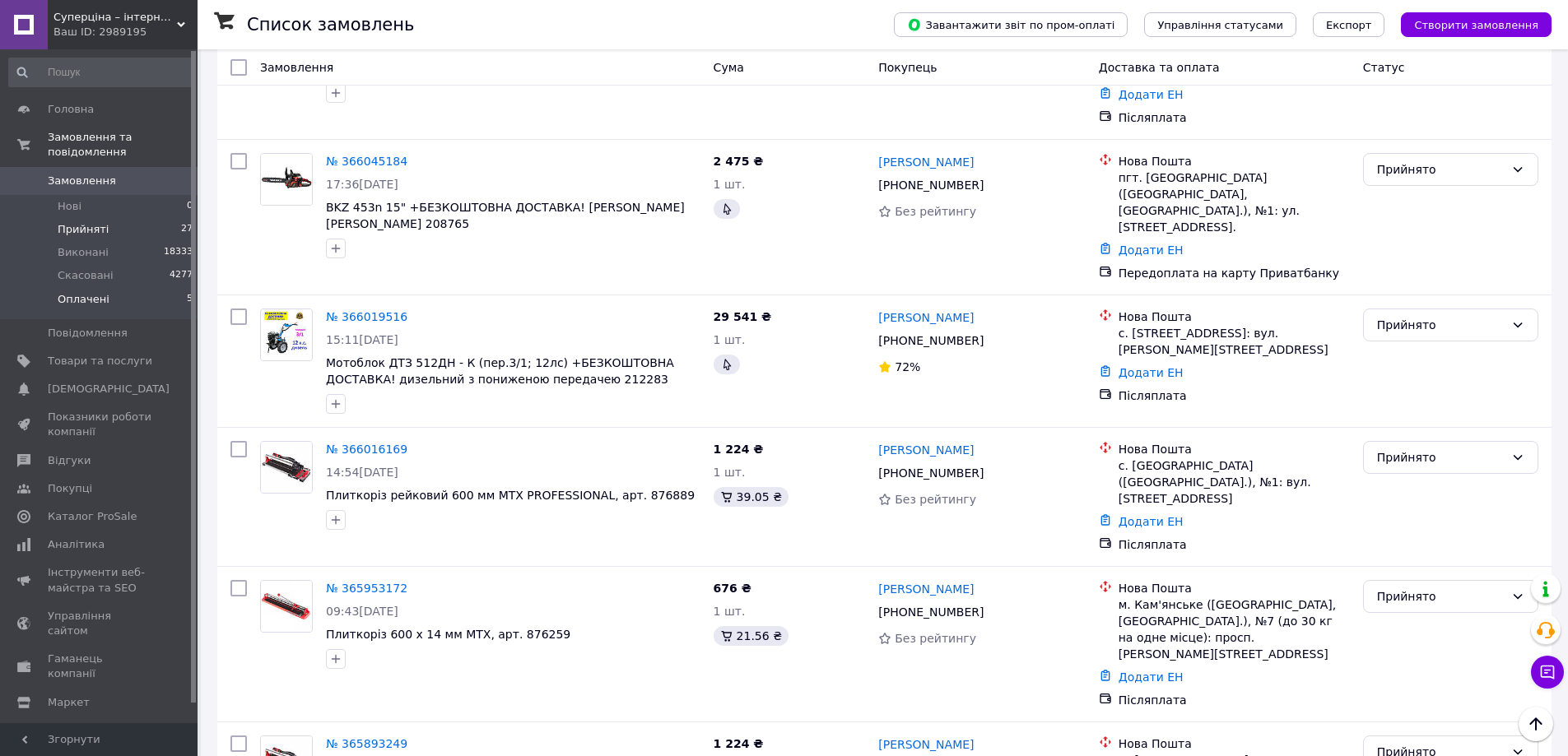
click at [80, 292] on span "Оплачені" at bounding box center [82, 299] width 51 height 15
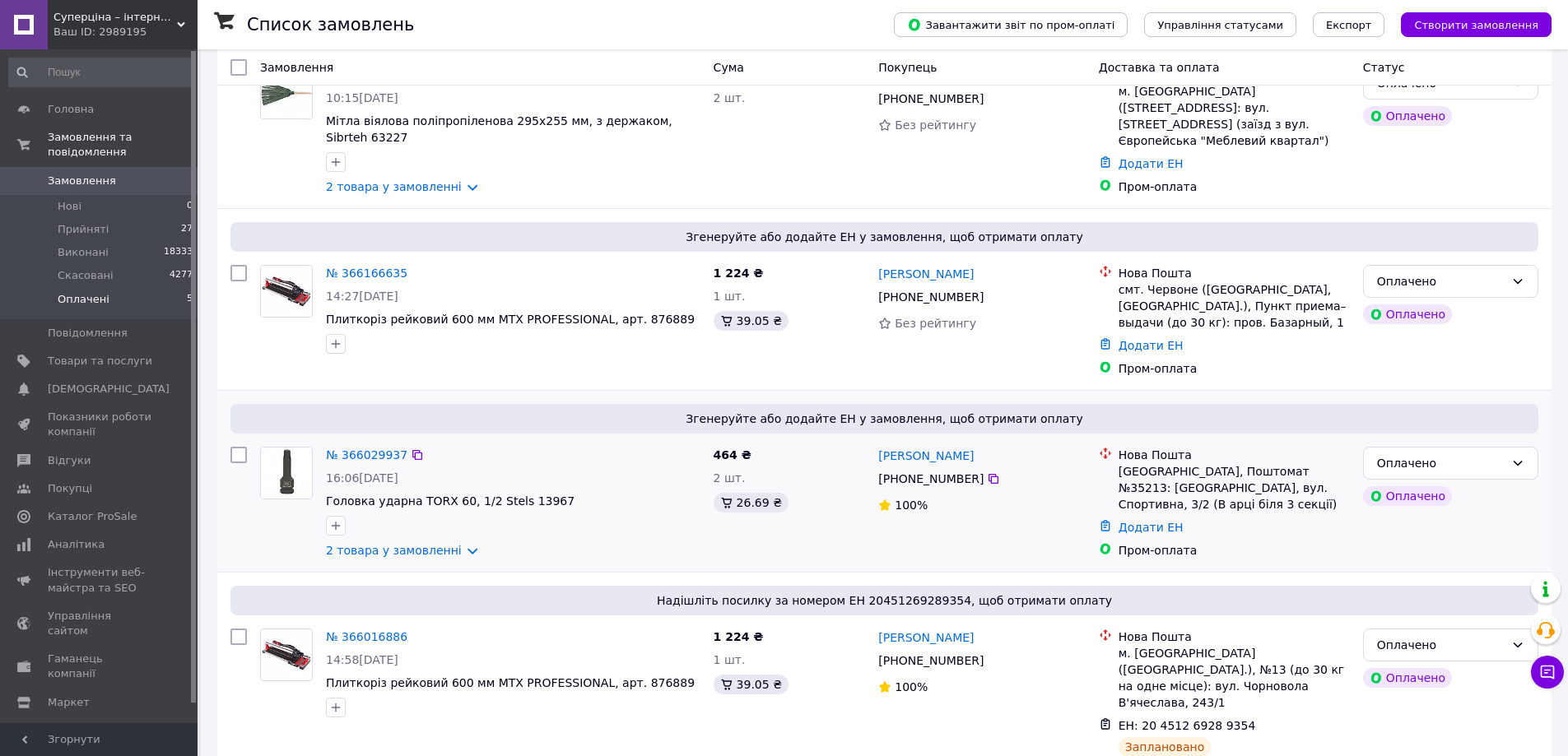
scroll to position [468, 0]
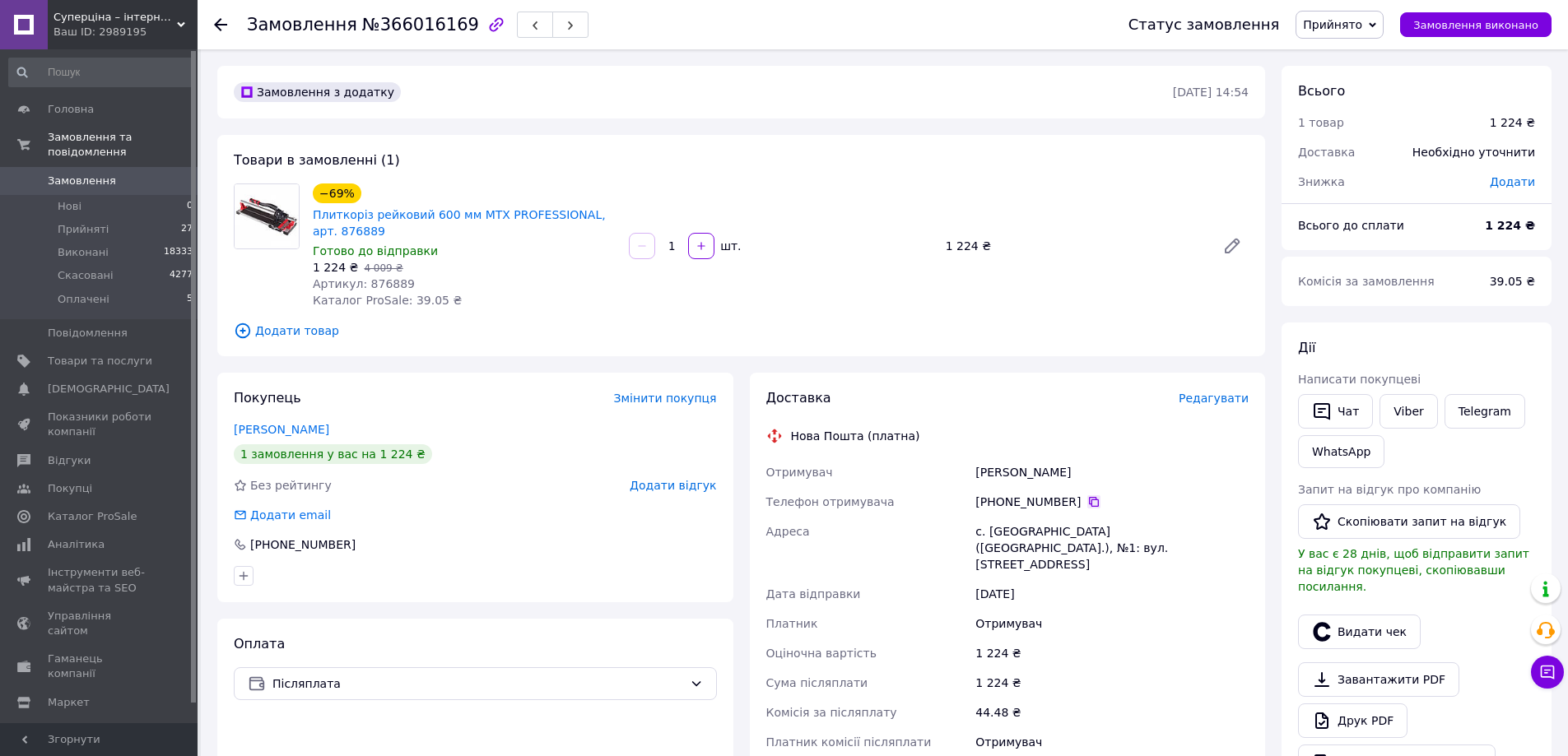
click at [1088, 503] on icon at bounding box center [1095, 502] width 14 height 14
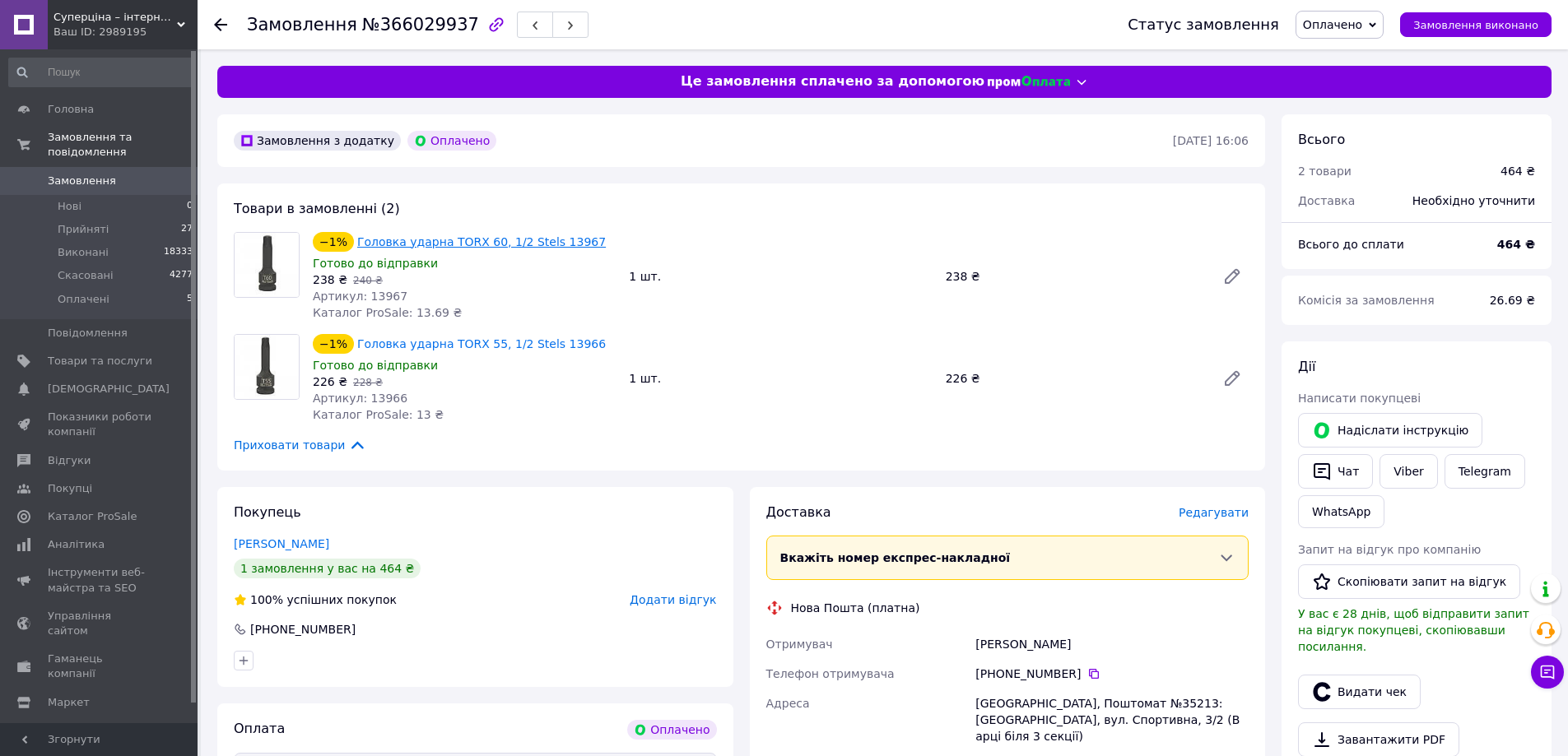
click at [494, 241] on link "Головка ударна TORX 60, 1/2 Stels 13967" at bounding box center [481, 242] width 248 height 14
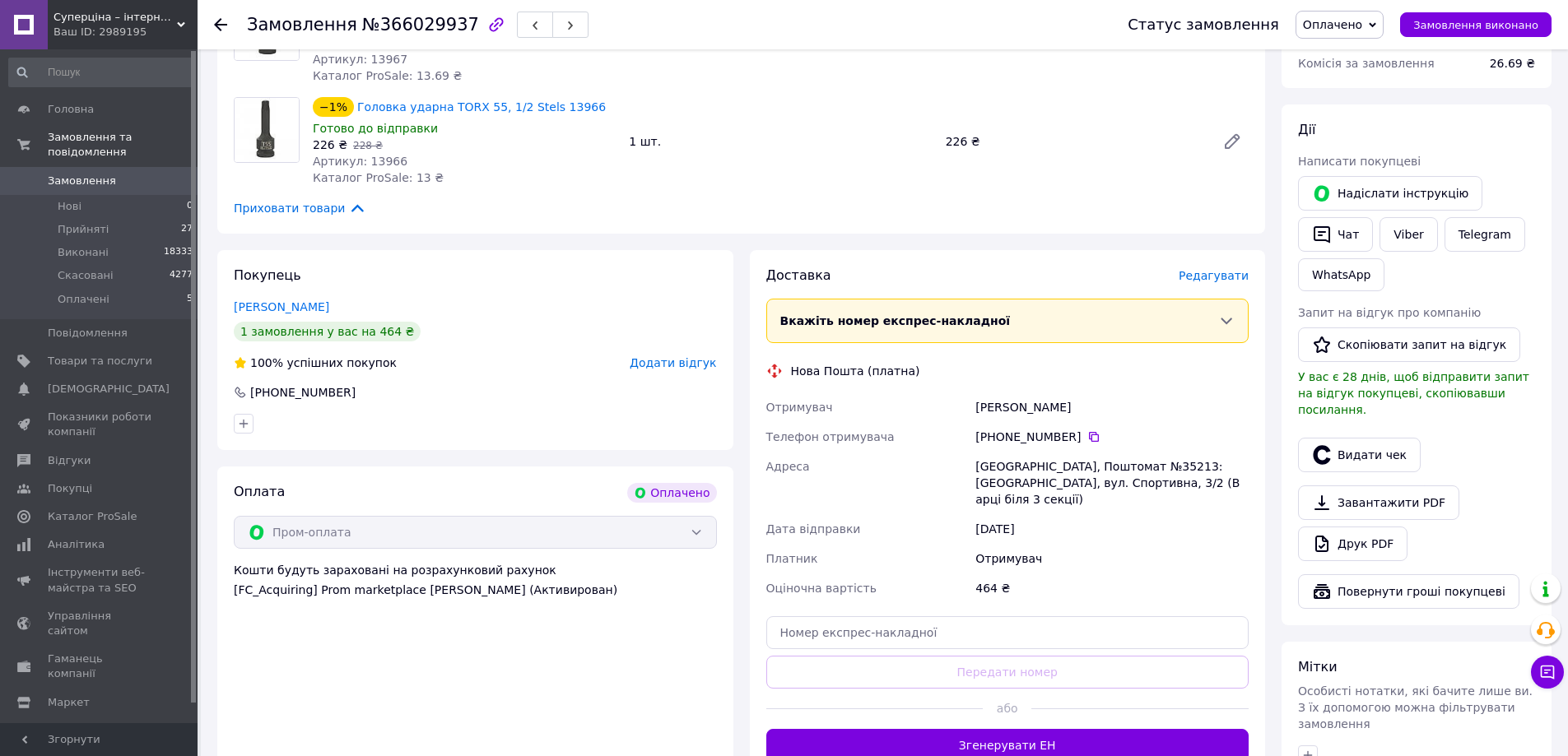
scroll to position [247, 0]
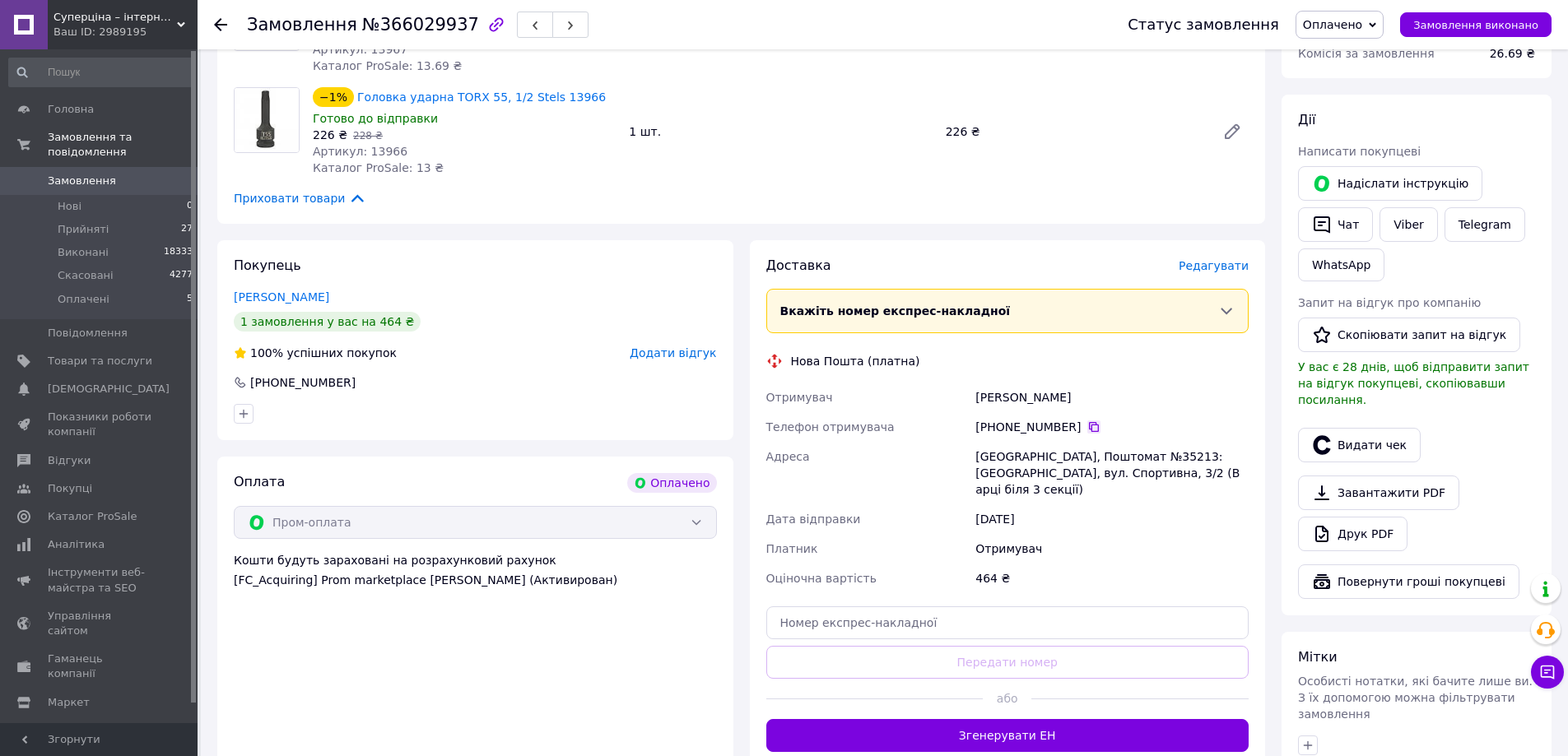
click at [1088, 422] on icon at bounding box center [1095, 427] width 14 height 14
drag, startPoint x: 1086, startPoint y: 456, endPoint x: 1112, endPoint y: 456, distance: 26.0
click at [1112, 456] on div "Одеса, Поштомат №35213: Лиманка, вул. Спортивна, 3/2 (В арці біля 3 секції)" at bounding box center [1112, 473] width 280 height 63
copy div "35213"
click at [974, 607] on input "text" at bounding box center [1008, 623] width 483 height 33
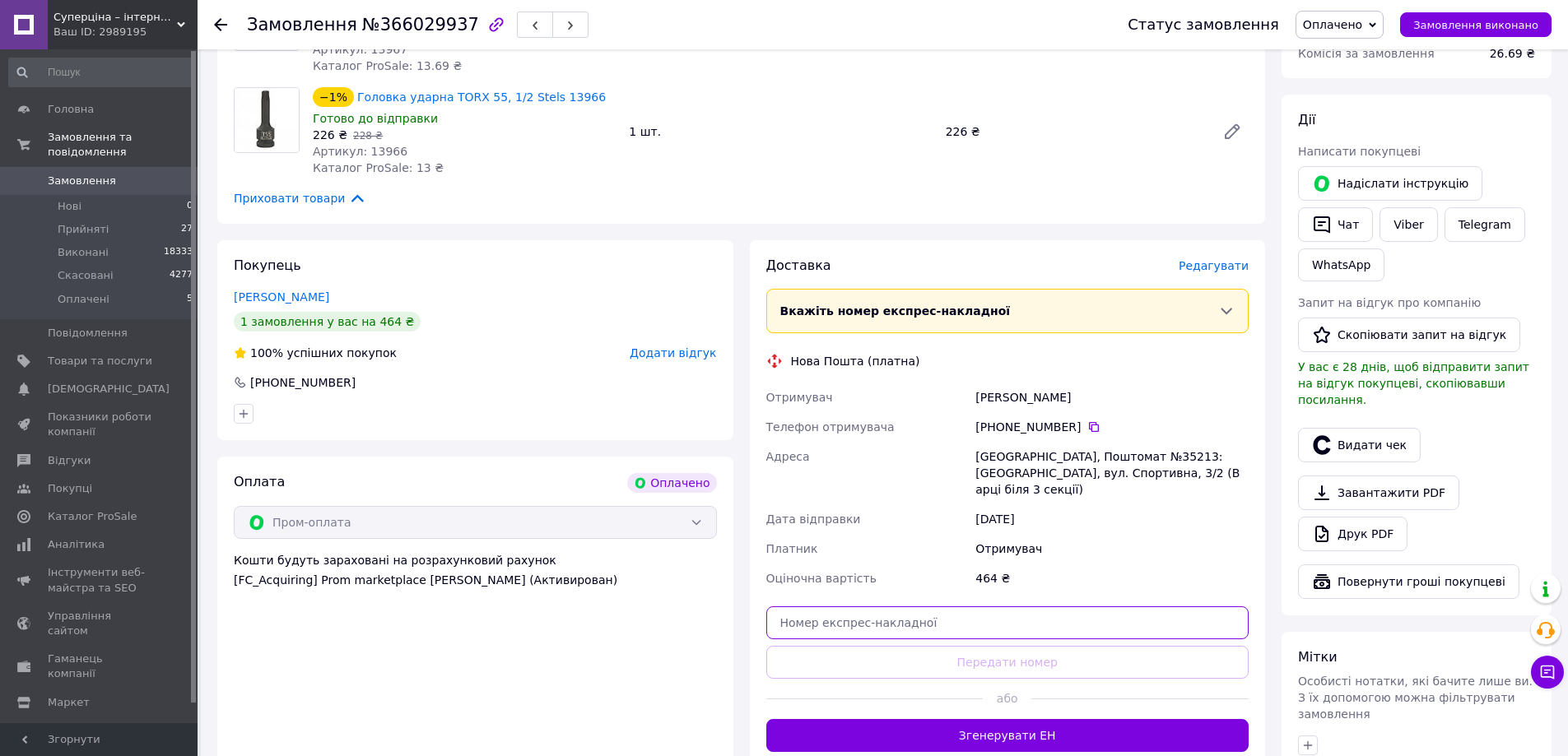
paste input "20451269291038"
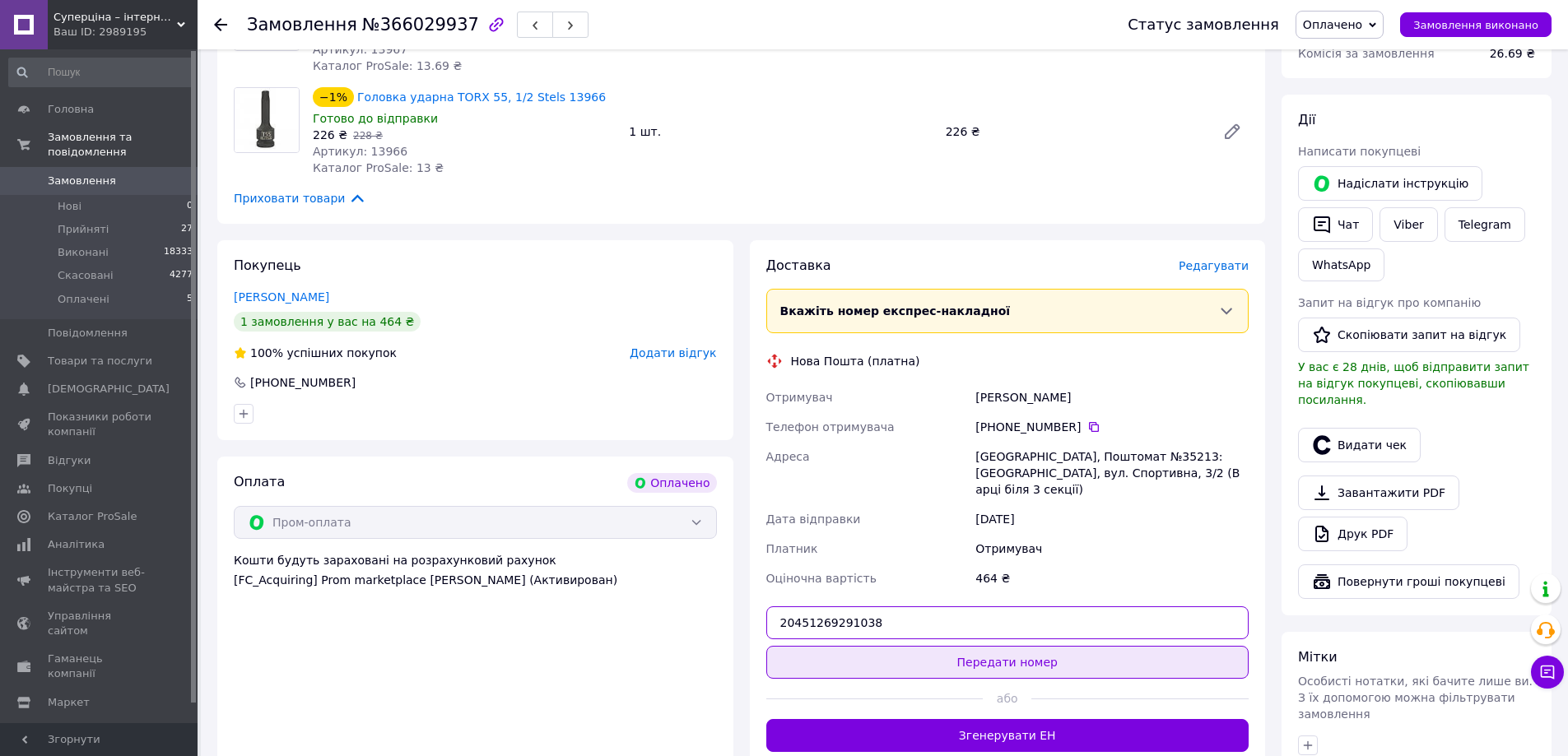
type input "20451269291038"
click at [1008, 646] on button "Передати номер" at bounding box center [1008, 663] width 483 height 33
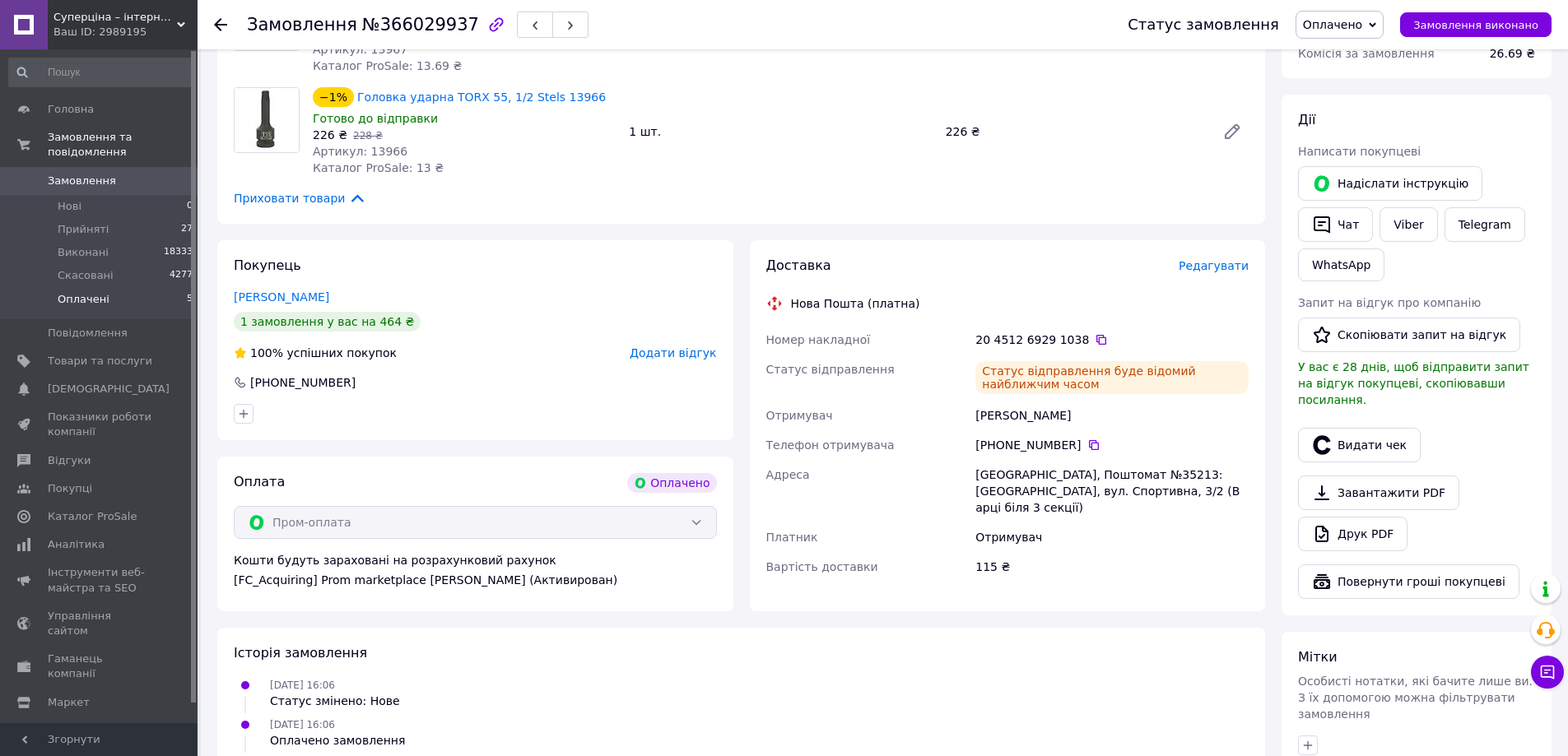
click at [83, 292] on span "Оплачені" at bounding box center [82, 299] width 51 height 15
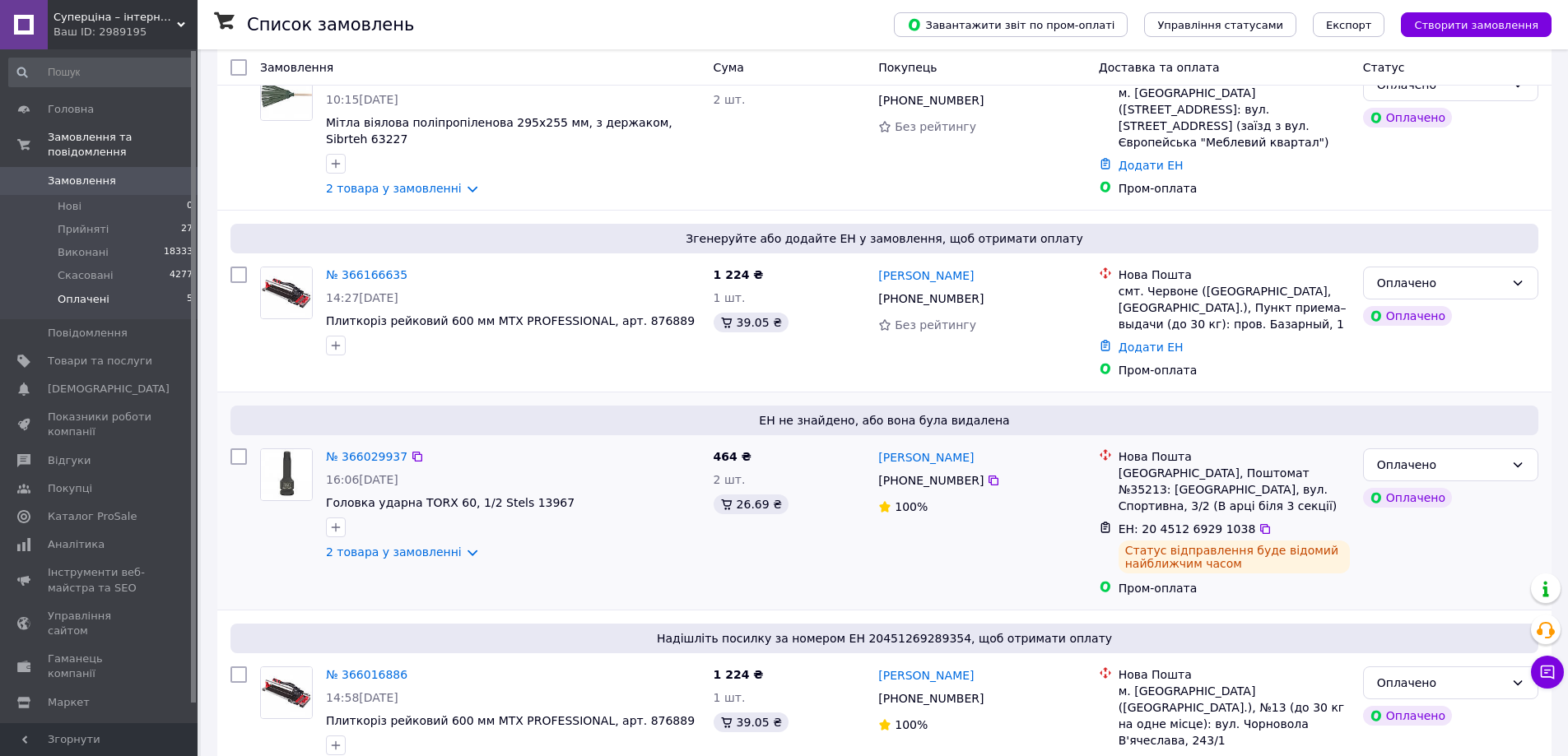
scroll to position [488, 0]
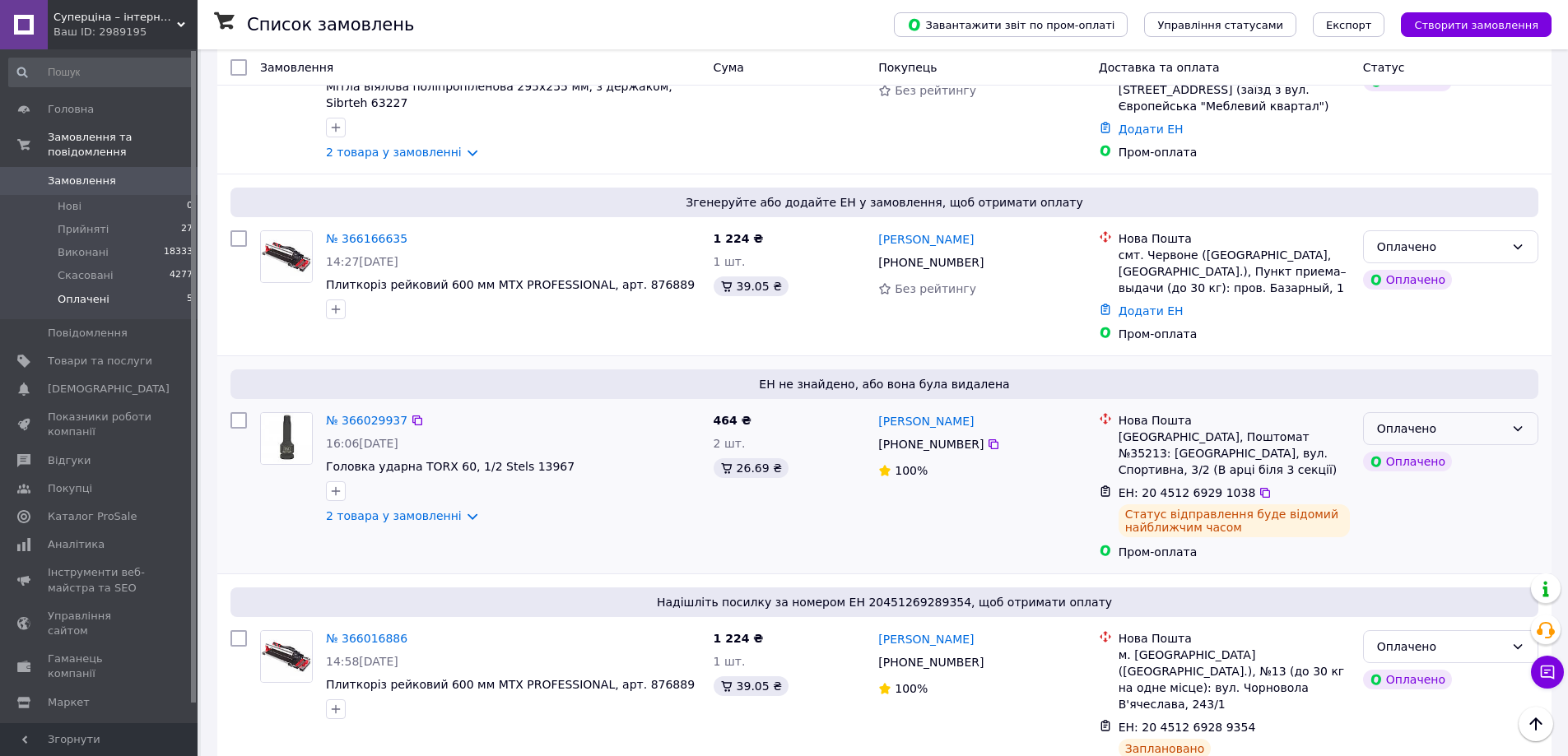
click at [1459, 420] on div "Оплачено" at bounding box center [1441, 428] width 128 height 18
click at [1445, 463] on li "Виконано" at bounding box center [1451, 471] width 174 height 30
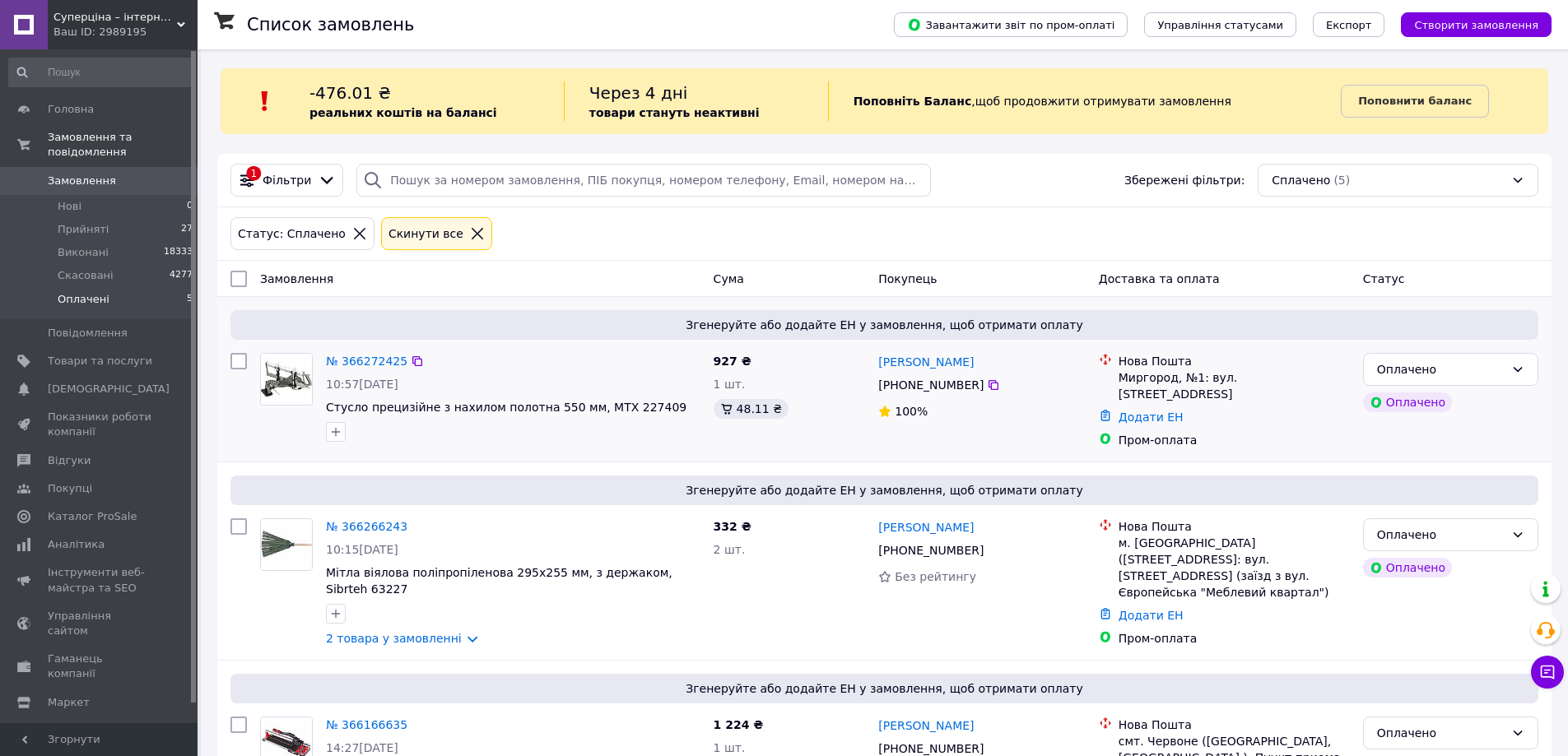
scroll to position [0, 0]
click at [85, 222] on span "Прийняті" at bounding box center [82, 229] width 51 height 15
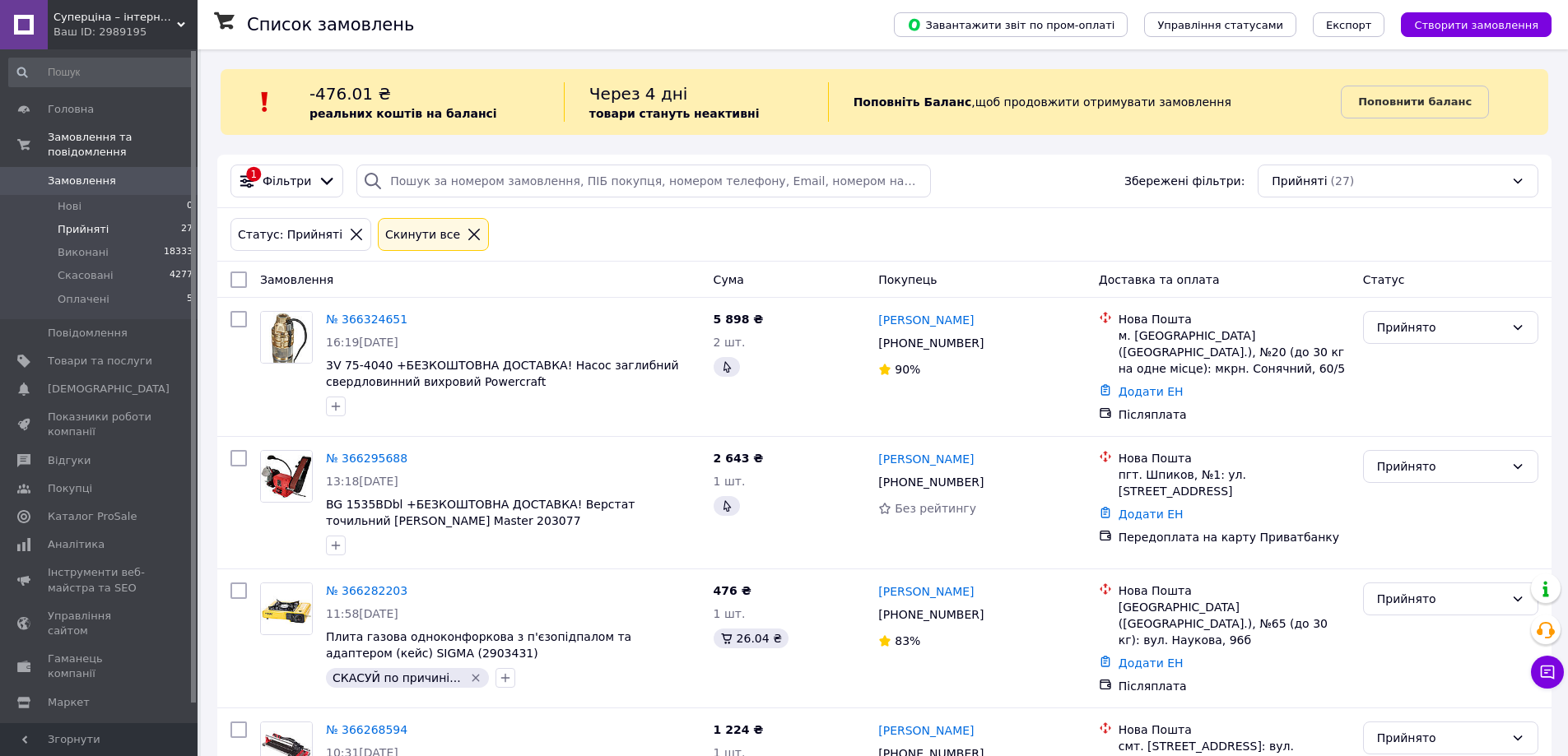
scroll to position [2533, 0]
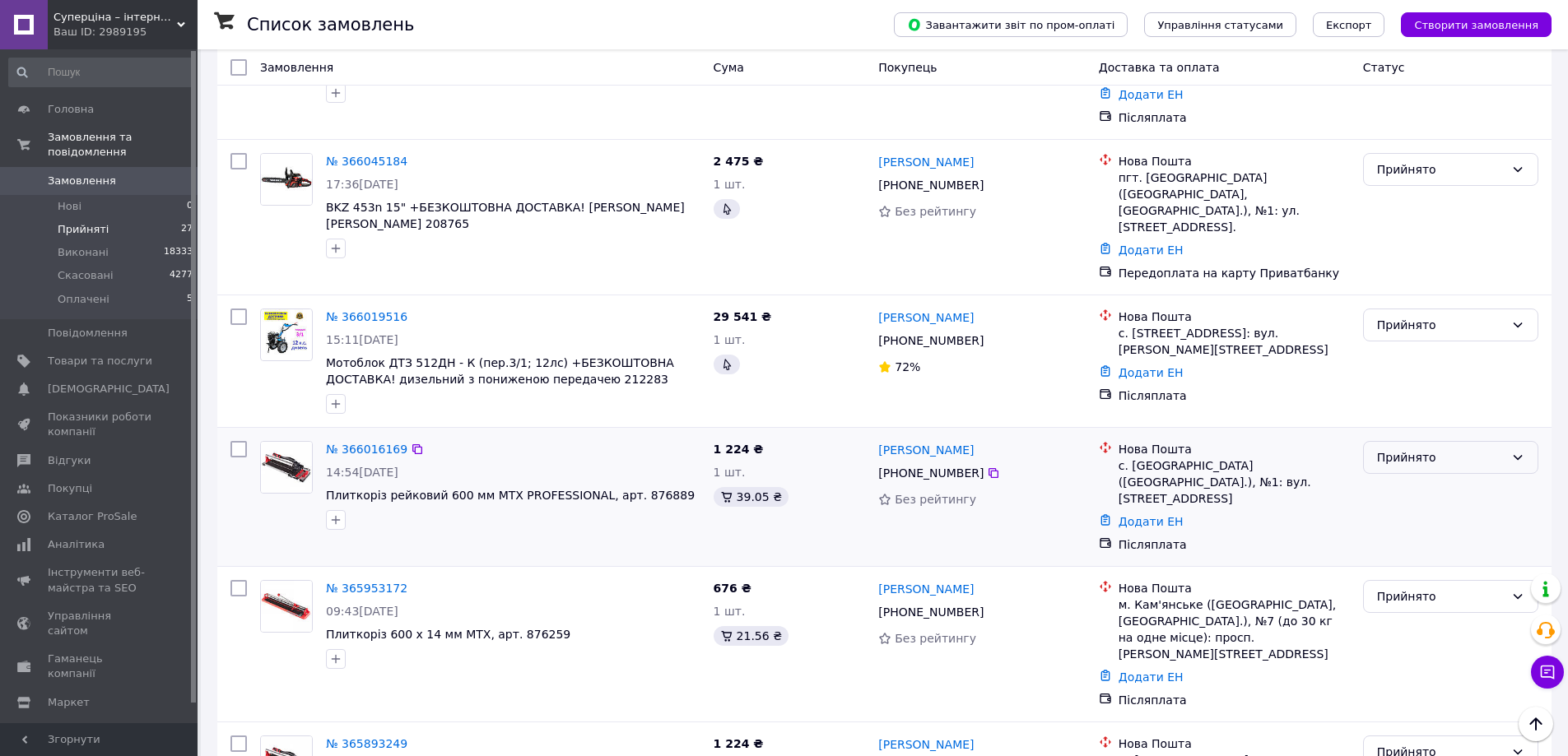
click at [1430, 449] on div "Прийнято" at bounding box center [1441, 457] width 128 height 18
click at [1424, 389] on li "Виконано" at bounding box center [1451, 398] width 174 height 30
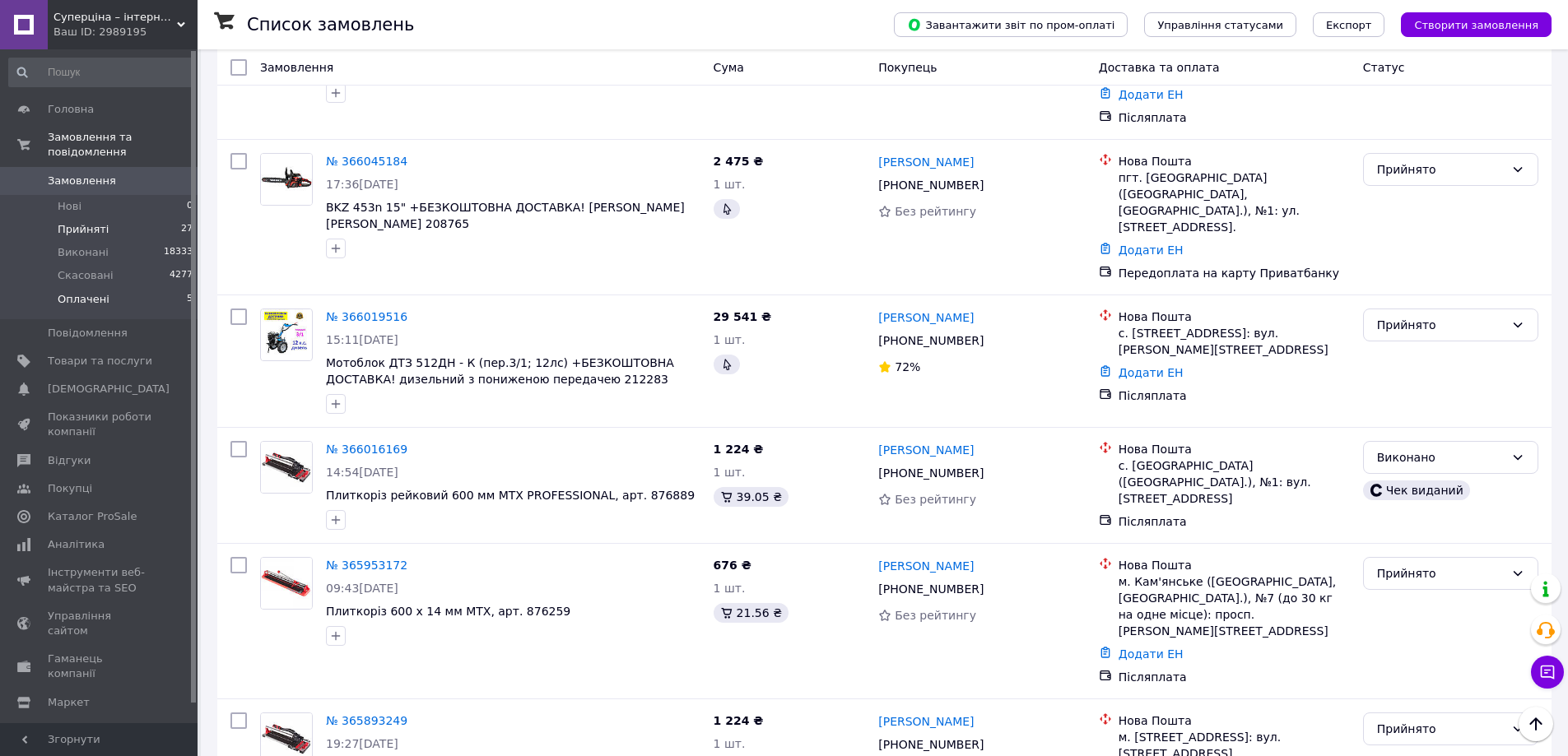
click at [95, 292] on span "Оплачені" at bounding box center [82, 299] width 51 height 15
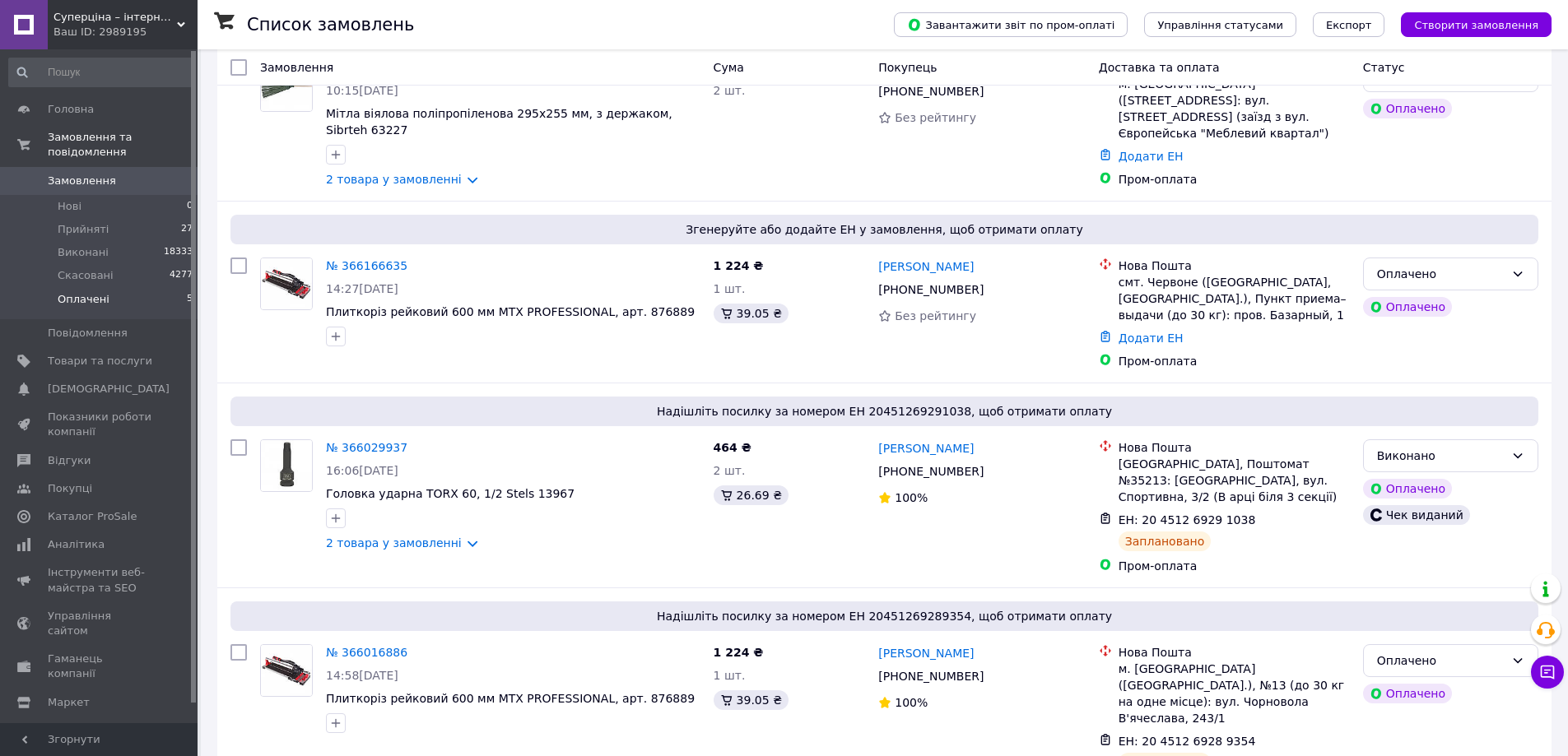
scroll to position [474, 0]
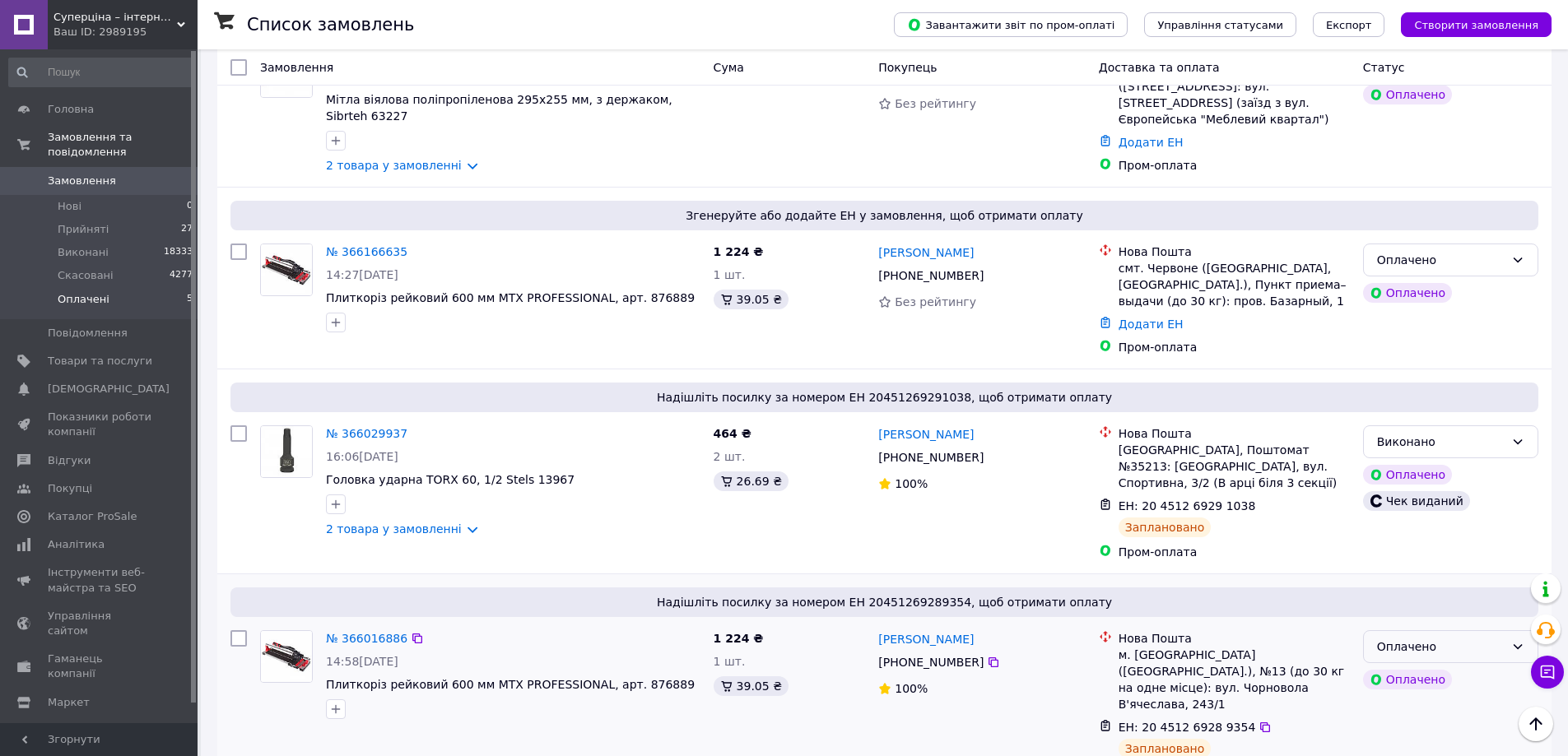
click at [1452, 638] on div "Оплачено" at bounding box center [1441, 646] width 128 height 18
click at [1440, 663] on li "Виконано" at bounding box center [1451, 673] width 174 height 30
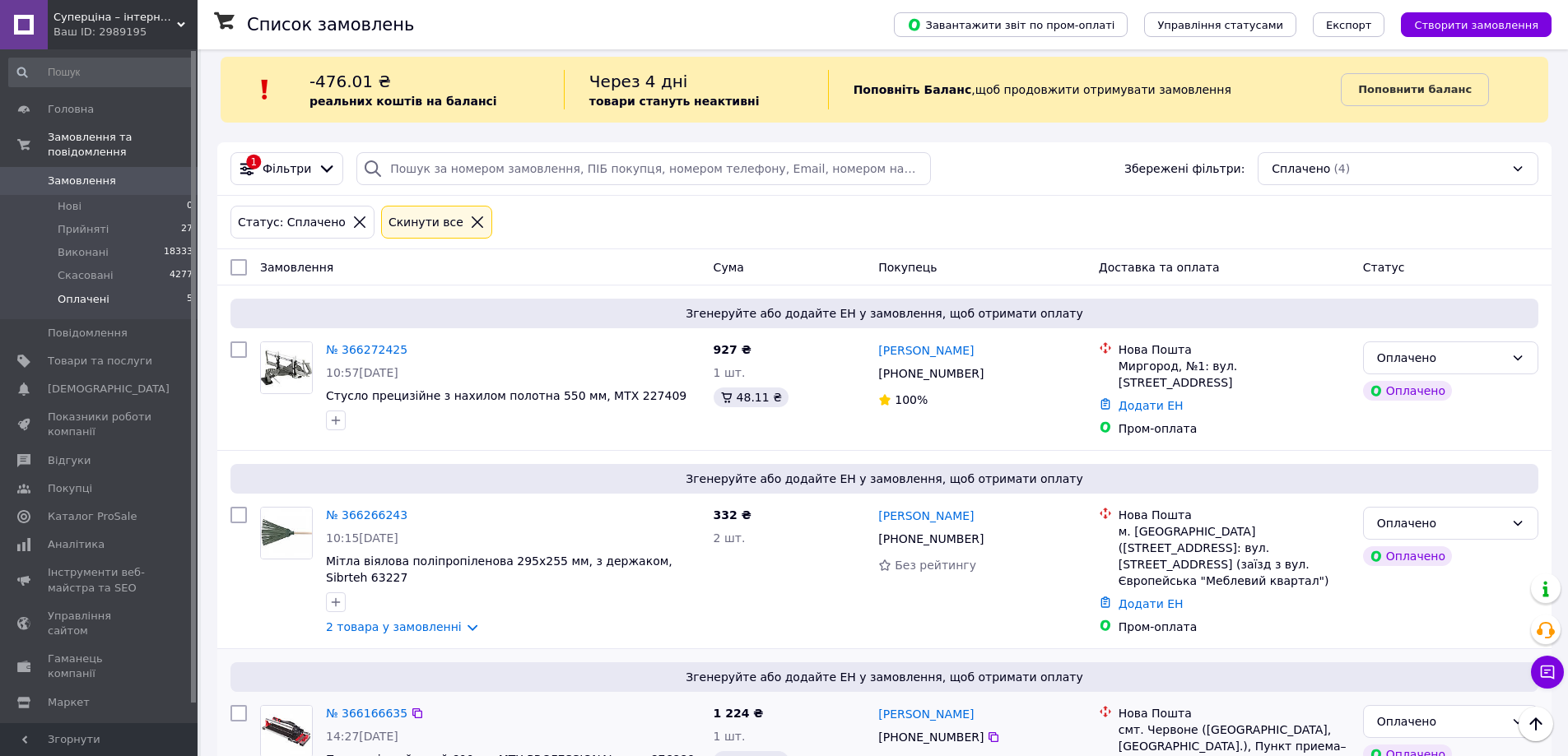
scroll to position [0, 0]
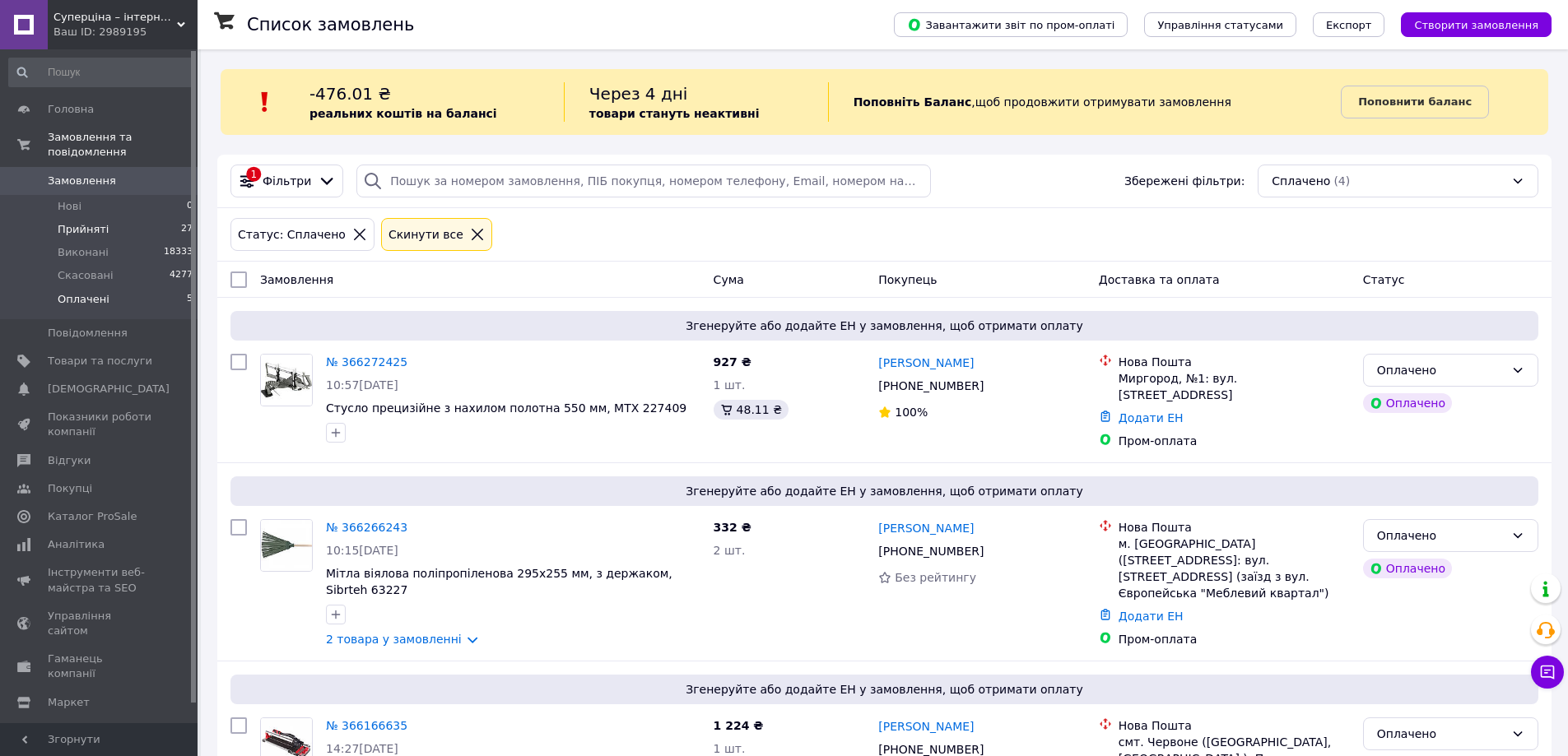
click at [90, 222] on span "Прийняті" at bounding box center [82, 229] width 51 height 15
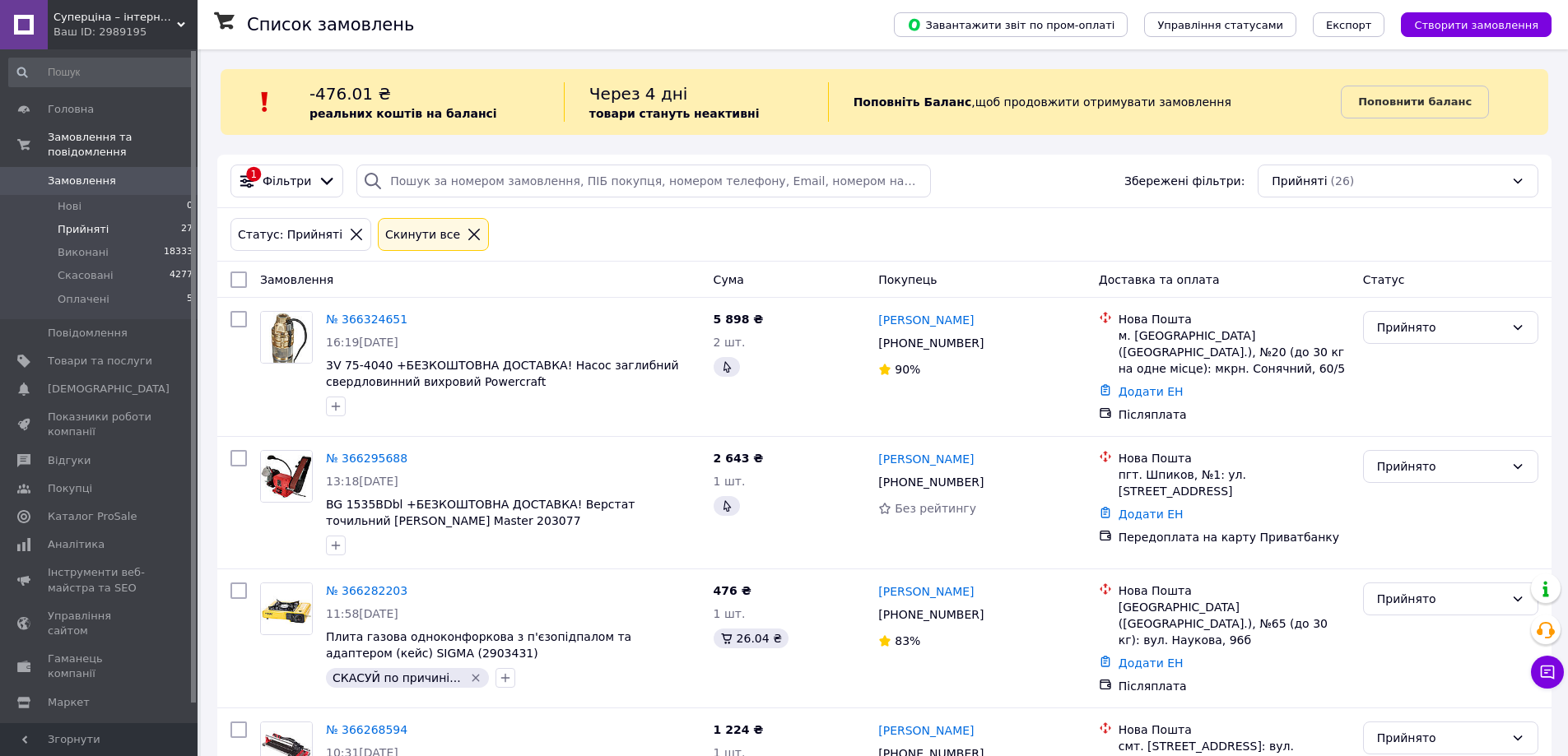
scroll to position [2671, 0]
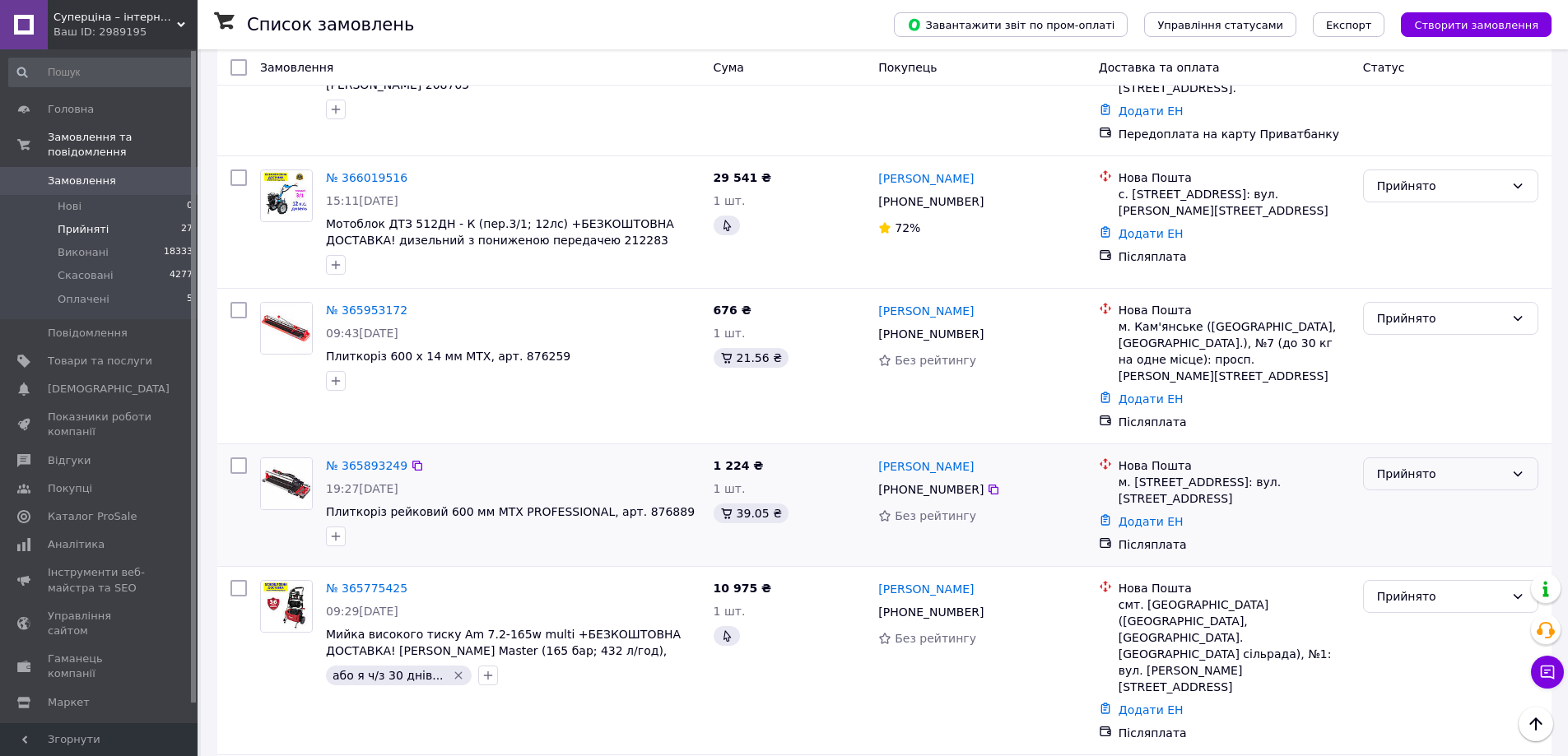
click at [1407, 465] on div "Прийнято" at bounding box center [1441, 474] width 128 height 18
click at [1423, 387] on li "Виконано" at bounding box center [1451, 398] width 174 height 30
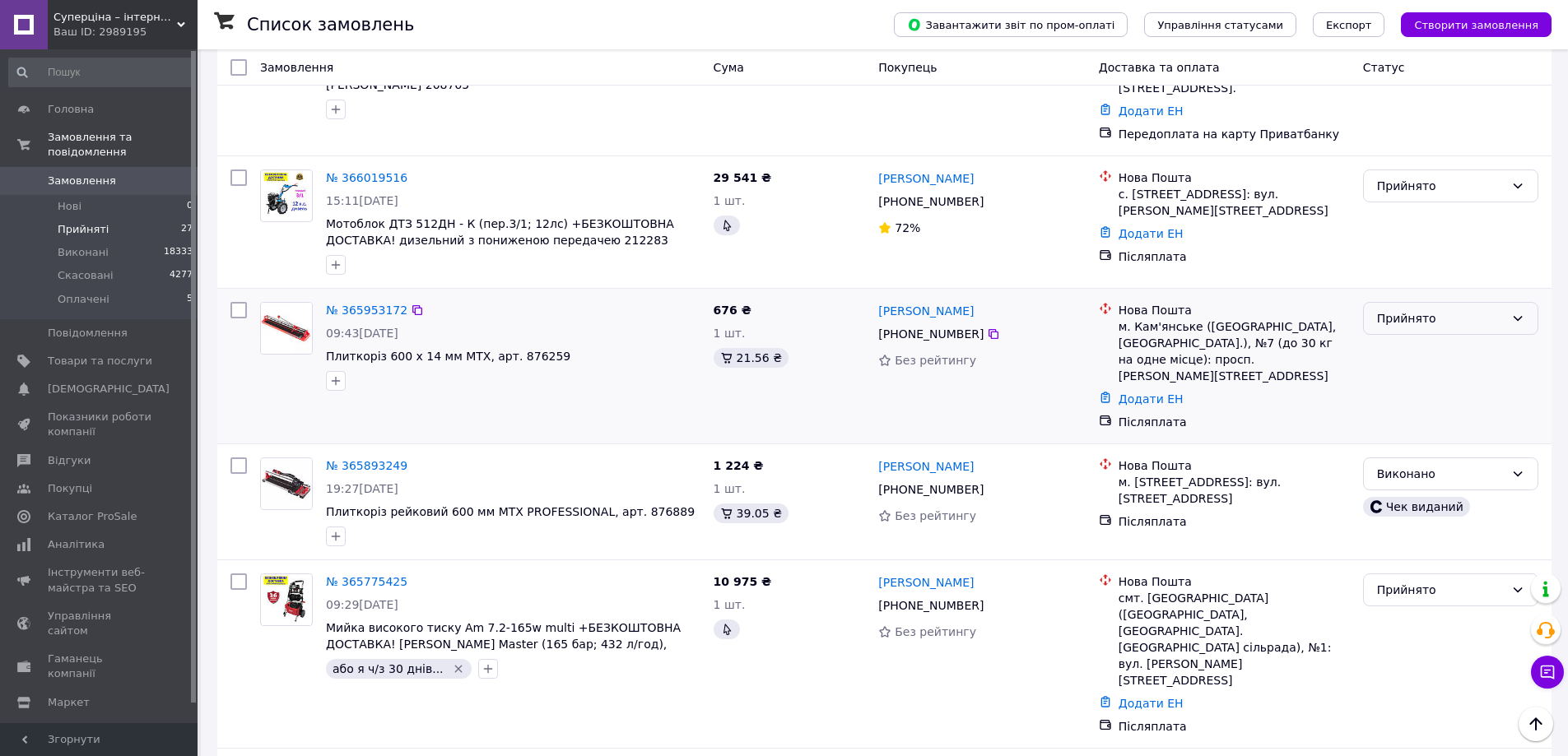
click at [1410, 309] on div "Прийнято" at bounding box center [1441, 318] width 128 height 18
click at [1416, 245] on li "Виконано" at bounding box center [1451, 259] width 174 height 30
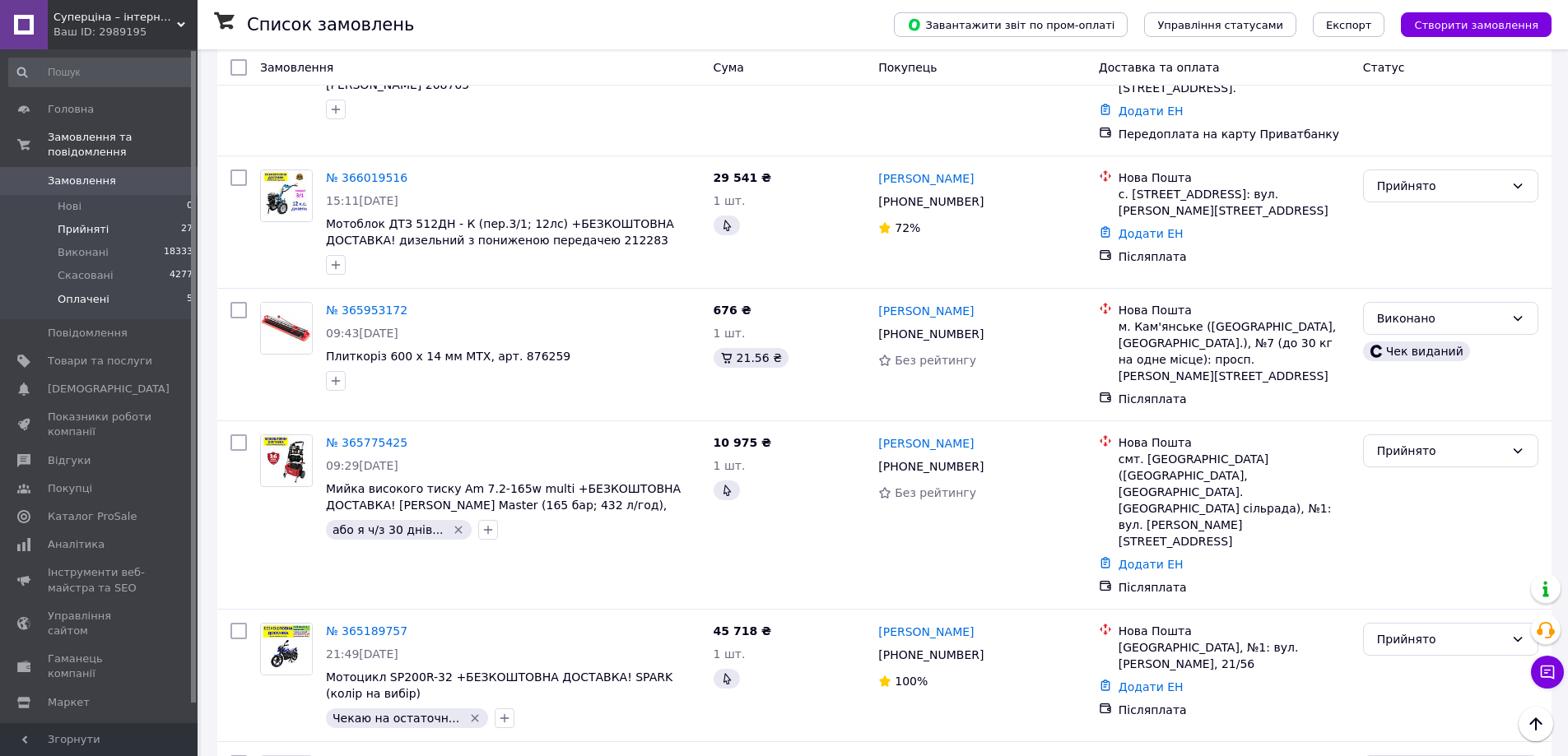
click at [83, 292] on span "Оплачені" at bounding box center [82, 299] width 51 height 15
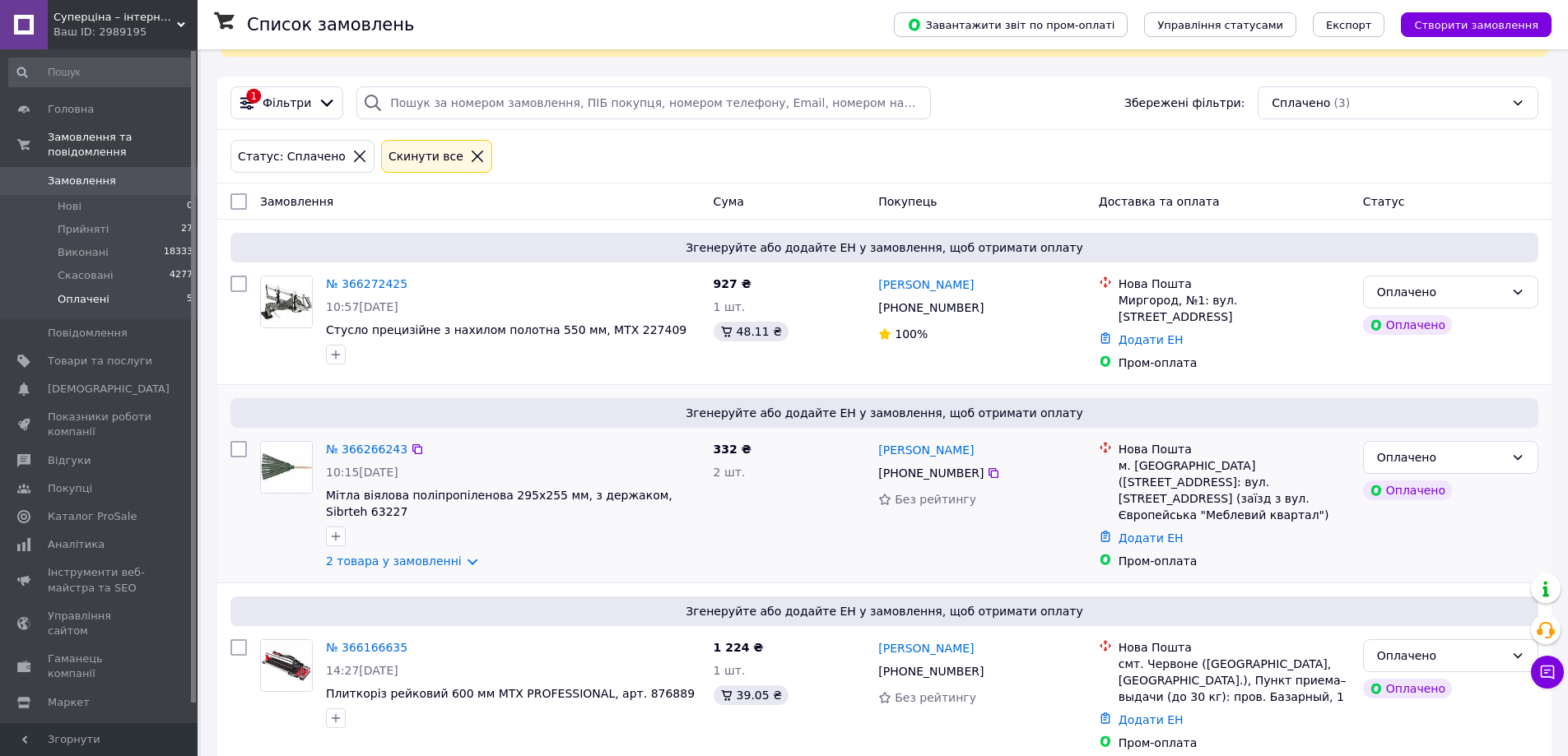
scroll to position [80, 0]
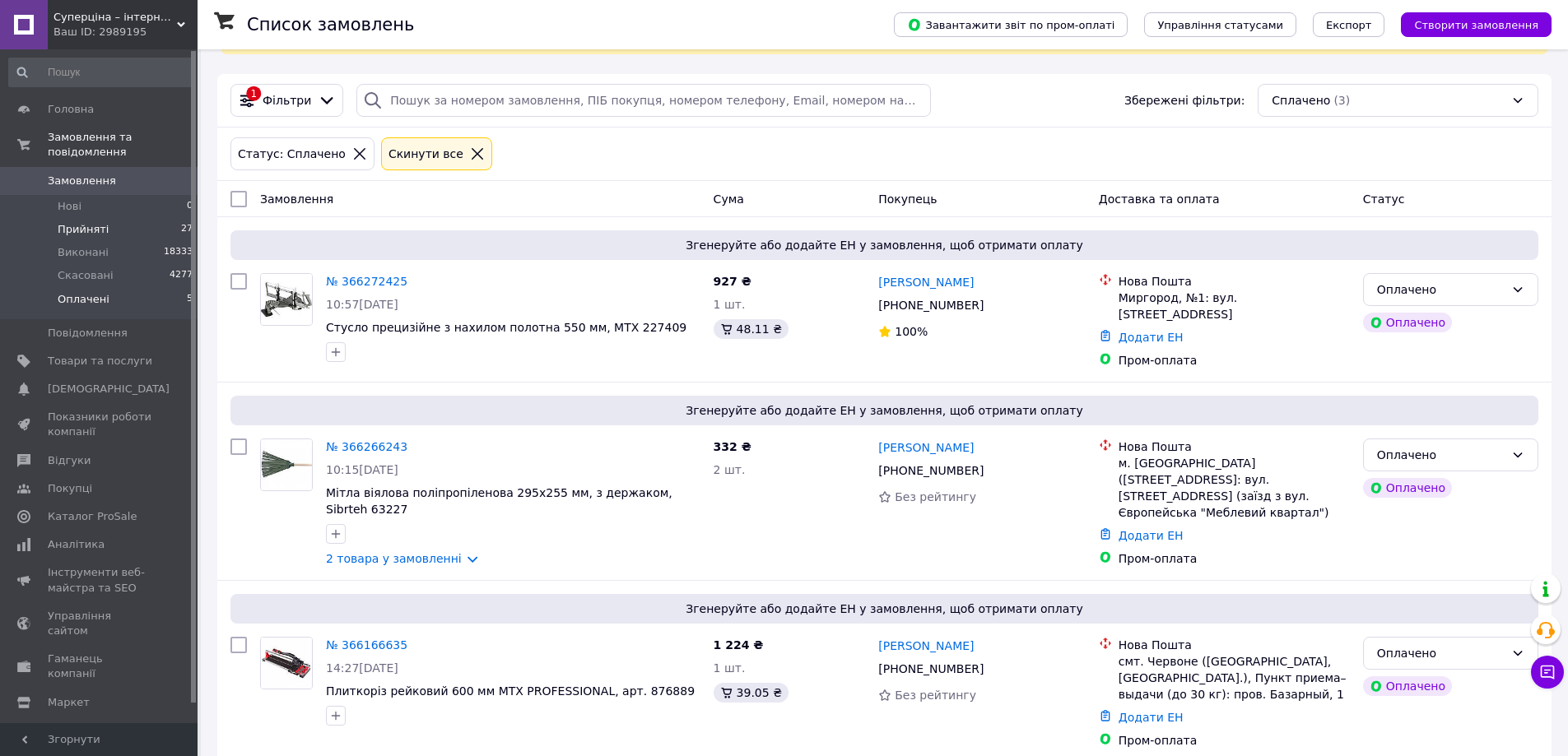
click at [94, 222] on span "Прийняті" at bounding box center [82, 229] width 51 height 15
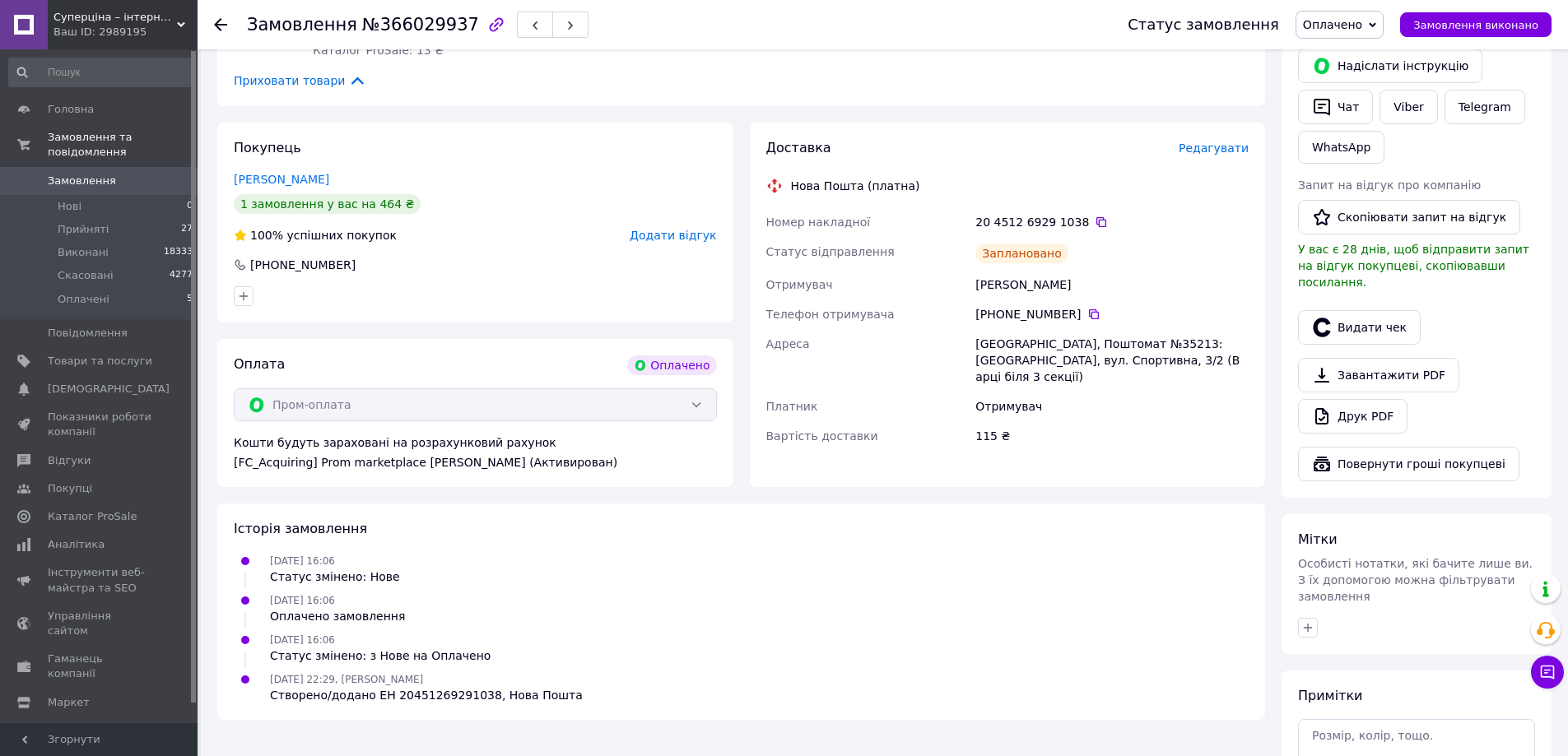
scroll to position [316, 0]
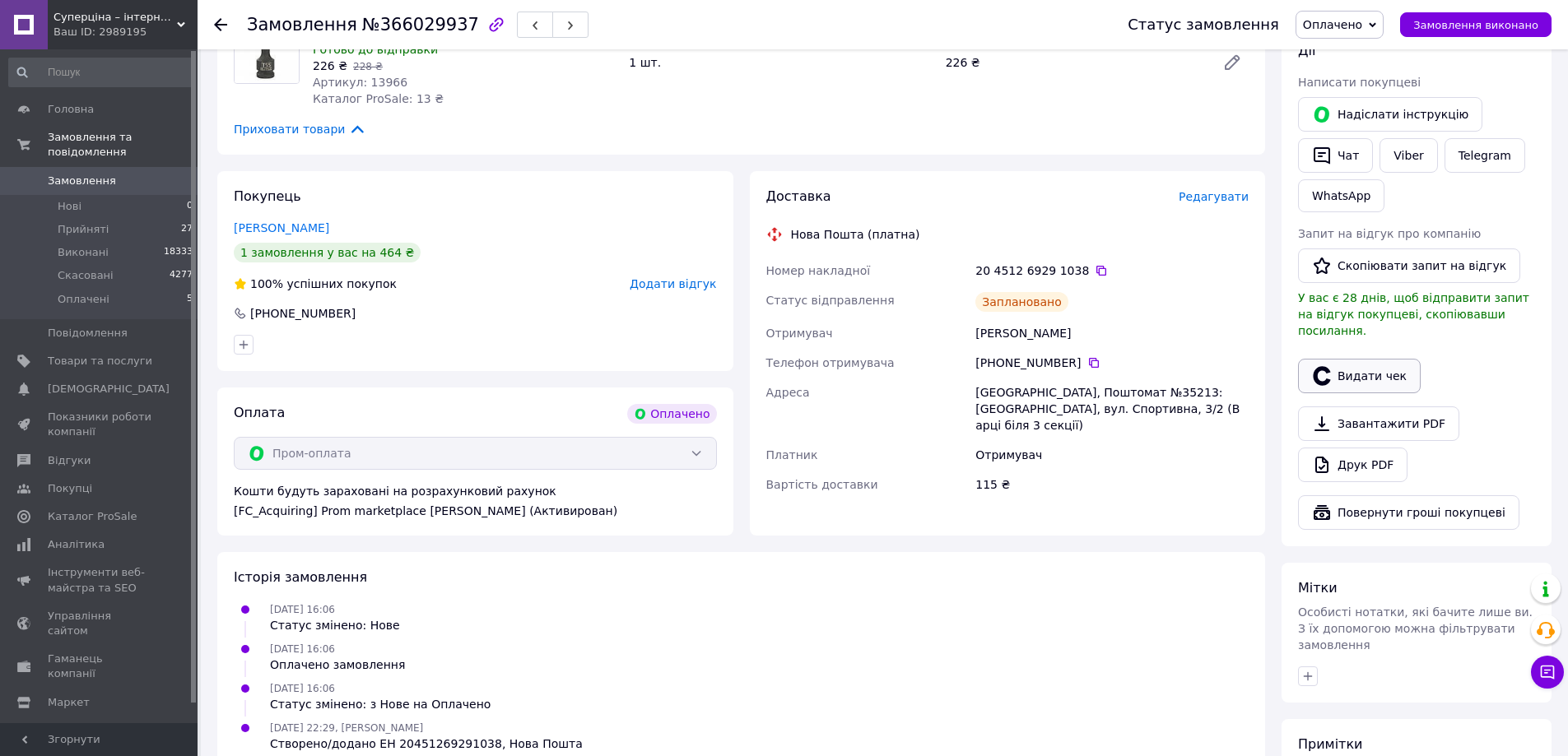
click at [1383, 359] on button "Видати чек" at bounding box center [1360, 376] width 123 height 35
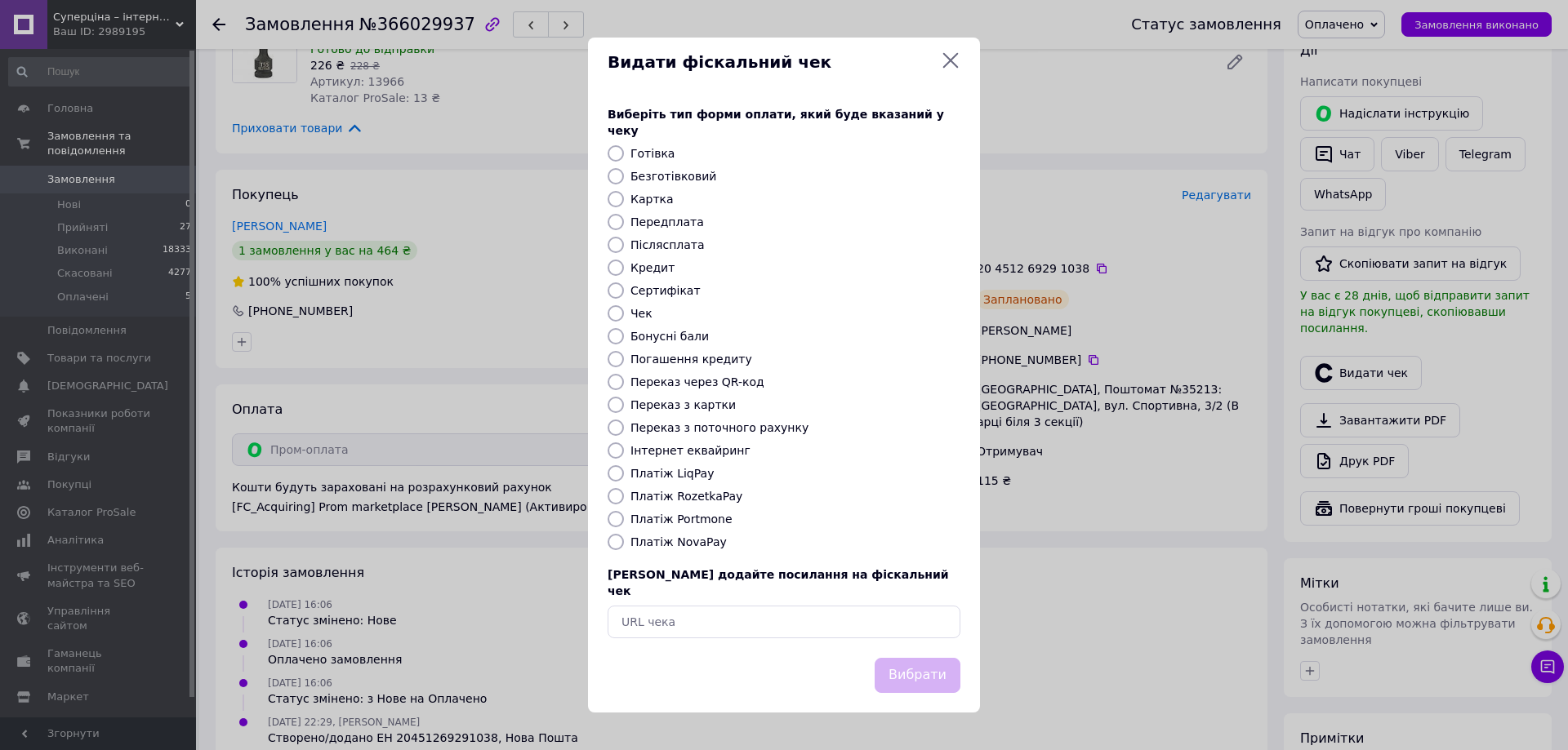
click at [612, 174] on input "Безготівковий" at bounding box center [616, 176] width 16 height 16
radio input "true"
click at [913, 659] on button "Вибрати" at bounding box center [917, 675] width 86 height 36
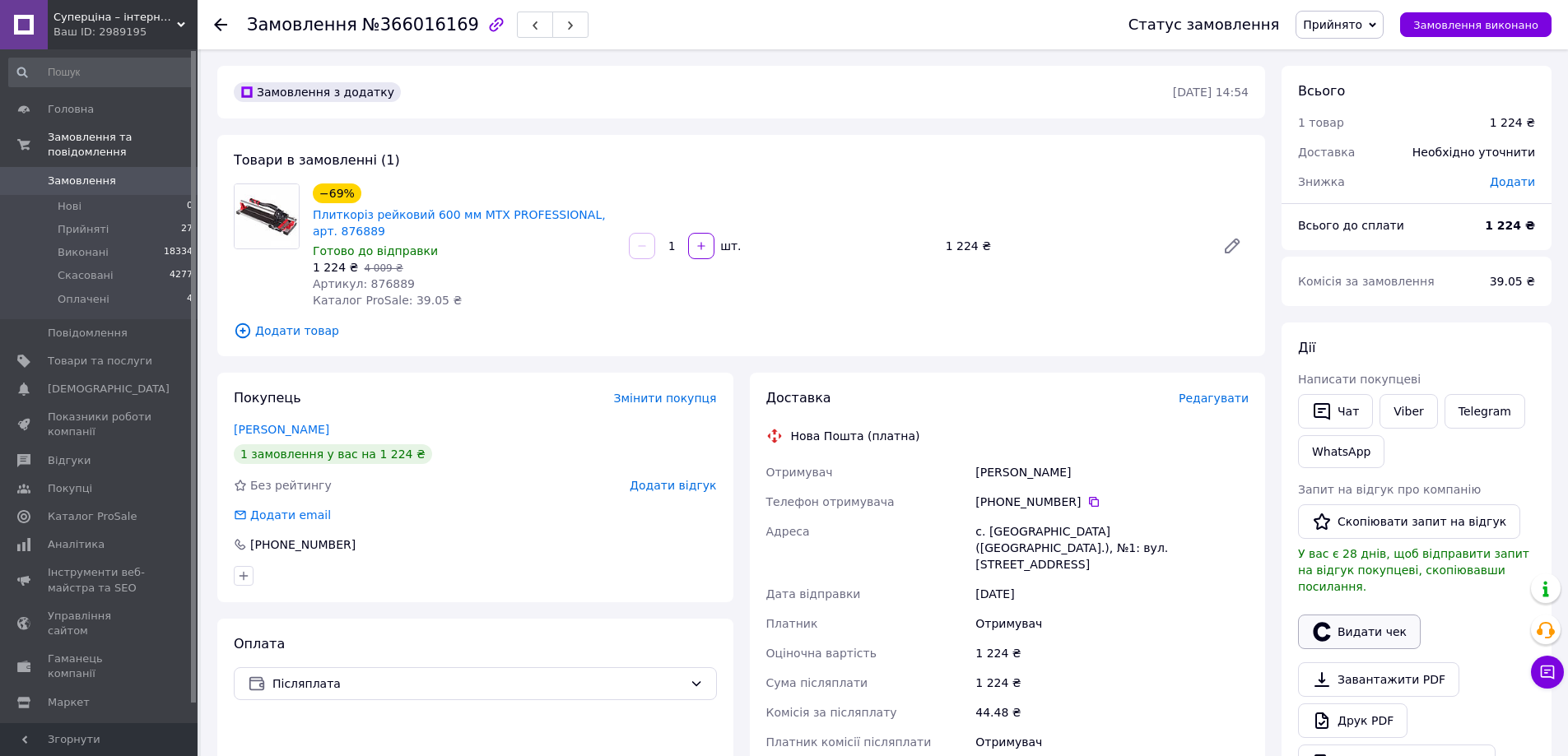
click at [1364, 614] on button "Видати чек" at bounding box center [1360, 632] width 123 height 35
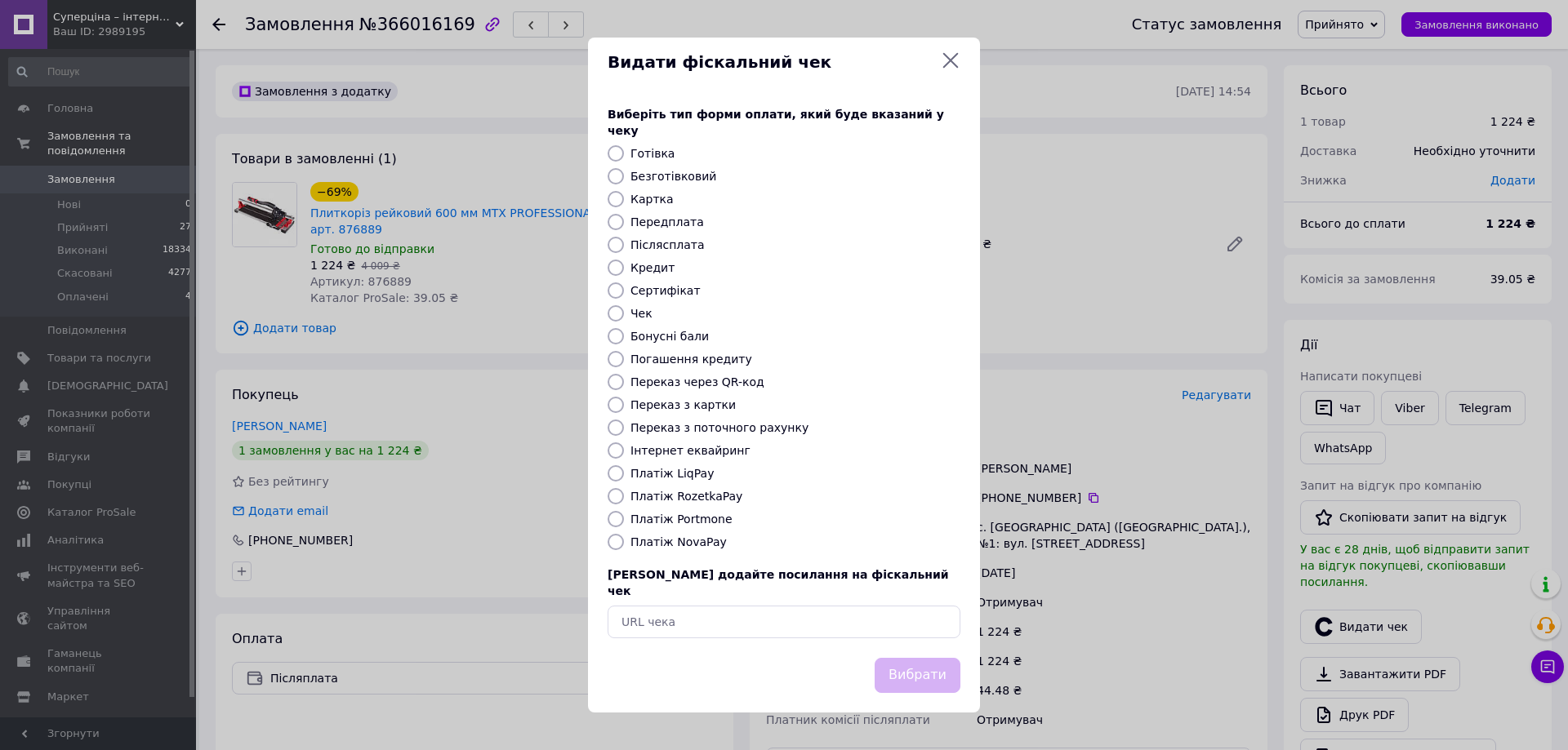
click at [613, 546] on input "Платіж NovaPay" at bounding box center [616, 541] width 16 height 16
radio input "true"
click at [908, 662] on button "Вибрати" at bounding box center [917, 675] width 86 height 36
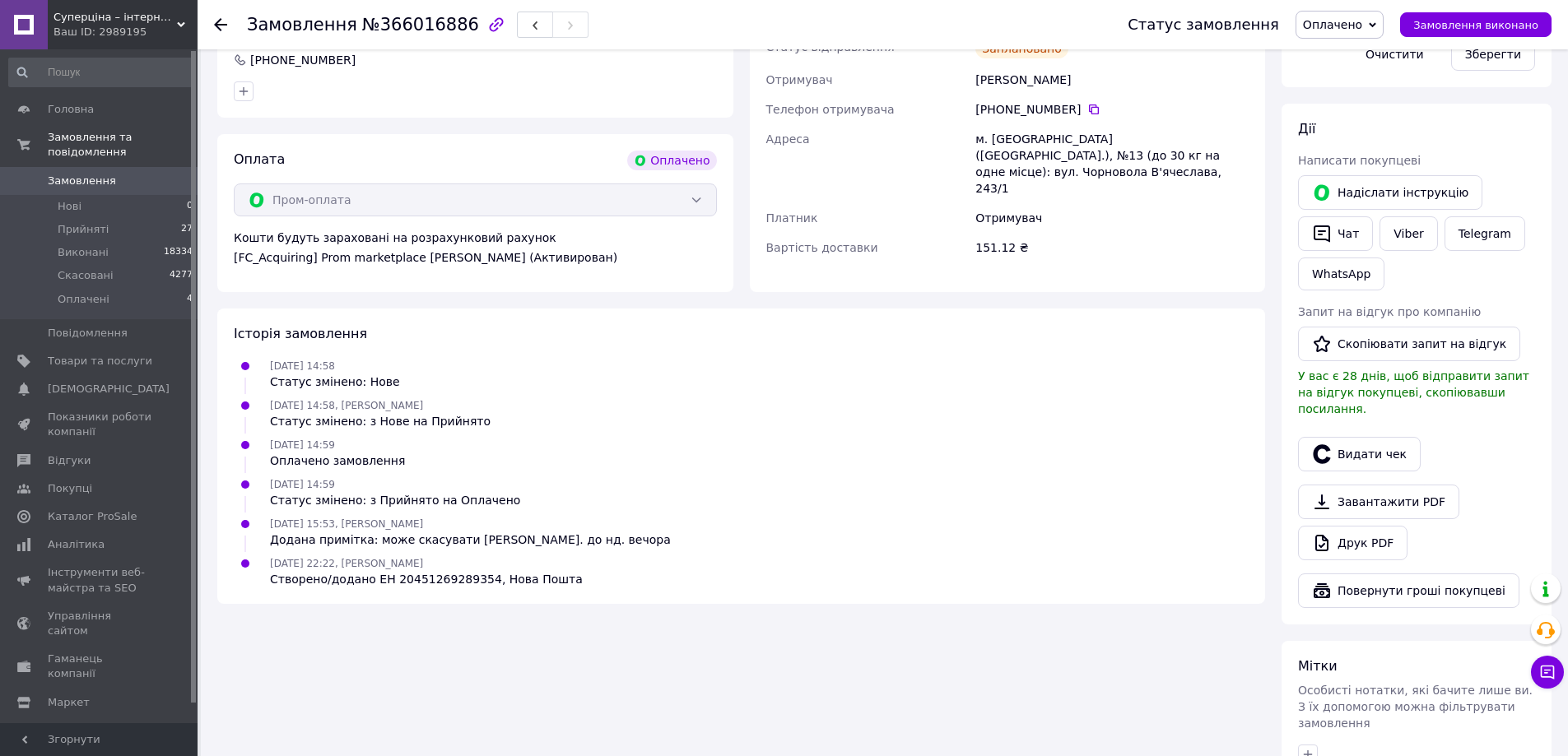
scroll to position [481, 0]
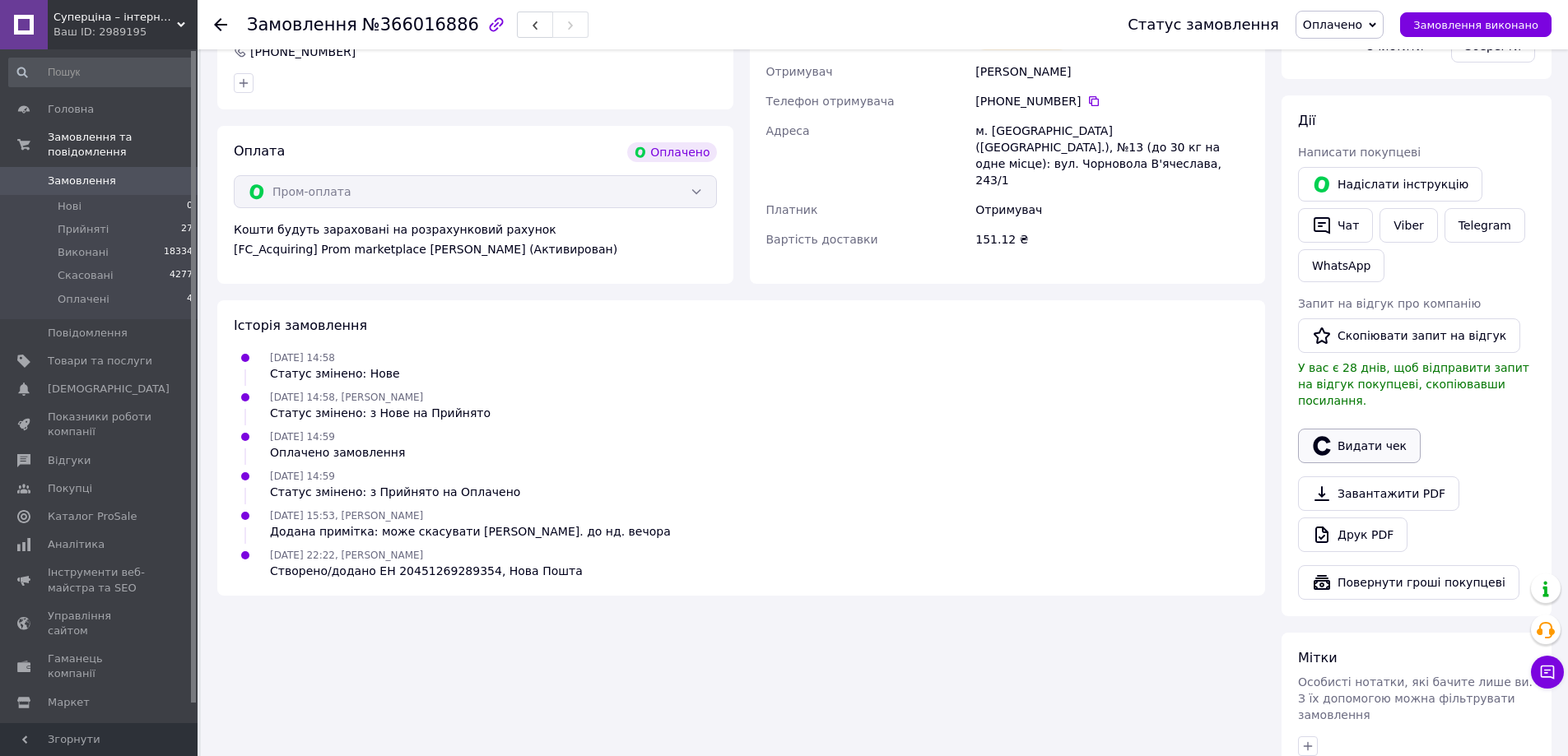
click at [1376, 430] on button "Видати чек" at bounding box center [1360, 446] width 123 height 35
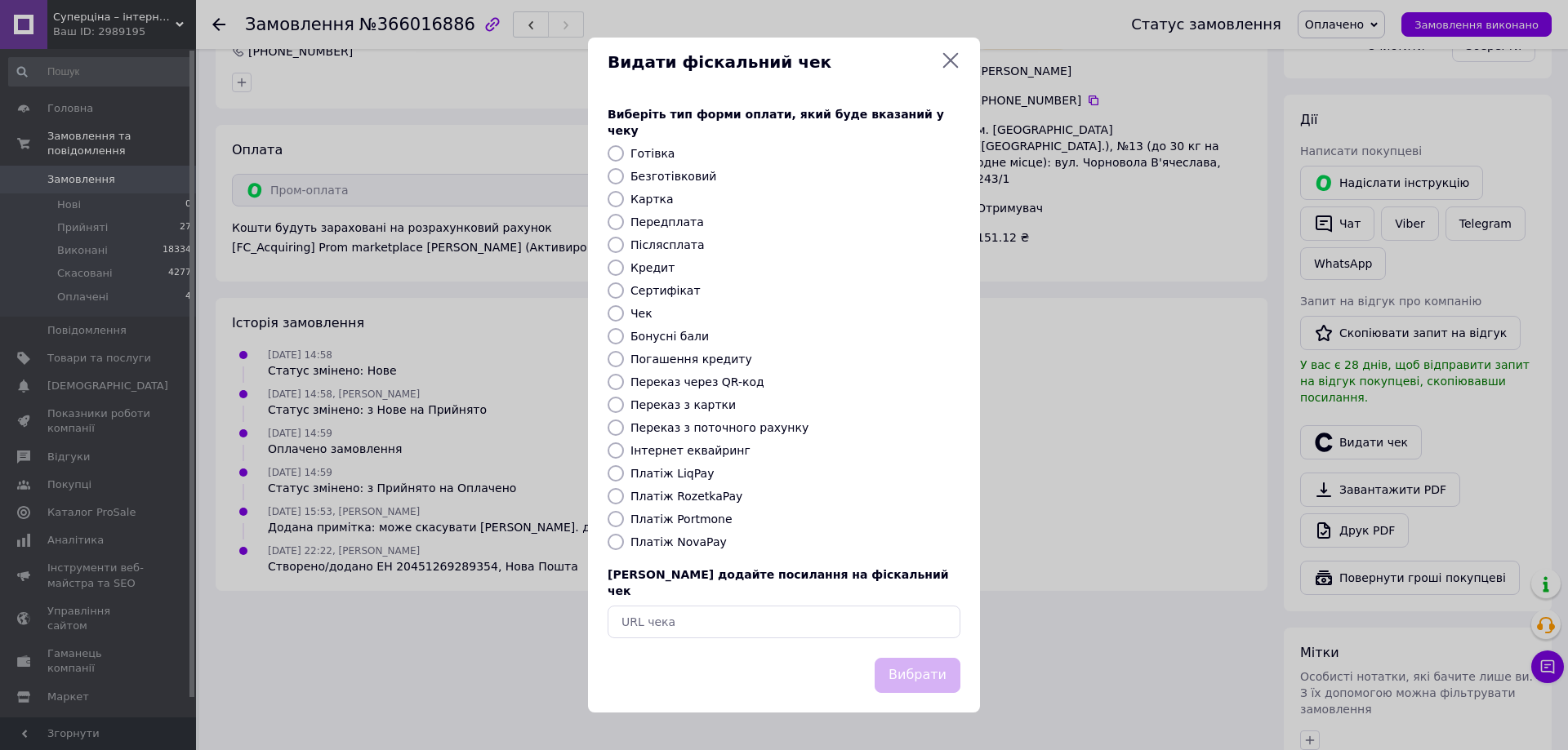
click at [613, 174] on input "Безготівковий" at bounding box center [616, 176] width 16 height 16
radio input "true"
click at [912, 658] on button "Вибрати" at bounding box center [917, 675] width 86 height 36
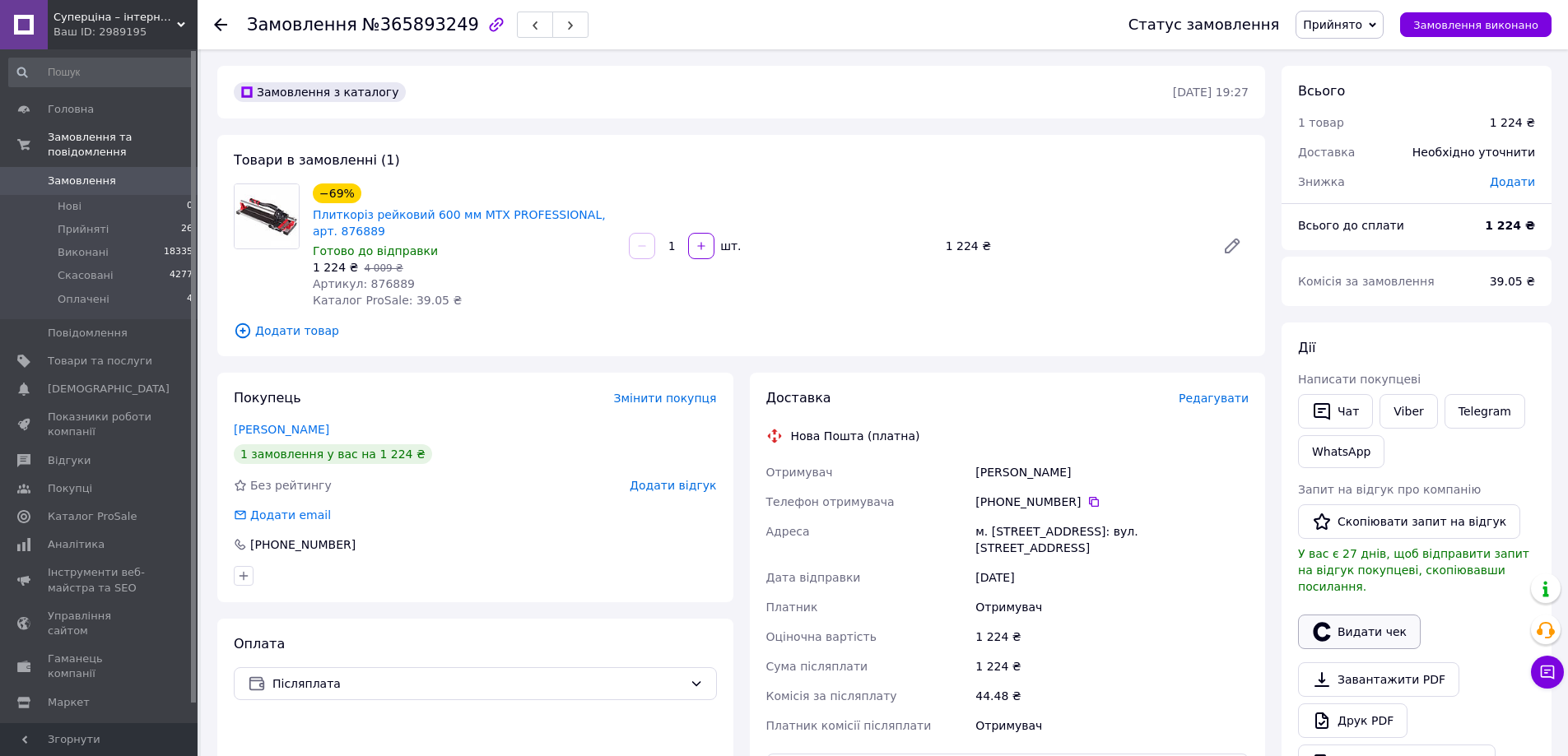
click at [1364, 614] on button "Видати чек" at bounding box center [1360, 632] width 123 height 35
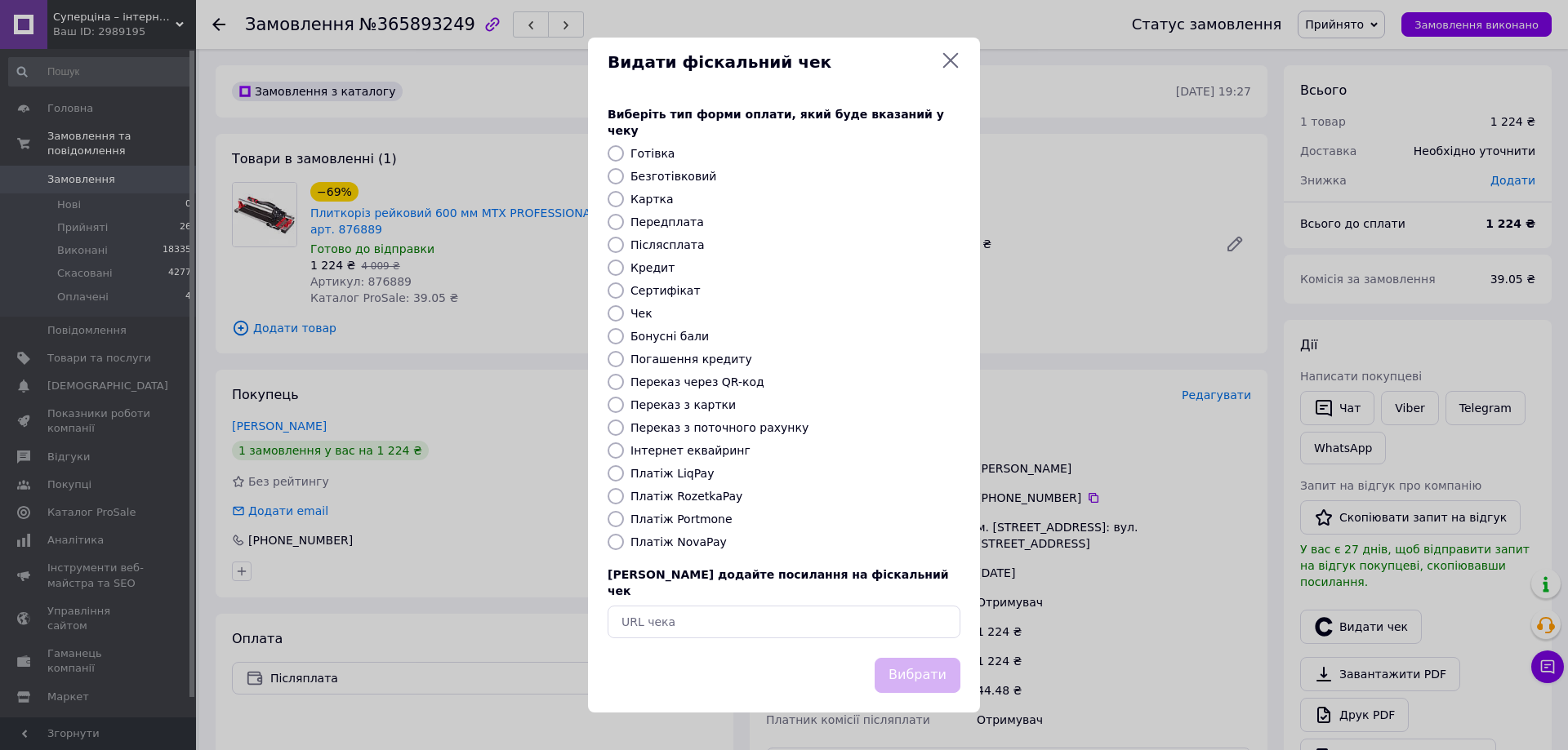
click at [612, 544] on input "Платіж NovaPay" at bounding box center [616, 541] width 16 height 16
radio input "true"
click at [949, 662] on button "Вибрати" at bounding box center [917, 675] width 86 height 36
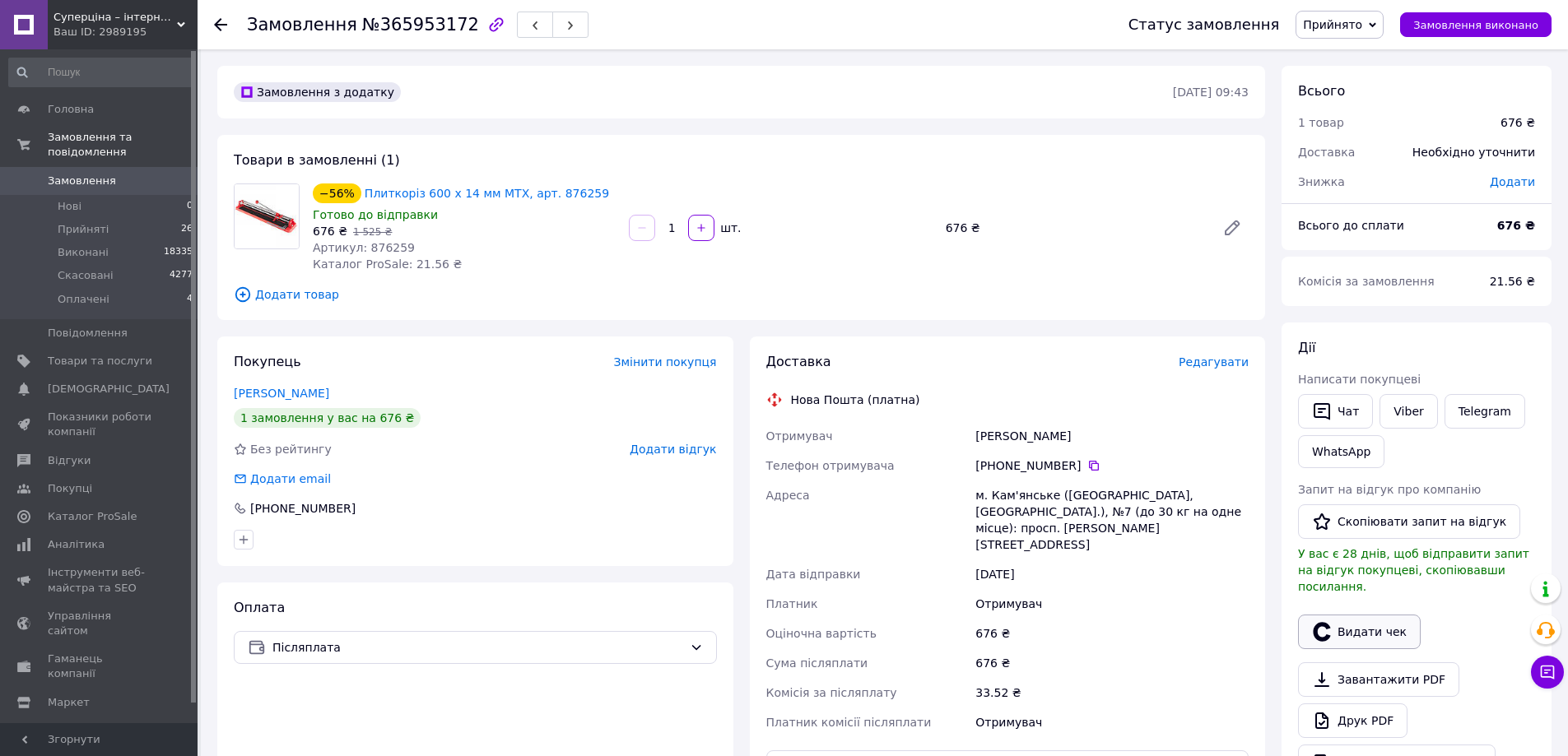
click at [1351, 614] on button "Видати чек" at bounding box center [1360, 632] width 123 height 35
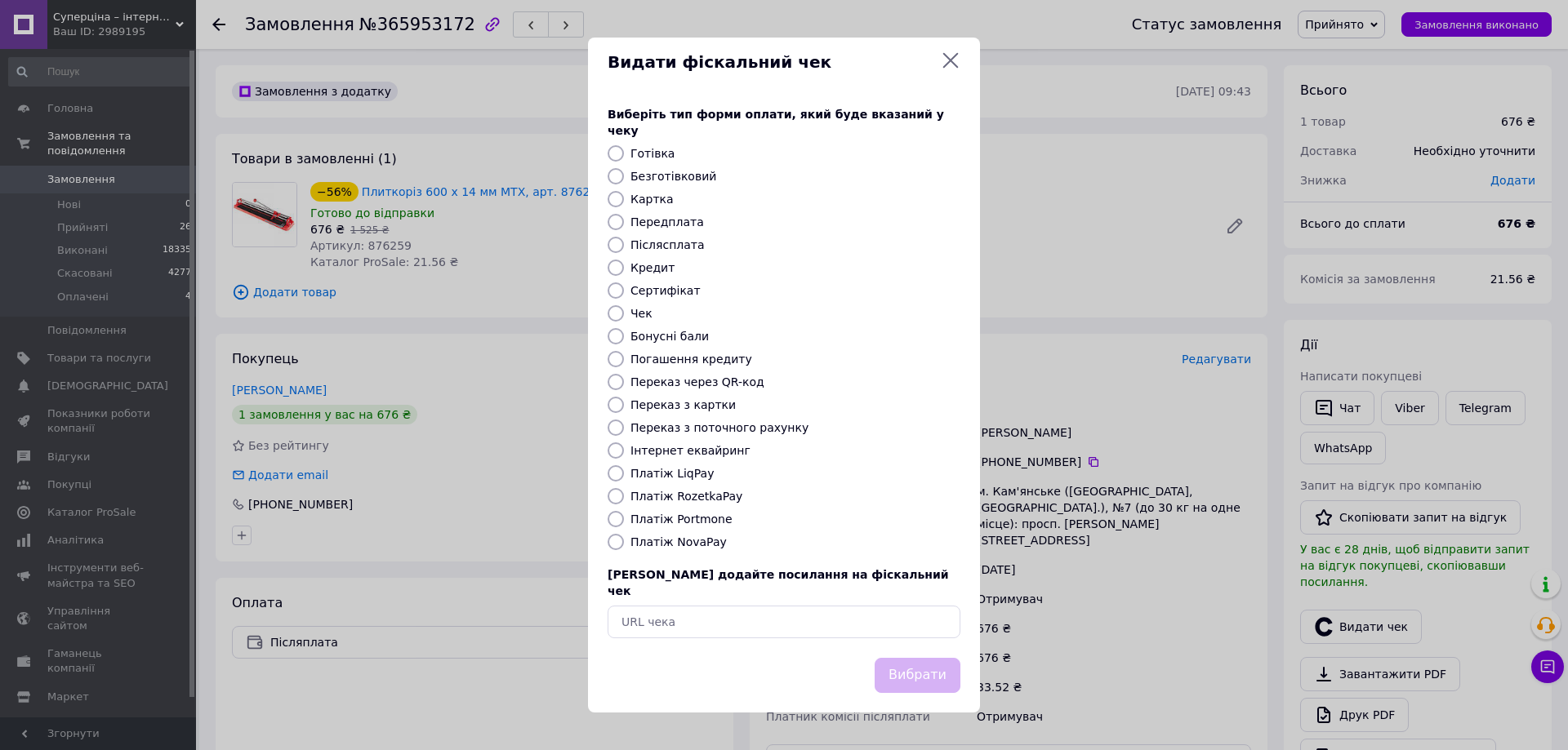
click at [613, 545] on input "Платіж NovaPay" at bounding box center [616, 541] width 16 height 16
radio input "true"
click at [912, 662] on button "Вибрати" at bounding box center [917, 675] width 86 height 36
